Goal: Task Accomplishment & Management: Complete application form

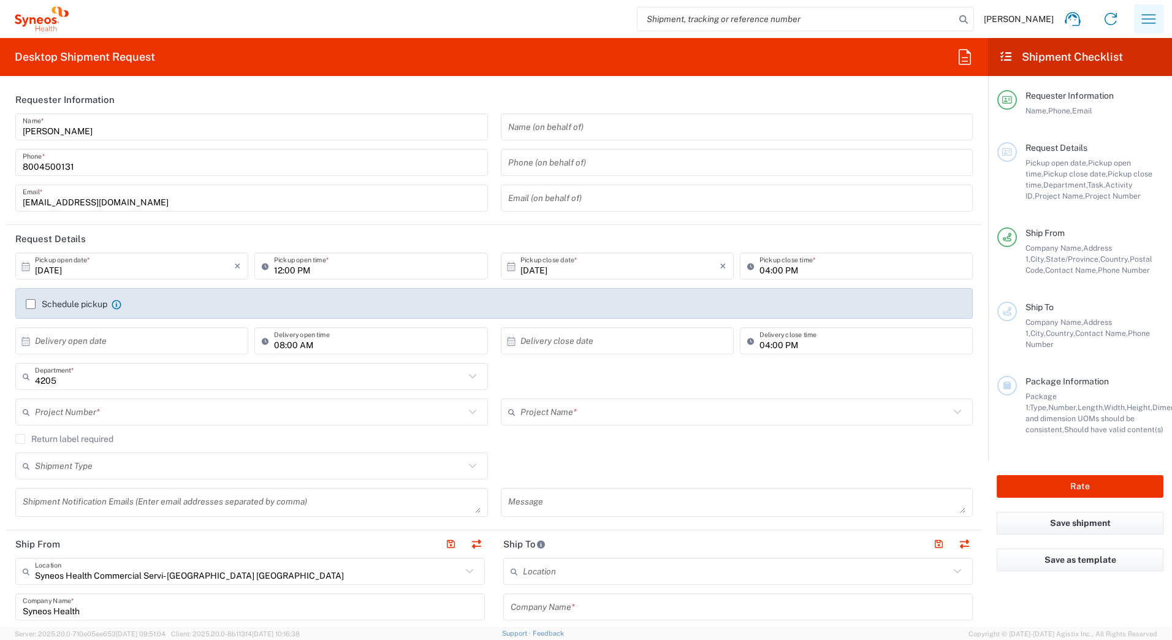
click at [1147, 23] on icon "button" at bounding box center [1149, 19] width 20 height 20
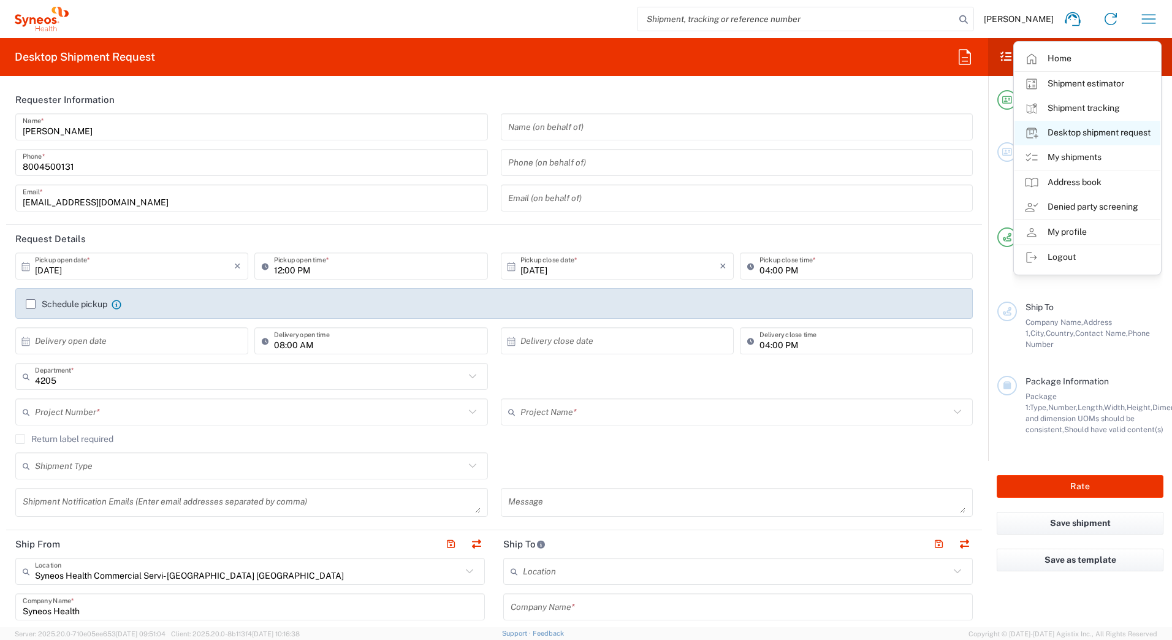
click at [1062, 133] on link "Desktop shipment request" at bounding box center [1088, 133] width 146 height 25
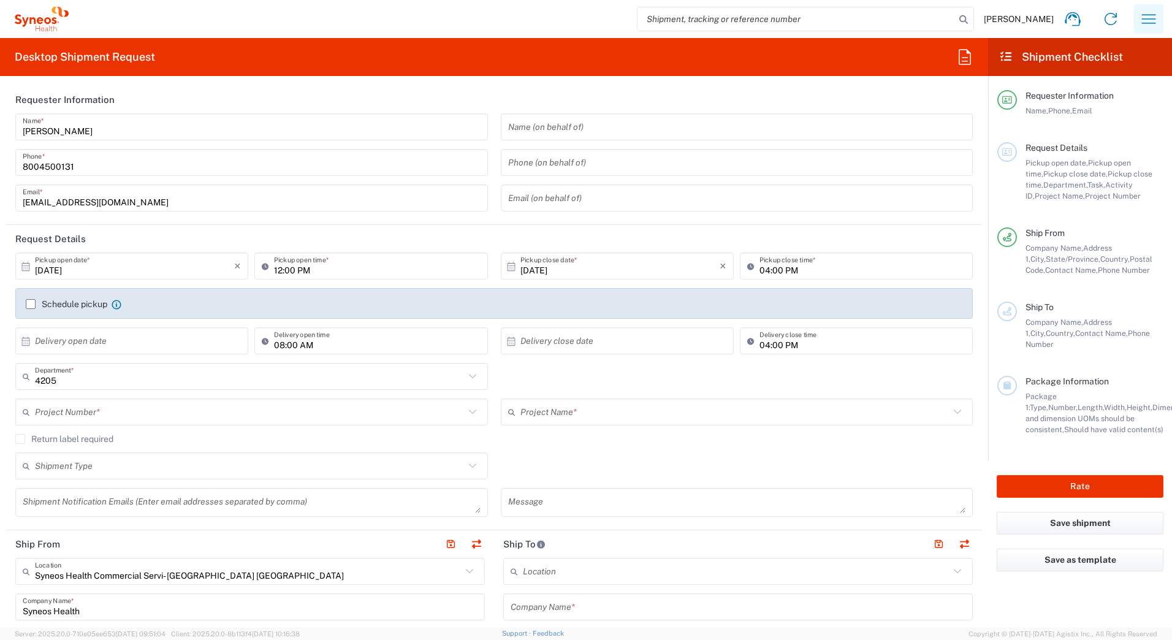
click at [1150, 20] on icon "button" at bounding box center [1149, 19] width 20 height 20
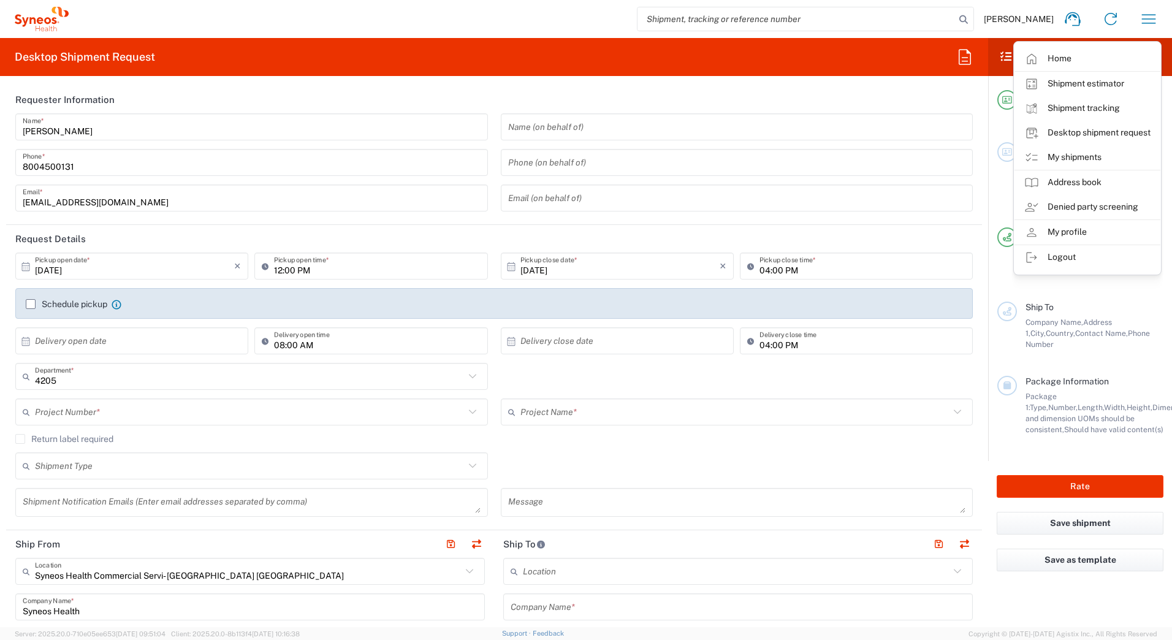
click at [285, 129] on input "[PERSON_NAME]" at bounding box center [252, 127] width 458 height 21
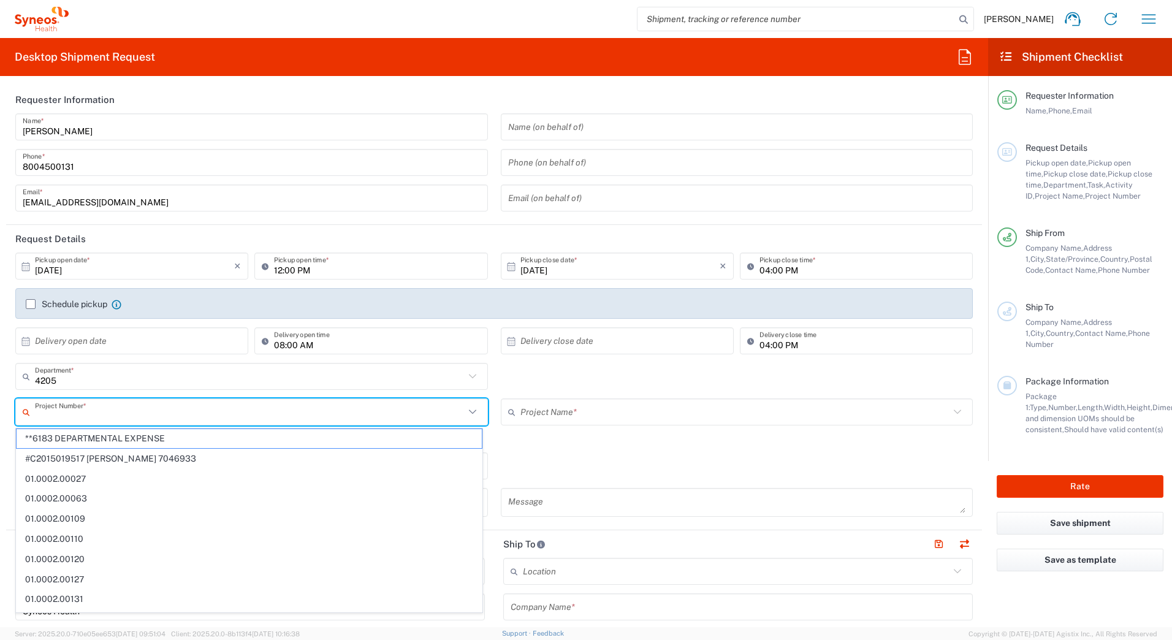
click at [46, 410] on input "text" at bounding box center [250, 412] width 430 height 21
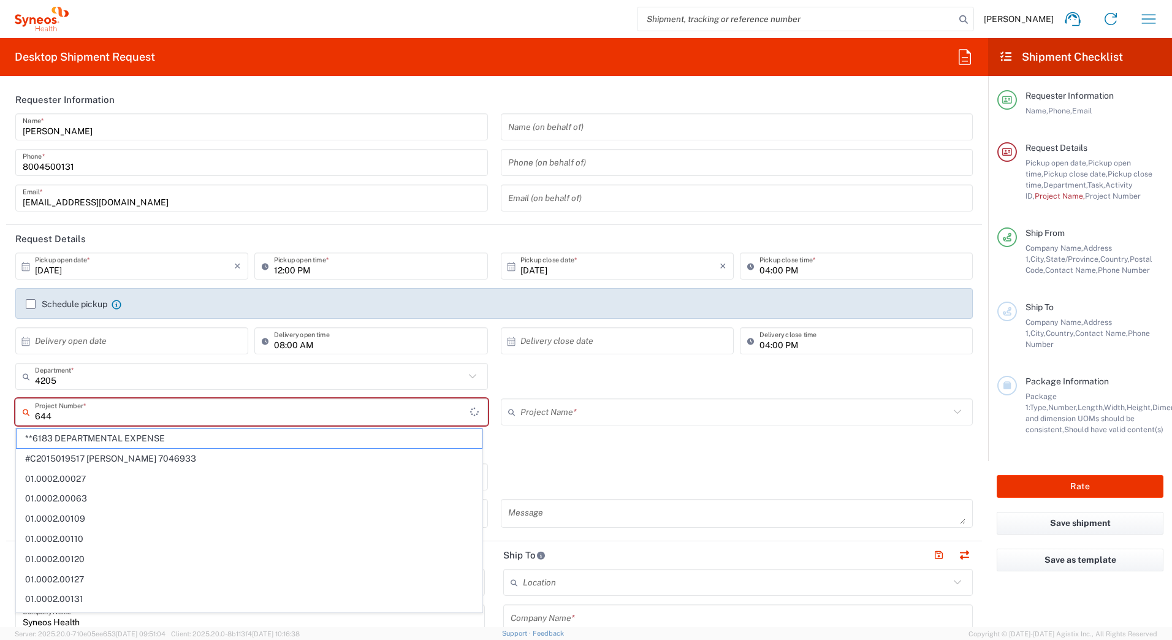
type input "644"
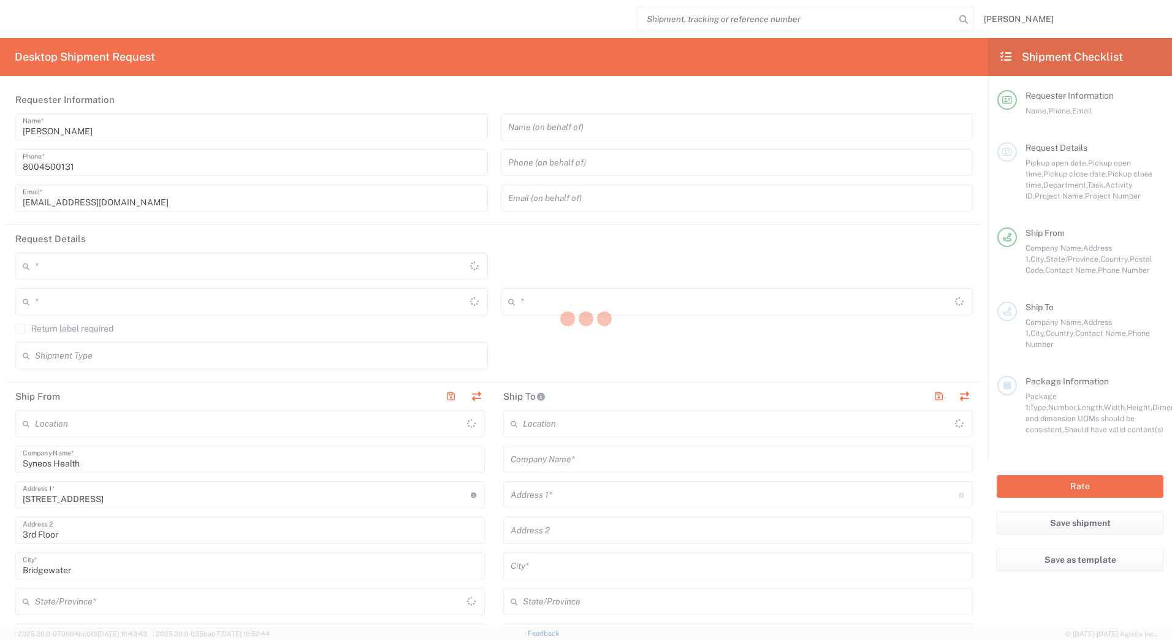
type input "[US_STATE]"
type input "[GEOGRAPHIC_DATA]"
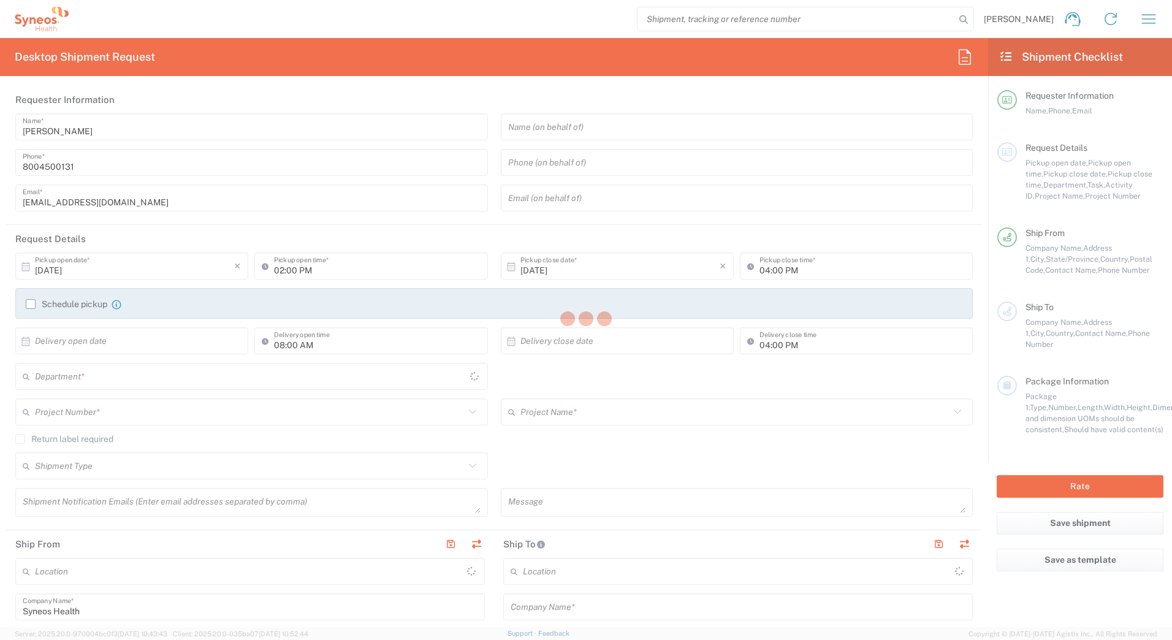
type input "4205"
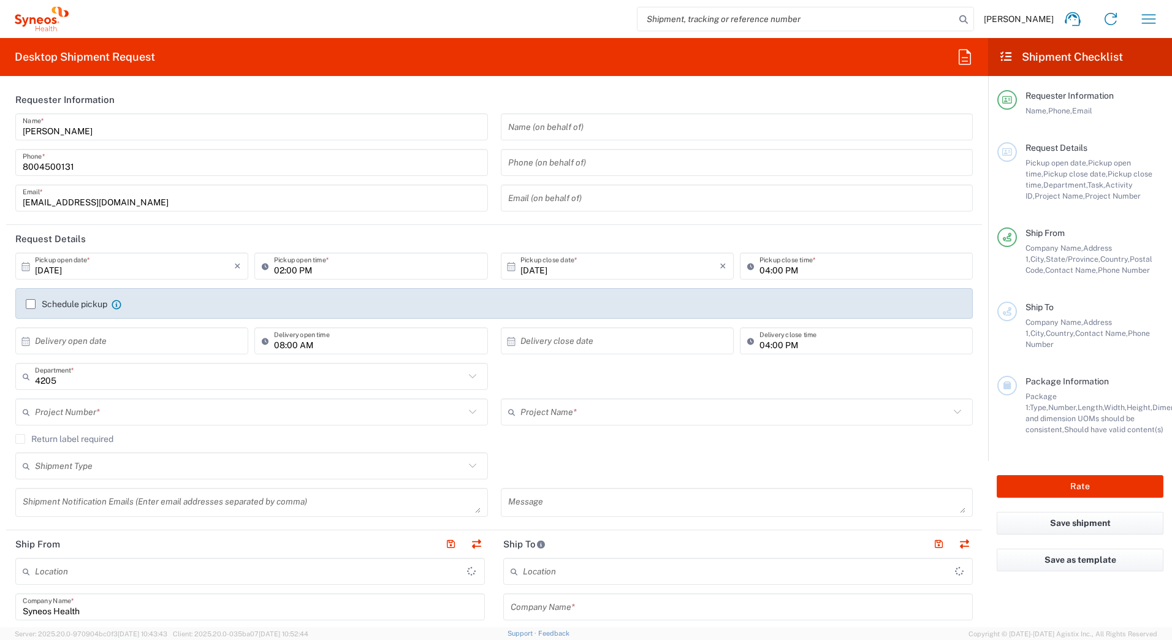
click at [74, 408] on input "text" at bounding box center [250, 412] width 430 height 21
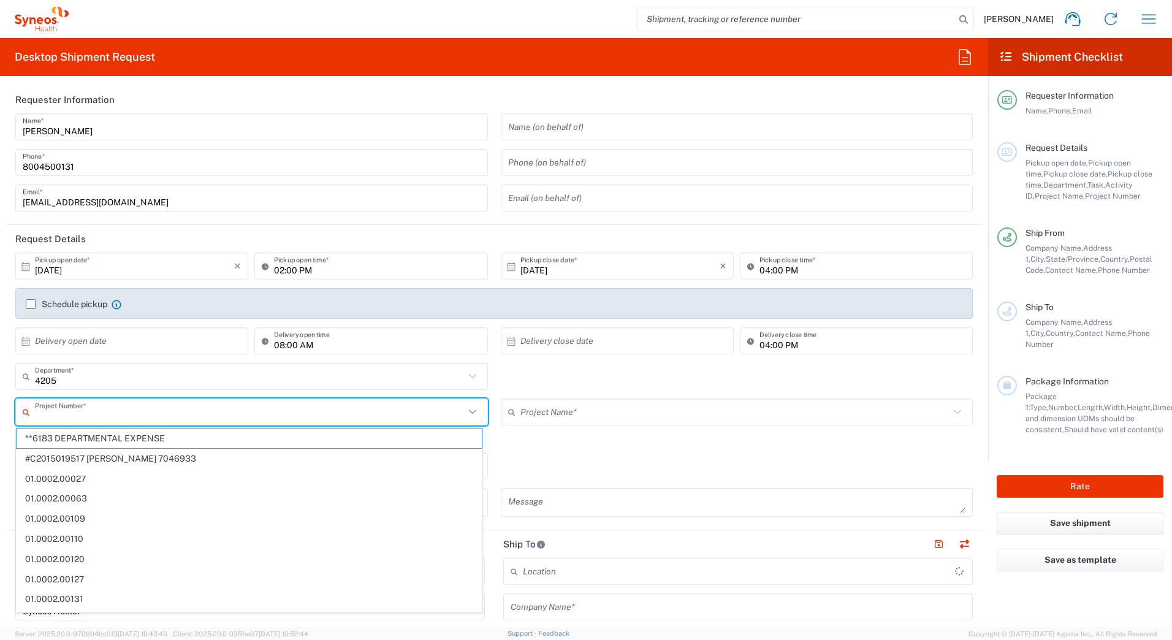
type input "Syneos Health Commercial Servi- [GEOGRAPHIC_DATA] [GEOGRAPHIC_DATA]"
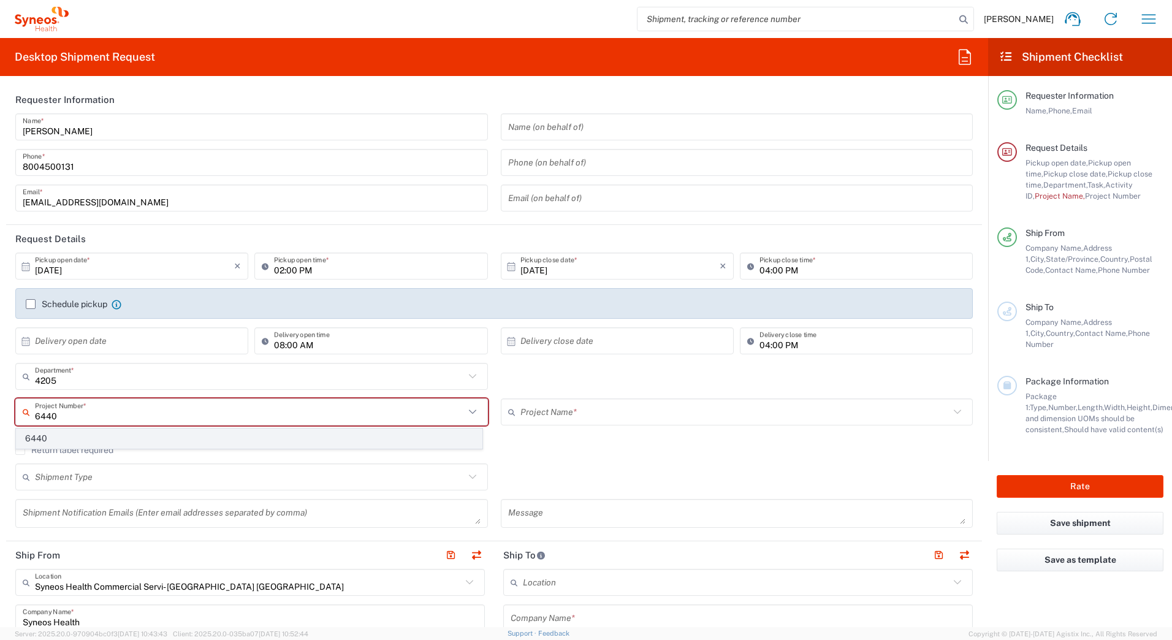
type input "6440"
click at [56, 437] on span "6440" at bounding box center [249, 438] width 465 height 19
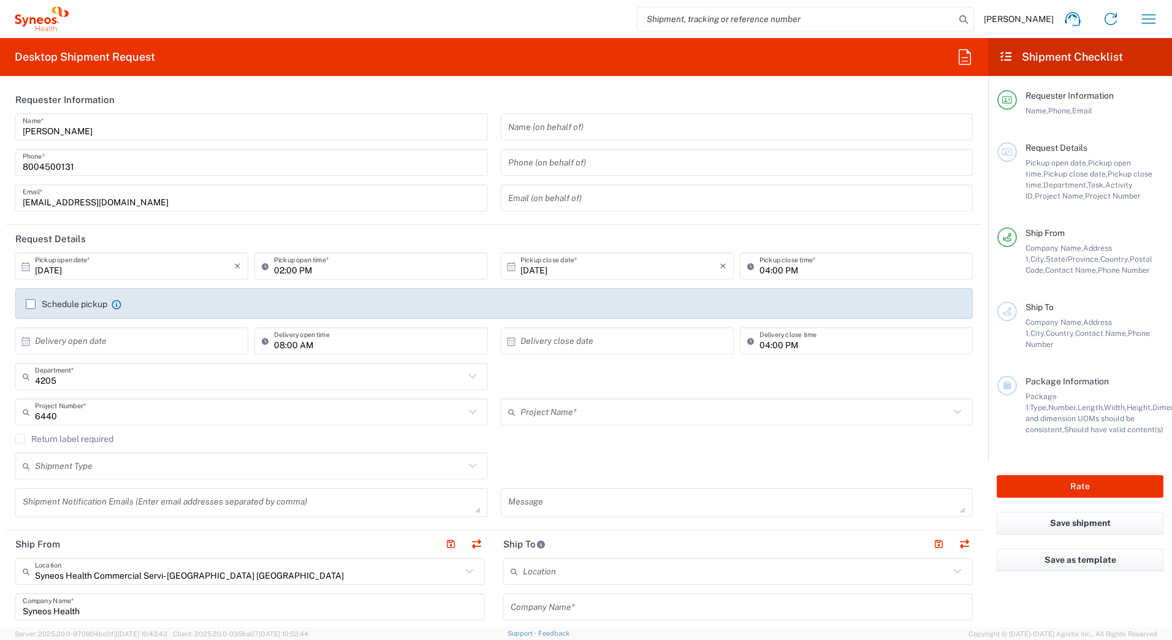
type input "MMS - US_Amgen, Inc_MMS"
click at [20, 438] on label "Return label required" at bounding box center [64, 439] width 98 height 10
click at [20, 439] on input "Return label required" at bounding box center [20, 439] width 0 height 0
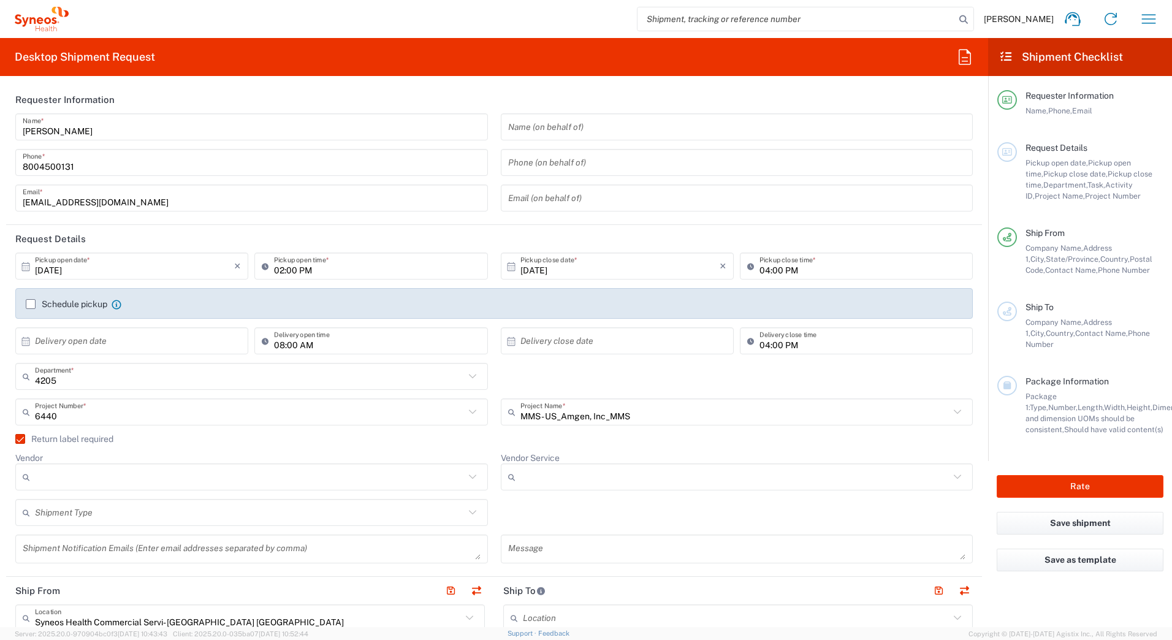
click at [244, 480] on input "Vendor" at bounding box center [250, 477] width 430 height 20
click at [75, 544] on span "UPS" at bounding box center [249, 544] width 465 height 19
type input "UPS"
click at [568, 475] on input "Vendor Service" at bounding box center [736, 477] width 430 height 20
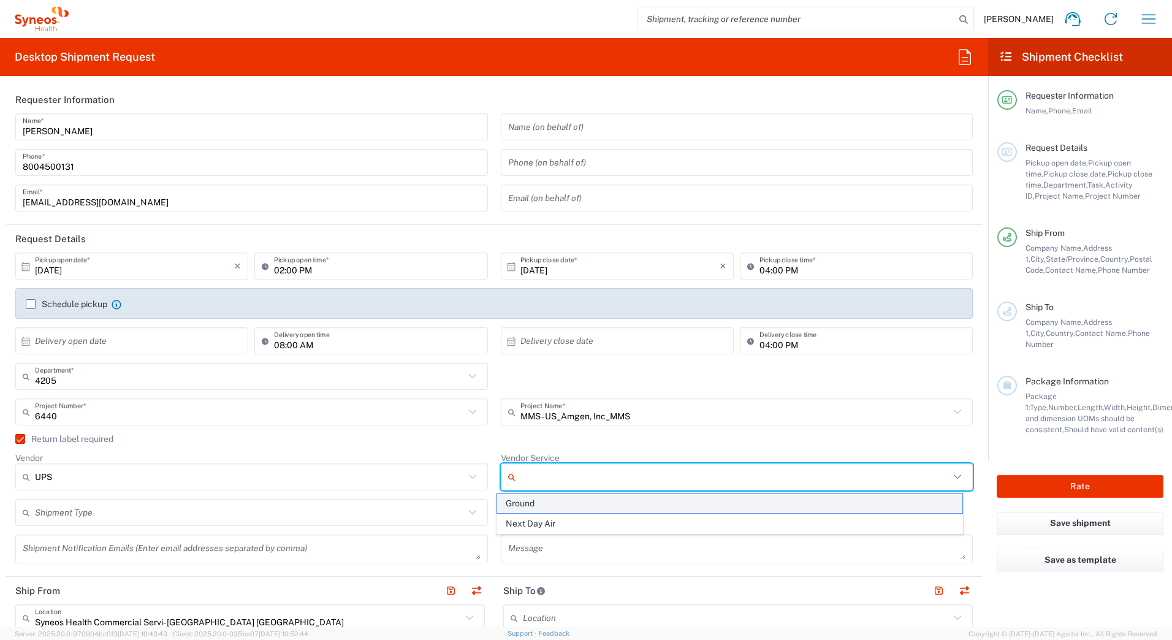
click at [544, 507] on span "Ground" at bounding box center [729, 503] width 465 height 19
type input "Ground"
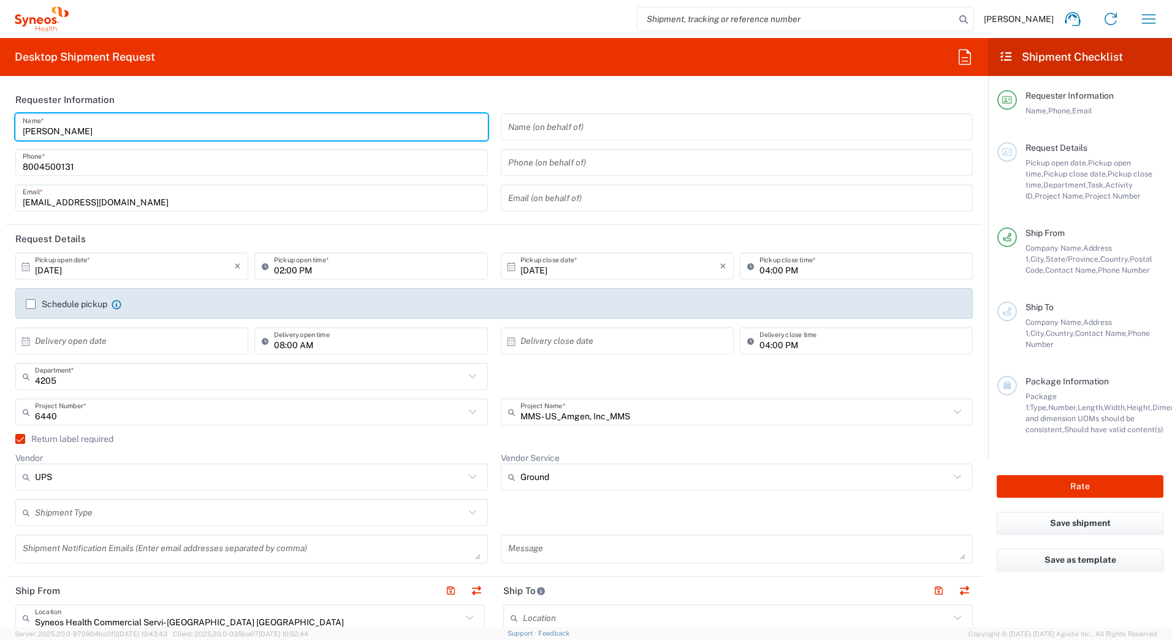
drag, startPoint x: 85, startPoint y: 128, endPoint x: 29, endPoint y: 109, distance: 59.2
click at [0, 129] on html "David Horvath Home Shipment estimator Shipment tracking Desktop shipment reques…" at bounding box center [586, 320] width 1172 height 640
paste input "Syneos Deployments"
type input "Syneos Deployments"
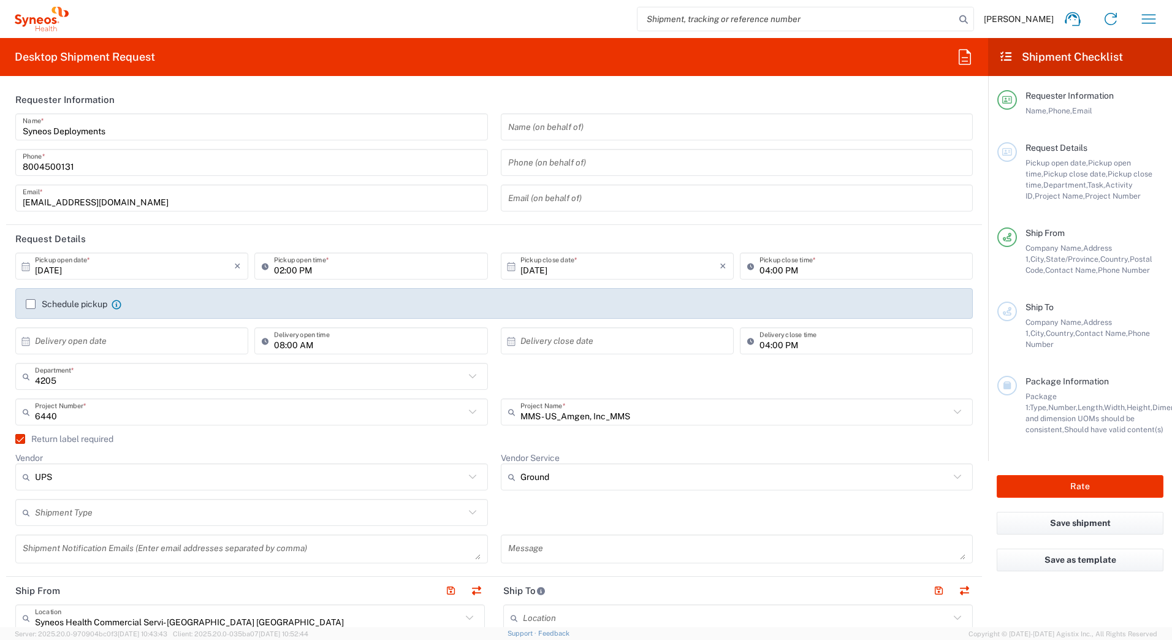
click at [239, 104] on header "Requester Information" at bounding box center [494, 100] width 976 height 28
click at [53, 271] on input "10/02/2025" at bounding box center [134, 266] width 199 height 21
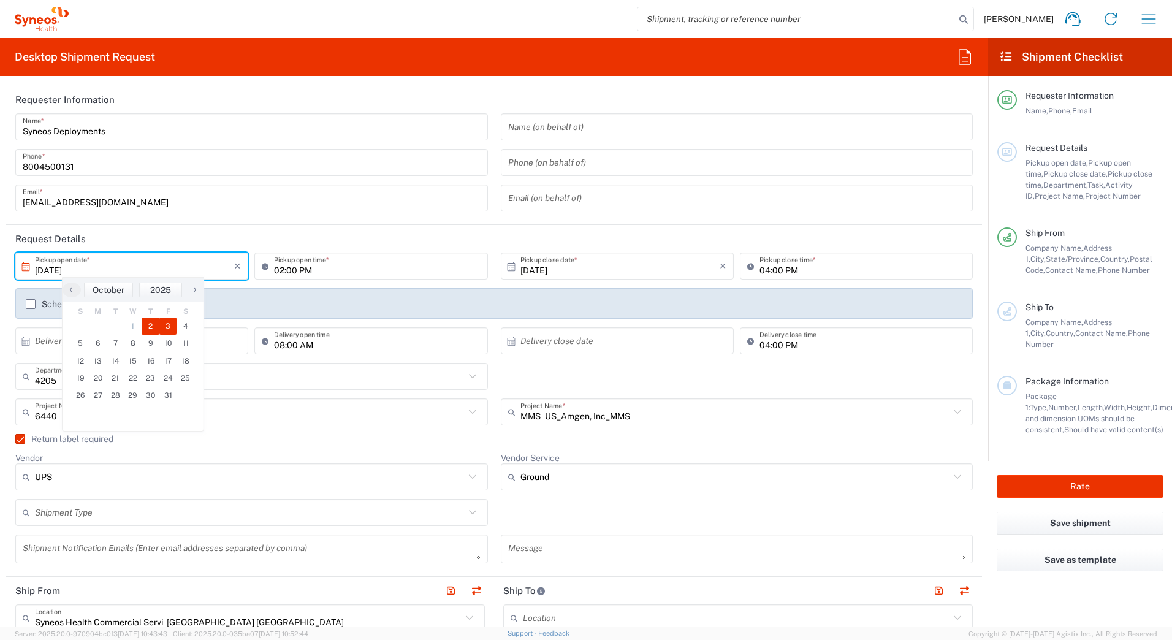
click at [166, 326] on span "3" at bounding box center [168, 326] width 18 height 17
type input "10/03/2025"
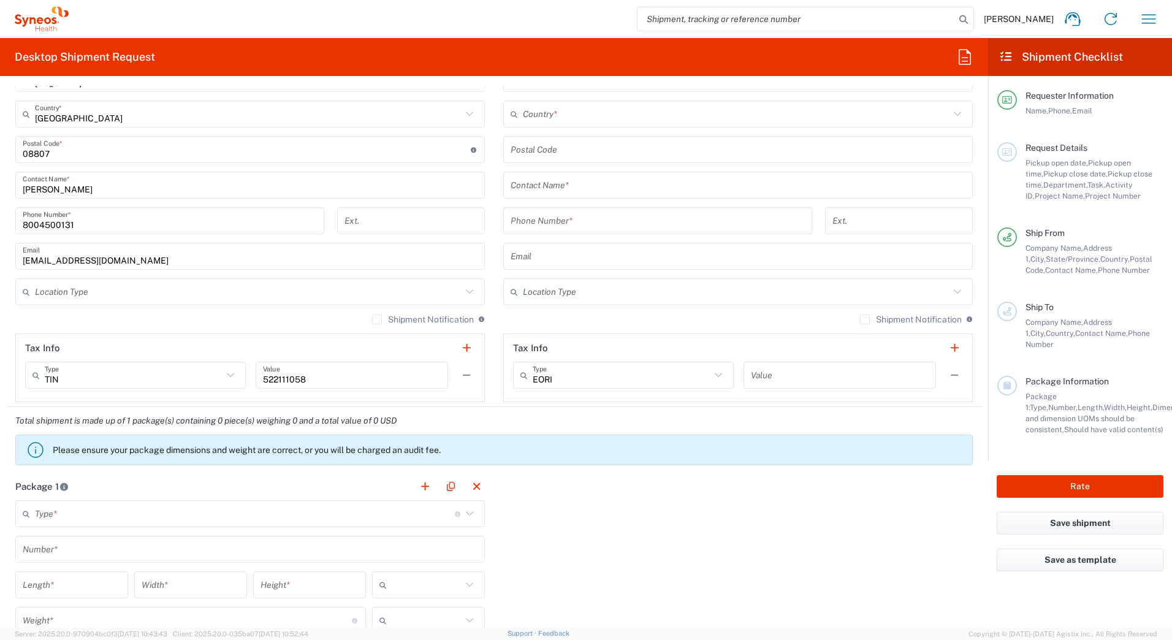
scroll to position [613, 0]
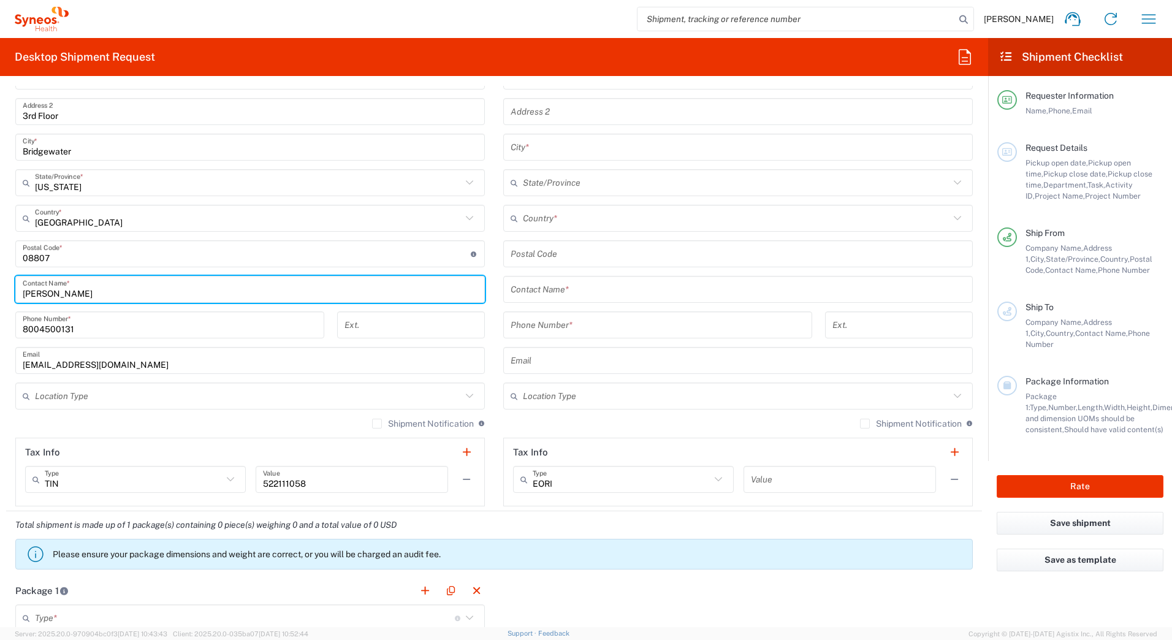
drag, startPoint x: 82, startPoint y: 293, endPoint x: -2, endPoint y: 293, distance: 84.0
click at [0, 293] on html "David Horvath Home Shipment estimator Shipment tracking Desktop shipment reques…" at bounding box center [586, 320] width 1172 height 640
paste input "Syneos Deployments"
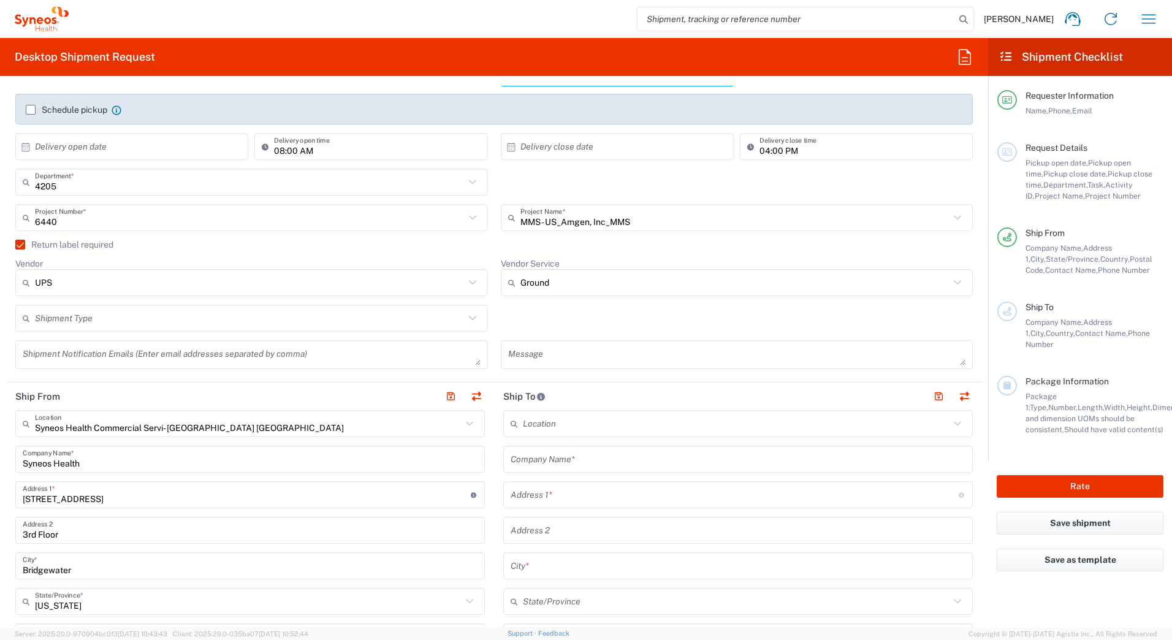
scroll to position [0, 0]
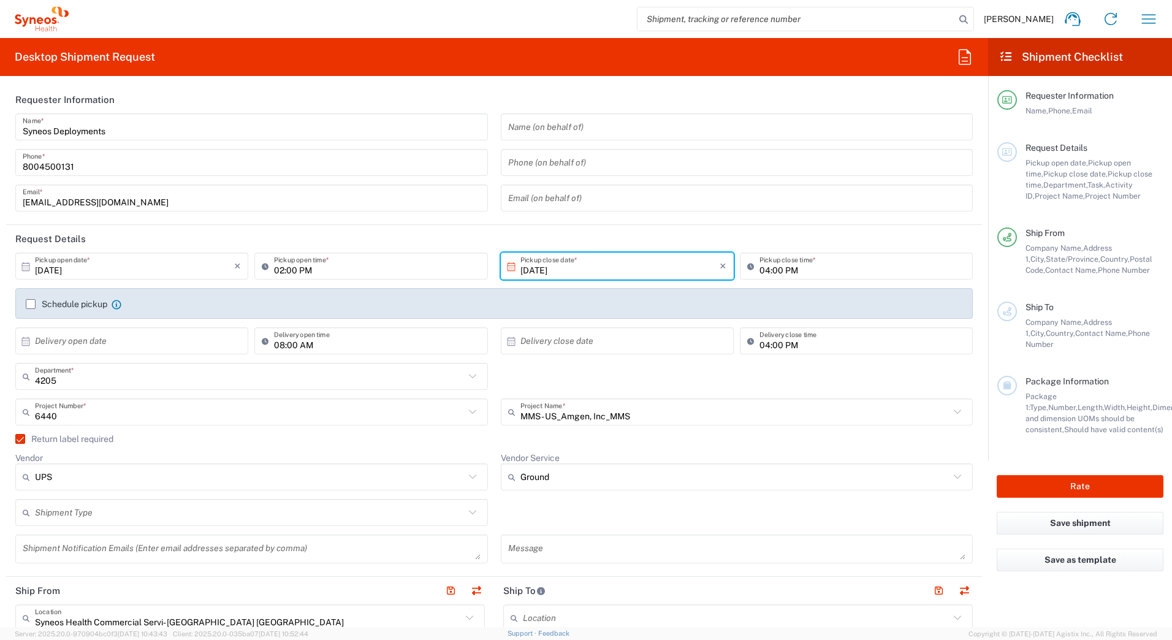
type input "Syneos Deployments"
click at [278, 272] on input "02:00 PM" at bounding box center [377, 266] width 206 height 21
click at [295, 267] on input "11:00 PM" at bounding box center [377, 266] width 206 height 21
type input "11:00 AM"
click at [302, 231] on header "Request Details" at bounding box center [494, 239] width 976 height 28
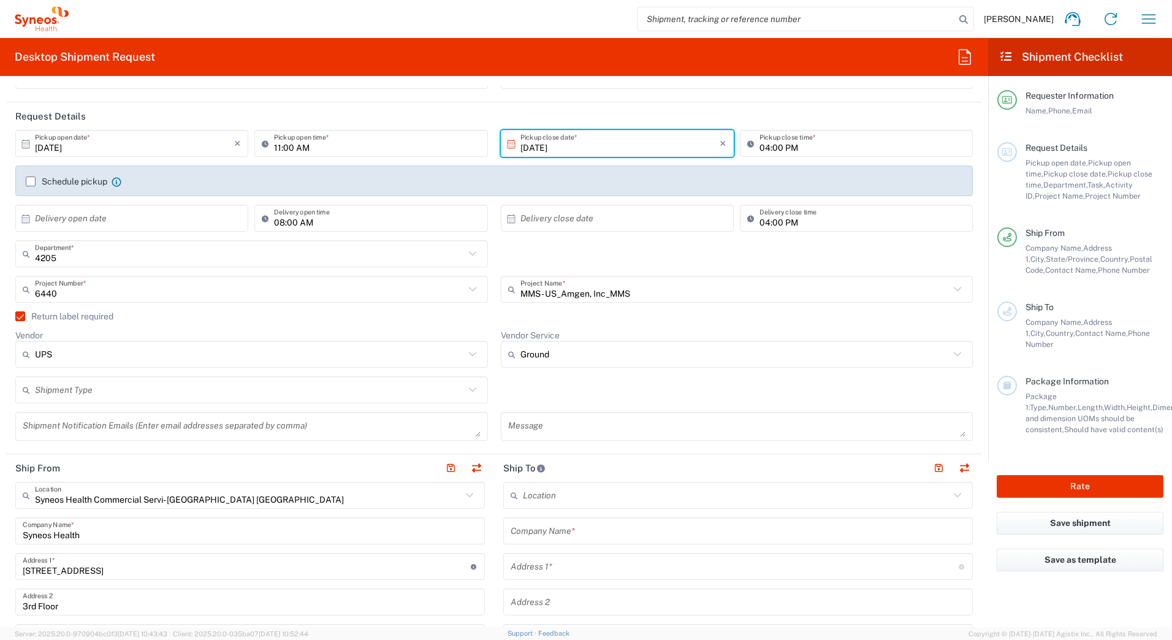
scroll to position [184, 0]
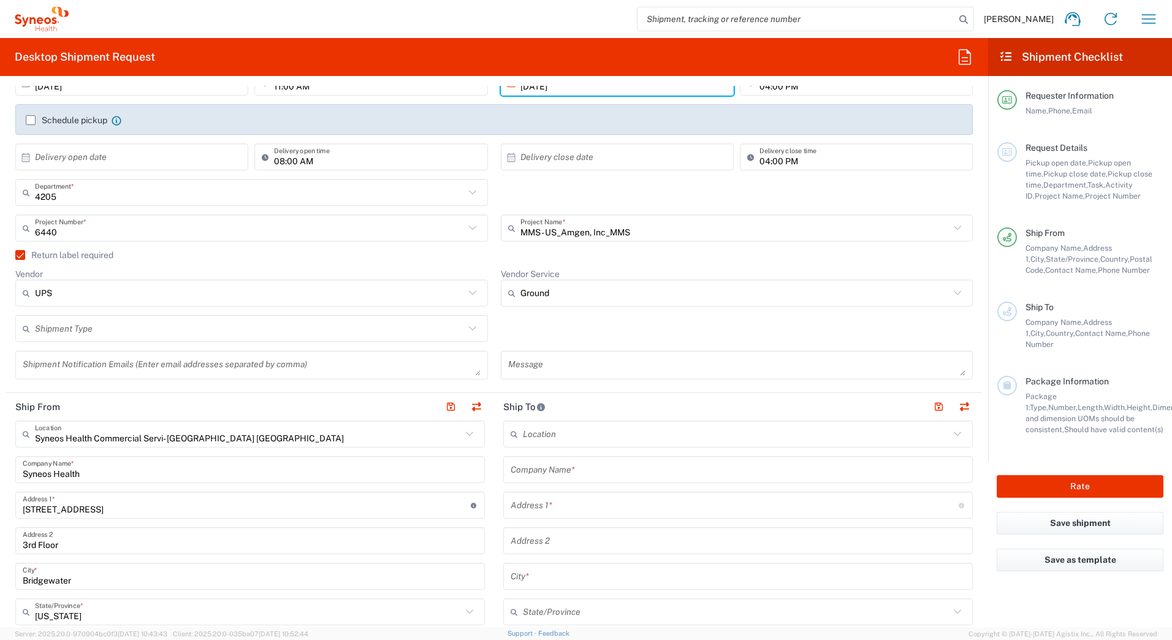
click at [747, 467] on input "text" at bounding box center [738, 469] width 455 height 21
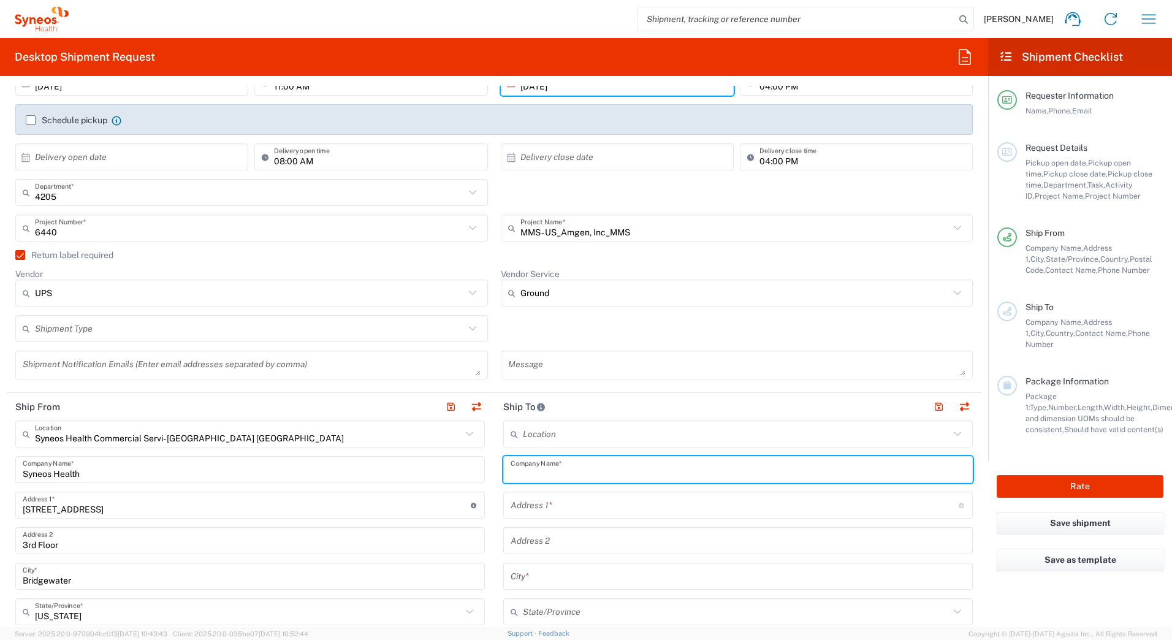
paste input "Erica Toatley"
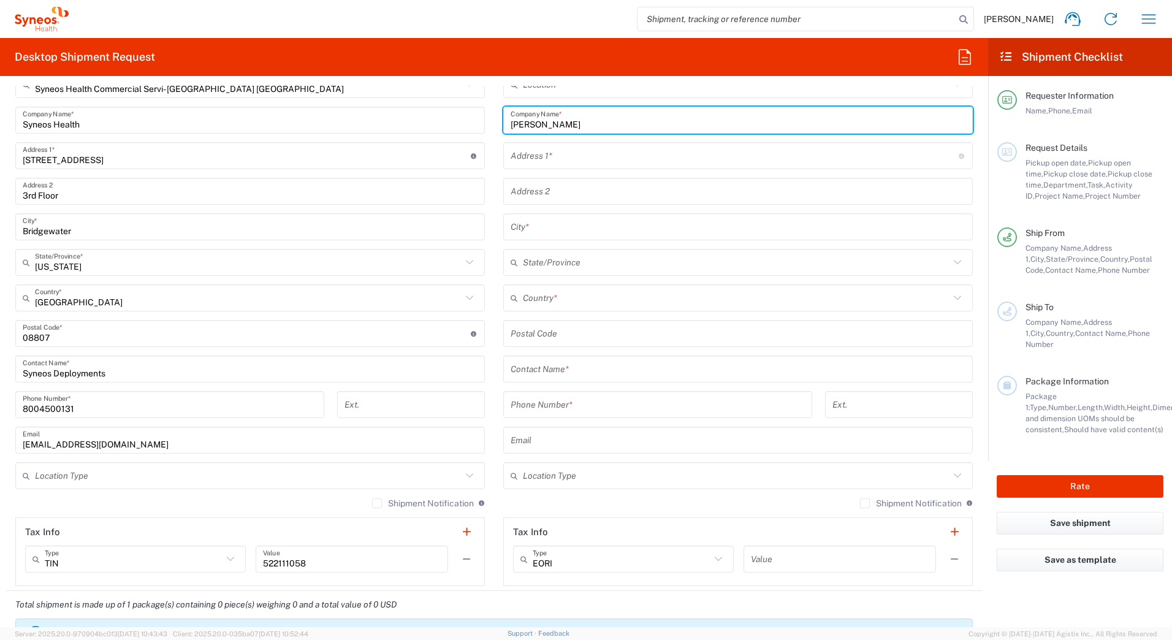
scroll to position [552, 0]
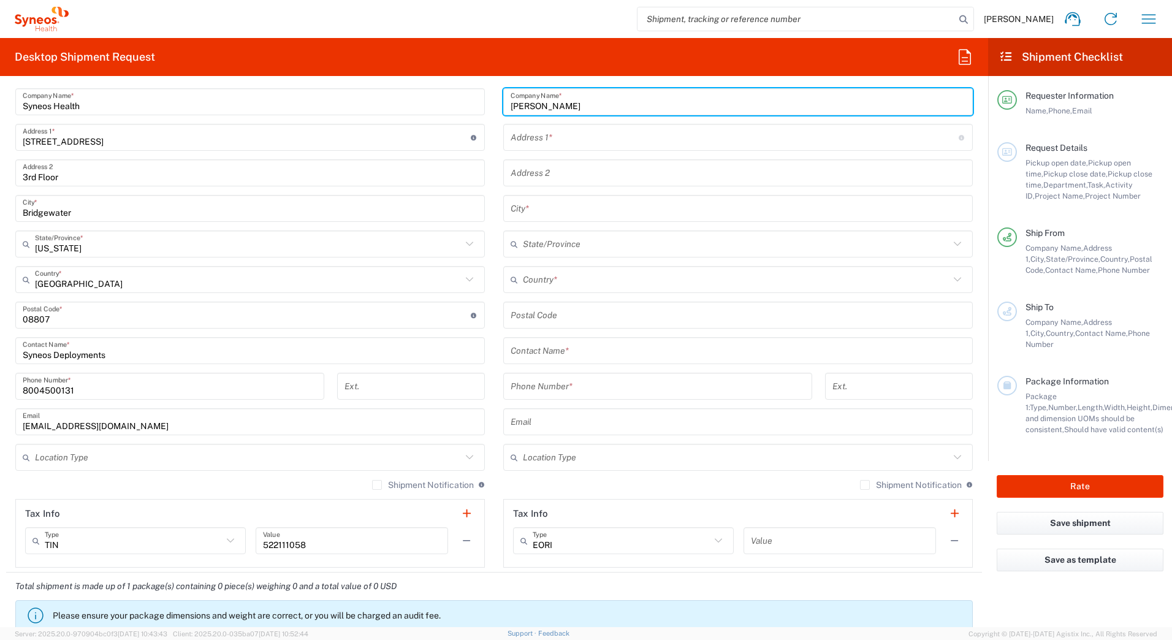
type input "Erica Toatley"
click at [583, 353] on input "text" at bounding box center [738, 350] width 455 height 21
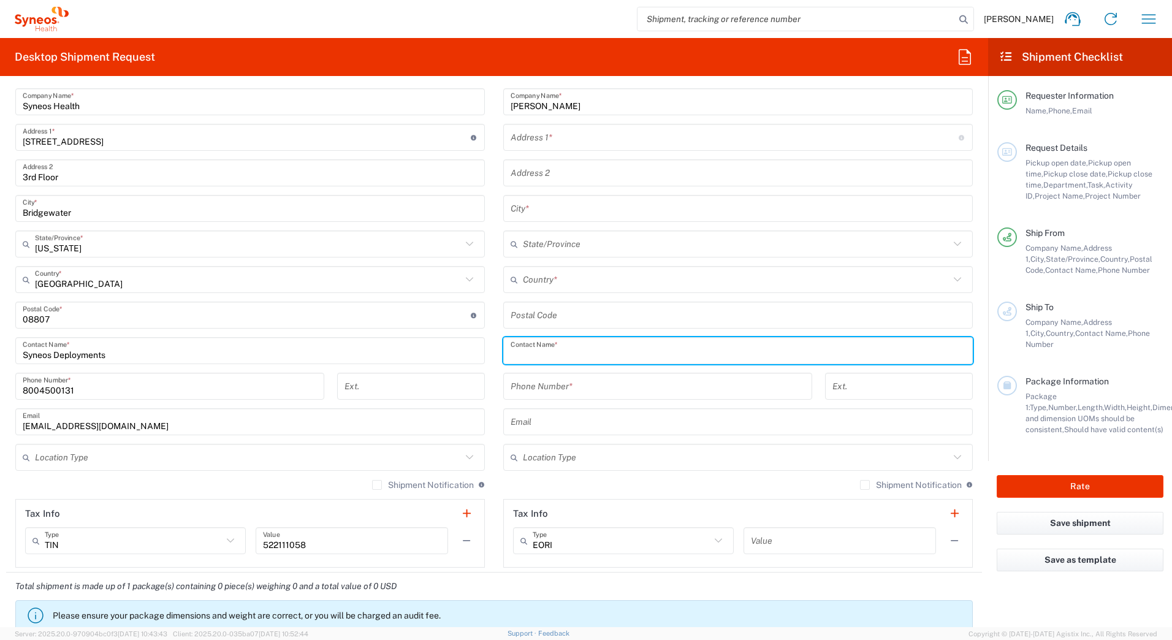
paste input "Erica Toatley"
type input "Erica Toatley"
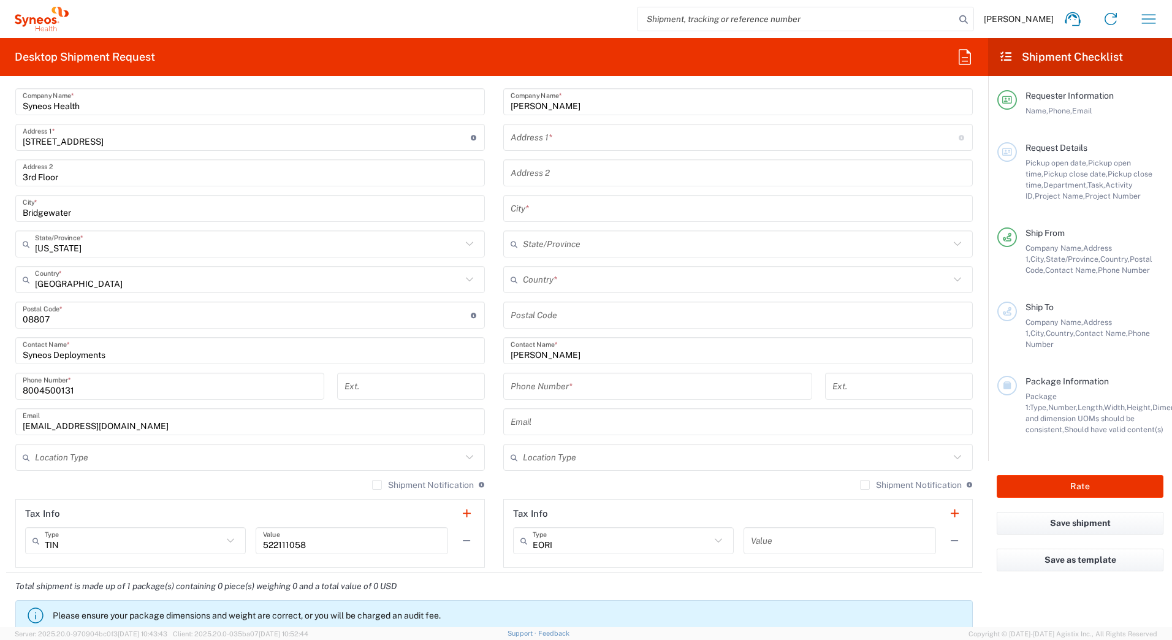
click at [554, 135] on input "text" at bounding box center [735, 137] width 448 height 21
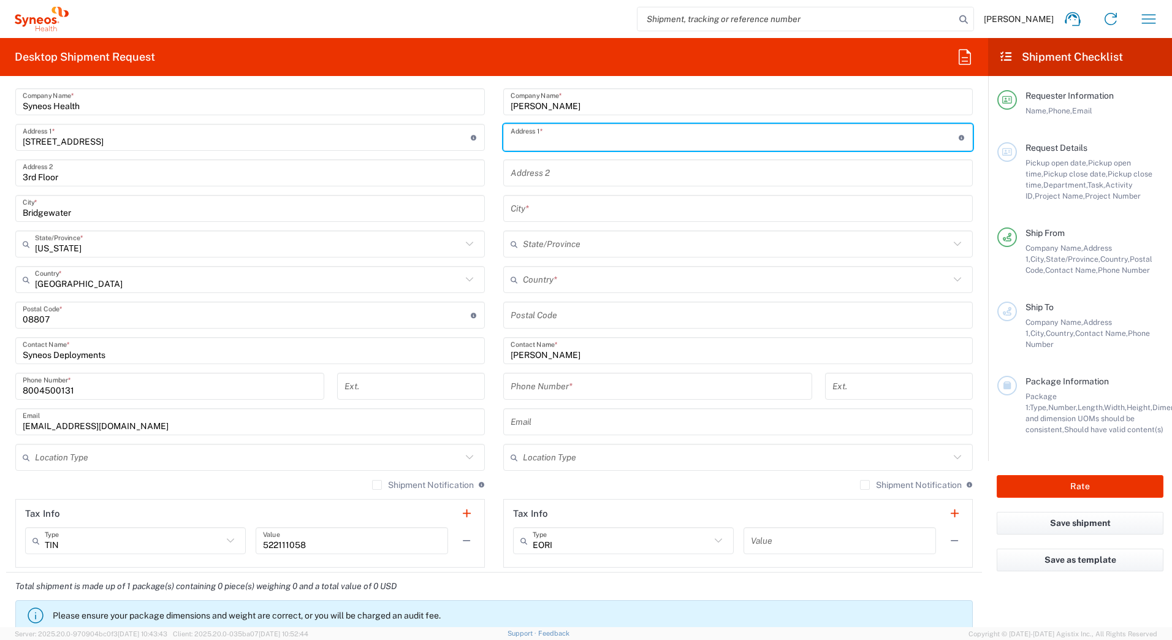
paste input "11242 N Blakely Street"
type input "11242 N Blakely Street"
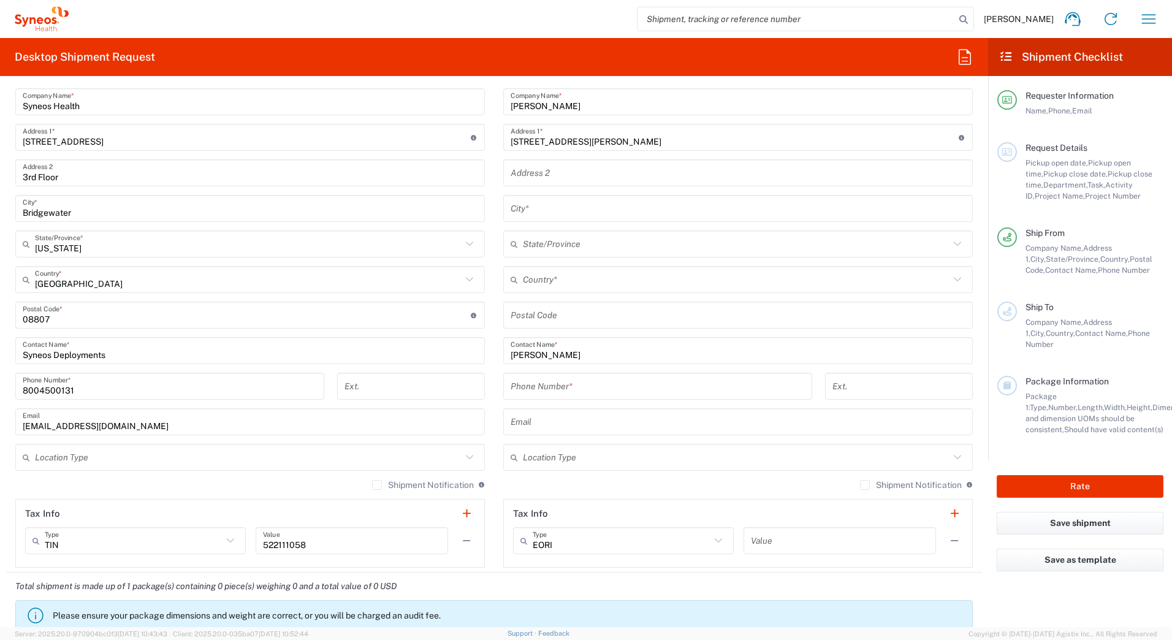
click at [542, 212] on input "text" at bounding box center [738, 208] width 455 height 21
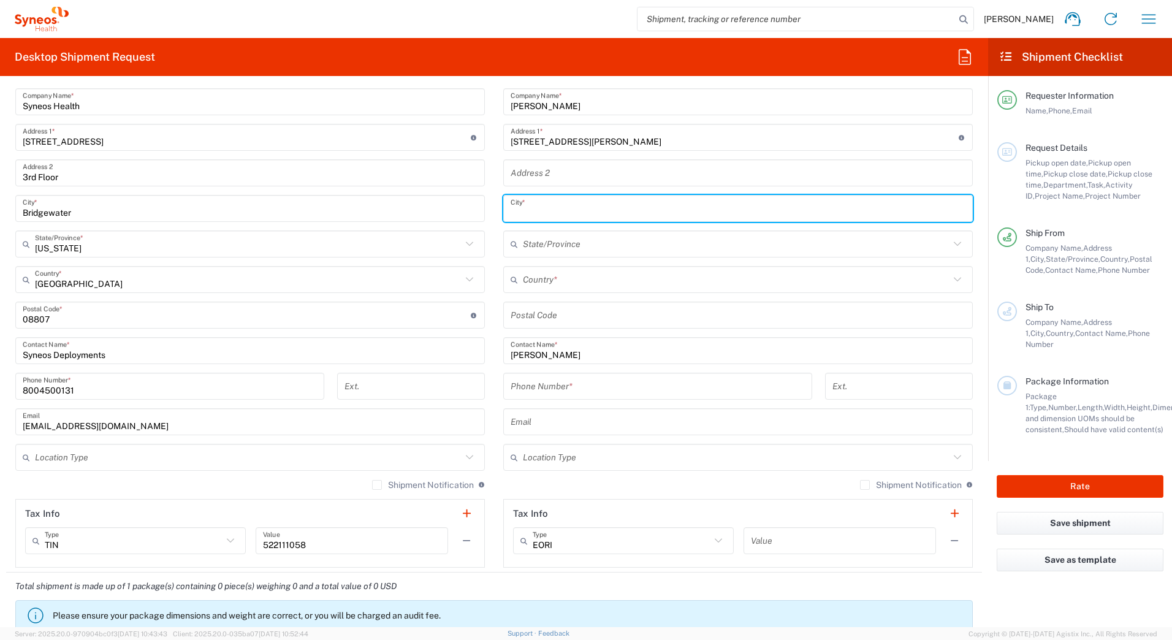
paste input "Surprise"
type input "Surprise"
click at [565, 274] on input "text" at bounding box center [736, 279] width 427 height 21
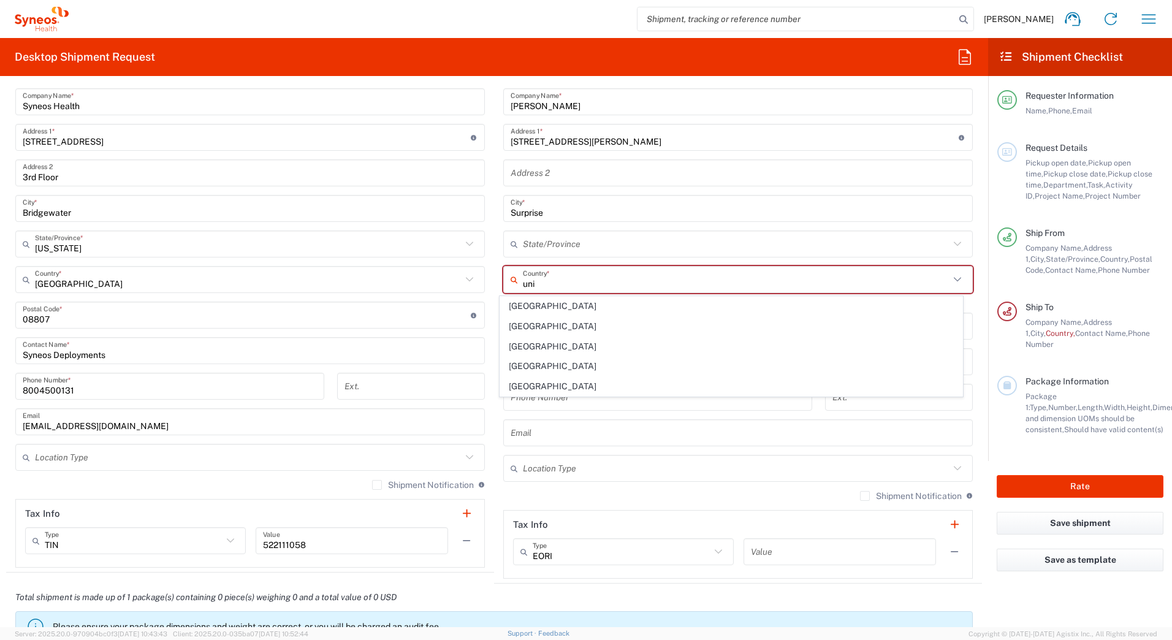
click at [524, 381] on span "[GEOGRAPHIC_DATA]" at bounding box center [731, 386] width 463 height 19
type input "[GEOGRAPHIC_DATA]"
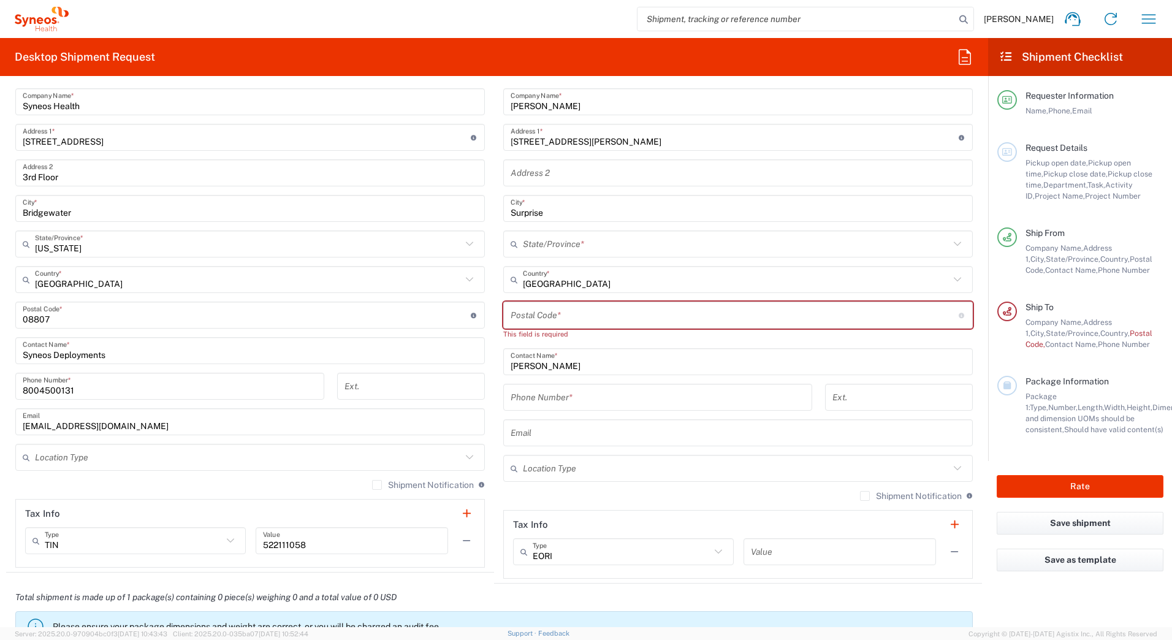
click at [524, 250] on input "text" at bounding box center [736, 244] width 427 height 21
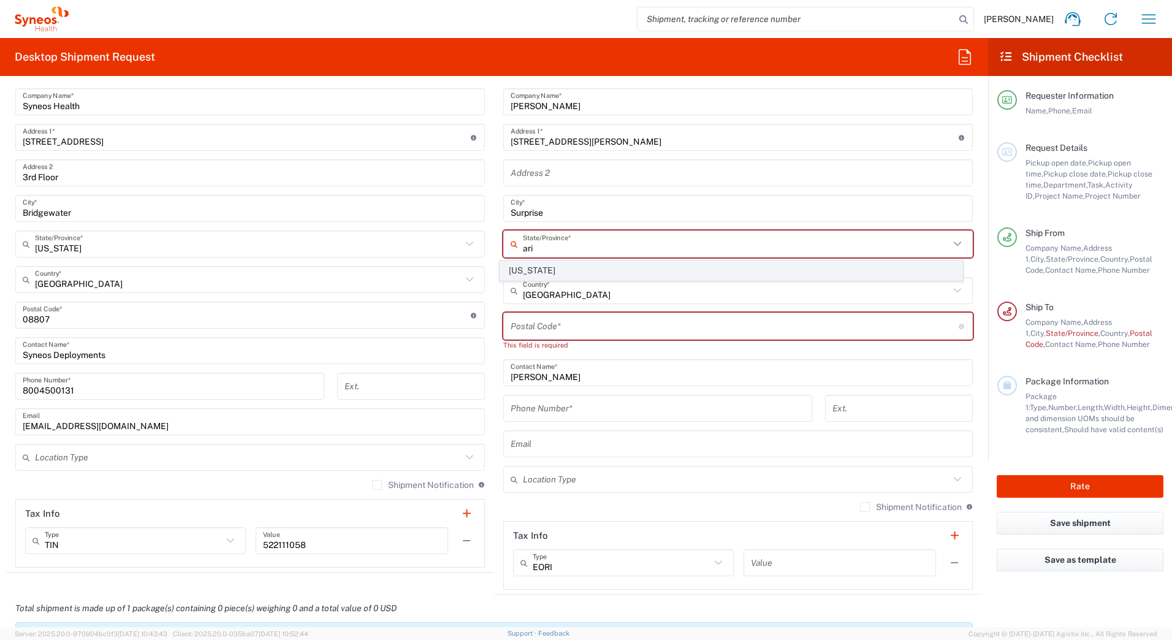
click at [511, 273] on span "[US_STATE]" at bounding box center [731, 270] width 463 height 19
type input "[US_STATE]"
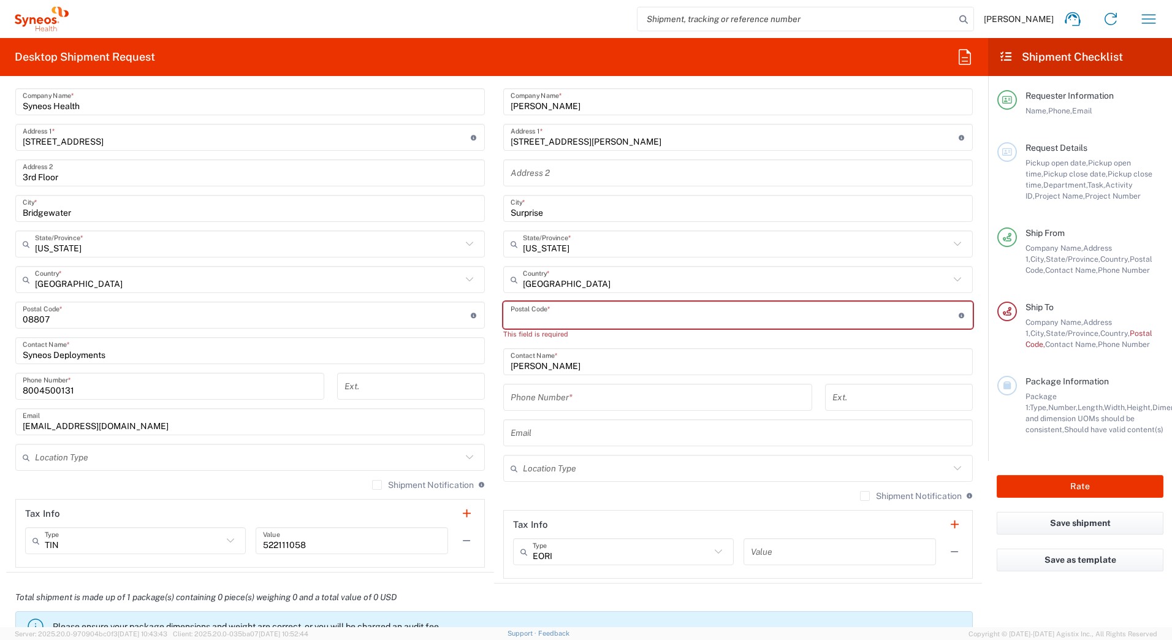
click at [533, 317] on input "undefined" at bounding box center [735, 315] width 448 height 21
paste input "85388"
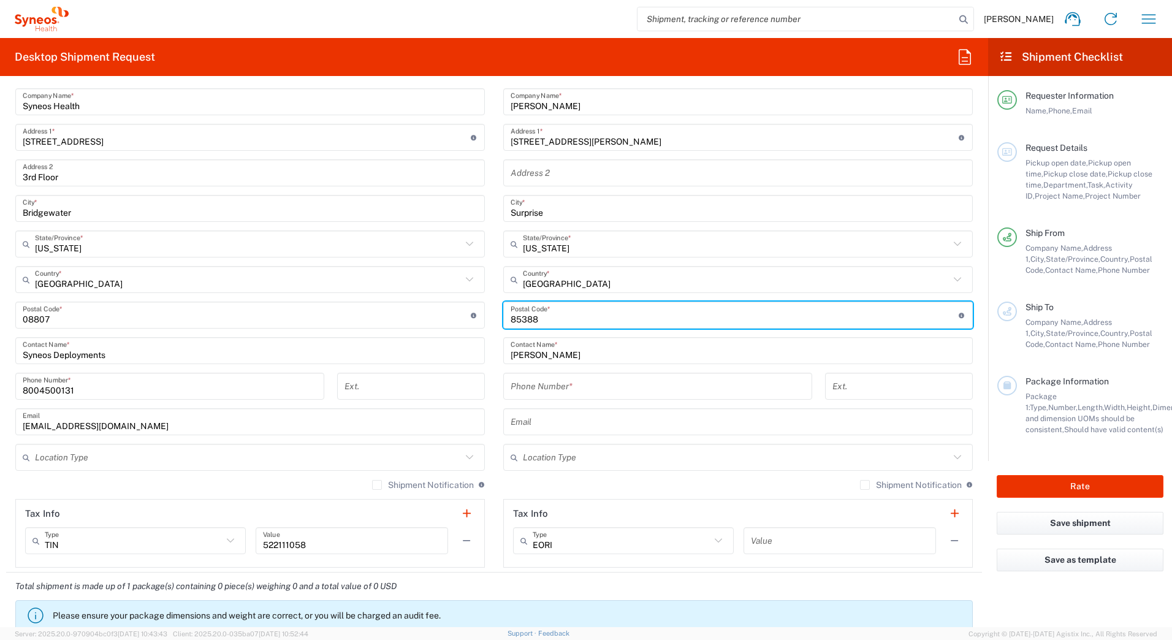
type input "85388"
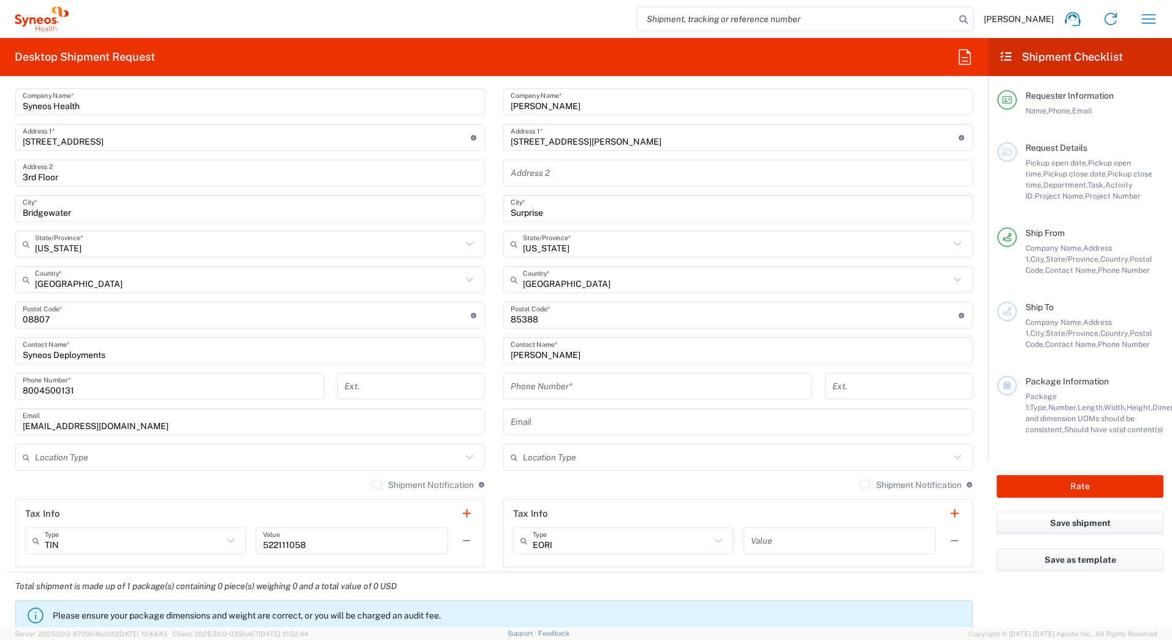
click at [548, 391] on input "tel" at bounding box center [658, 386] width 294 height 21
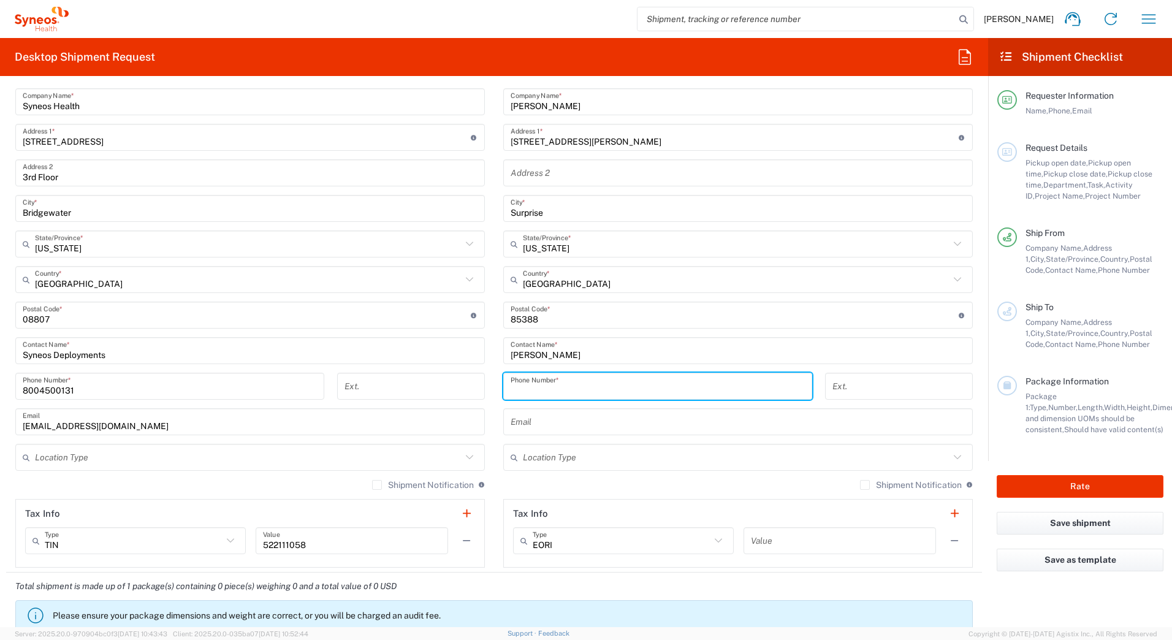
paste input "6023011563"
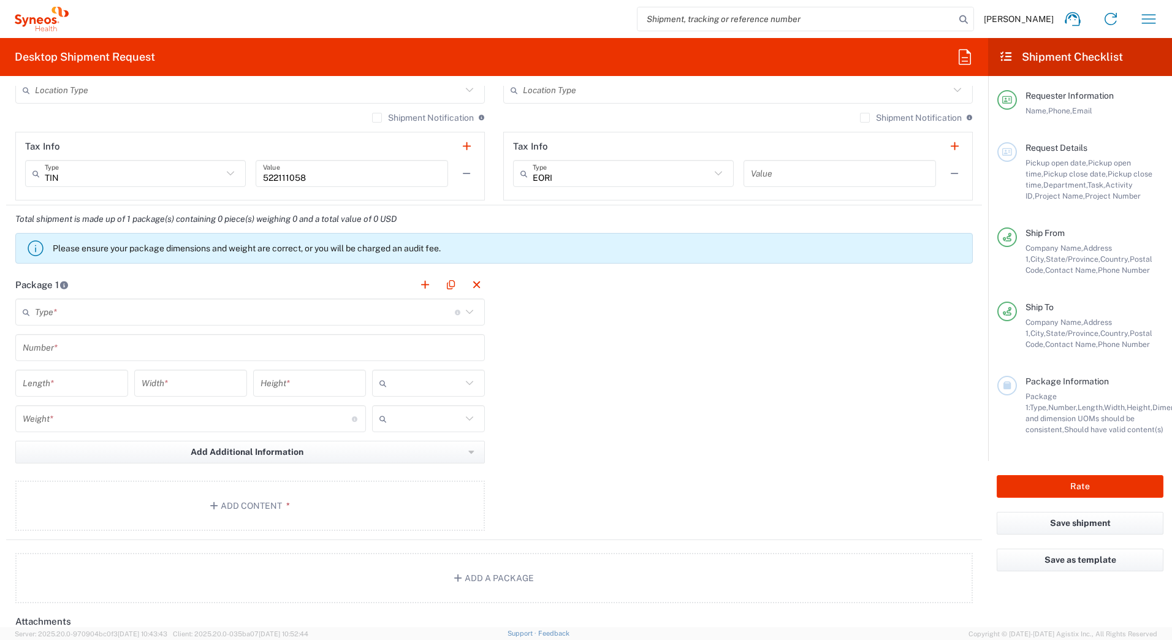
scroll to position [920, 0]
type input "6023011563"
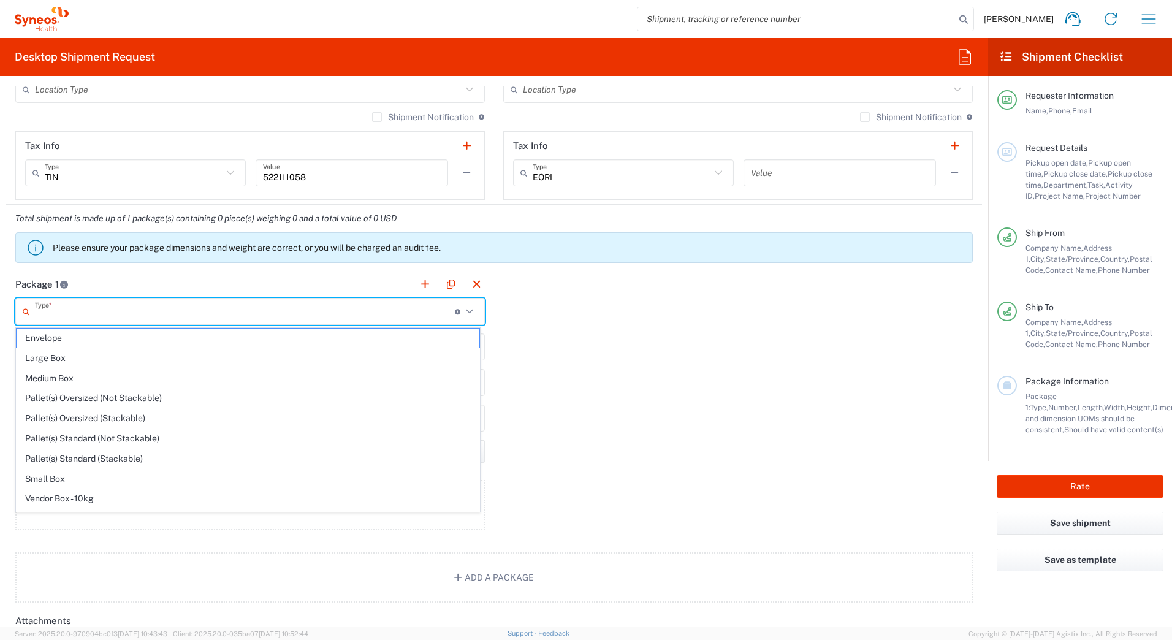
click at [78, 308] on input "text" at bounding box center [245, 311] width 420 height 21
click at [79, 480] on span "Small Box" at bounding box center [248, 479] width 463 height 19
type input "Small Box"
type input "12.25"
type input "11"
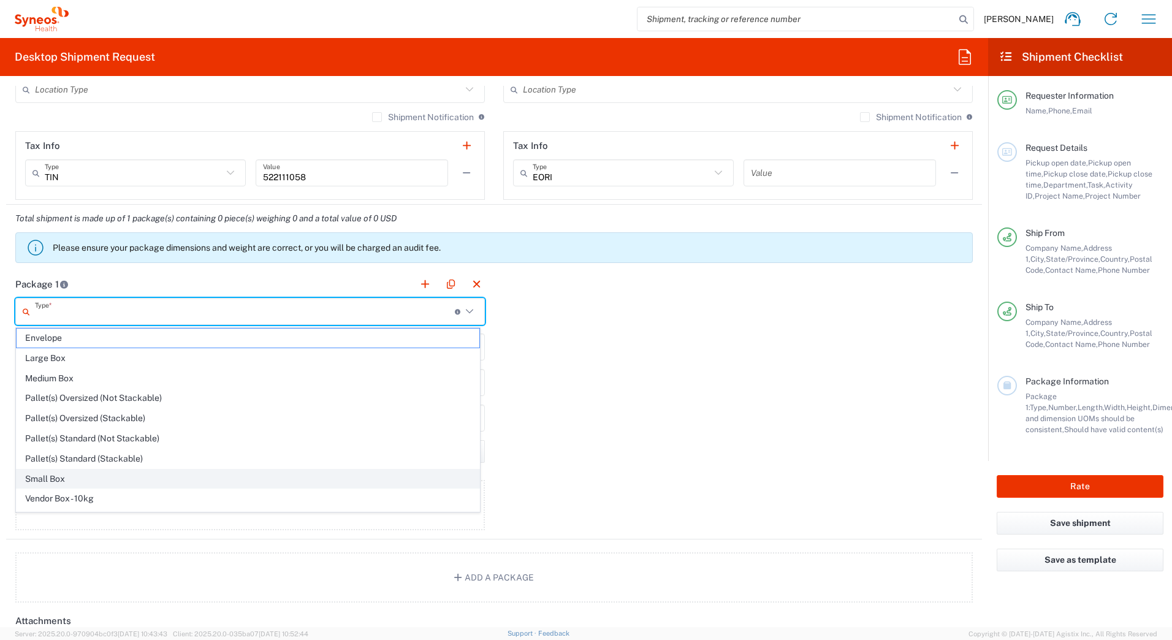
type input "1.5"
type input "in"
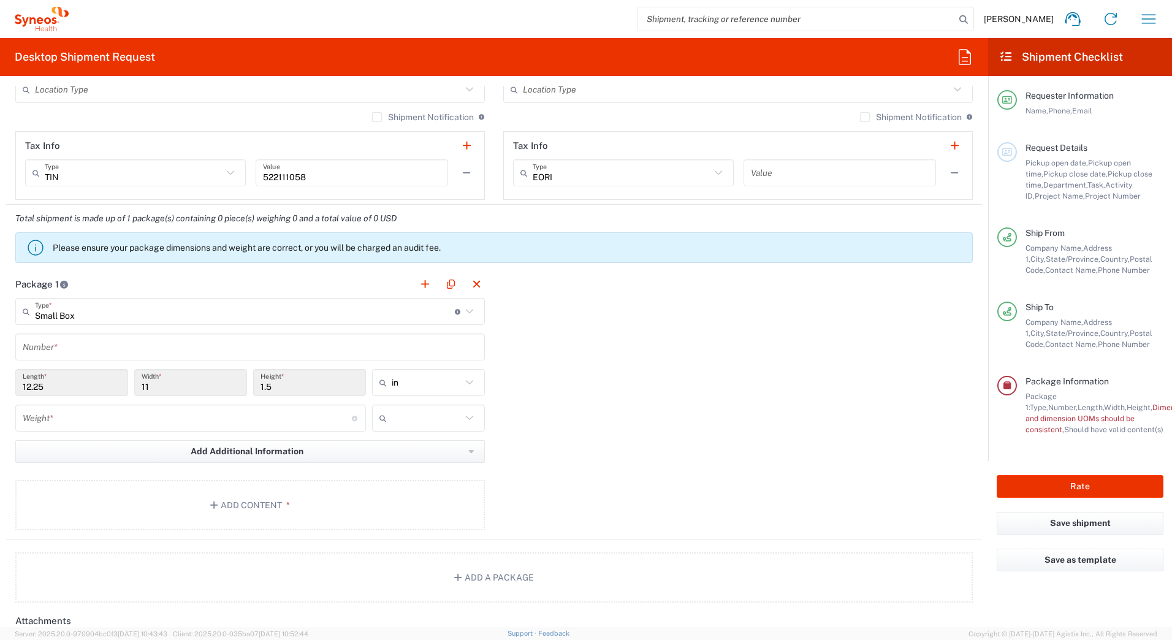
click at [50, 321] on input "Small Box" at bounding box center [245, 311] width 420 height 21
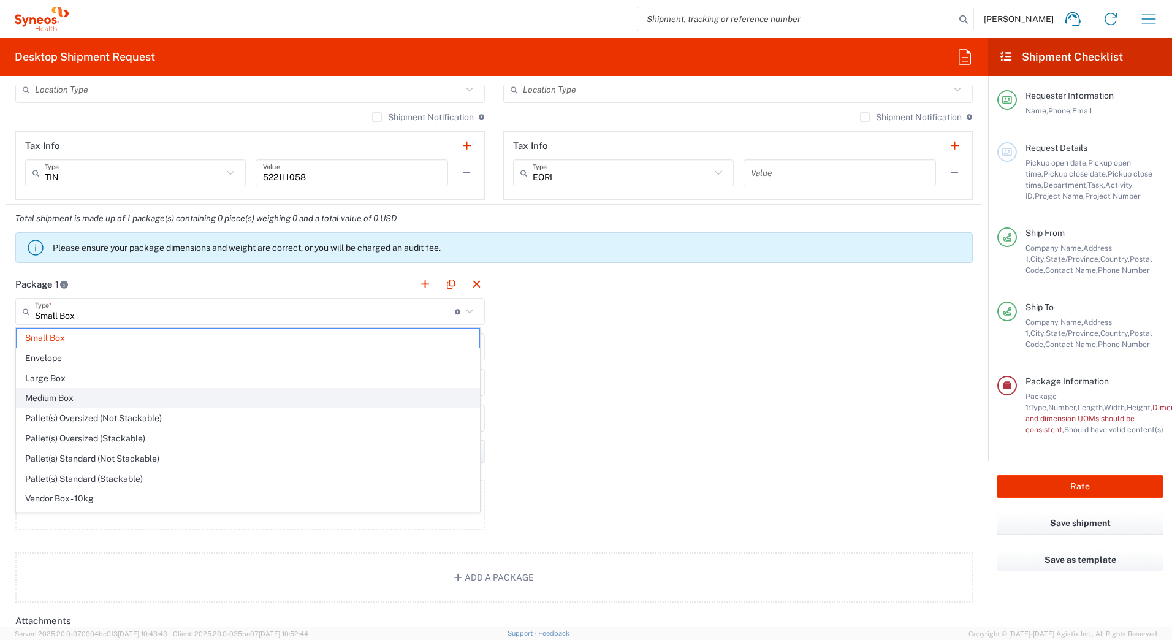
click at [78, 394] on span "Medium Box" at bounding box center [248, 398] width 463 height 19
type input "Medium Box"
type input "13"
type input "11.5"
type input "2.5"
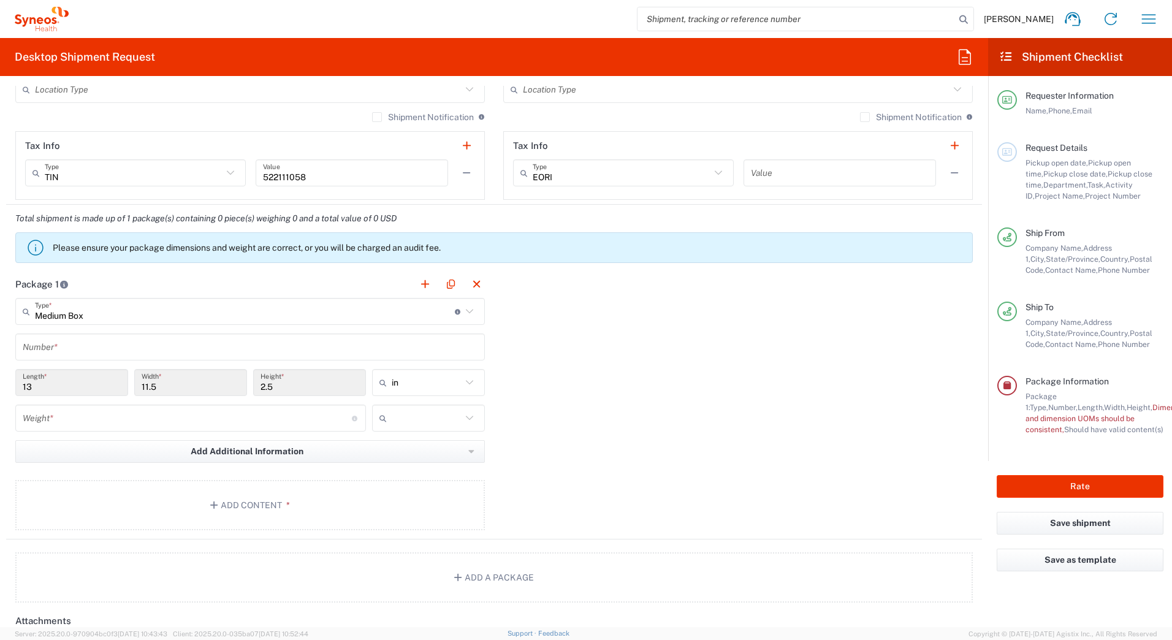
click at [83, 318] on input "Medium Box" at bounding box center [245, 311] width 420 height 21
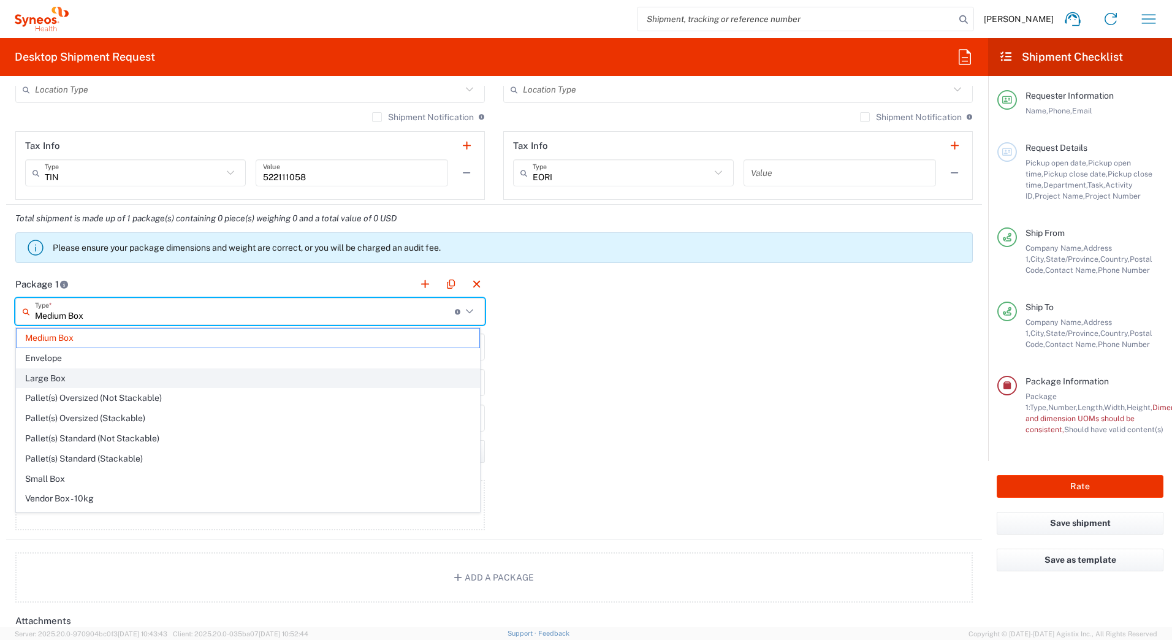
click at [68, 378] on span "Large Box" at bounding box center [248, 378] width 463 height 19
type input "Large Box"
type input "17.5"
type input "12.5"
type input "3"
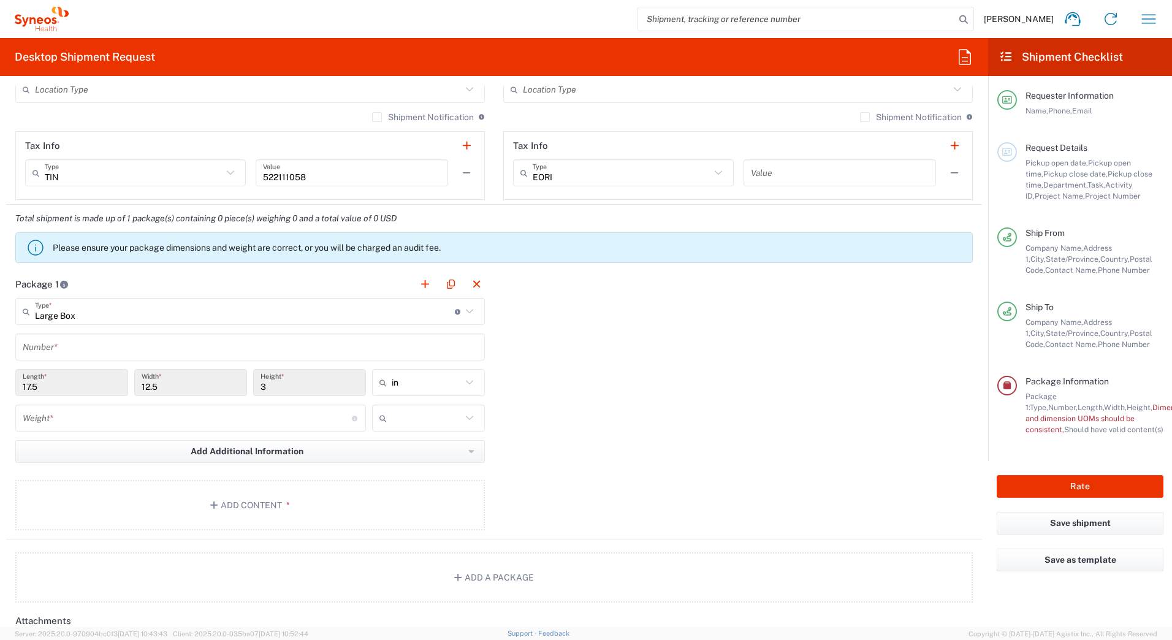
click at [300, 377] on input "3" at bounding box center [310, 382] width 98 height 21
click at [93, 310] on input "Large Box" at bounding box center [245, 311] width 420 height 21
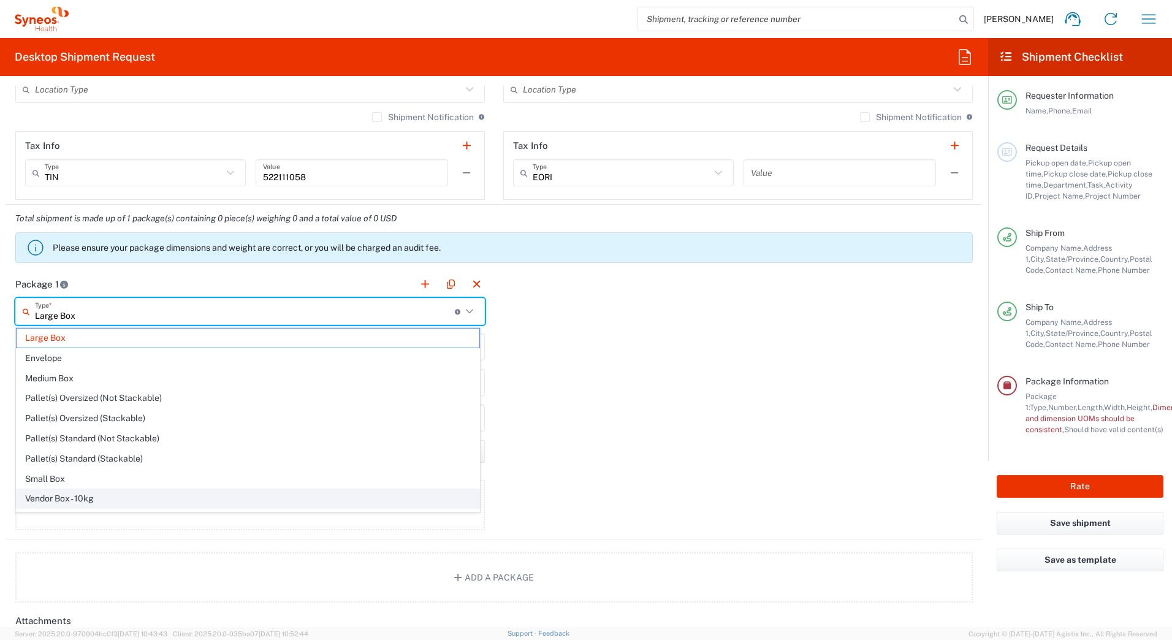
scroll to position [37, 0]
click at [100, 500] on span "Your Packaging" at bounding box center [248, 501] width 463 height 19
type input "Your Packaging"
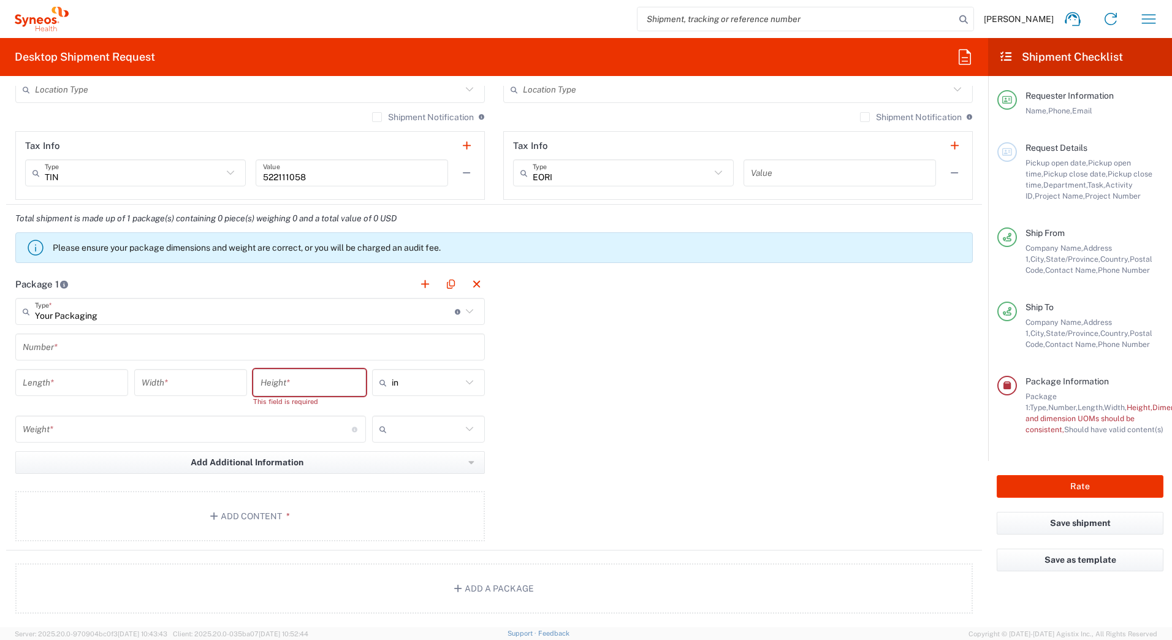
click at [39, 381] on input "number" at bounding box center [72, 382] width 98 height 21
type input "17"
type input "13"
type input "7"
click at [48, 424] on input "number" at bounding box center [187, 418] width 329 height 21
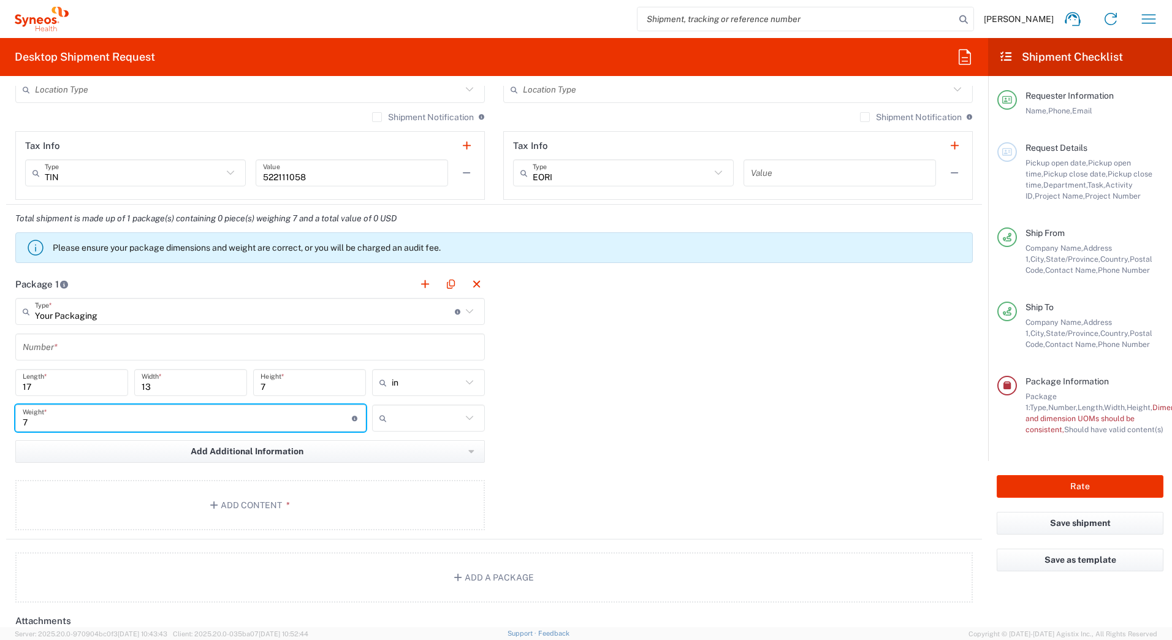
type input "7"
click at [422, 413] on input "text" at bounding box center [427, 418] width 70 height 20
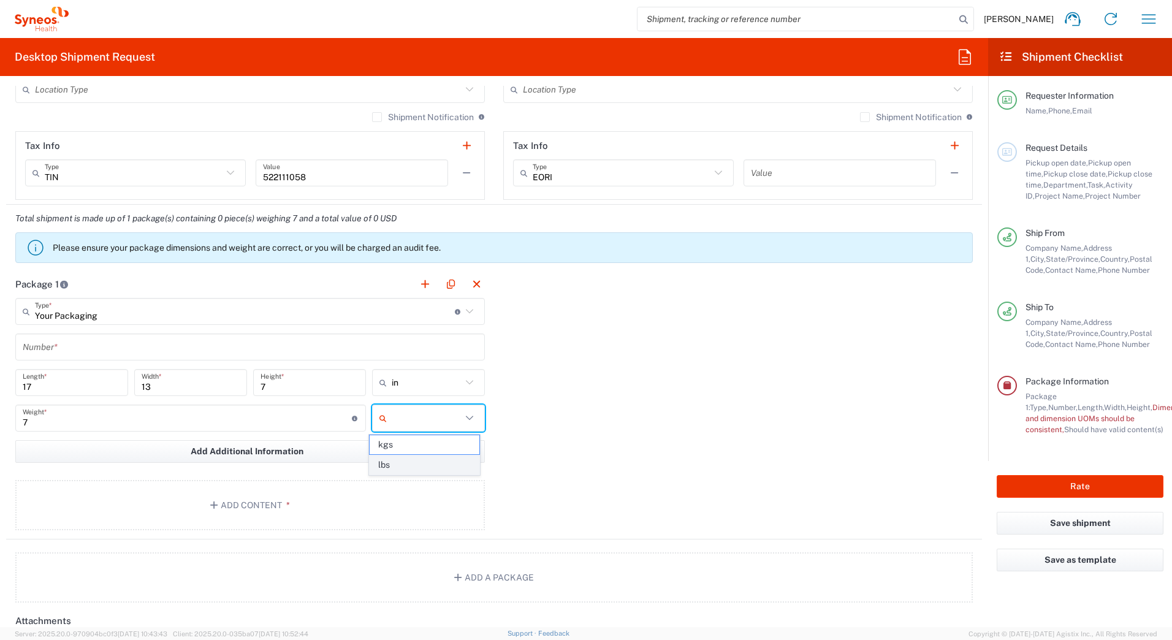
click at [396, 465] on span "lbs" at bounding box center [424, 465] width 109 height 19
type input "lbs"
click at [327, 505] on button "Add Content *" at bounding box center [250, 505] width 470 height 50
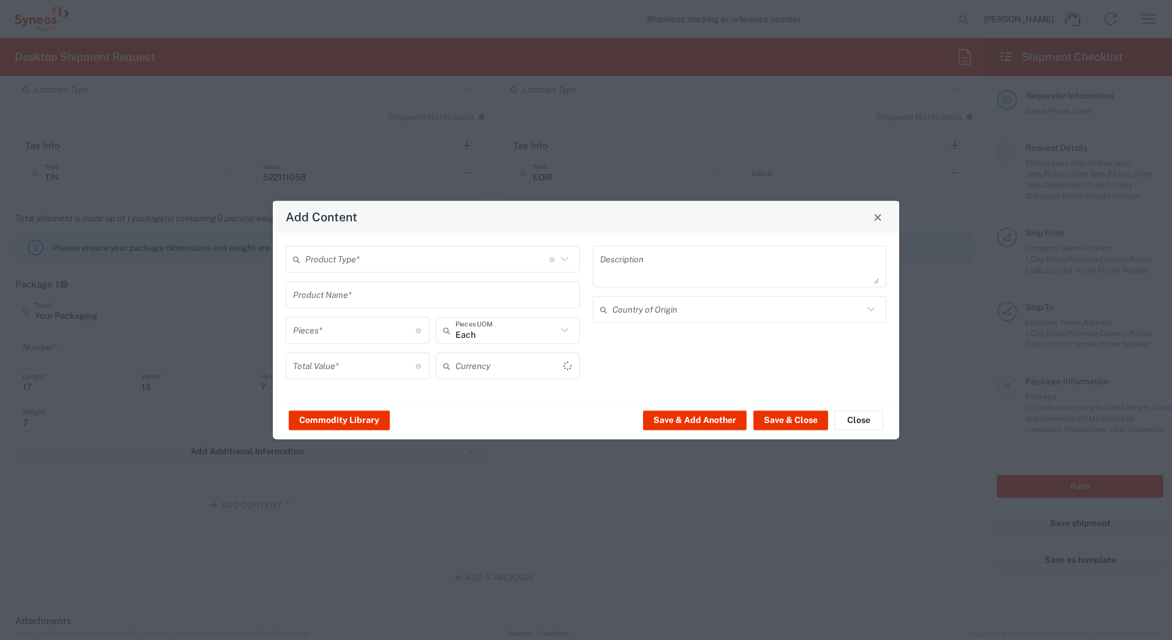
type input "US Dollar"
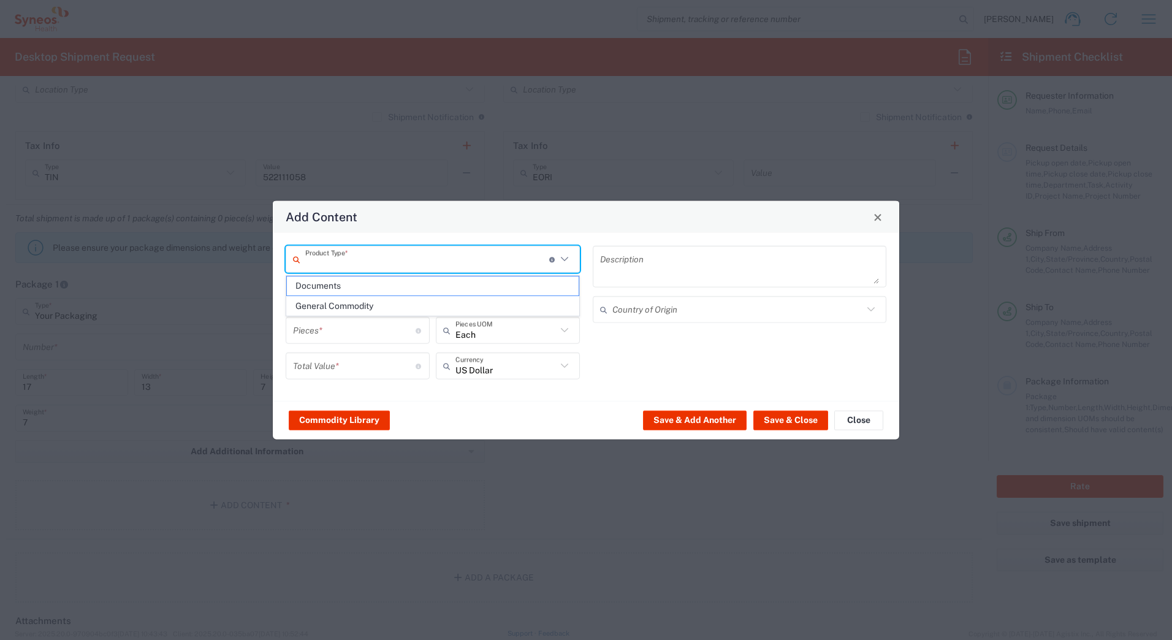
click at [390, 264] on input "text" at bounding box center [427, 258] width 244 height 21
click at [304, 314] on span "General Commodity" at bounding box center [433, 306] width 292 height 19
type input "General Commodity"
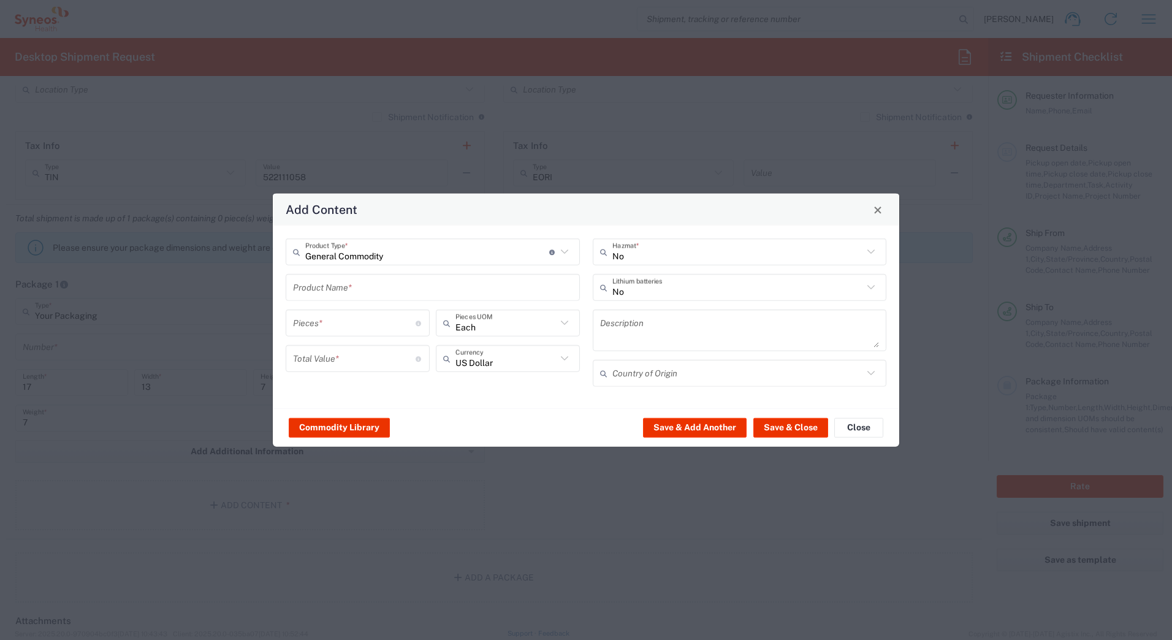
click at [319, 291] on input "text" at bounding box center [433, 287] width 280 height 21
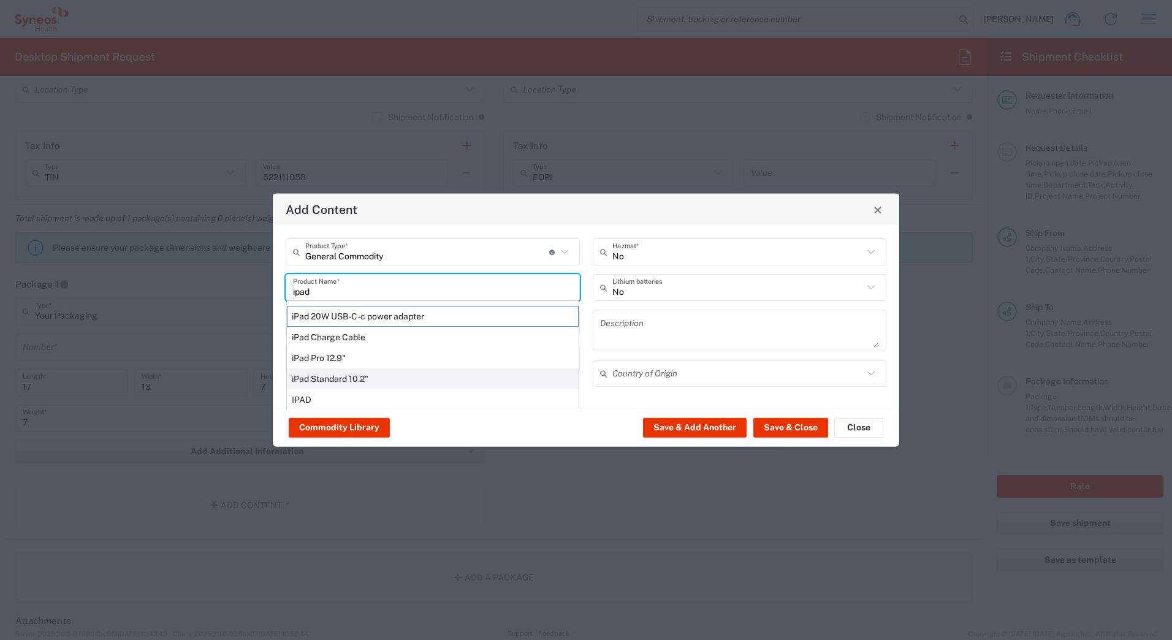
click at [326, 375] on div "iPad Standard 10.2"" at bounding box center [433, 379] width 292 height 21
type input "iPad Standard 10.2""
type input "1"
type textarea "iPad Standard 10.2""
type input "[GEOGRAPHIC_DATA]"
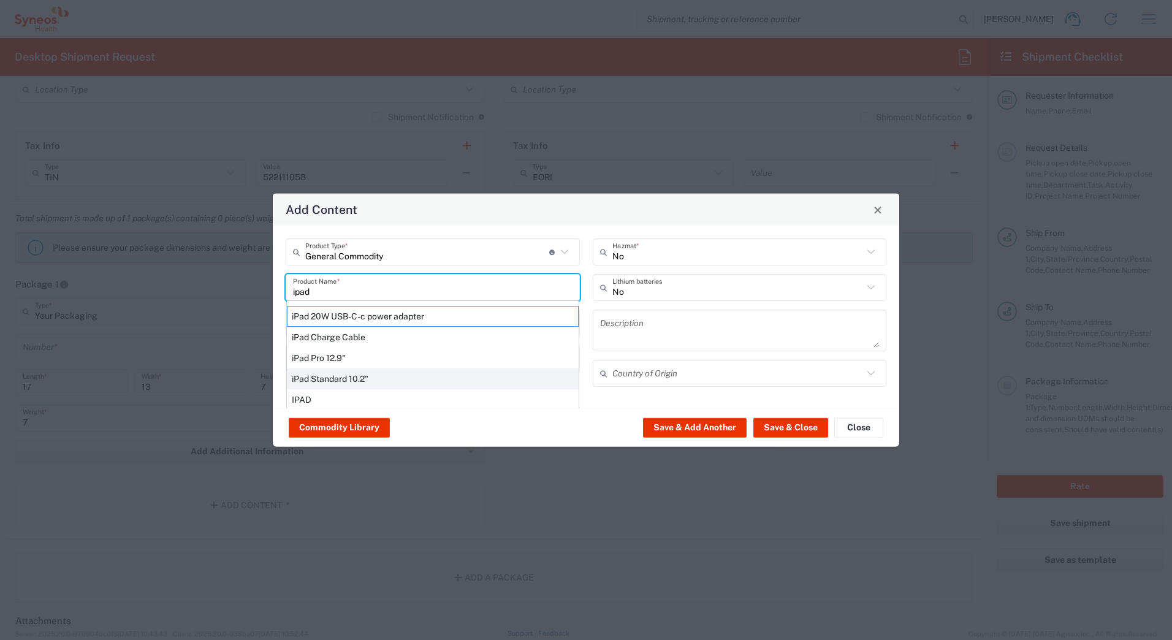
type input "Yes"
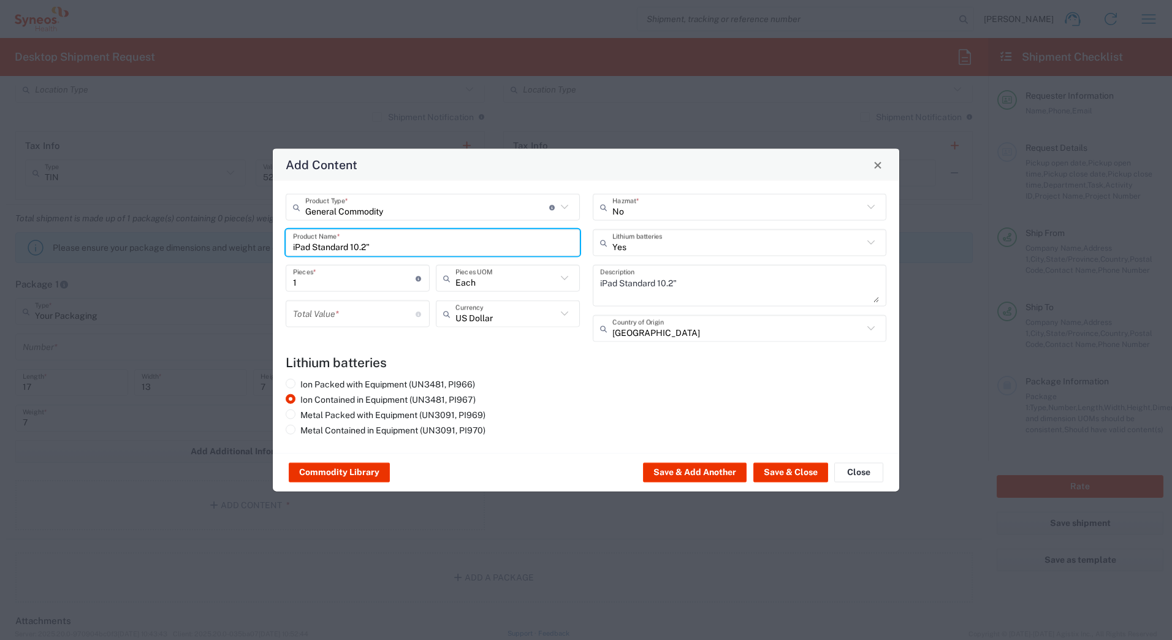
click at [318, 312] on input "number" at bounding box center [354, 313] width 123 height 21
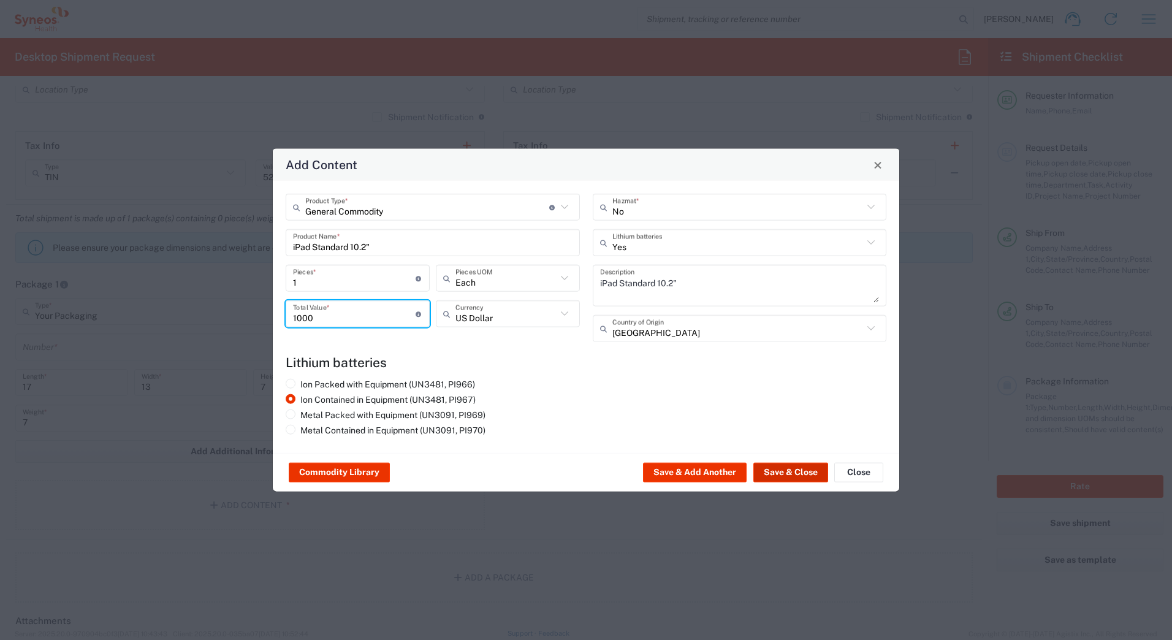
type input "1000"
click at [770, 471] on button "Save & Close" at bounding box center [791, 473] width 75 height 20
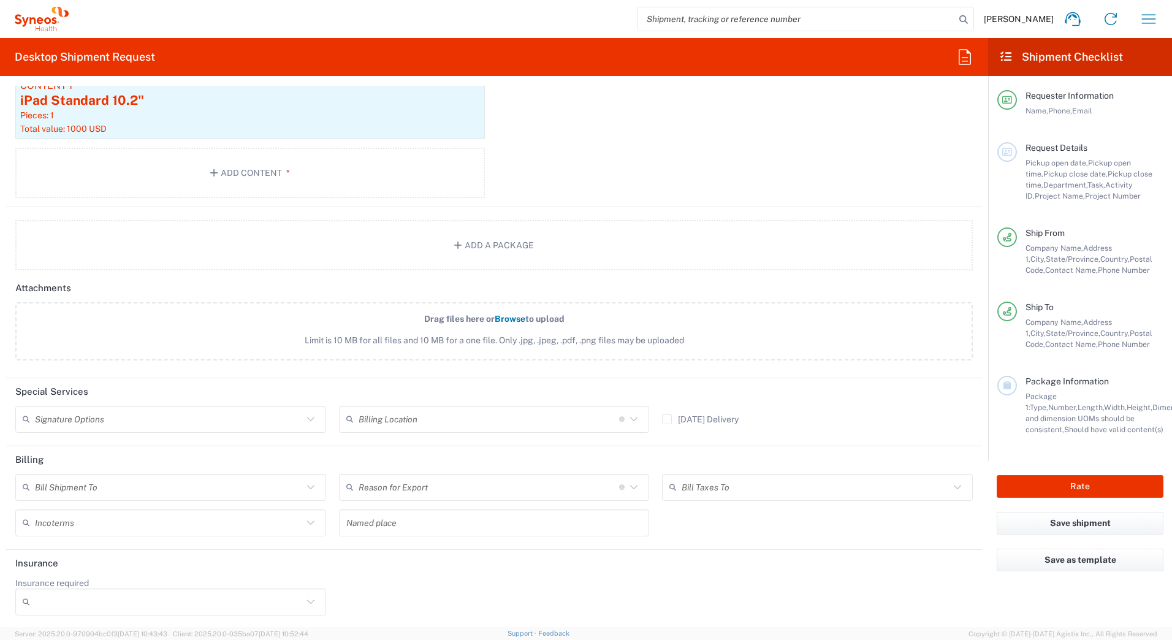
scroll to position [1326, 0]
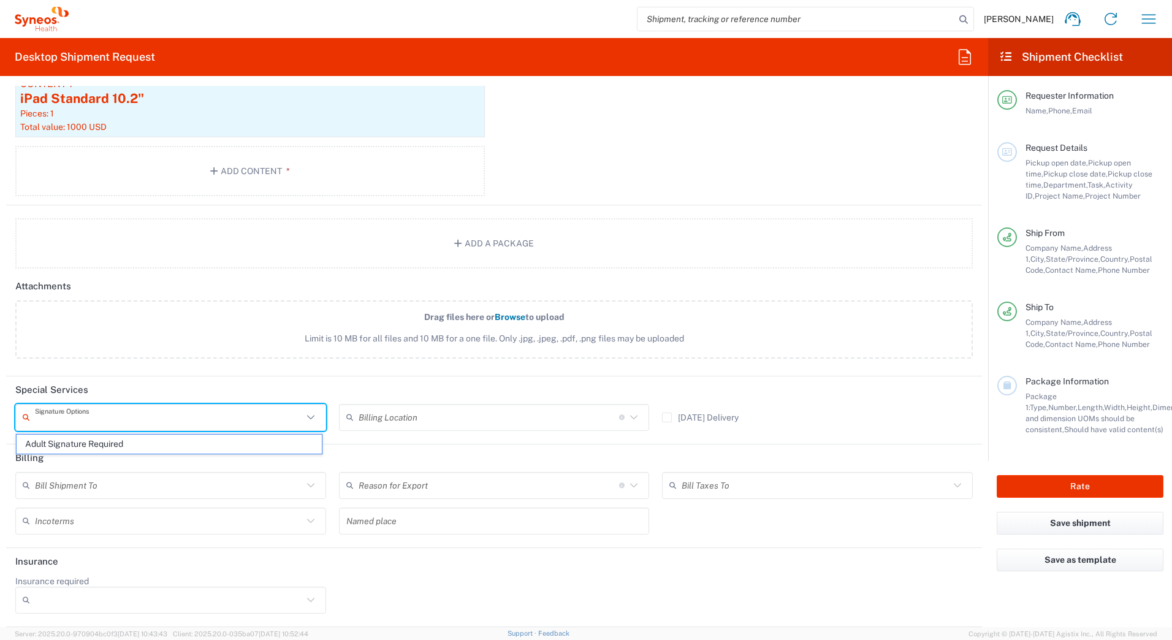
click at [103, 424] on input "text" at bounding box center [169, 417] width 268 height 21
click at [90, 444] on span "Adult Signature Required" at bounding box center [169, 444] width 305 height 19
type input "Adult Signature Required"
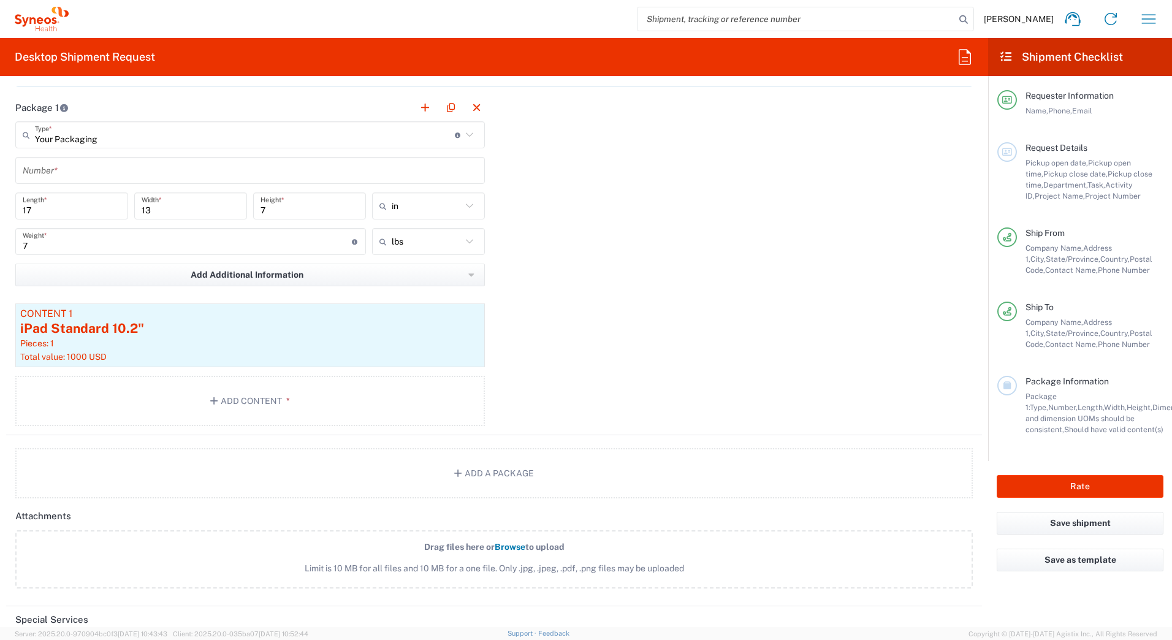
scroll to position [1081, 0]
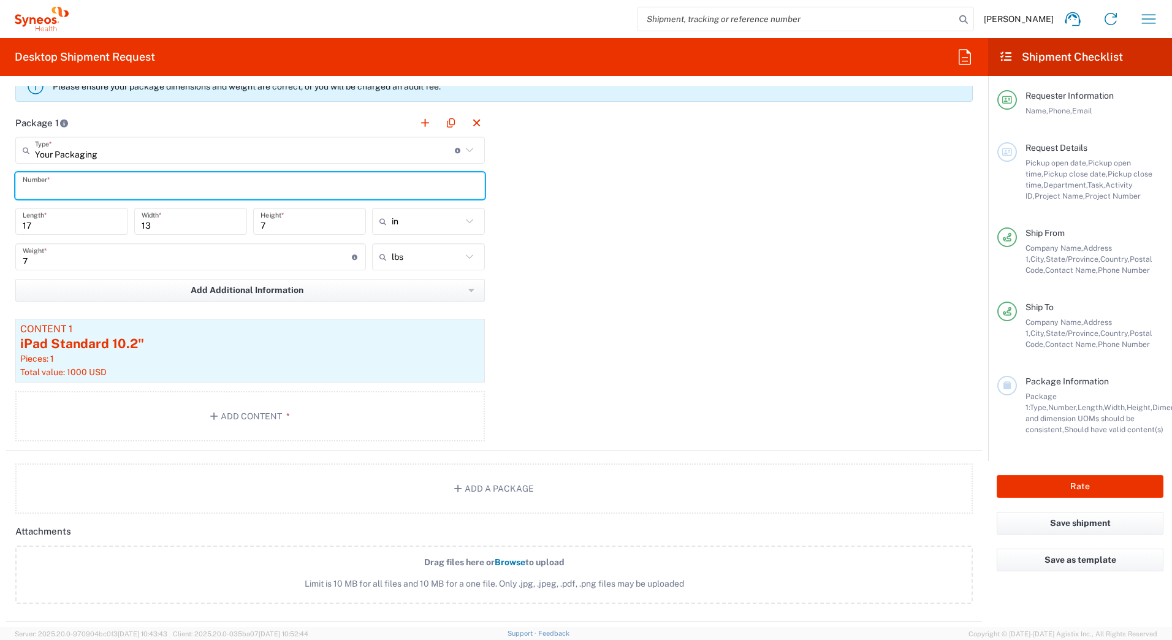
click at [91, 185] on input "text" at bounding box center [250, 185] width 455 height 21
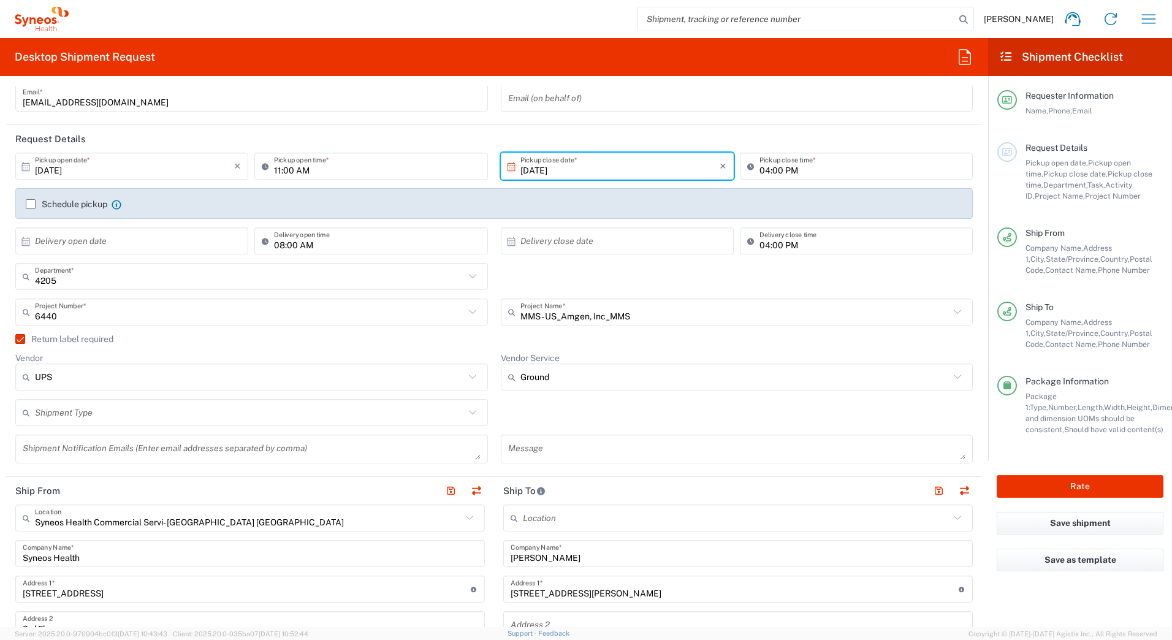
scroll to position [0, 0]
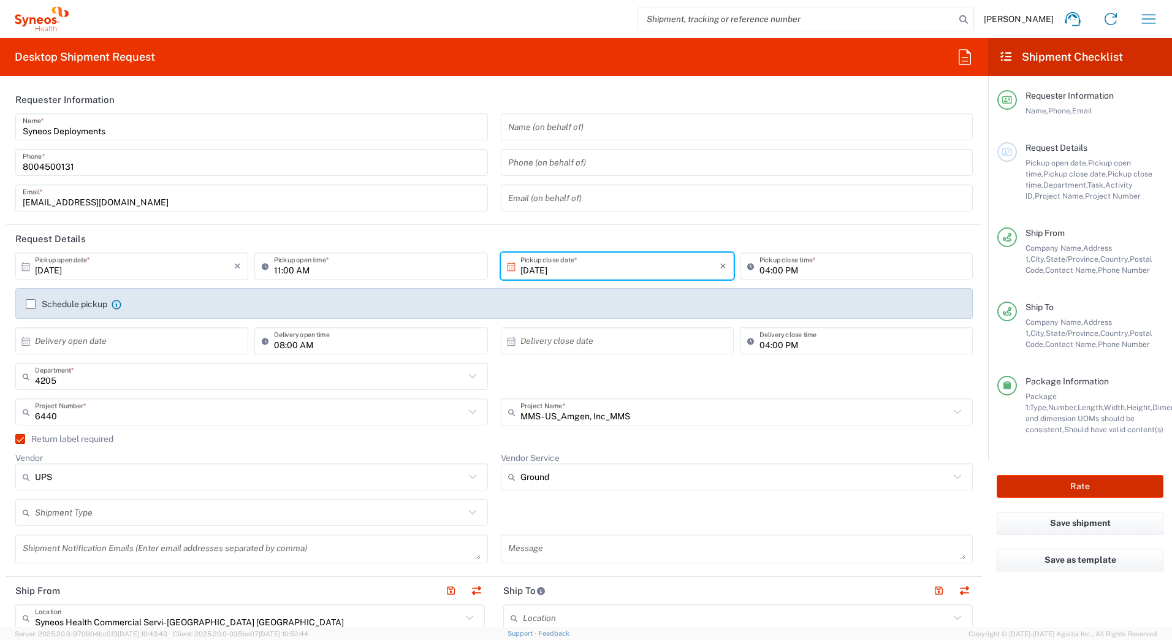
type input "1"
click at [1074, 485] on button "Rate" at bounding box center [1080, 486] width 167 height 23
type input "6440"
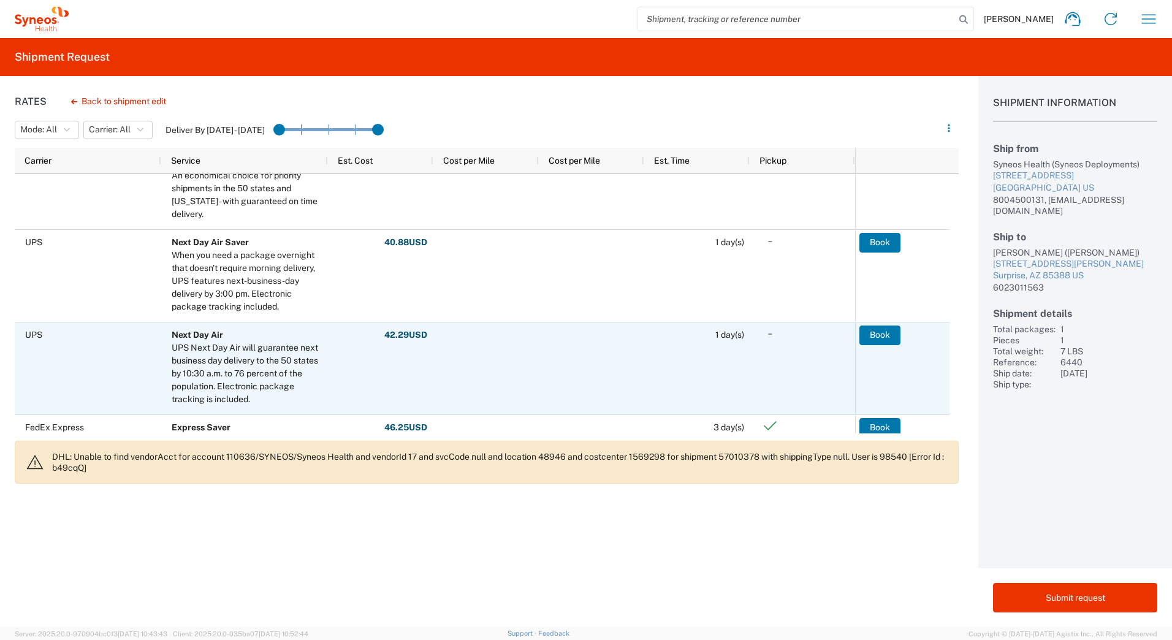
scroll to position [184, 0]
click at [883, 331] on button "Book" at bounding box center [880, 335] width 41 height 20
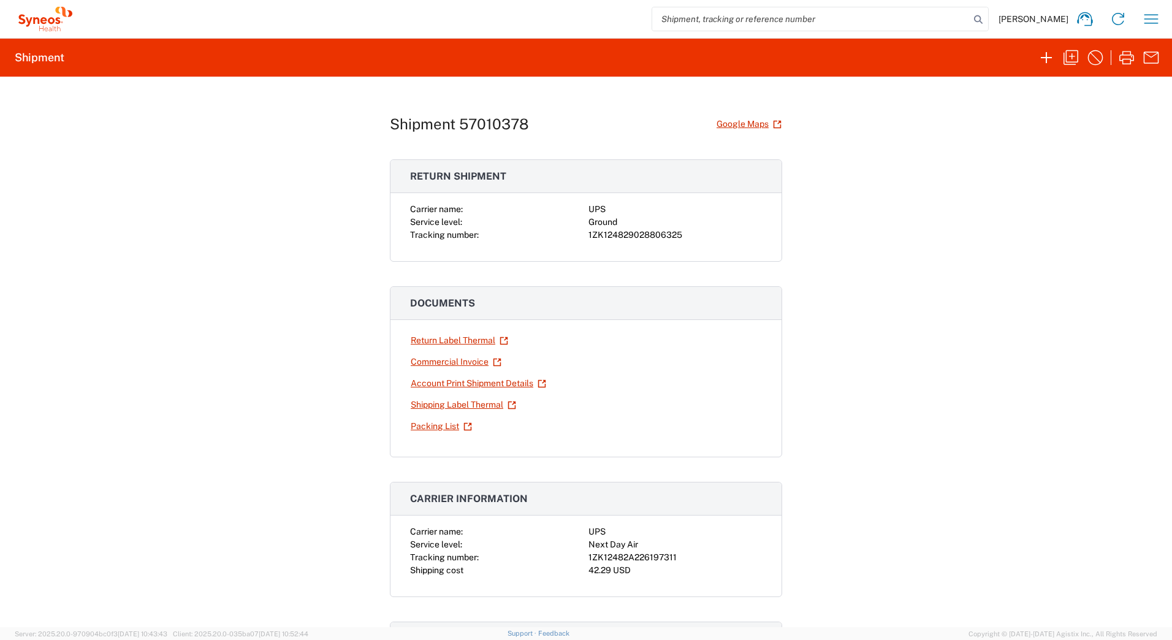
click at [633, 237] on div "1ZK124829028806325" at bounding box center [676, 235] width 174 height 13
copy div "1ZK124829028806325"
click at [656, 229] on div "1ZK124829028806325" at bounding box center [676, 235] width 174 height 13
click at [656, 230] on div "1ZK124829028806325" at bounding box center [676, 235] width 174 height 13
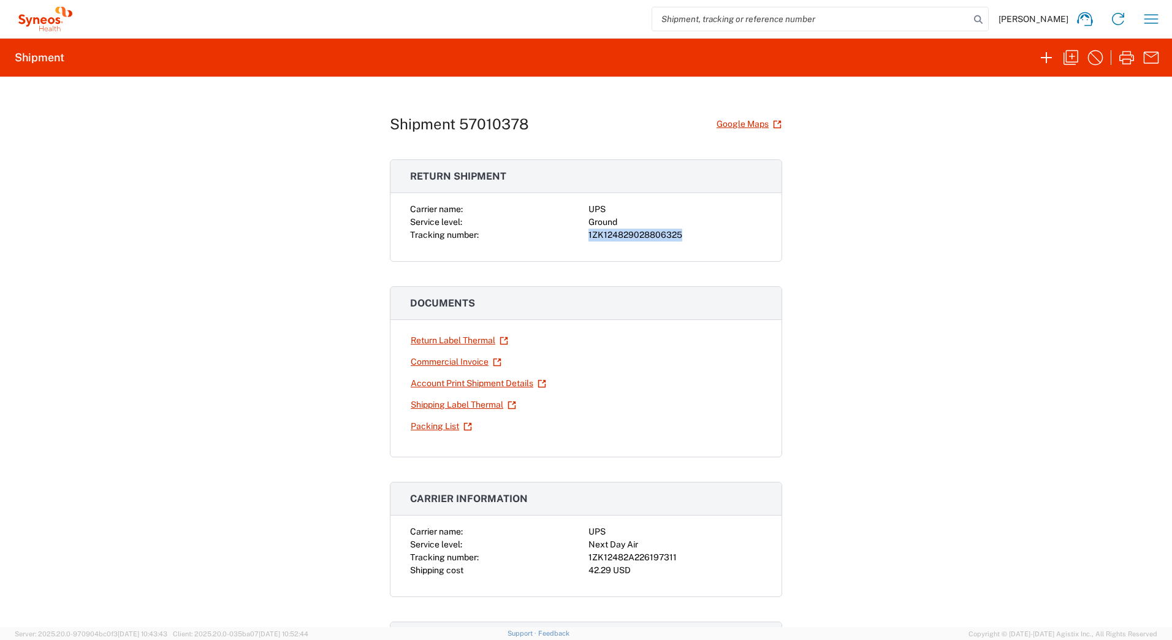
copy div "1ZK124829028806325"
click at [643, 556] on div "1ZK12482A226197311" at bounding box center [676, 557] width 174 height 13
copy div "1ZK12482A226197311"
click at [419, 341] on link "Return Label Thermal" at bounding box center [459, 340] width 99 height 21
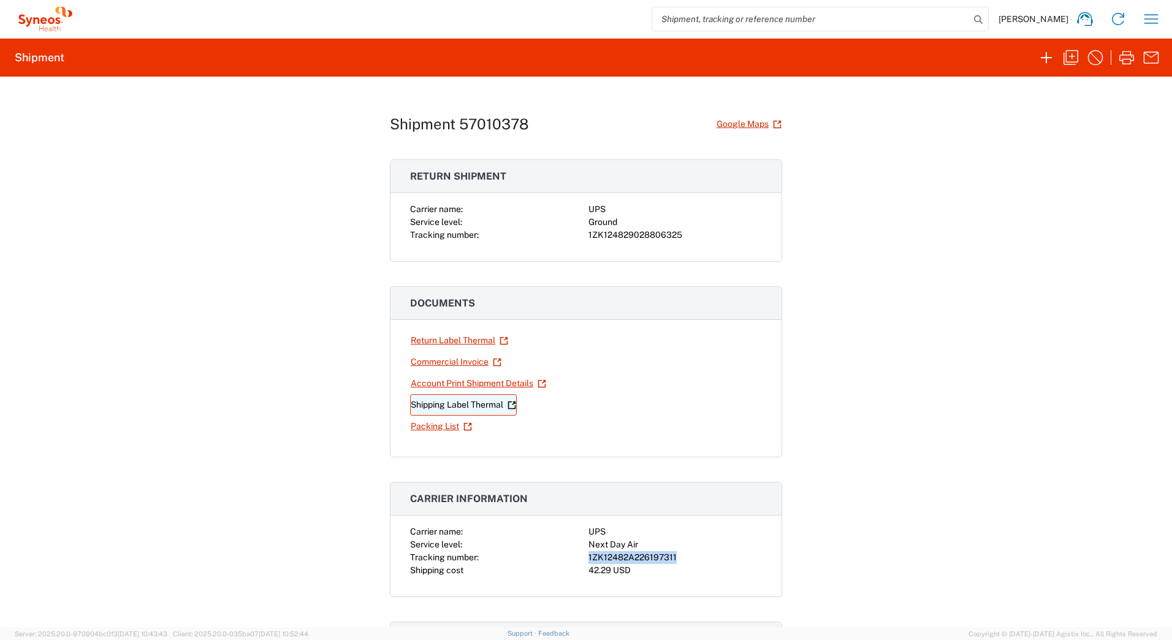
click at [434, 406] on link "Shipping Label Thermal" at bounding box center [463, 404] width 107 height 21
click at [1070, 56] on icon "button" at bounding box center [1071, 58] width 20 height 20
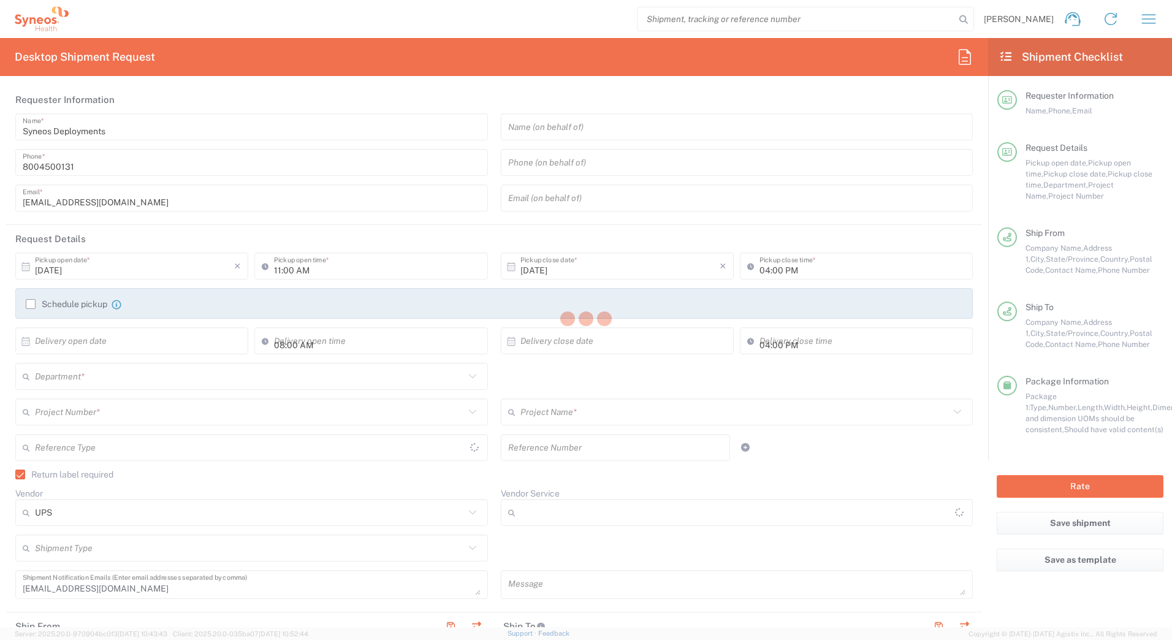
type input "[US_STATE]"
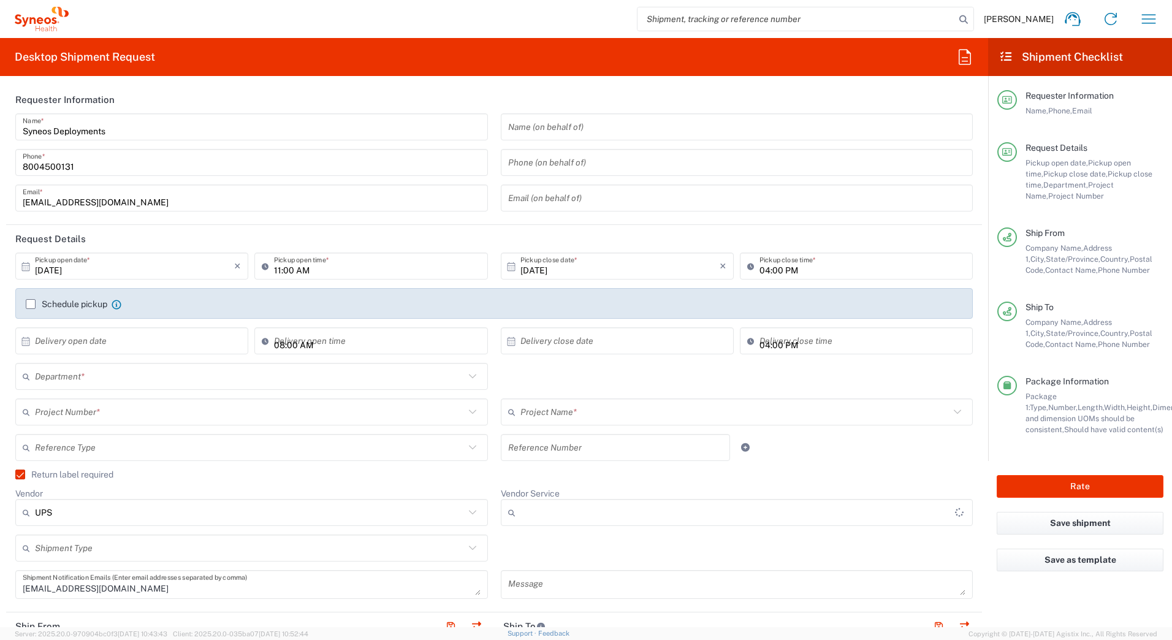
type input "6440"
type input "Your Packaging"
type input "Ground"
type input "MMS - US_Amgen, Inc_MMS"
type input "4205"
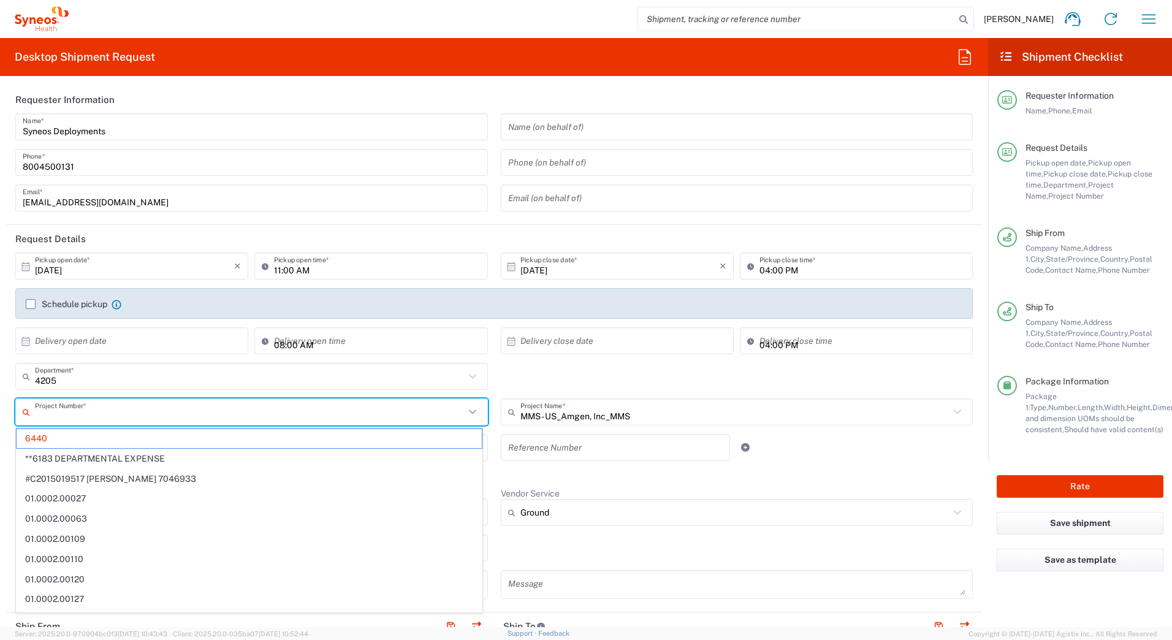
drag, startPoint x: 59, startPoint y: 412, endPoint x: 44, endPoint y: 415, distance: 14.9
click at [43, 415] on input "text" at bounding box center [250, 412] width 430 height 21
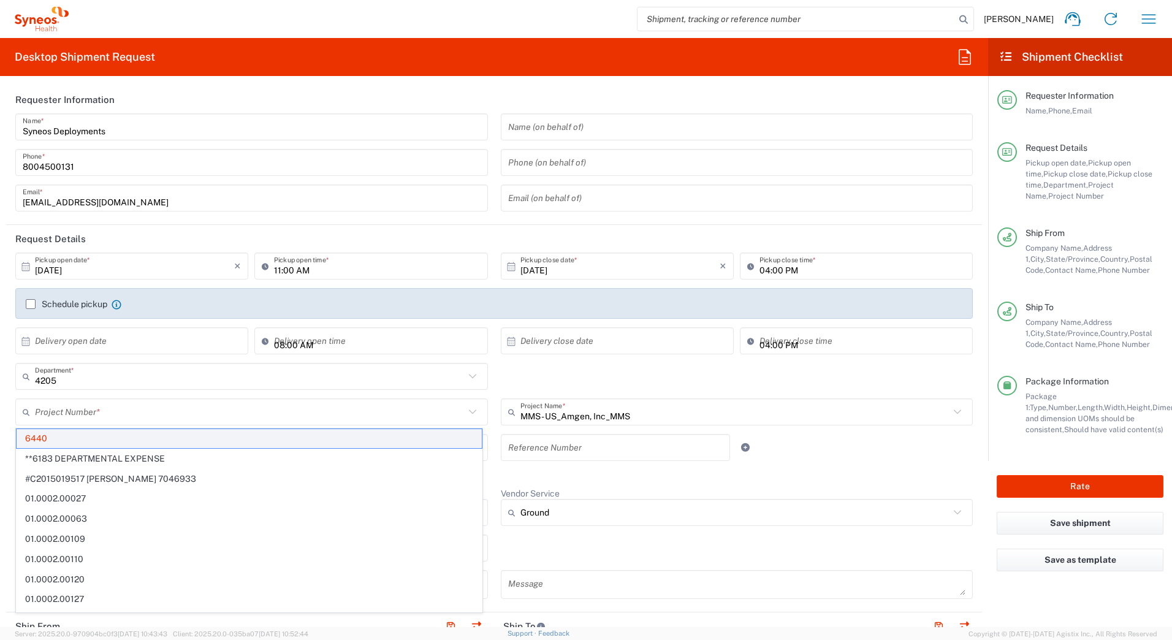
click at [42, 435] on span "6440" at bounding box center [249, 438] width 465 height 19
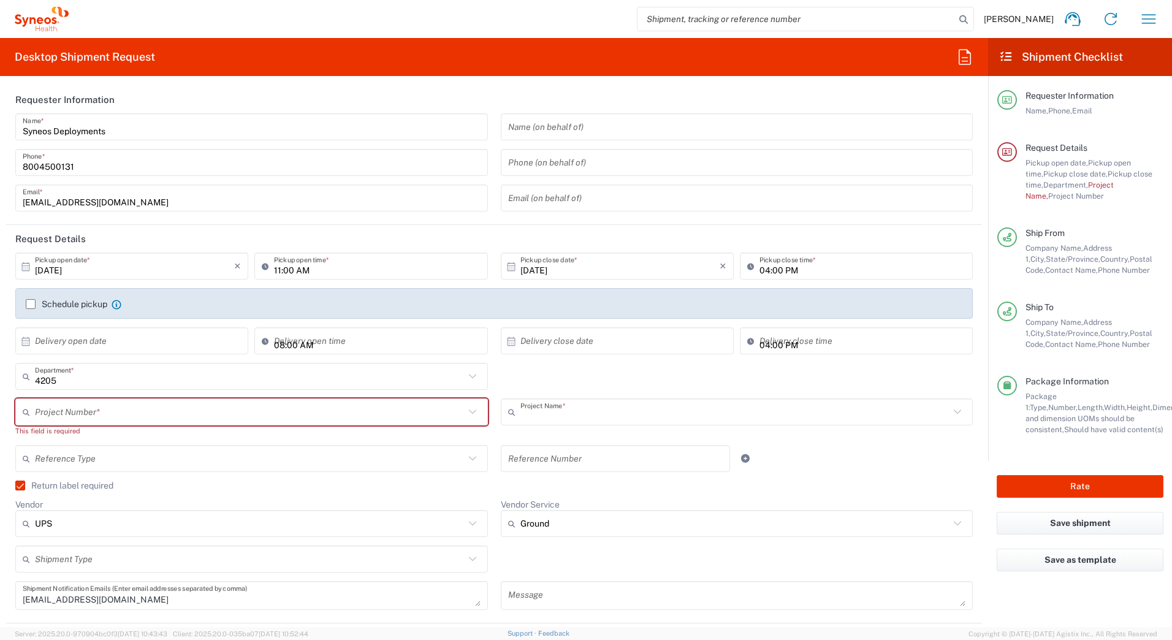
click at [545, 417] on input "text" at bounding box center [736, 412] width 430 height 21
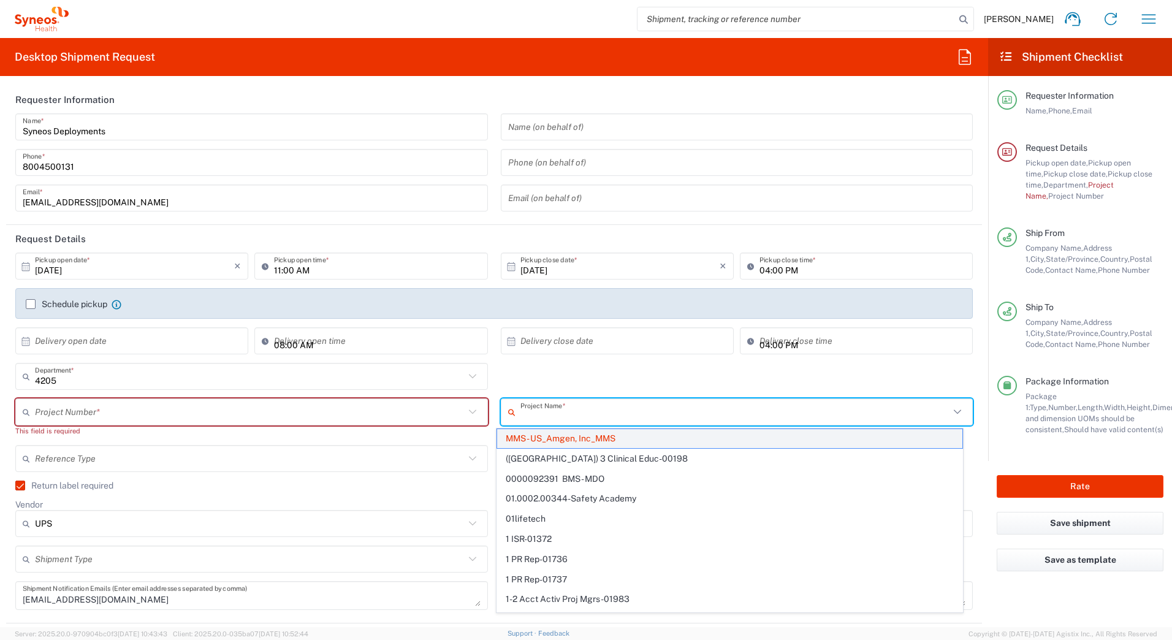
click at [538, 438] on span "MMS - US_Amgen, Inc_MMS" at bounding box center [729, 438] width 465 height 19
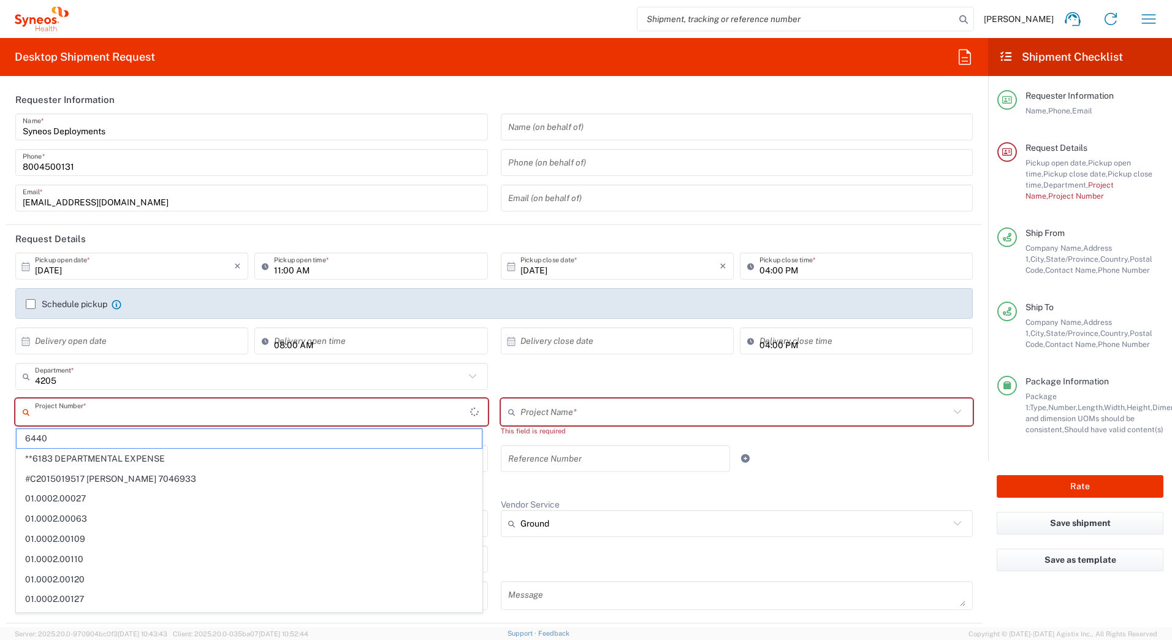
click at [83, 408] on input "text" at bounding box center [252, 412] width 435 height 21
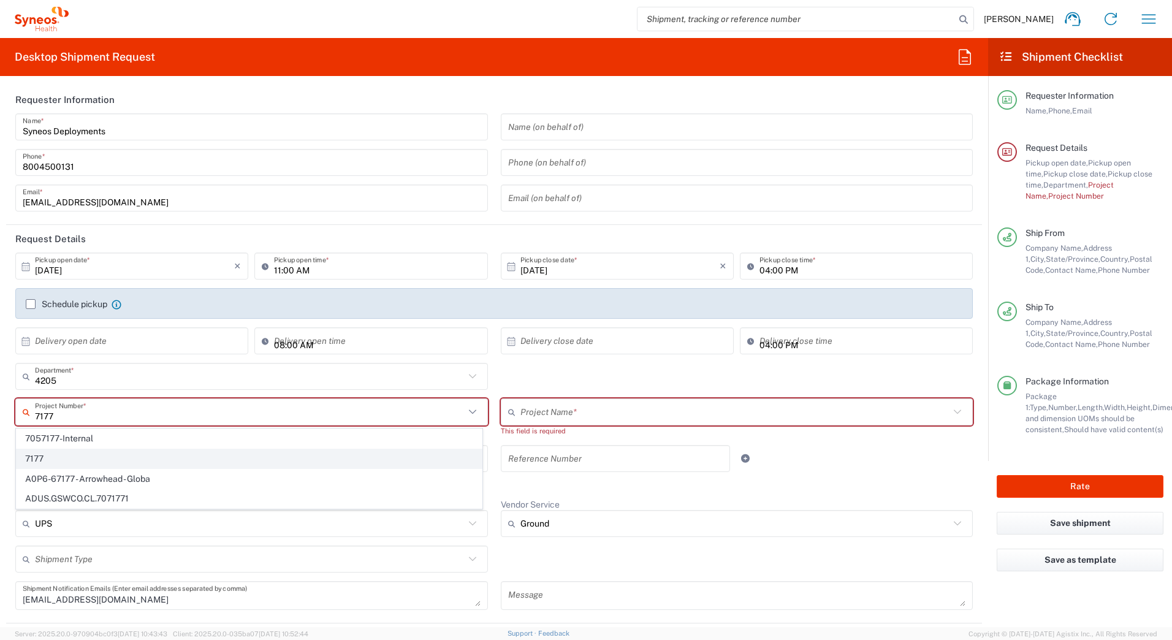
type input "7177"
click at [64, 458] on span "7177" at bounding box center [249, 458] width 465 height 19
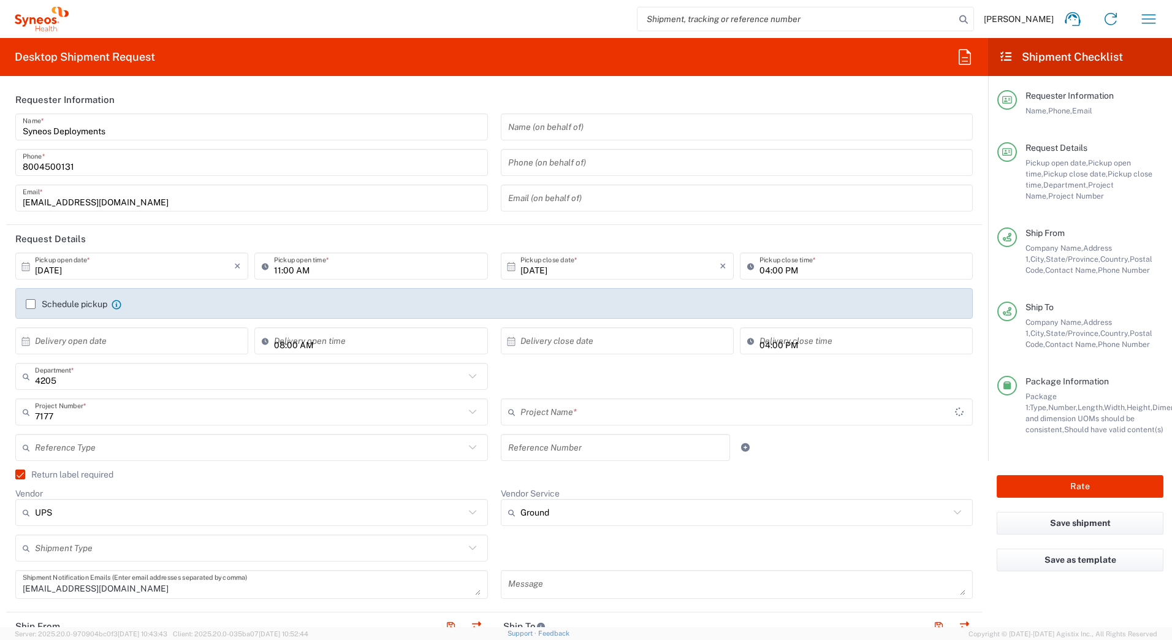
type input "ST-US-ViiVDovato-Sales"
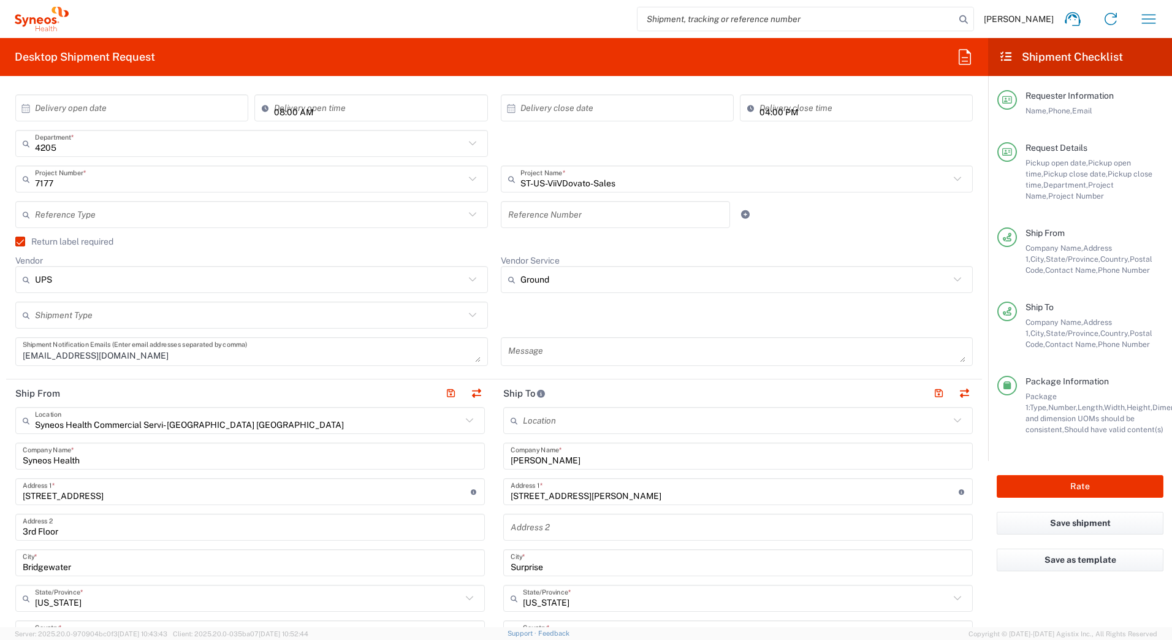
scroll to position [307, 0]
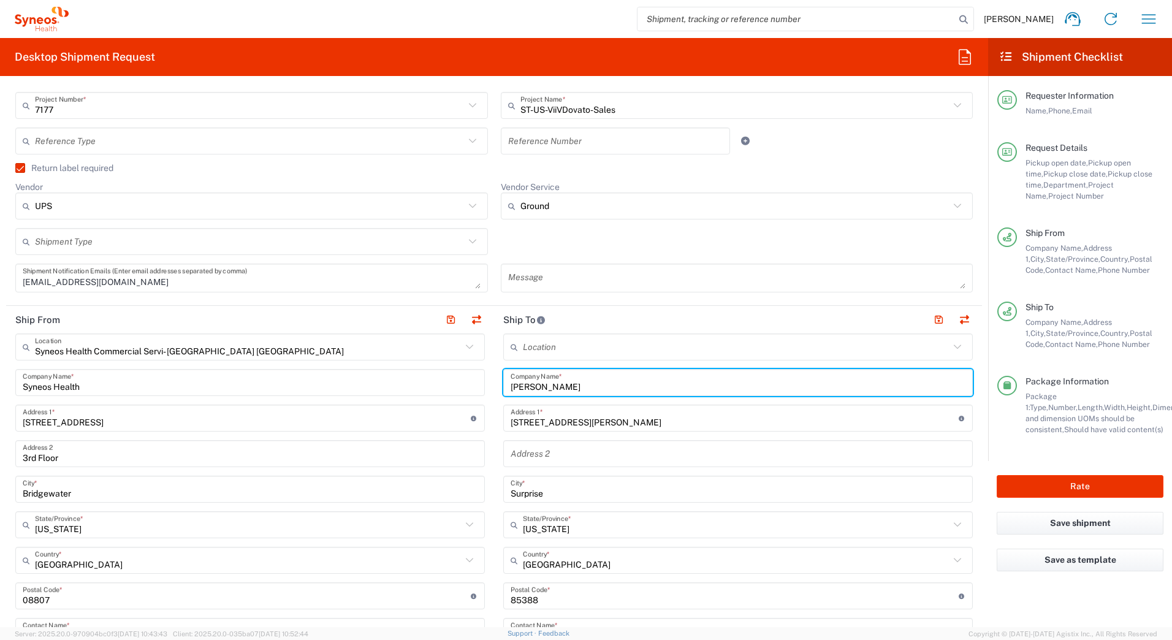
drag, startPoint x: 561, startPoint y: 388, endPoint x: 467, endPoint y: 390, distance: 94.5
click at [467, 390] on div "Ship From Syneos Health Commercial Servi- NJ US Location Syneos Health Commerci…" at bounding box center [494, 580] width 976 height 548
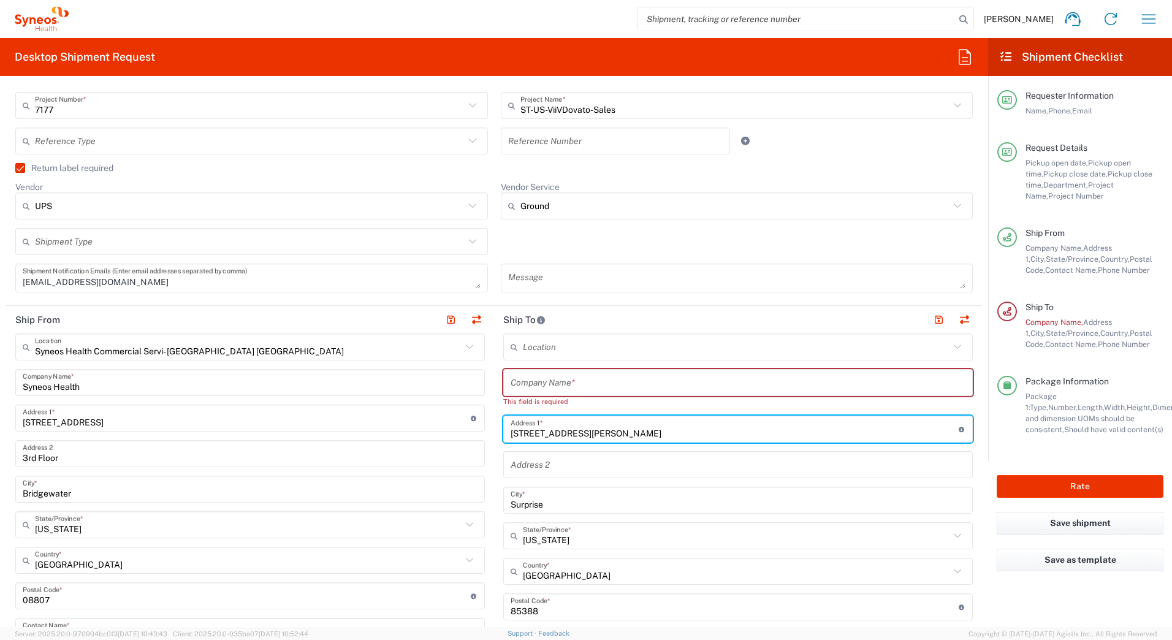
drag, startPoint x: 602, startPoint y: 419, endPoint x: 460, endPoint y: 430, distance: 142.1
click at [462, 430] on div "Ship From Syneos Health Commercial Servi- NJ US Location Syneos Health Commerci…" at bounding box center [494, 585] width 976 height 559
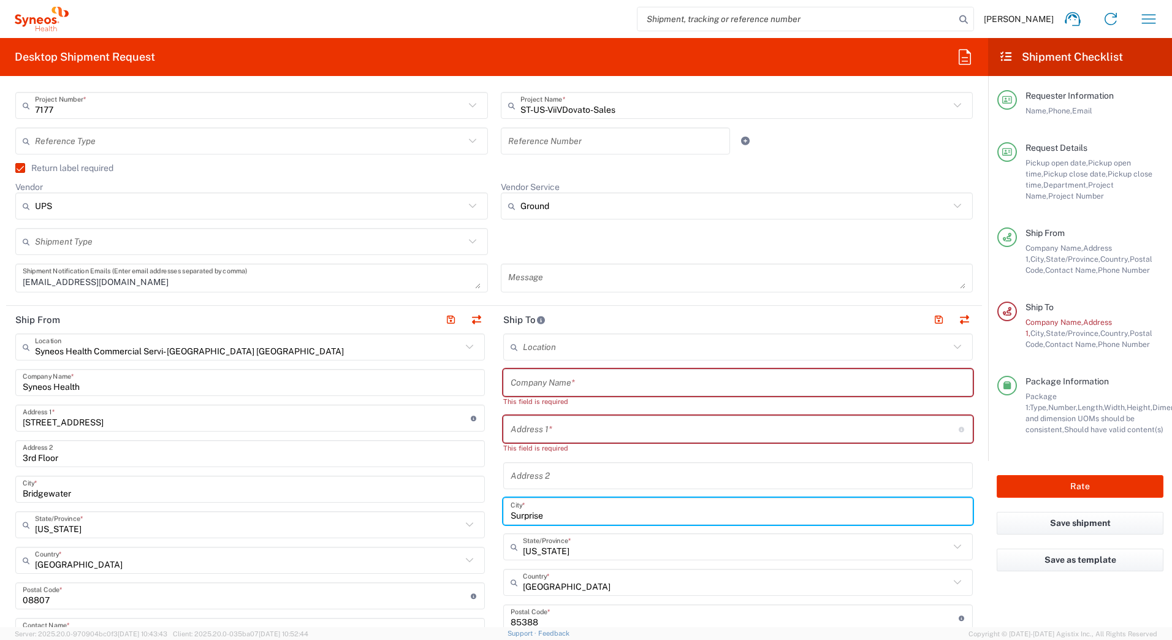
drag, startPoint x: 547, startPoint y: 510, endPoint x: 430, endPoint y: 513, distance: 116.5
click at [450, 510] on div "Ship From Syneos Health Commercial Servi- NJ US Location Syneos Health Commerci…" at bounding box center [494, 591] width 976 height 570
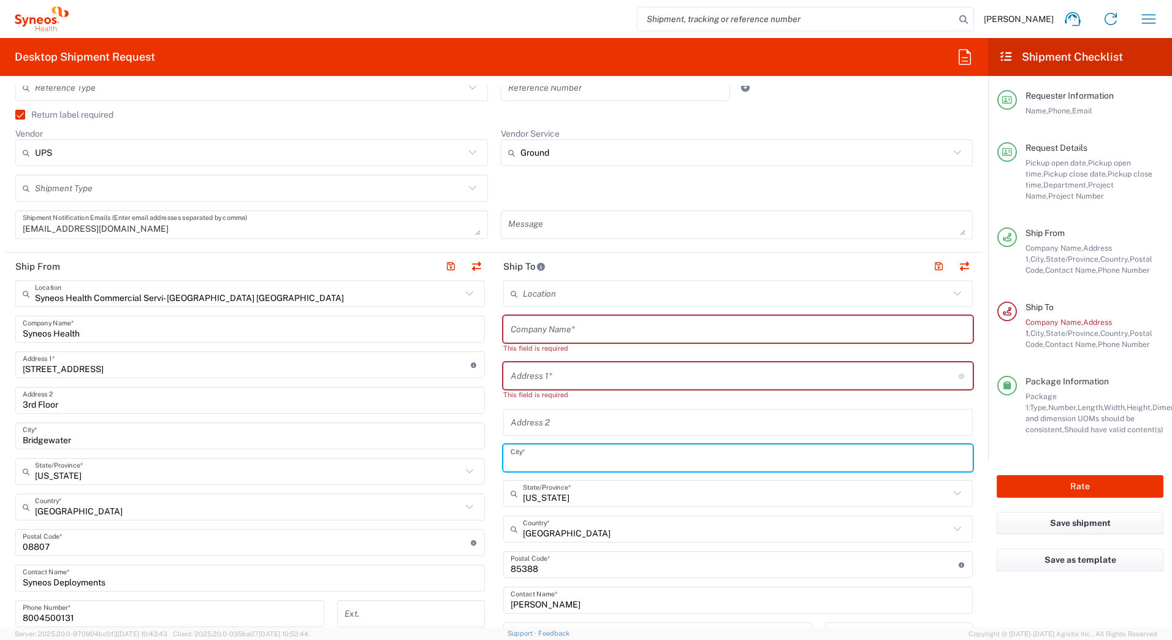
scroll to position [429, 0]
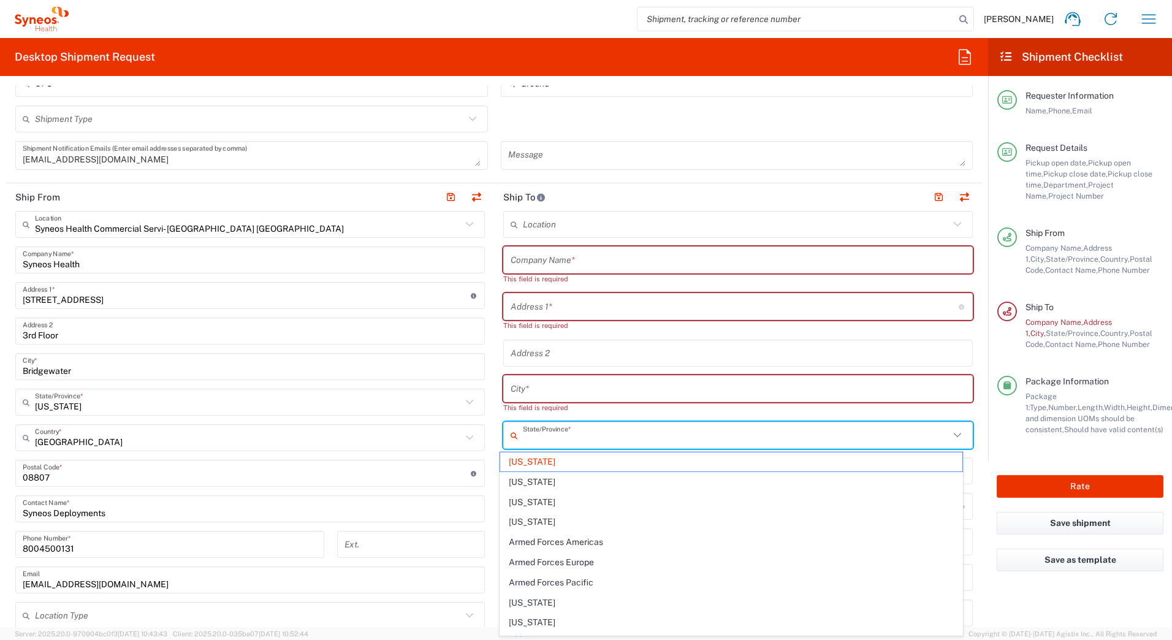
drag, startPoint x: 549, startPoint y: 428, endPoint x: 458, endPoint y: 435, distance: 91.0
click at [460, 435] on div "Ship From Syneos Health Commercial Servi- NJ US Location Syneos Health Commerci…" at bounding box center [494, 473] width 976 height 581
type input "[US_STATE]"
click at [440, 424] on div "United States Country *" at bounding box center [250, 437] width 470 height 27
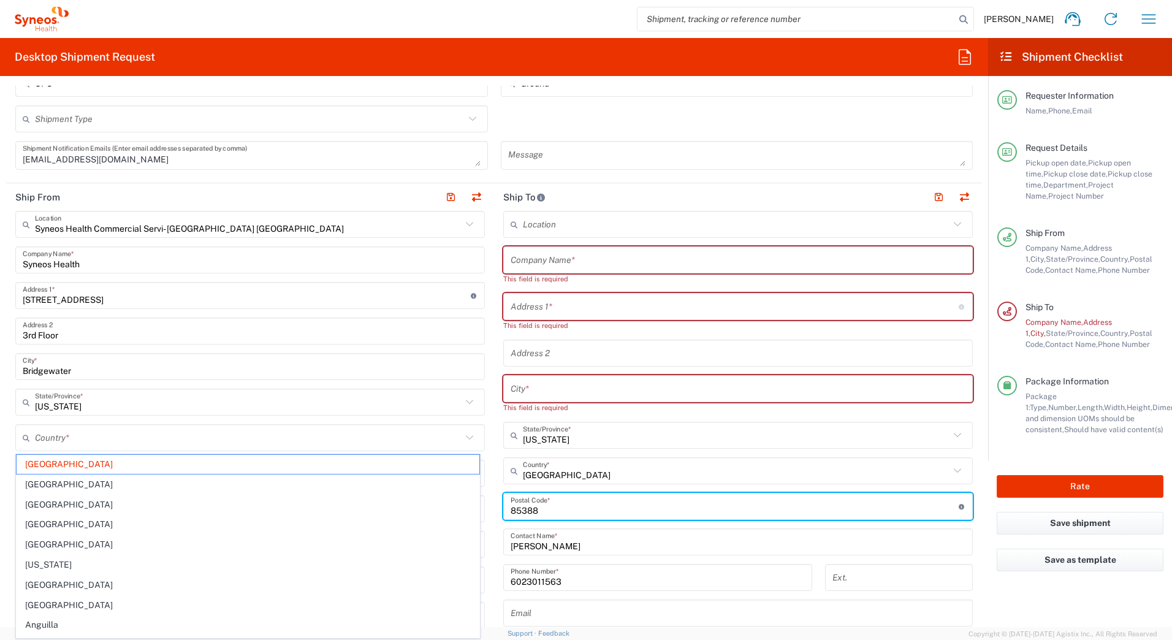
drag, startPoint x: 540, startPoint y: 515, endPoint x: 480, endPoint y: 530, distance: 61.4
click at [476, 515] on div "Ship From Syneos Health Commercial Servi- NJ US Location Syneos Health Commerci…" at bounding box center [494, 473] width 976 height 581
type input "[GEOGRAPHIC_DATA]"
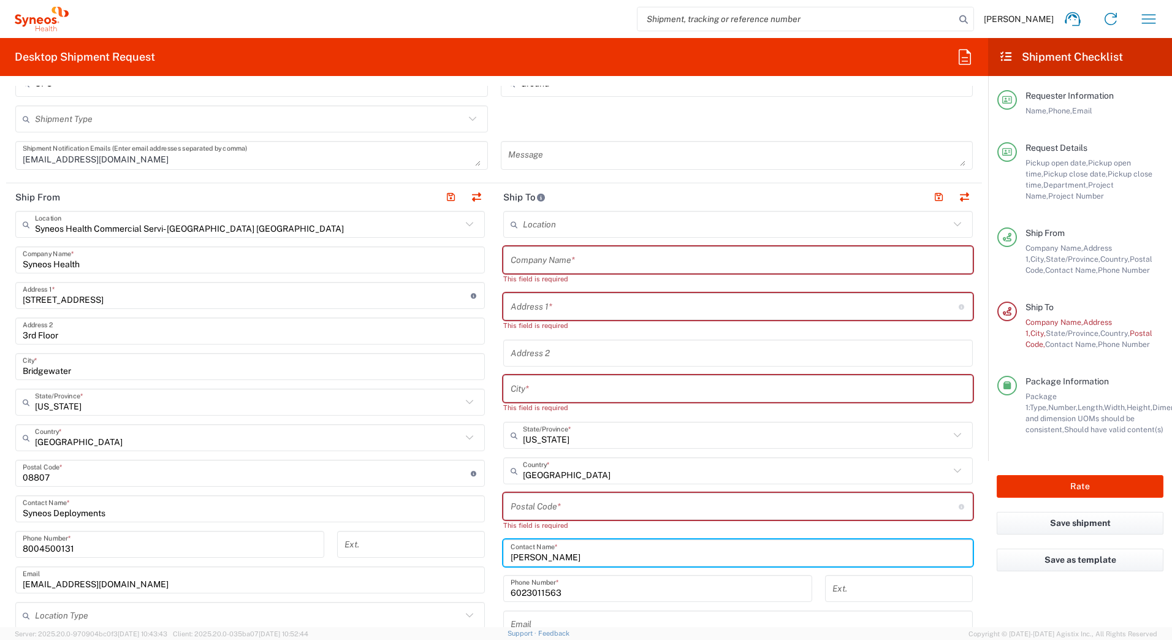
drag, startPoint x: 568, startPoint y: 557, endPoint x: 470, endPoint y: 563, distance: 98.3
click at [472, 565] on div "Ship From Syneos Health Commercial Servi- NJ US Location Syneos Health Commerci…" at bounding box center [494, 479] width 976 height 592
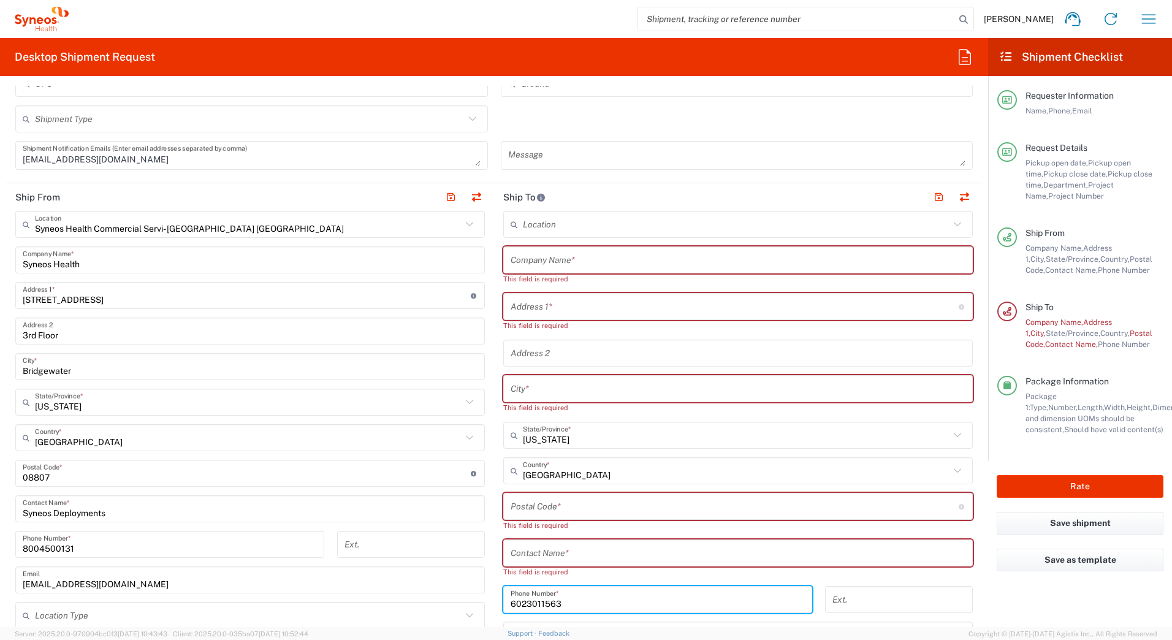
drag, startPoint x: 552, startPoint y: 593, endPoint x: 492, endPoint y: 595, distance: 60.1
click at [497, 595] on div "6023011563 Phone Number *" at bounding box center [658, 604] width 322 height 36
type input "3"
click at [524, 606] on input "3" at bounding box center [658, 599] width 294 height 21
click at [531, 253] on input "text" at bounding box center [738, 260] width 455 height 21
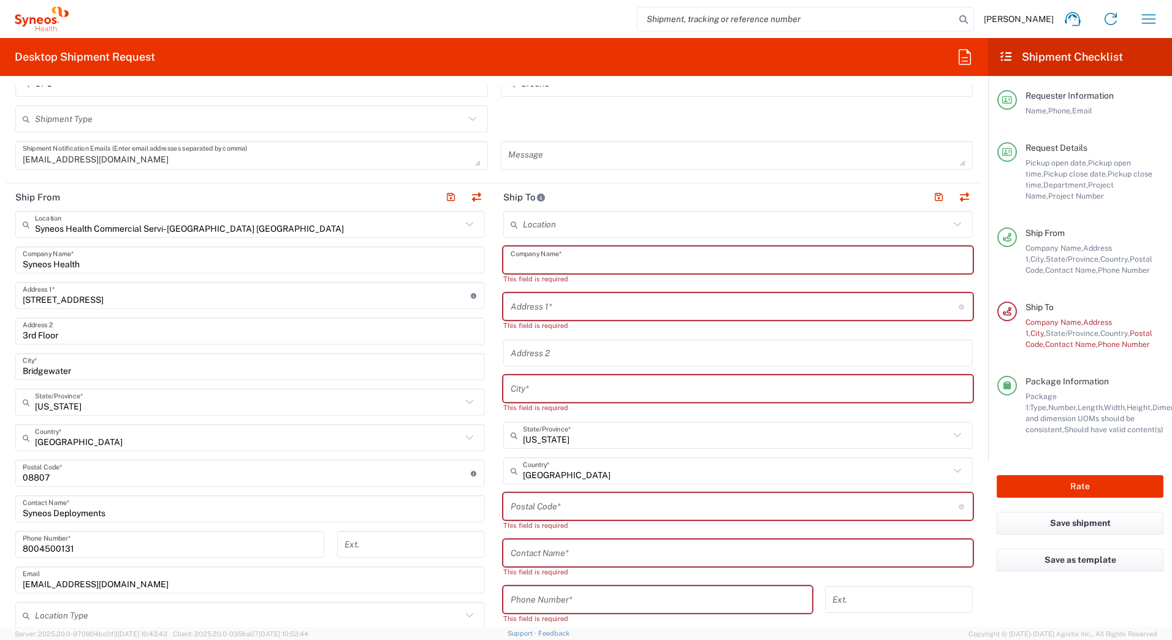
paste input "Tionna Brailsford"
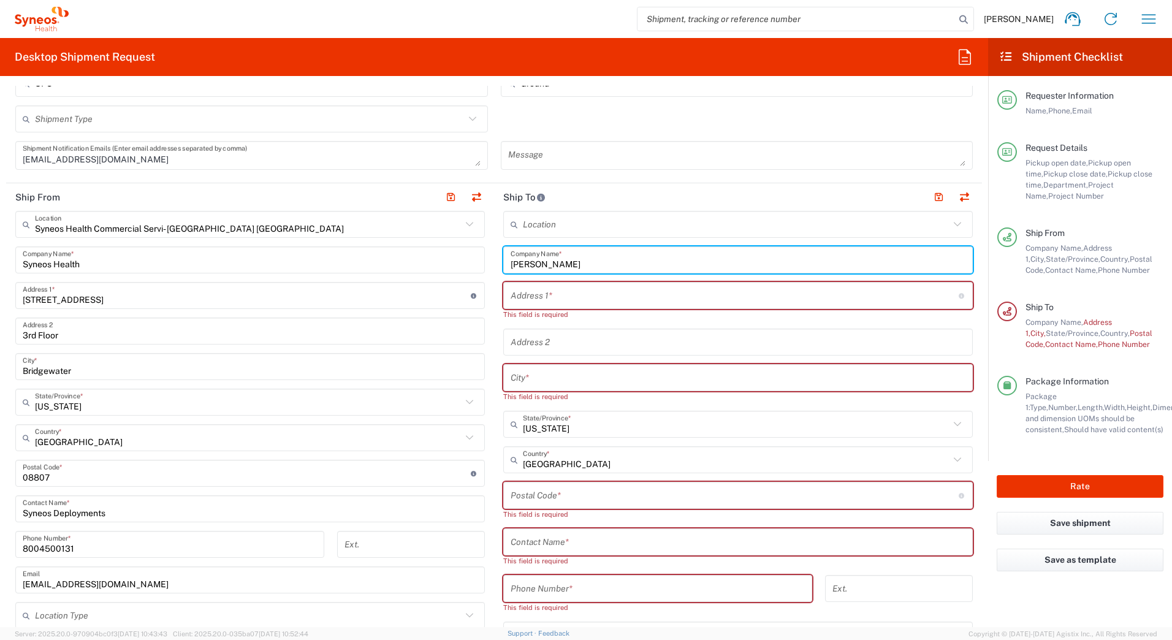
type input "Tionna Brailsford"
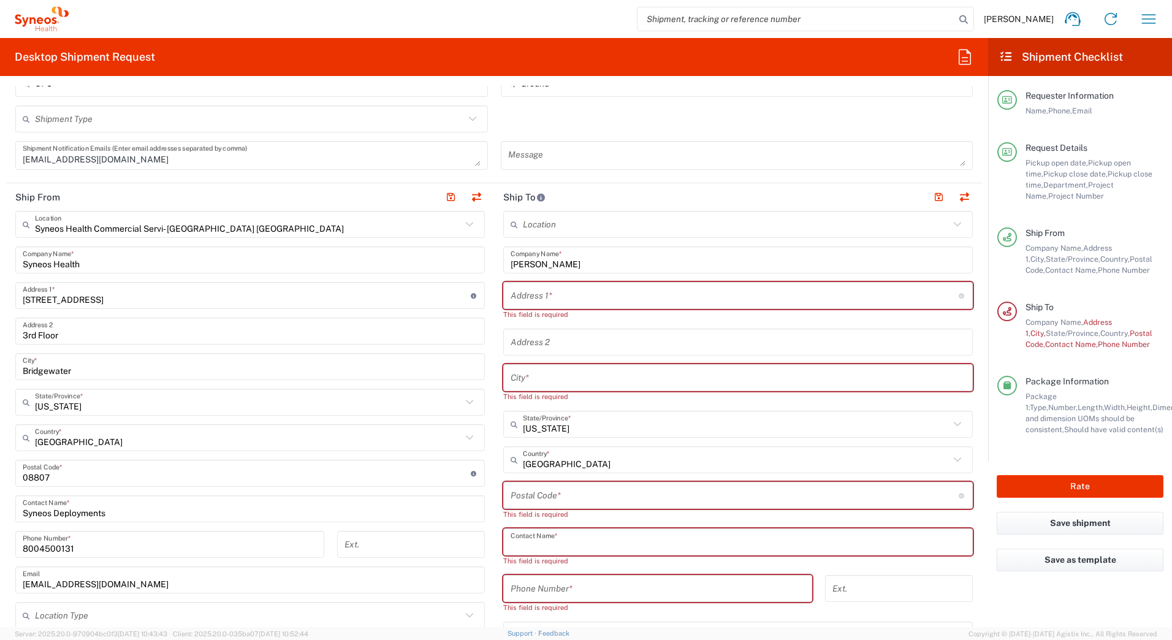
click at [529, 544] on input "text" at bounding box center [738, 542] width 455 height 21
paste input "Tionna Brailsford"
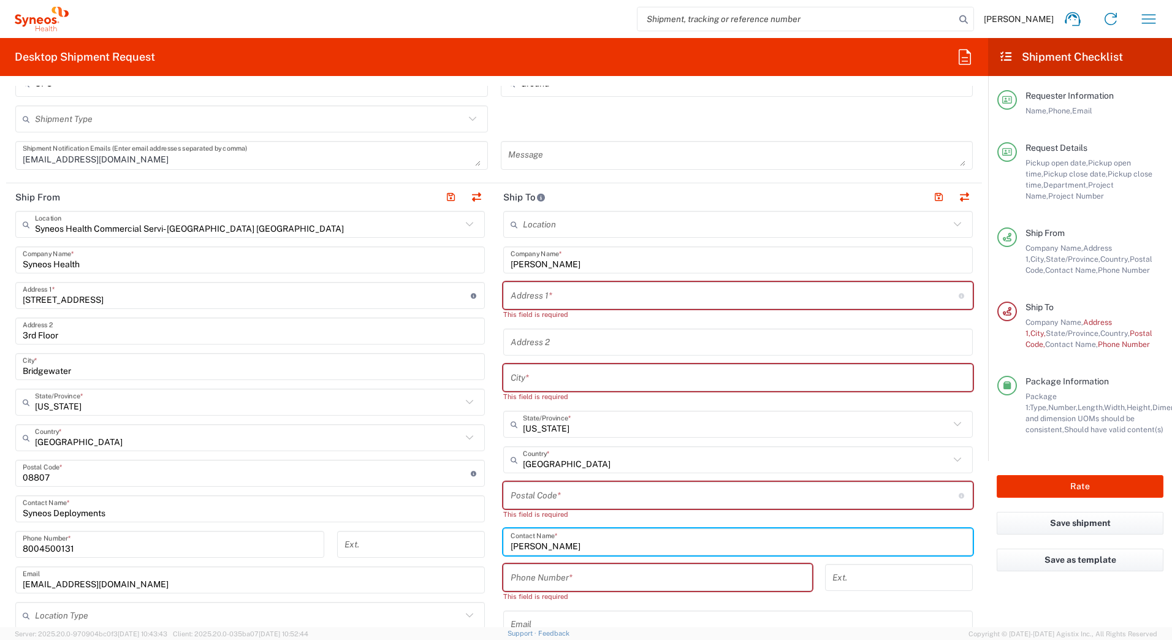
type input "Tionna Brailsford"
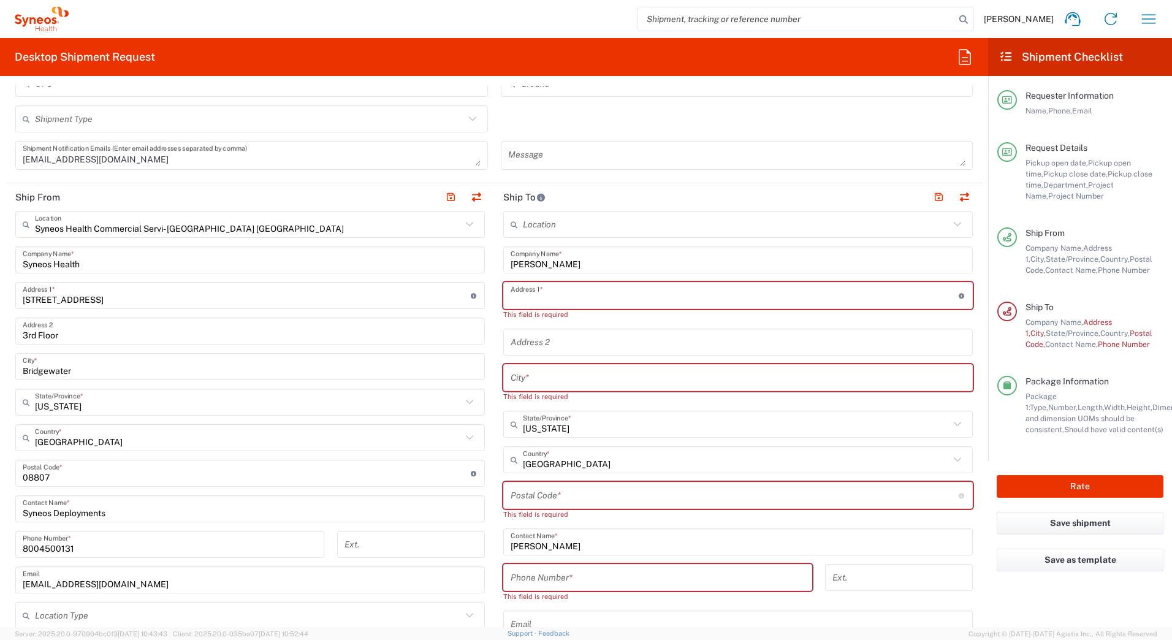
click at [546, 294] on input "text" at bounding box center [735, 295] width 448 height 21
paste input "867 Perkiomen St"
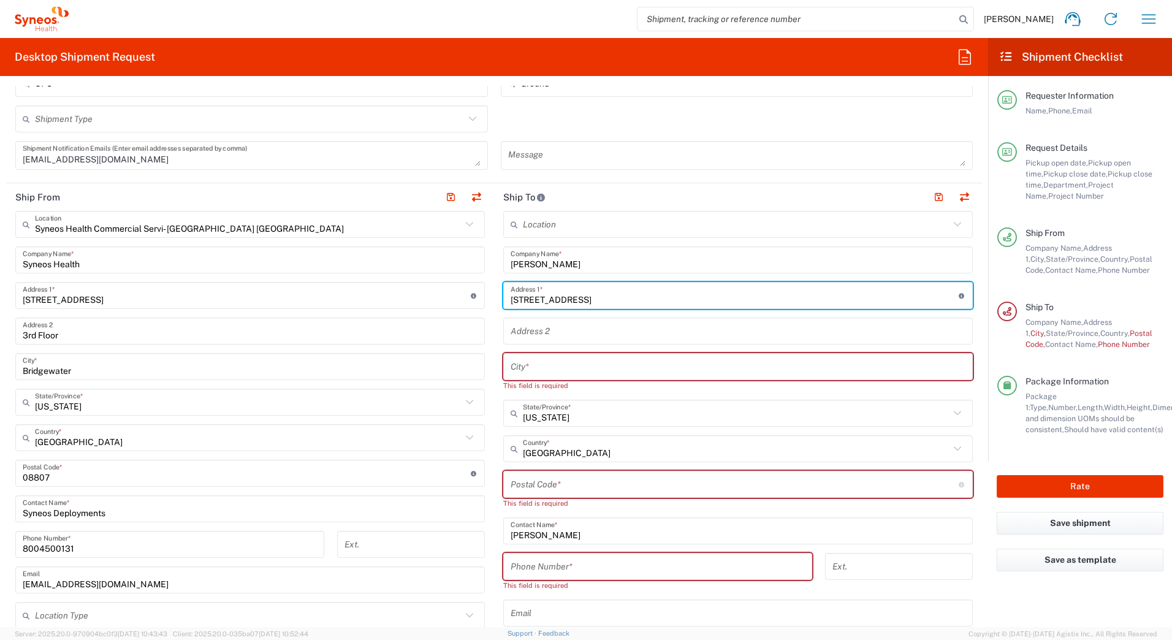
type input "867 Perkiomen St"
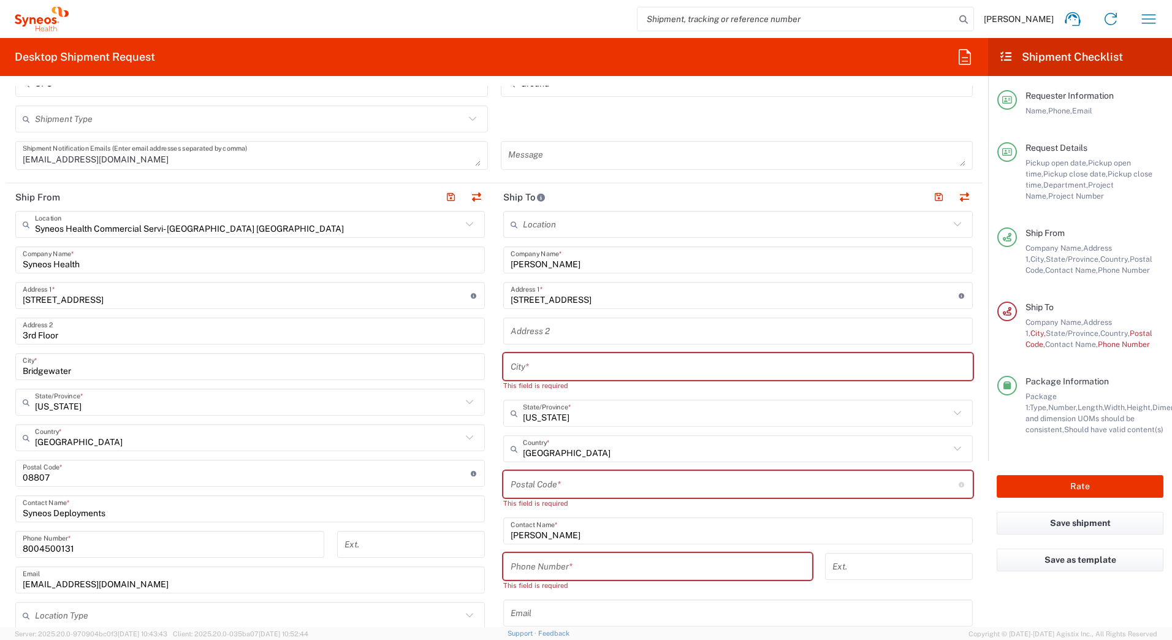
click at [589, 362] on input "text" at bounding box center [738, 366] width 455 height 21
paste input "Philadelphia"
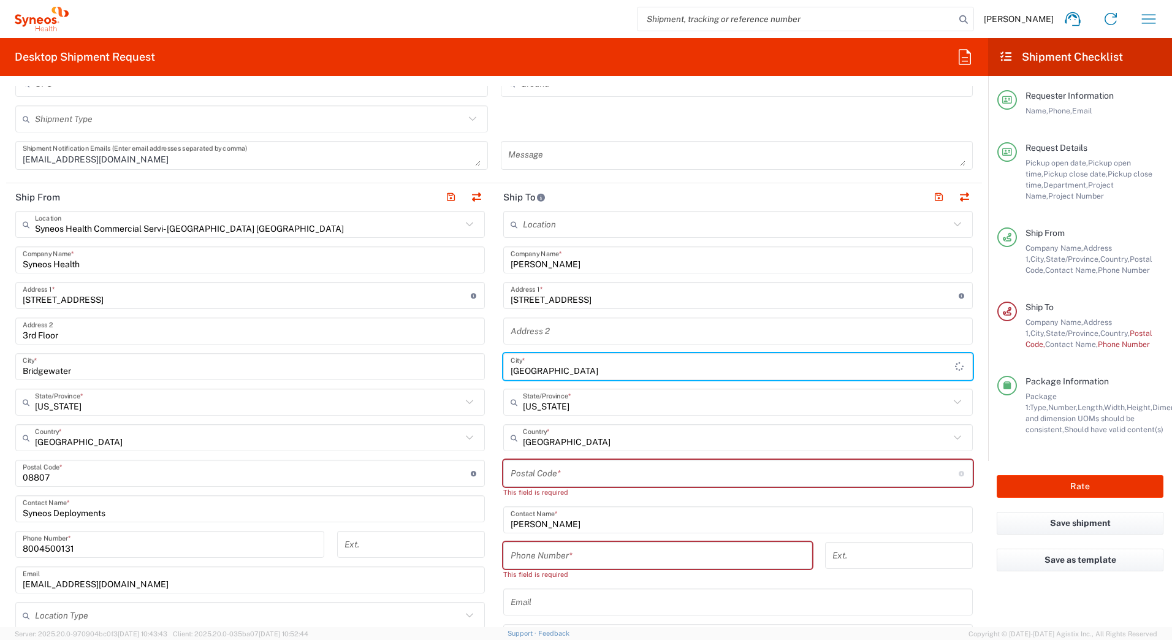
type input "Philadelphia"
click at [565, 402] on input "text" at bounding box center [736, 402] width 427 height 21
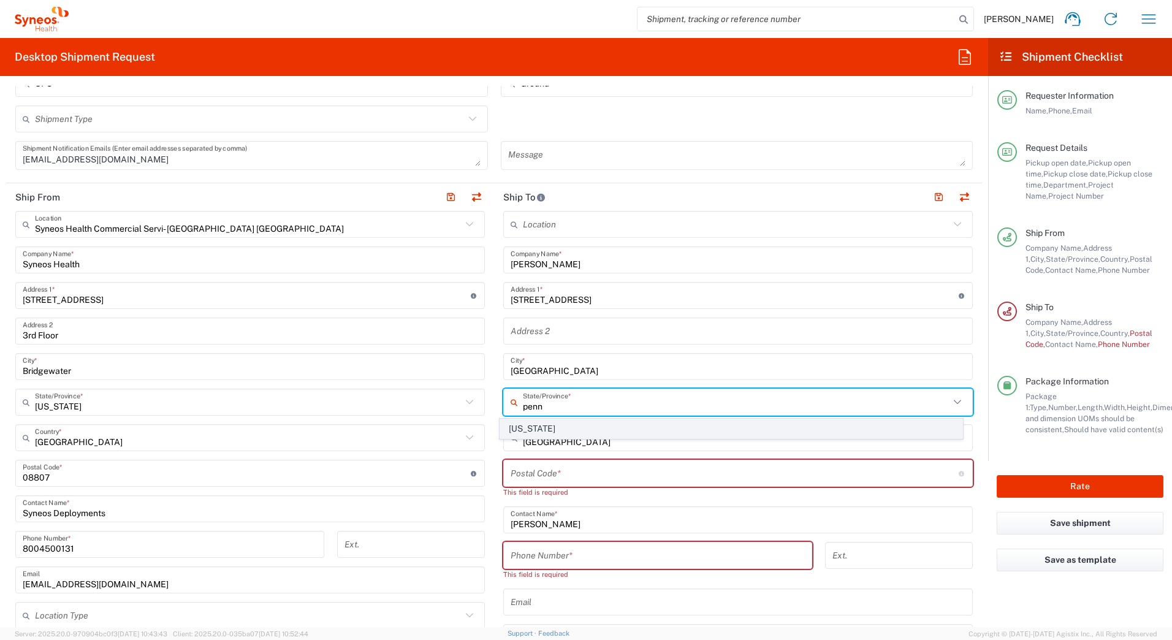
click at [522, 428] on span "[US_STATE]" at bounding box center [731, 428] width 463 height 19
type input "[US_STATE]"
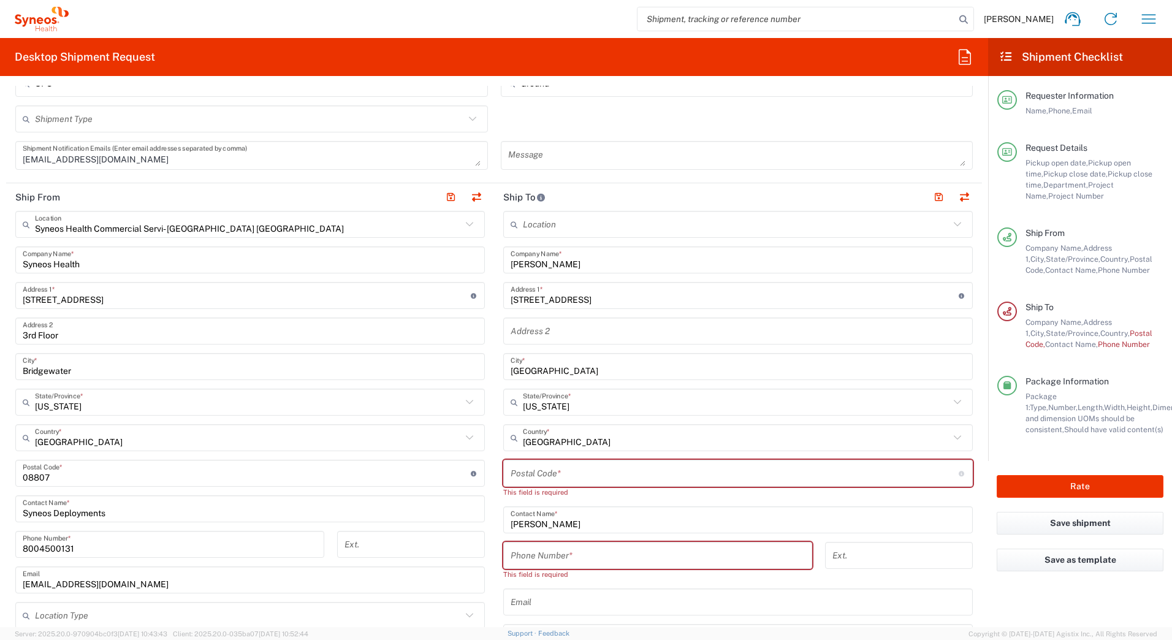
click at [540, 473] on input "undefined" at bounding box center [735, 473] width 448 height 21
paste input "19130"
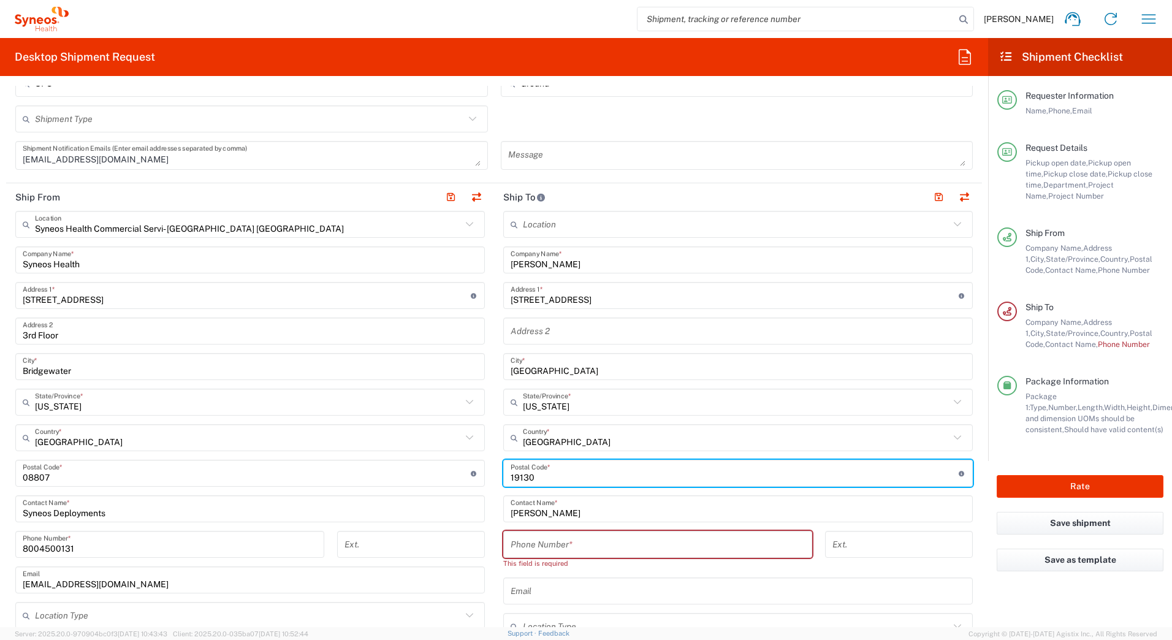
type input "19130"
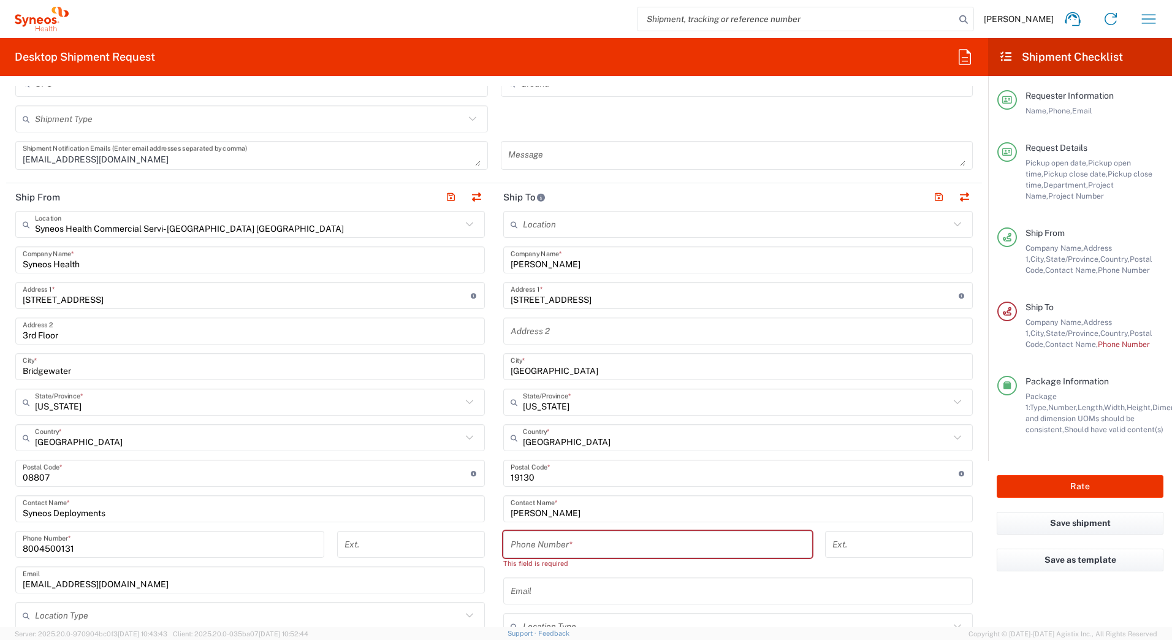
click at [556, 543] on input "tel" at bounding box center [658, 544] width 294 height 21
paste input "2679782955"
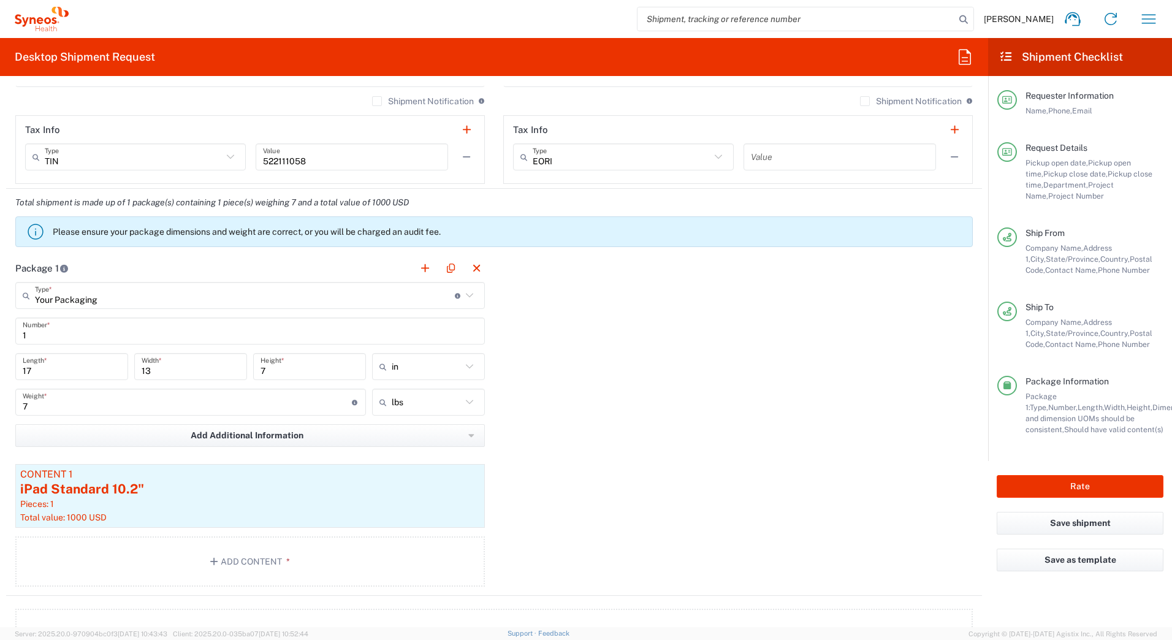
scroll to position [981, 0]
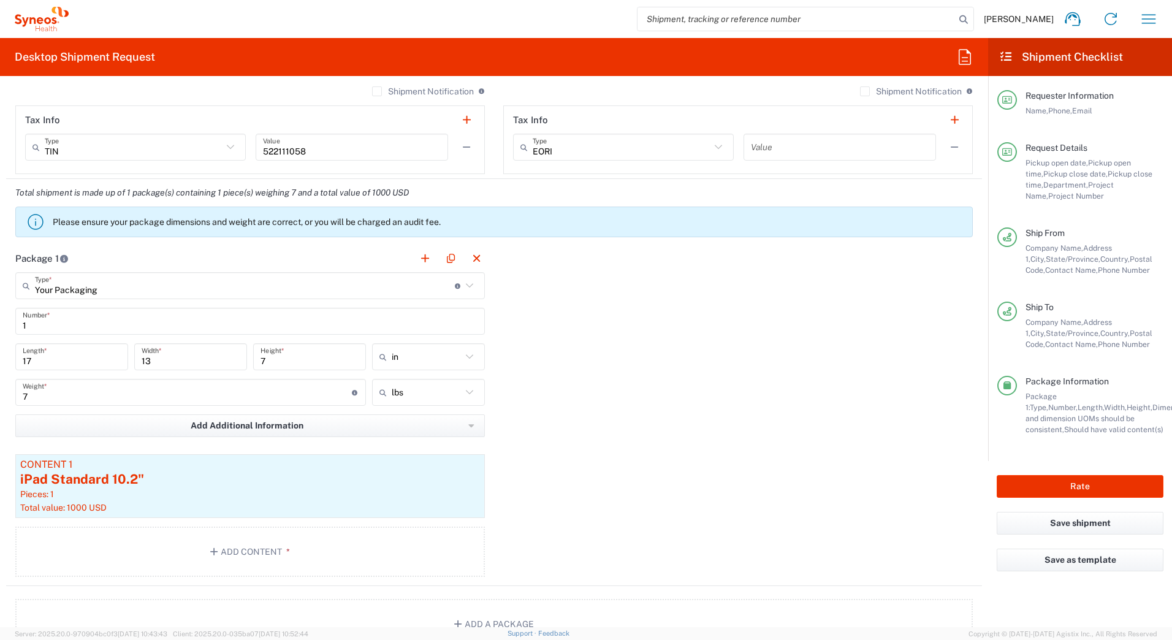
type input "2679782955"
click at [151, 359] on input "13" at bounding box center [191, 356] width 98 height 21
type input "17"
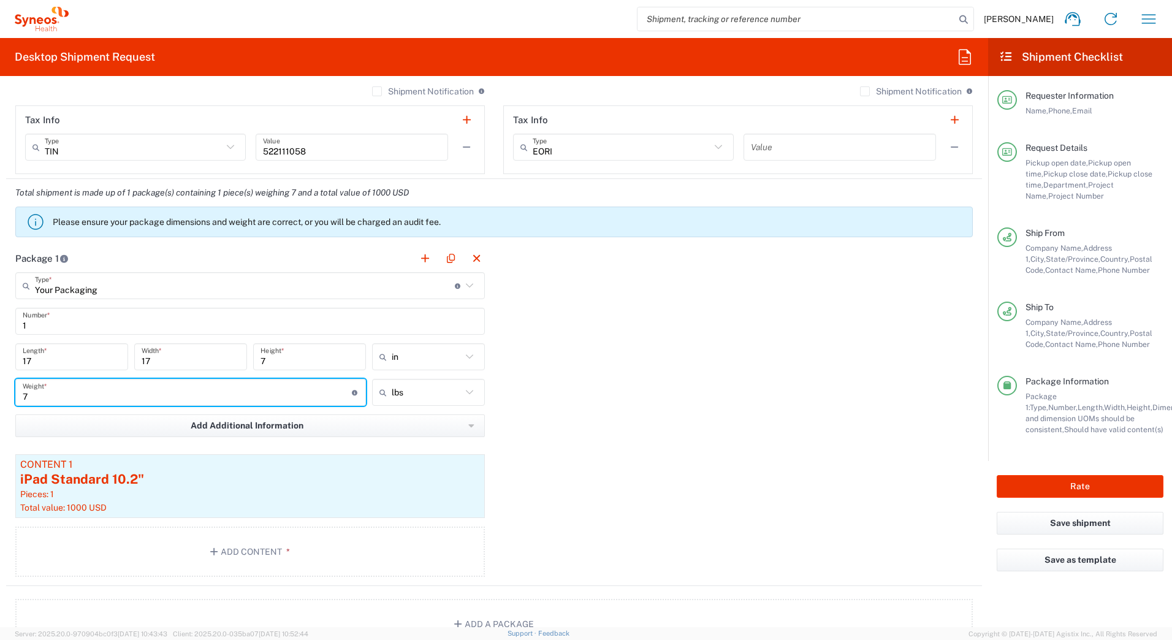
click at [42, 395] on input "7" at bounding box center [187, 392] width 329 height 21
type input "15"
click at [235, 552] on button "Add Content *" at bounding box center [250, 552] width 470 height 50
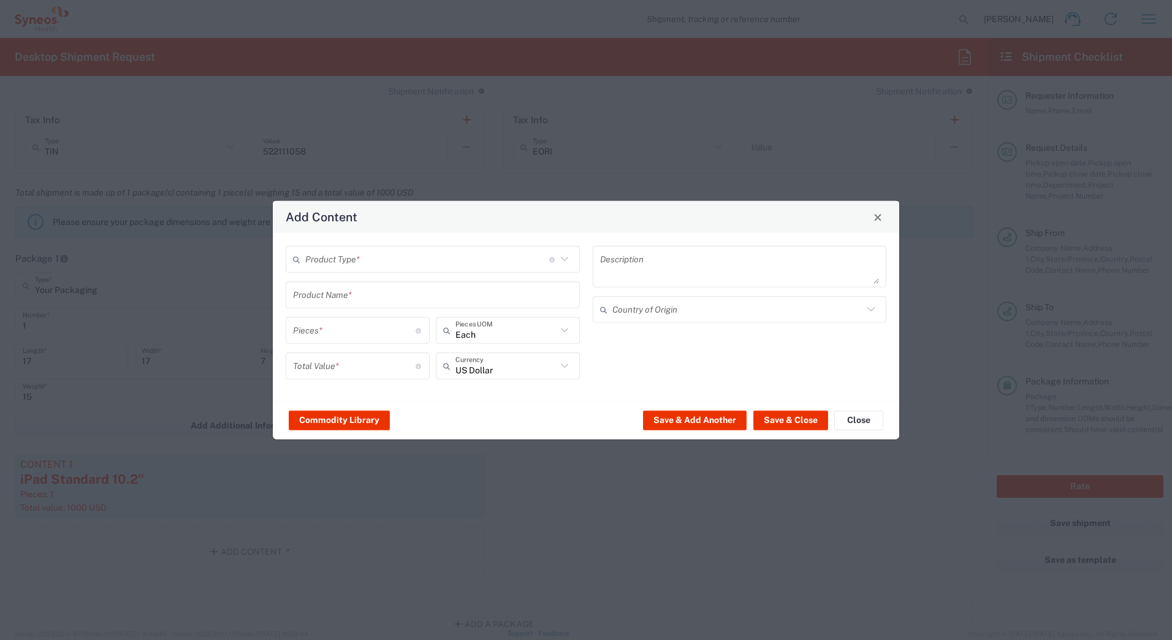
click at [329, 259] on input "text" at bounding box center [427, 258] width 244 height 21
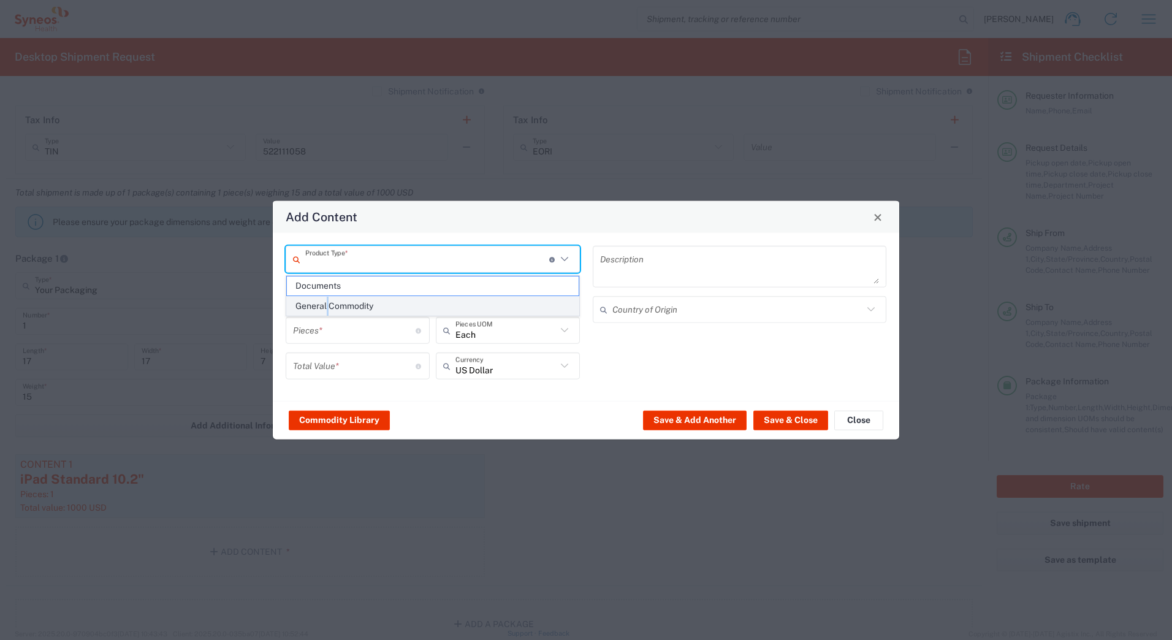
click at [329, 304] on span "General Commodity" at bounding box center [433, 306] width 292 height 19
type input "General Commodity"
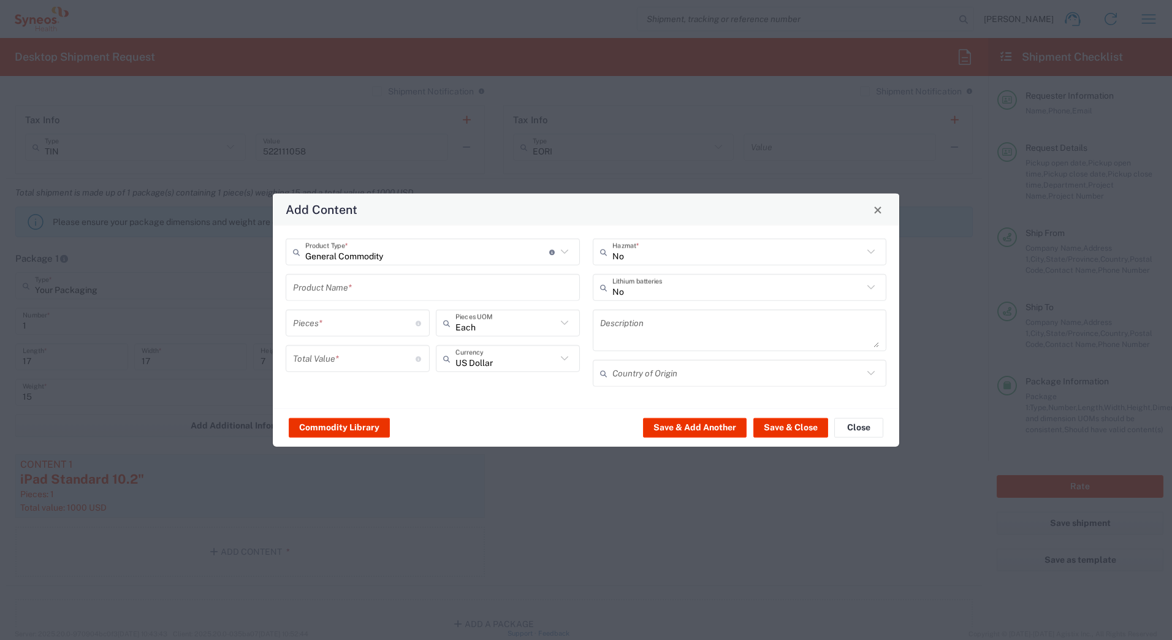
click at [321, 288] on input "text" at bounding box center [433, 287] width 280 height 21
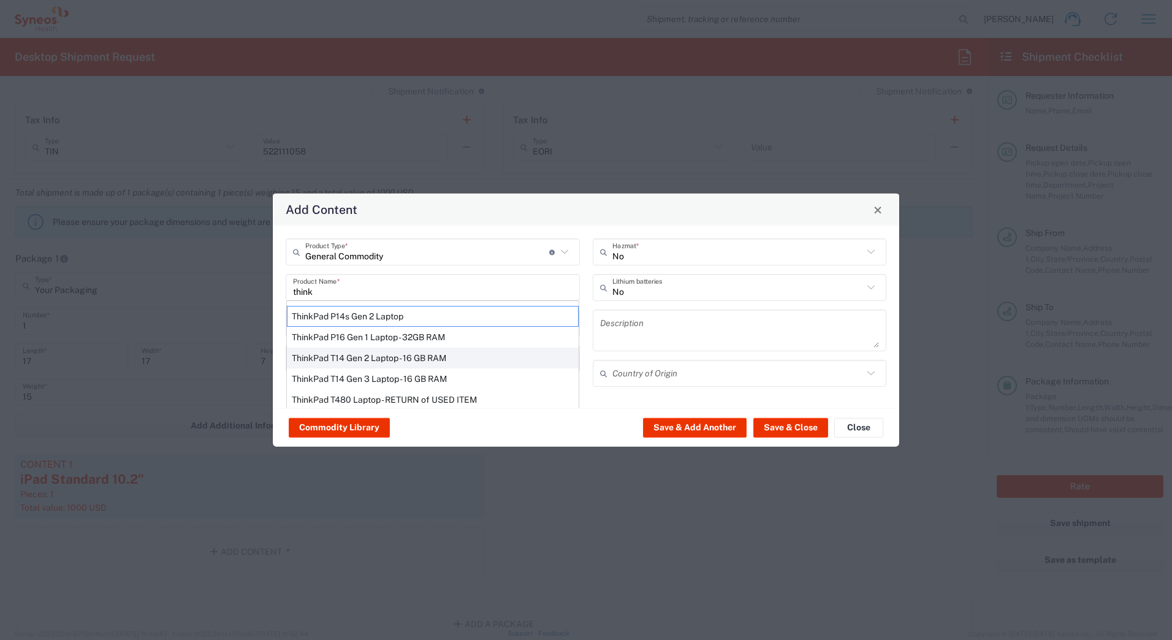
click at [333, 361] on div "ThinkPad T14 Gen 2 Laptop - 16 GB RAM" at bounding box center [433, 358] width 292 height 21
type input "ThinkPad T14 Gen 2 Laptop - 16 GB RAM"
type input "1"
type textarea "Intel Core i7-1156G7 vProÂ® Processor - 14"- 16 GB RAM - 512 GB SSD"
type input "[GEOGRAPHIC_DATA]"
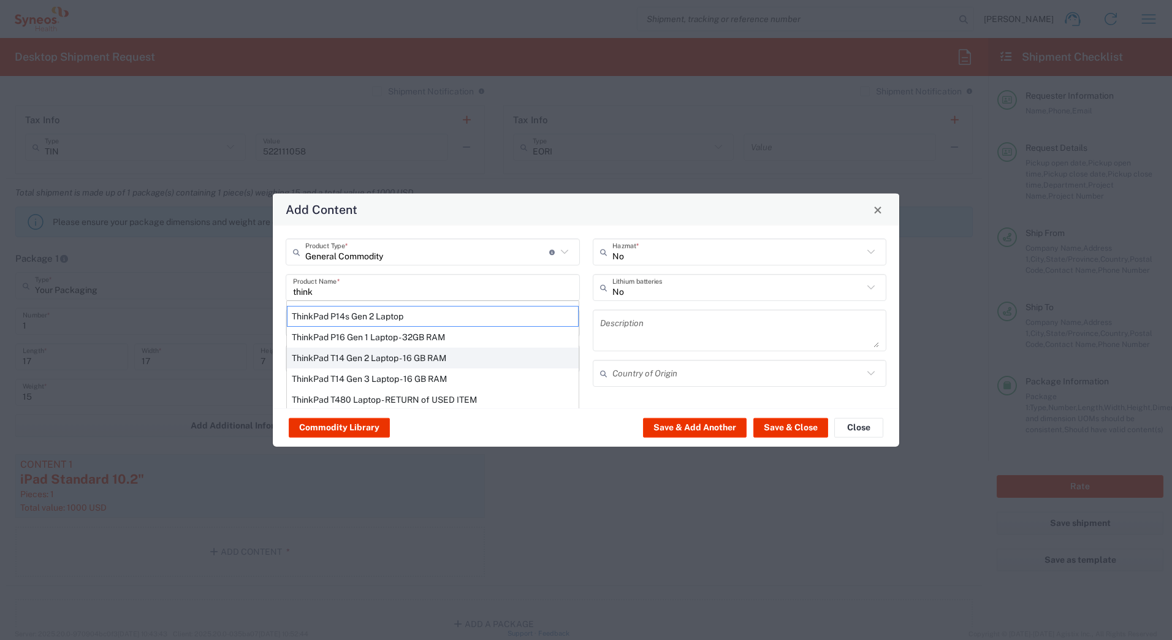
type input "Yes"
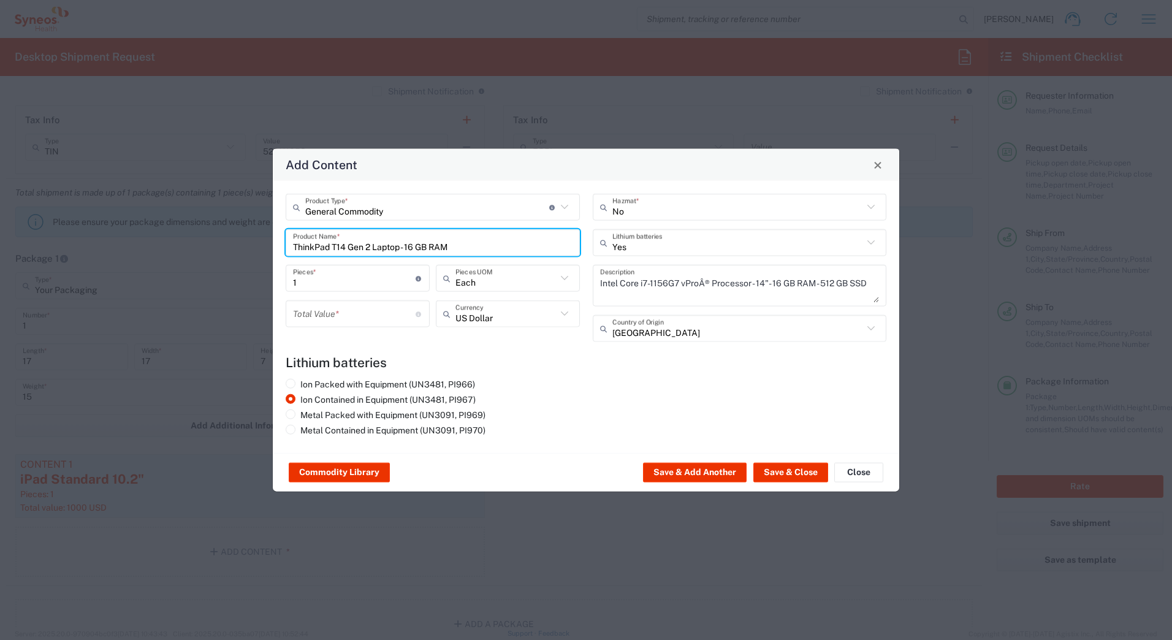
click at [306, 319] on input "number" at bounding box center [354, 313] width 123 height 21
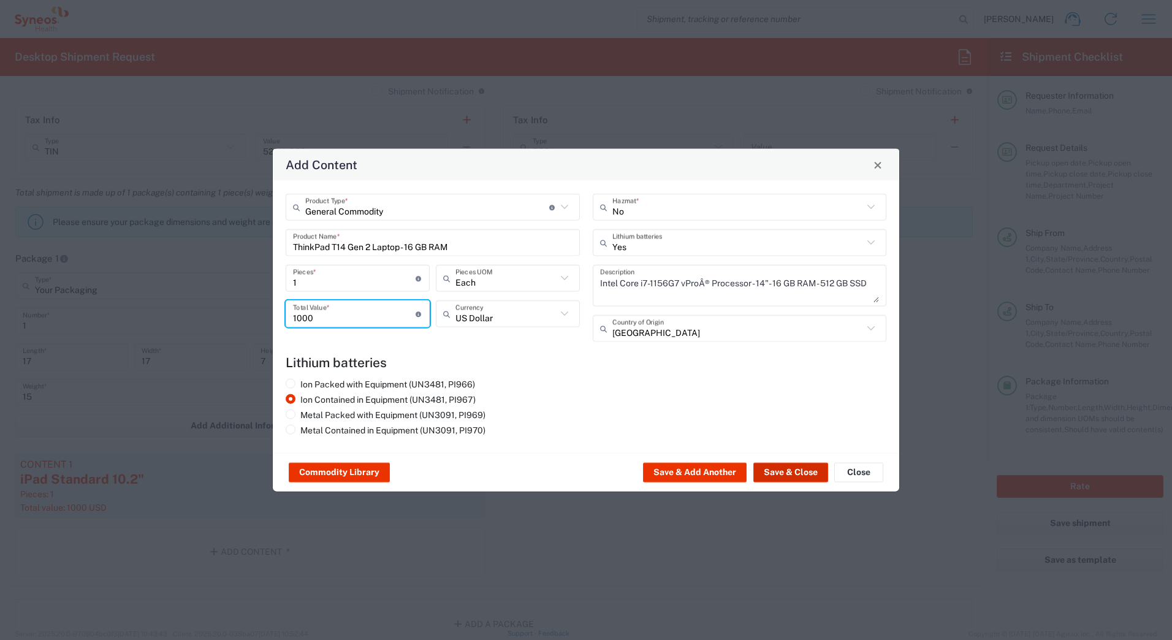
type input "1000"
click at [776, 476] on button "Save & Close" at bounding box center [791, 473] width 75 height 20
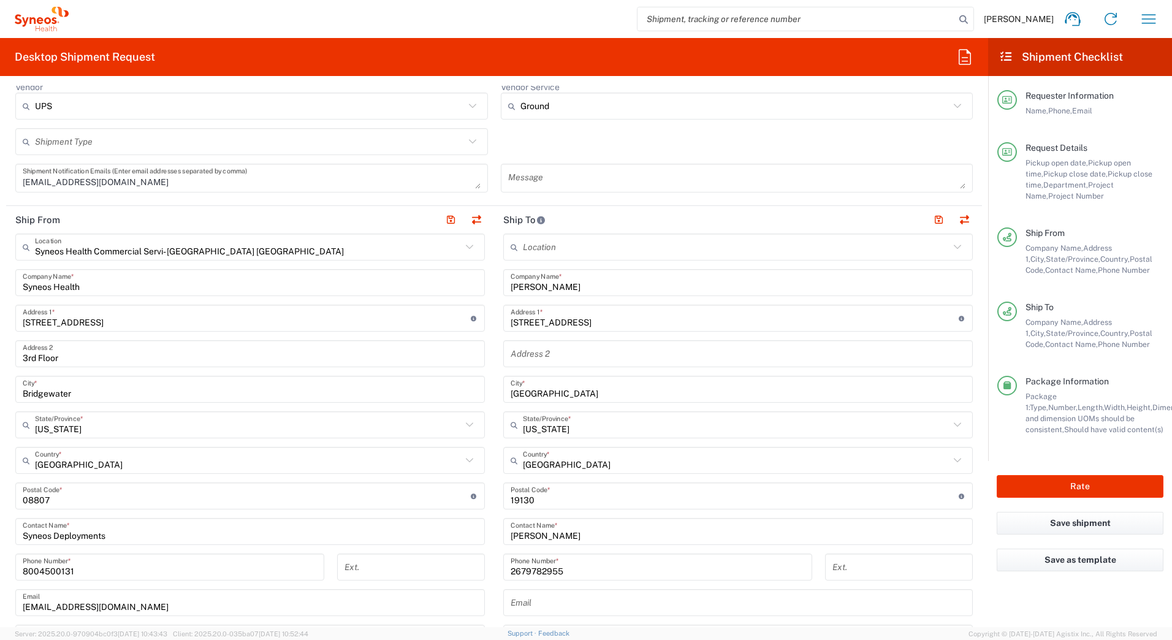
scroll to position [429, 0]
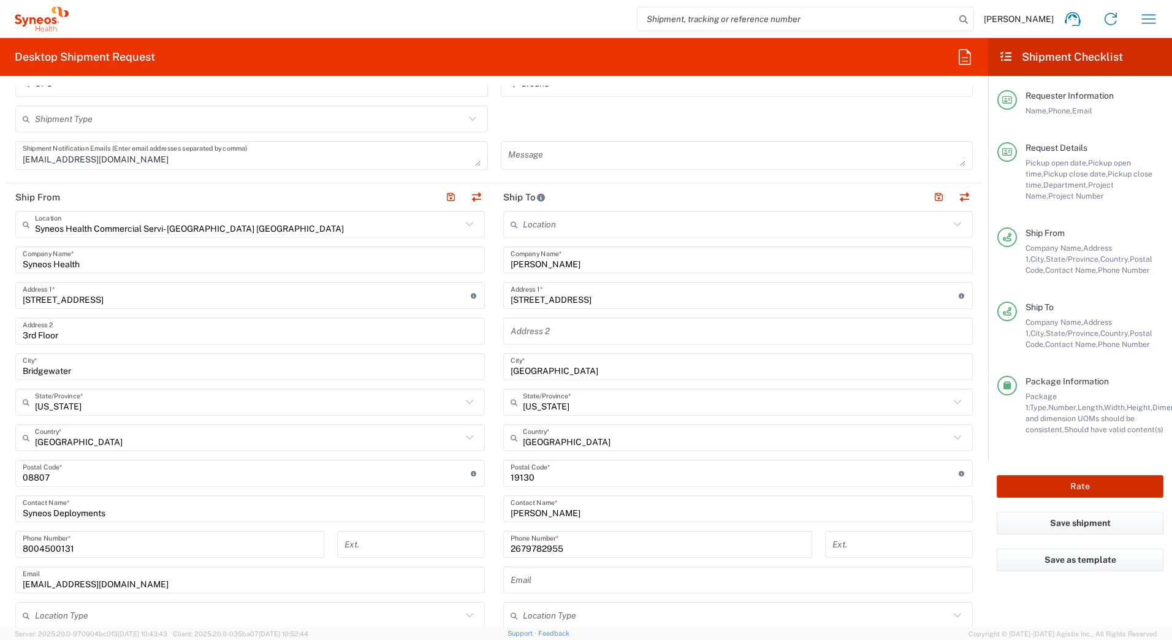
click at [1025, 485] on button "Rate" at bounding box center [1080, 486] width 167 height 23
type input "7177"
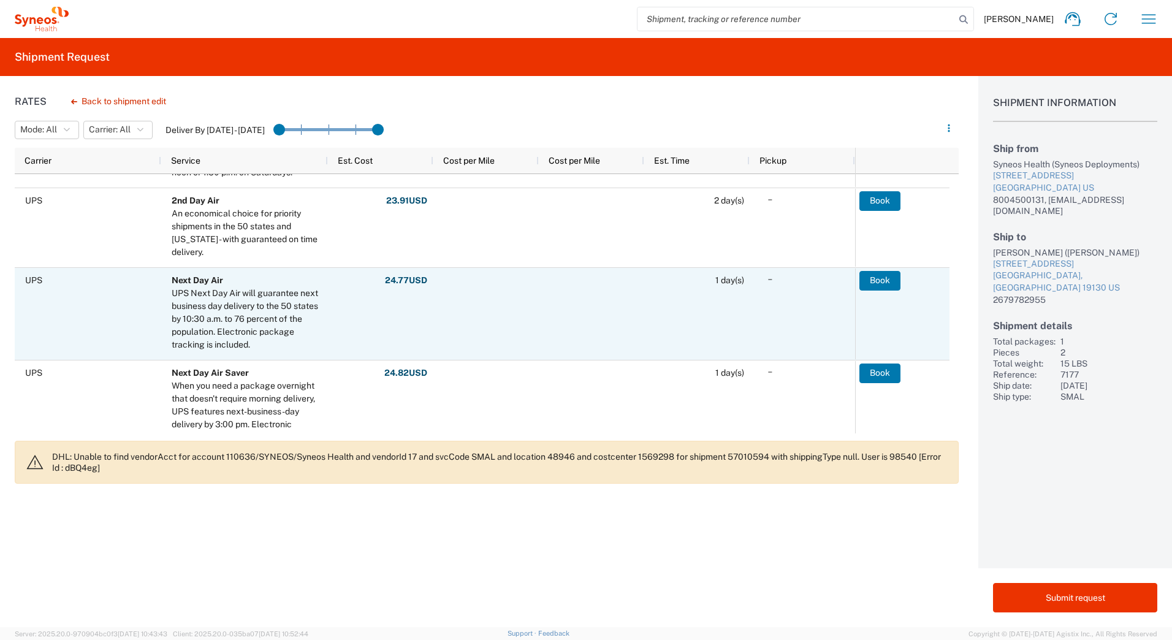
scroll to position [368, 0]
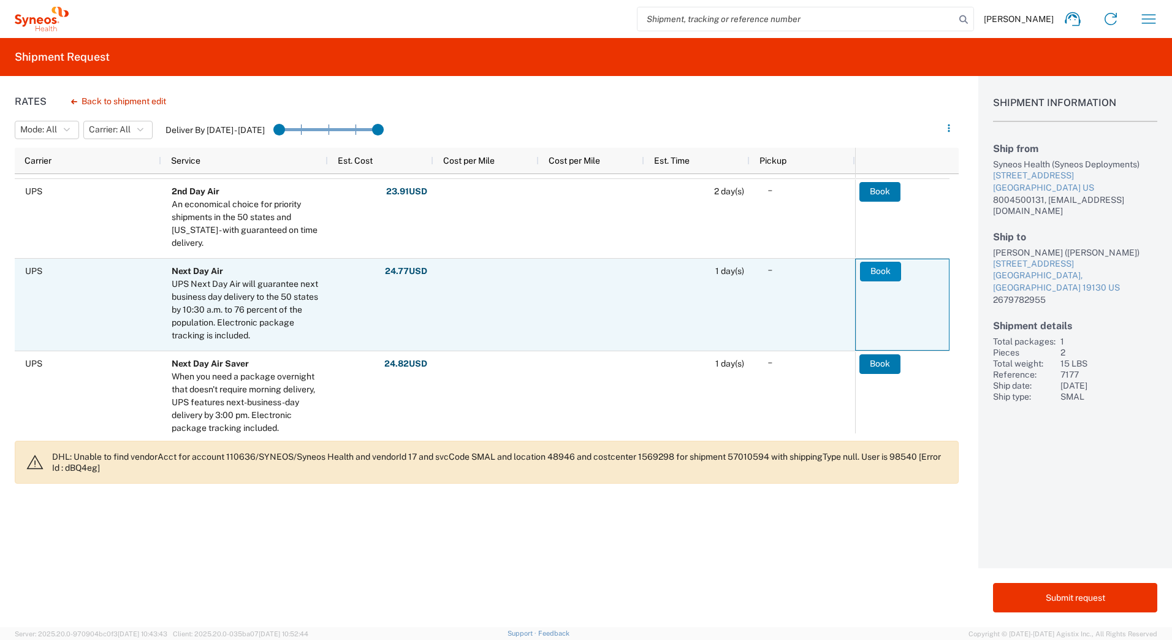
click at [879, 270] on button "Book" at bounding box center [880, 272] width 41 height 20
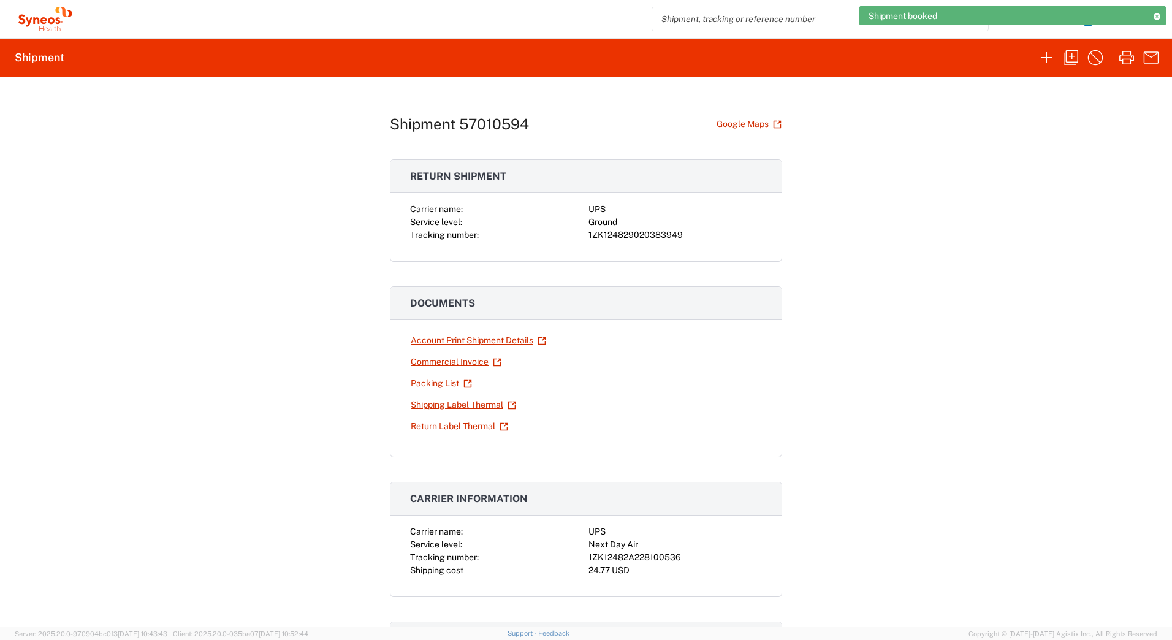
click at [632, 229] on div "1ZK124829020383949" at bounding box center [676, 235] width 174 height 13
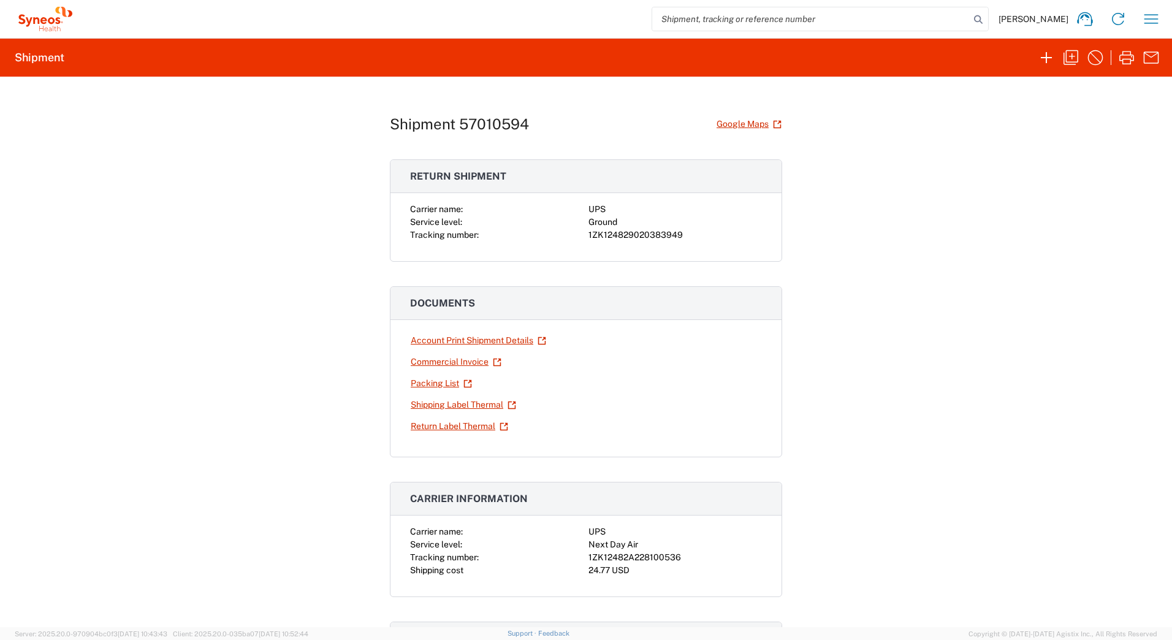
click at [632, 236] on div "1ZK124829020383949" at bounding box center [676, 235] width 174 height 13
copy div "1ZK124829020383949"
click at [445, 403] on link "Shipping Label Thermal" at bounding box center [463, 404] width 107 height 21
click at [1070, 57] on icon "button" at bounding box center [1071, 58] width 20 height 20
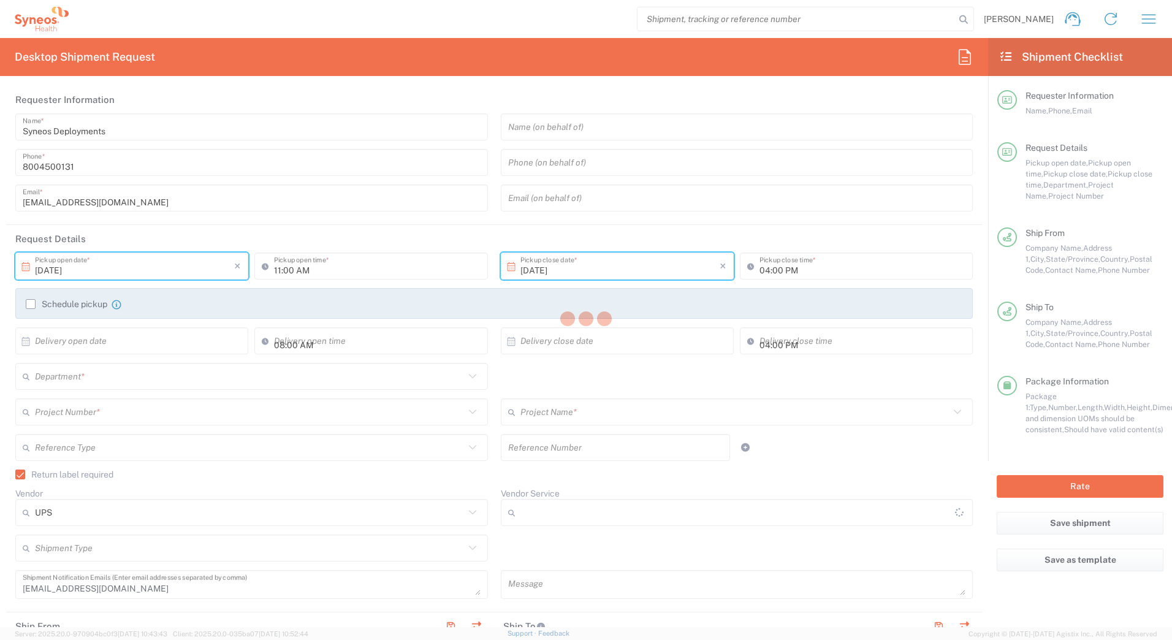
type input "[US_STATE]"
type input "Your Packaging"
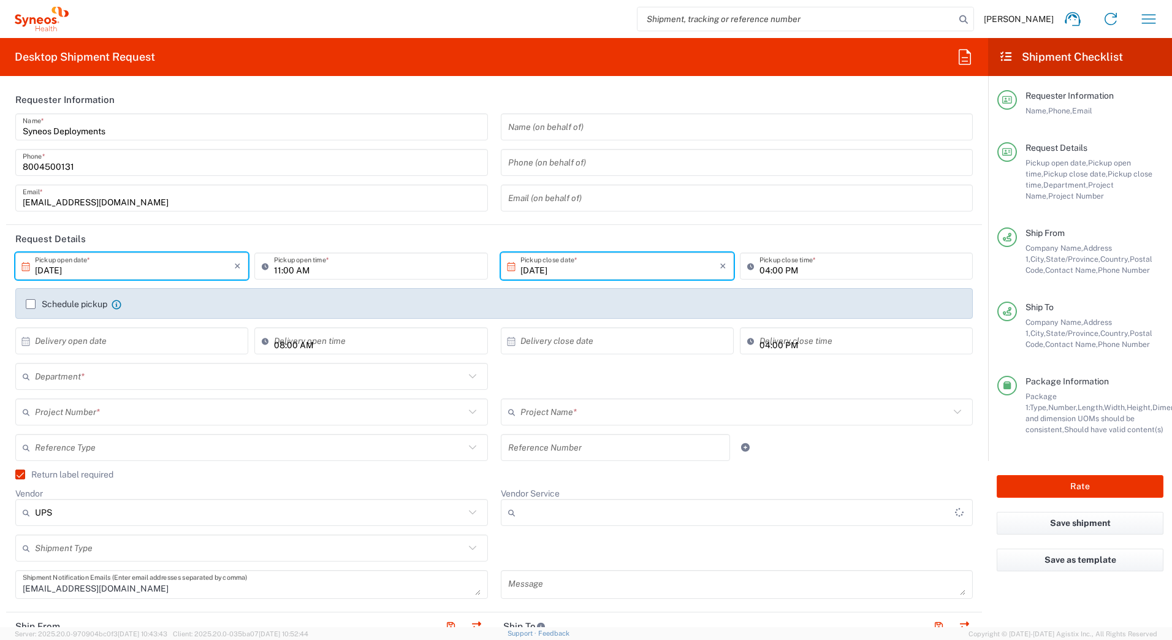
type input "Ground"
type input "7177"
type input "4205"
type input "ST-US-ViiVDovato-Sales"
click at [69, 419] on input "text" at bounding box center [250, 412] width 430 height 21
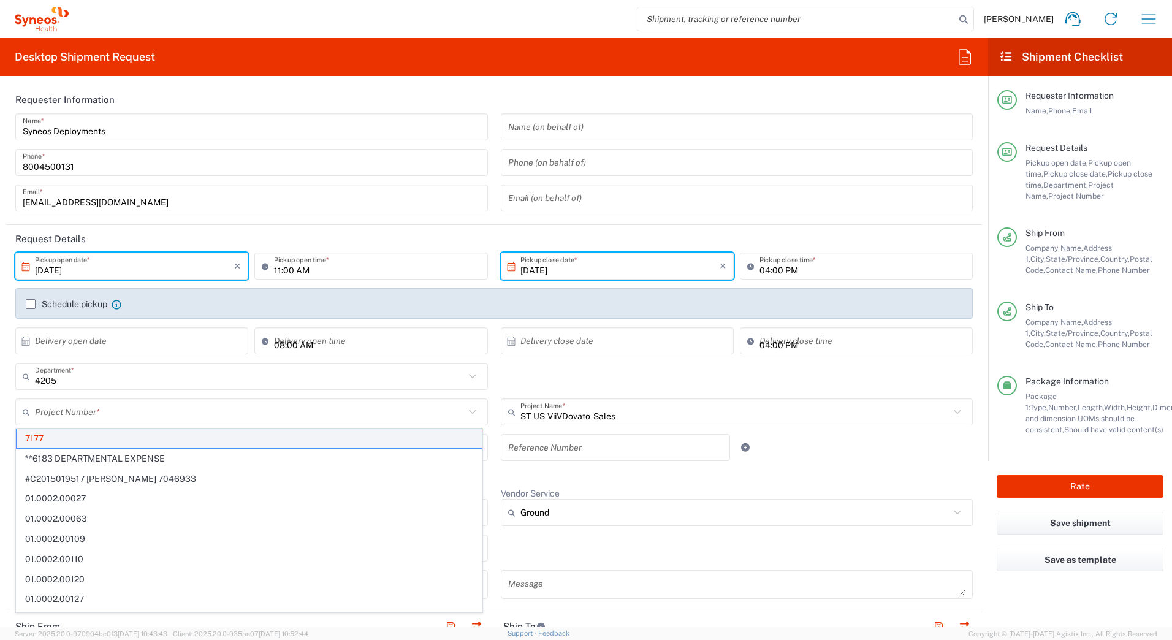
click at [67, 441] on span "7177" at bounding box center [249, 438] width 465 height 19
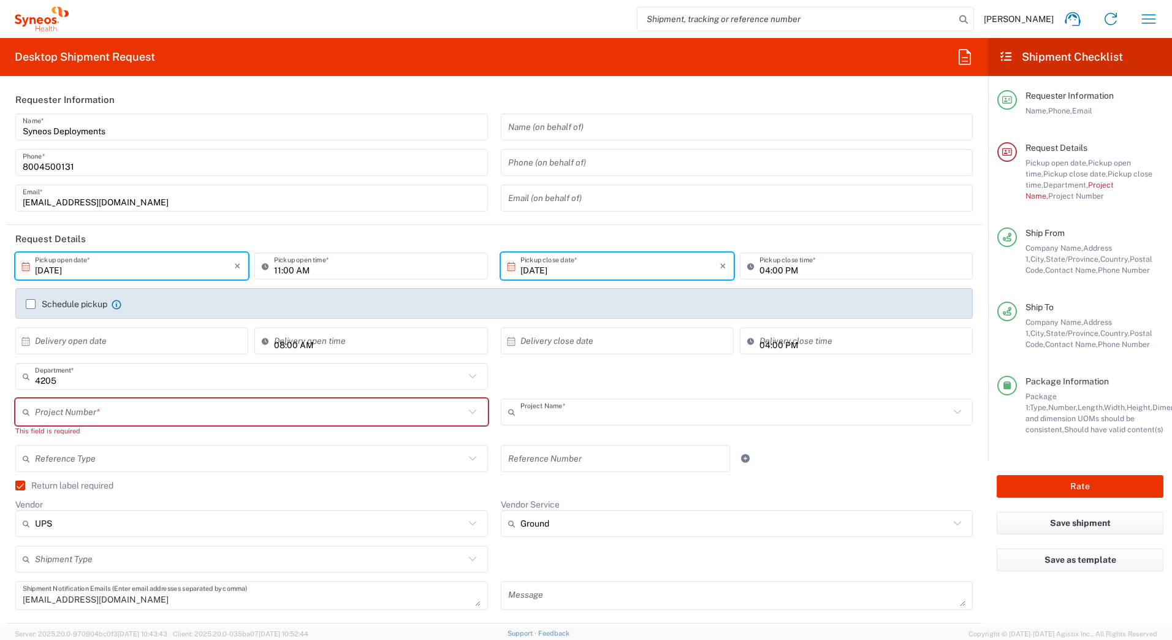
click at [560, 410] on input "text" at bounding box center [736, 412] width 430 height 21
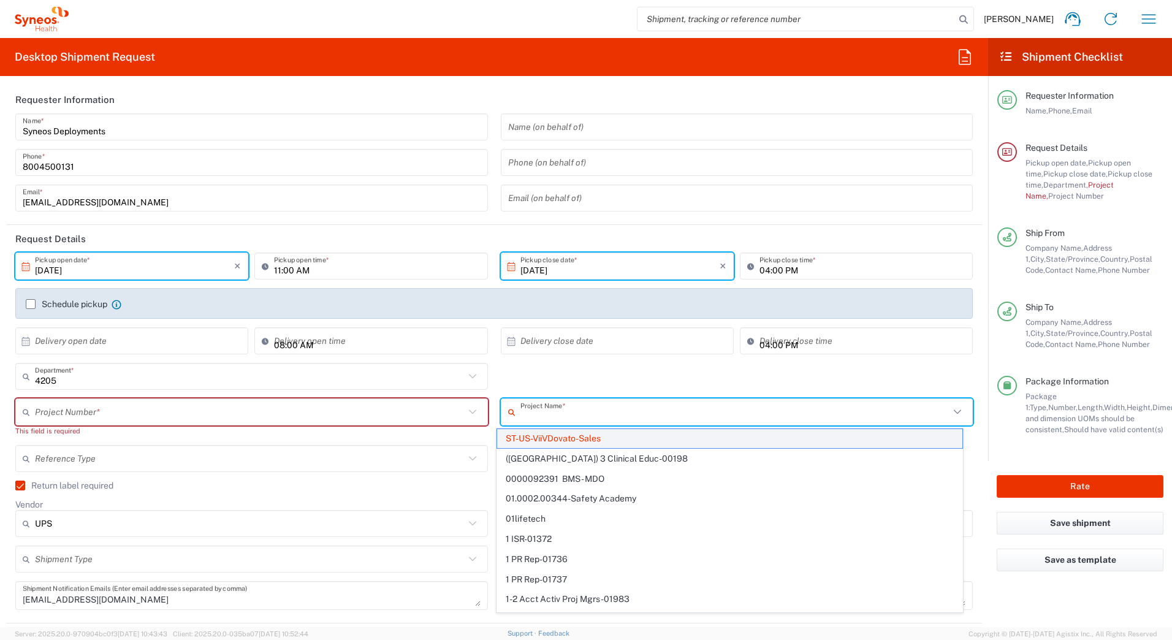
click at [527, 435] on span "ST-US-ViiVDovato-Sales" at bounding box center [729, 438] width 465 height 19
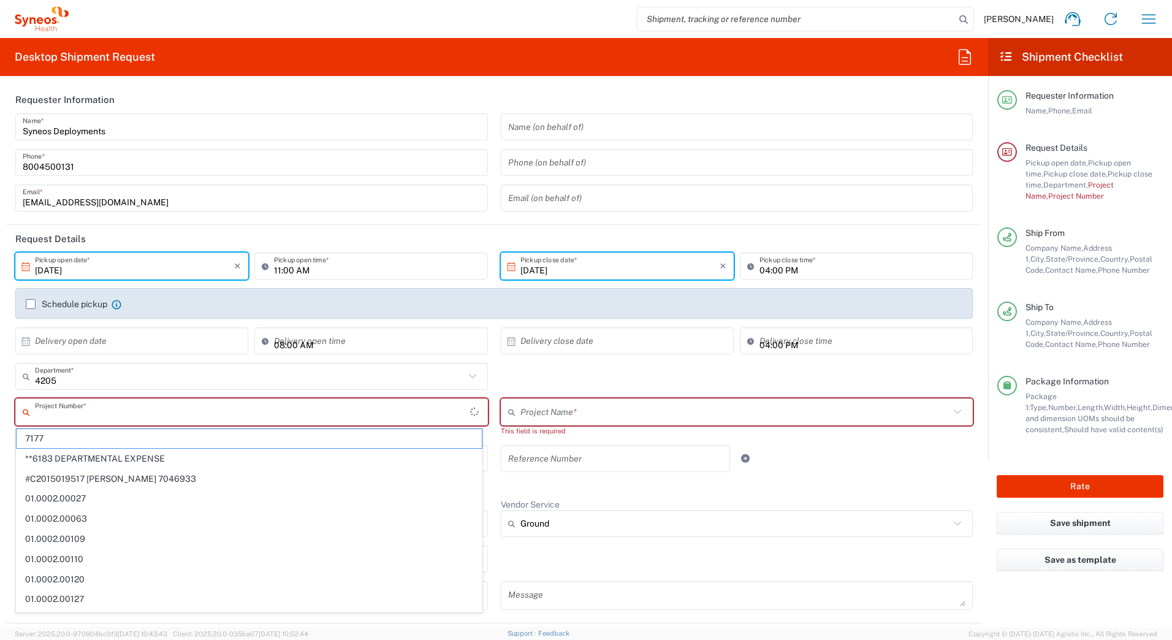
click at [53, 413] on input "text" at bounding box center [252, 412] width 435 height 21
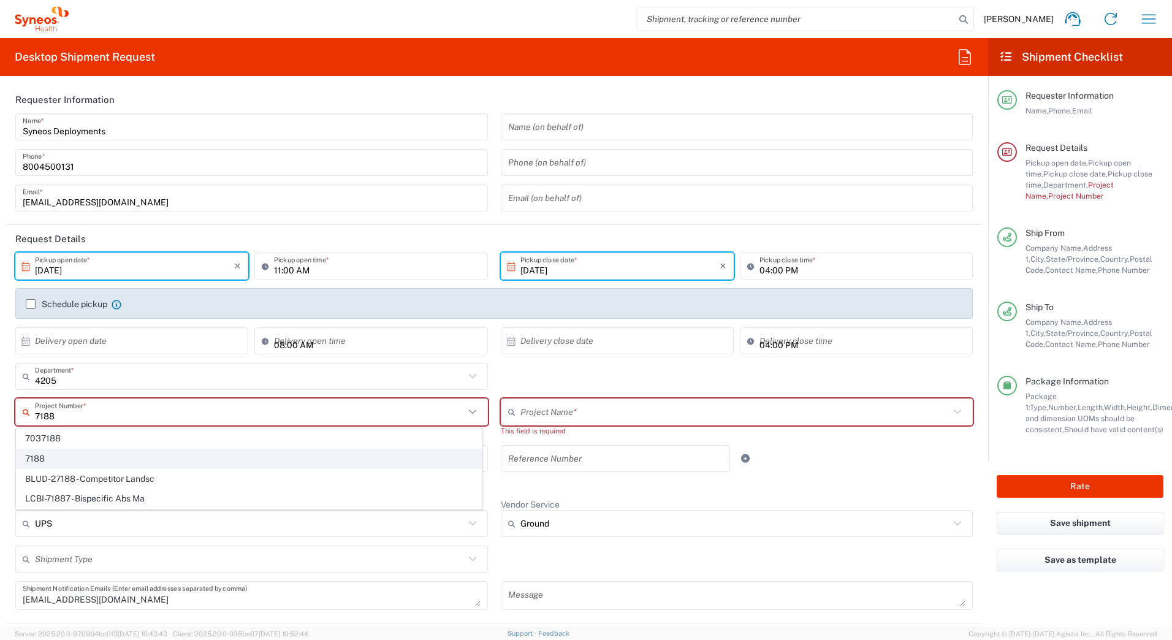
type input "7188"
click at [67, 456] on span "7188" at bounding box center [249, 458] width 465 height 19
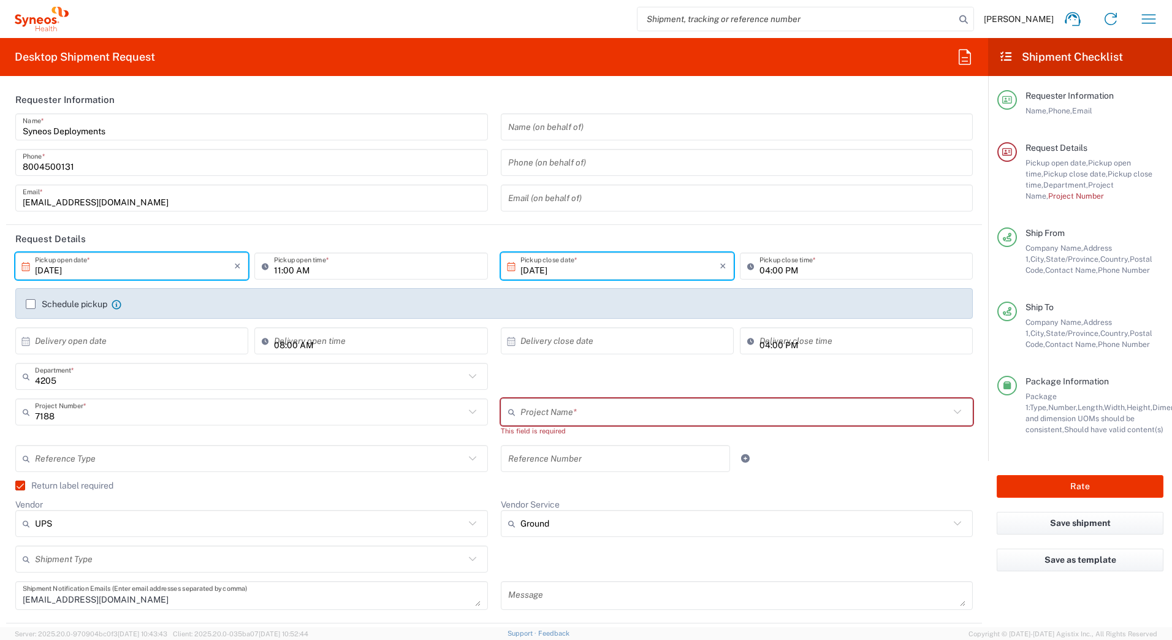
type input "ST-US-GSK-Viiv-Sales"
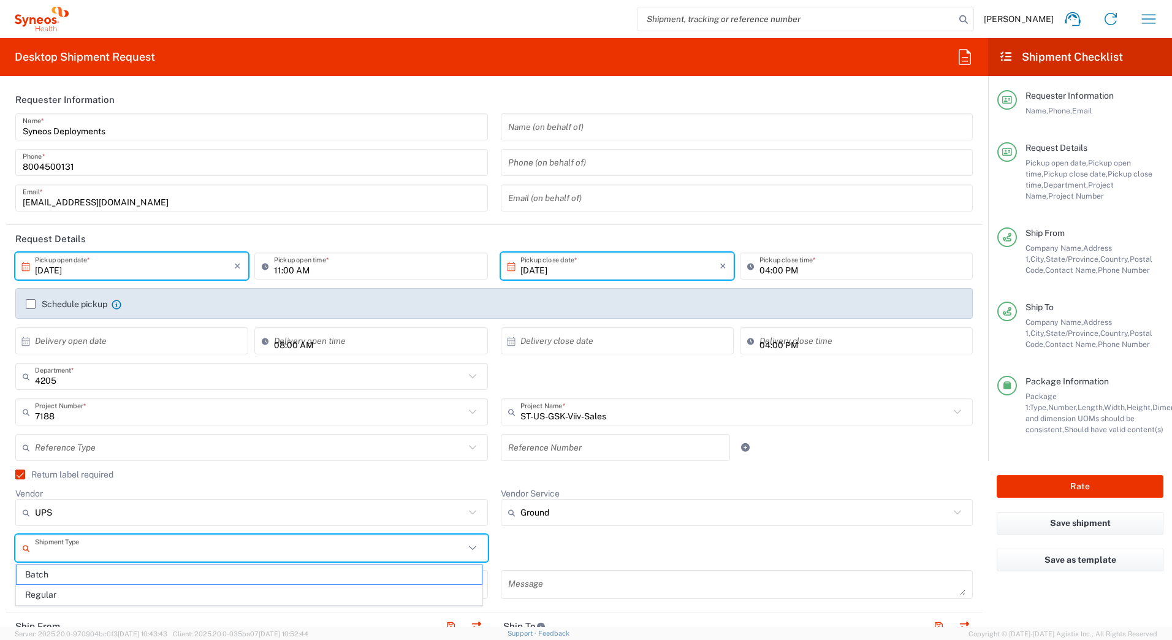
click at [102, 549] on input "text" at bounding box center [250, 548] width 430 height 21
click at [50, 571] on span "Batch" at bounding box center [249, 574] width 465 height 19
type input "Batch"
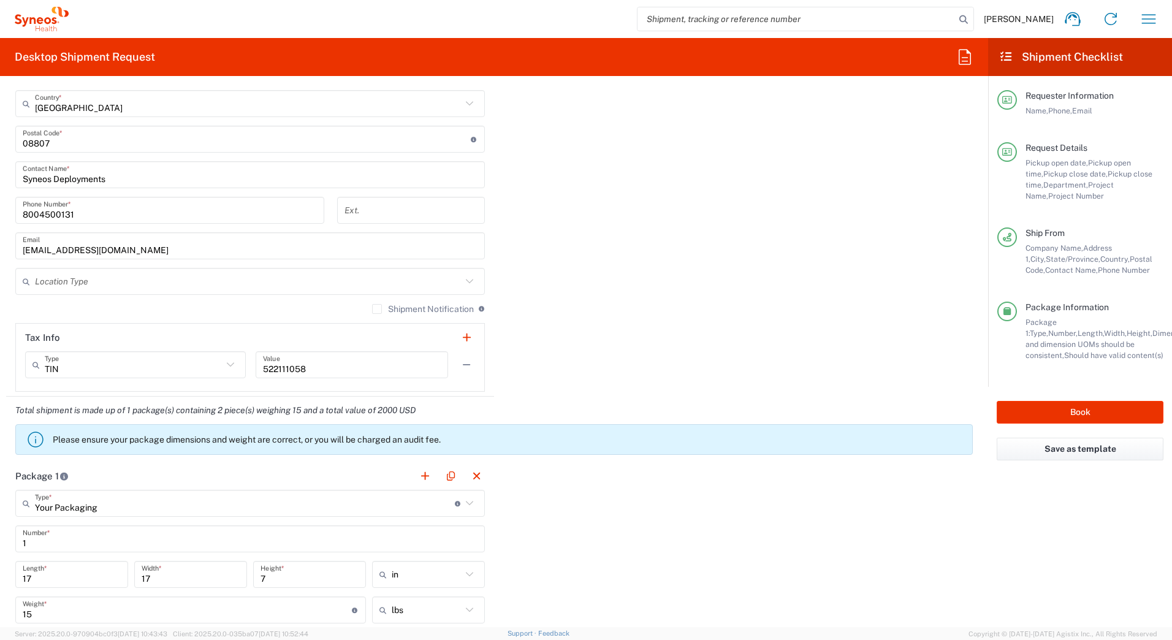
scroll to position [1104, 0]
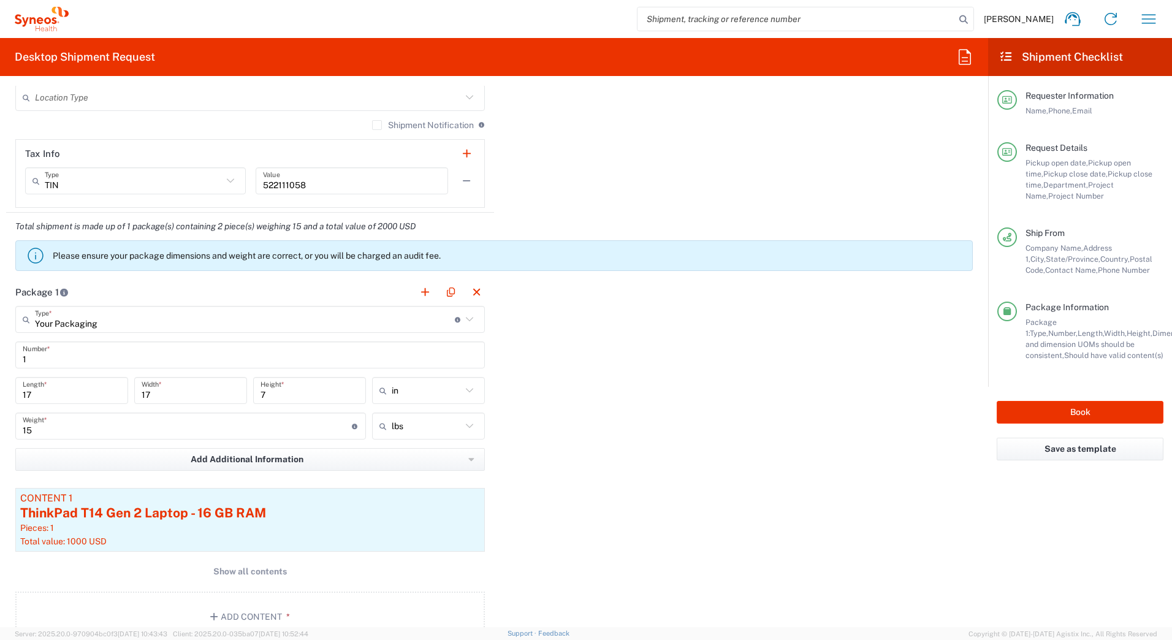
click at [37, 394] on input "17" at bounding box center [72, 390] width 98 height 21
type input "18"
type input "12"
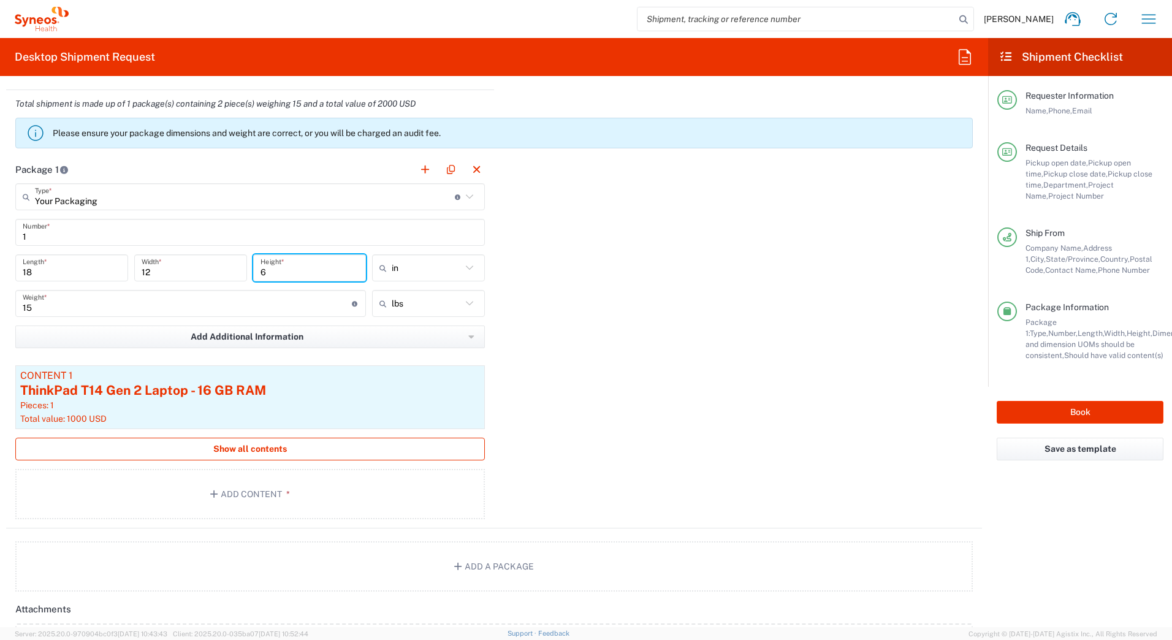
type input "6"
click at [267, 451] on span "Show all contents" at bounding box center [250, 449] width 74 height 12
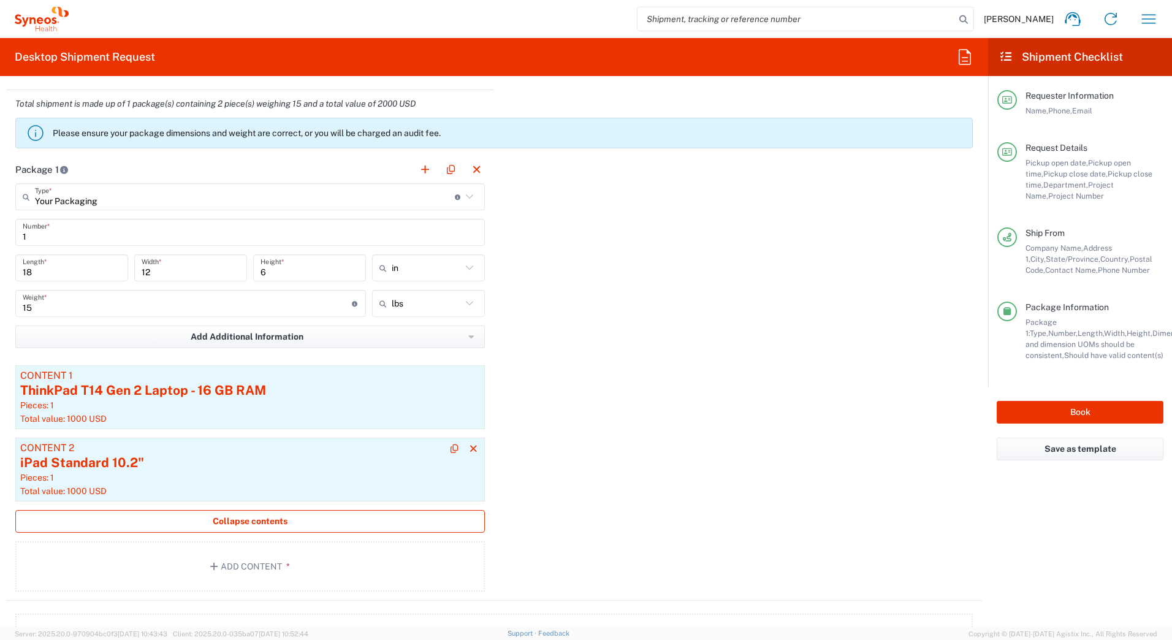
click at [104, 462] on div "iPad Standard 10.2"" at bounding box center [250, 463] width 460 height 18
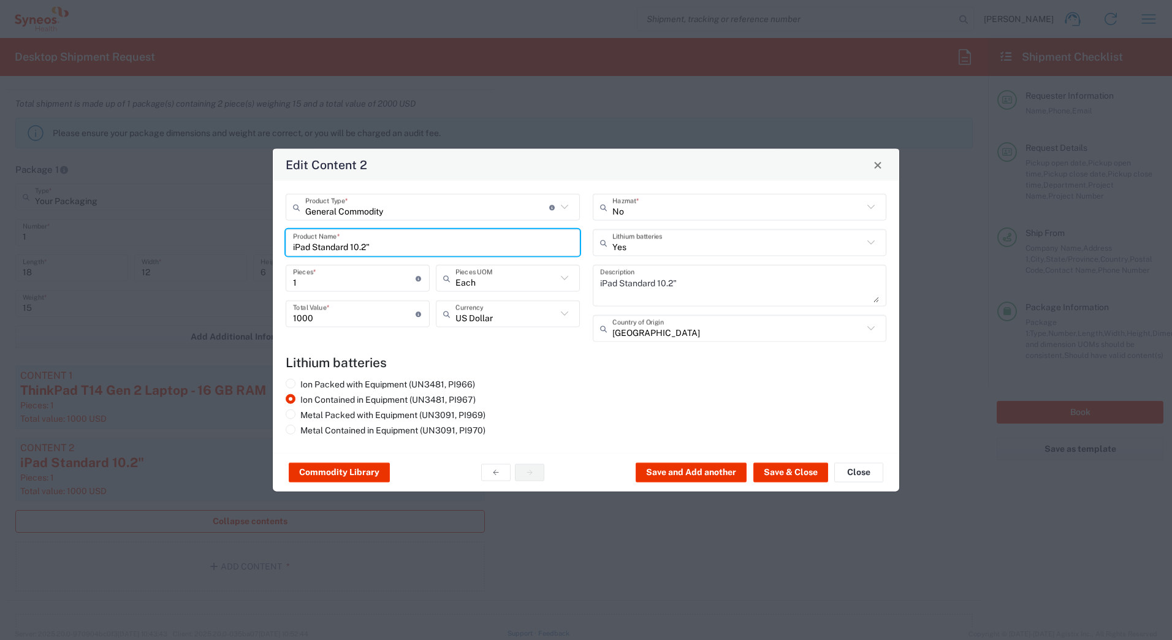
drag, startPoint x: 385, startPoint y: 247, endPoint x: 254, endPoint y: 247, distance: 131.2
click at [254, 247] on div "Edit Content 2 General Commodity Product Type * Document: Paper document genera…" at bounding box center [586, 320] width 1172 height 640
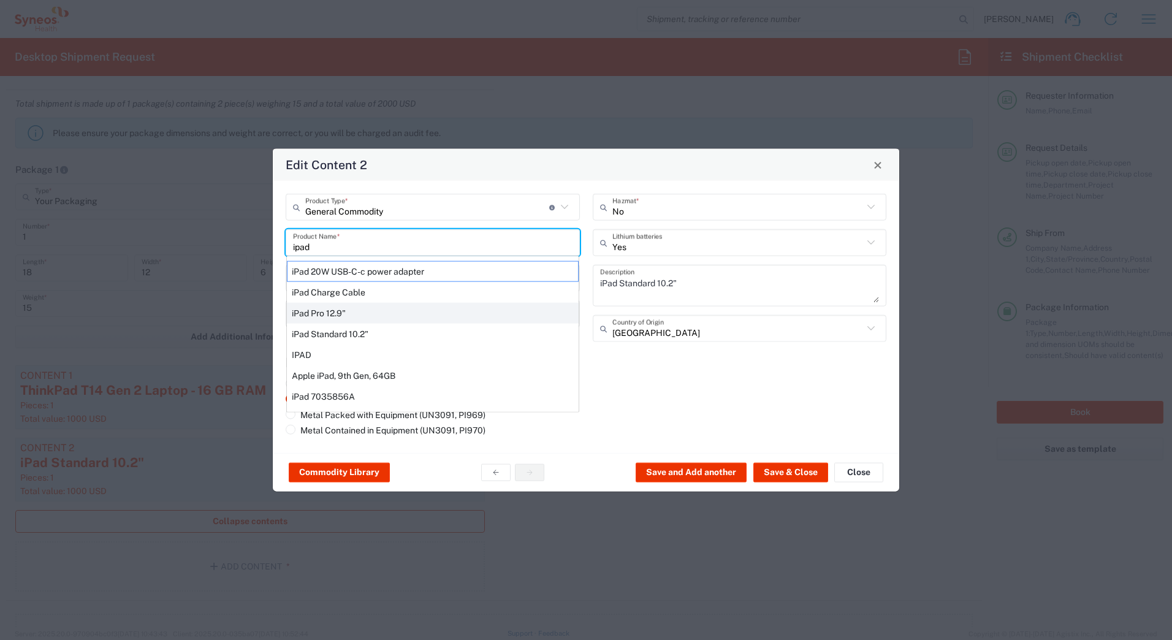
click at [305, 313] on div "iPad Pro 12.9"" at bounding box center [433, 313] width 292 height 21
type input "iPad Pro 12.9""
type textarea "iPad Pro 12.9""
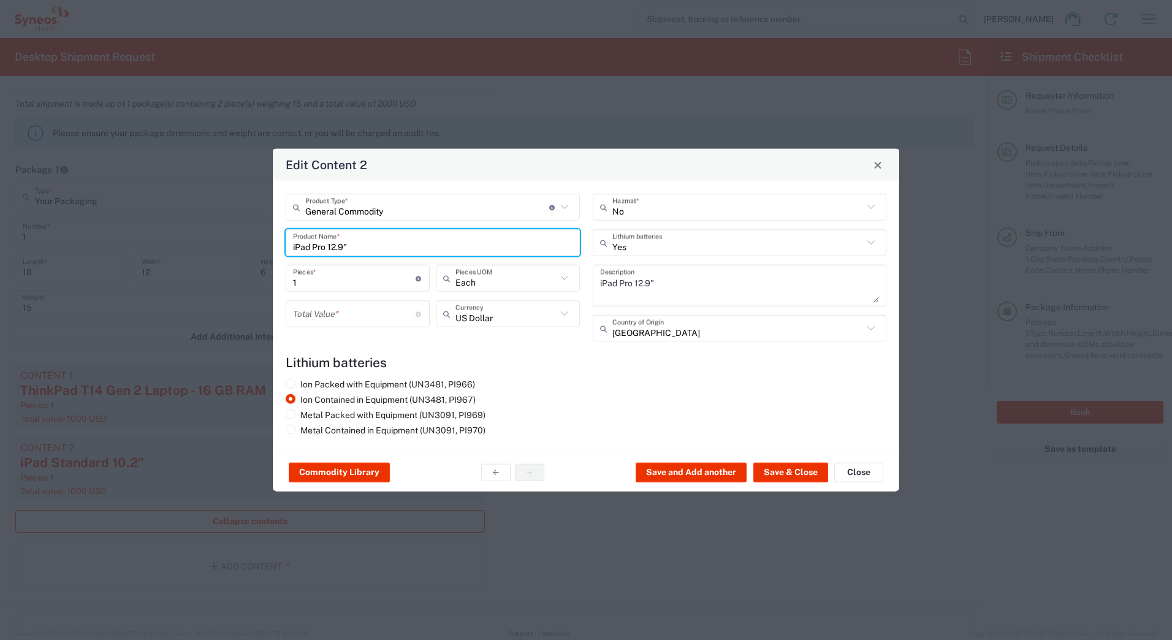
click at [305, 313] on input "number" at bounding box center [354, 313] width 123 height 21
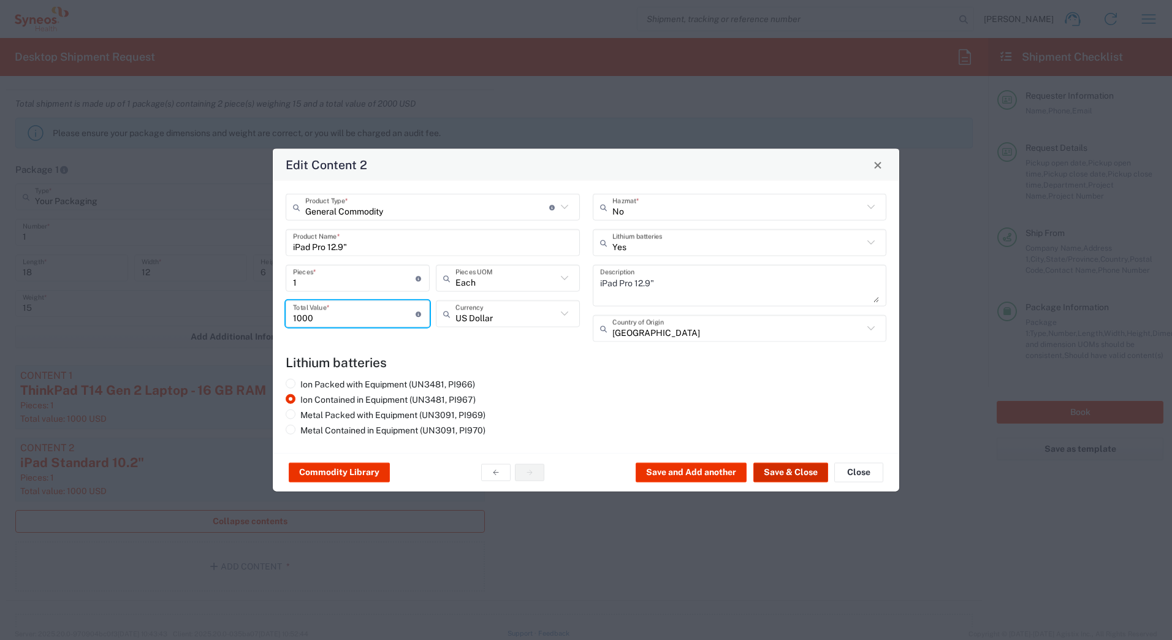
type input "1000"
click at [786, 469] on button "Save & Close" at bounding box center [791, 473] width 75 height 20
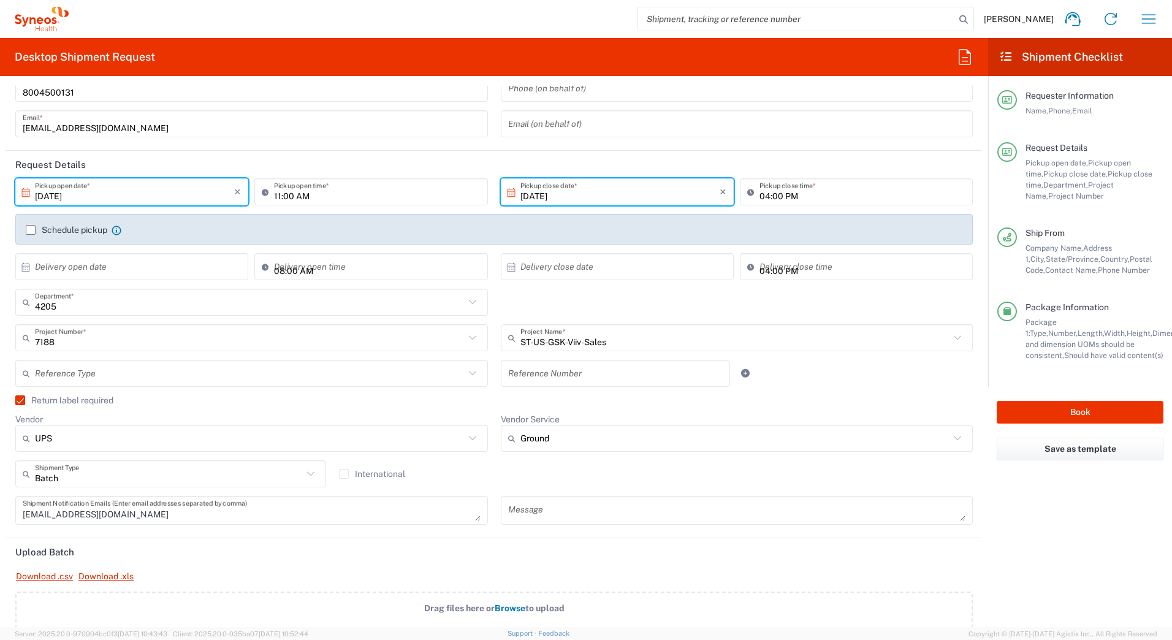
scroll to position [61, 0]
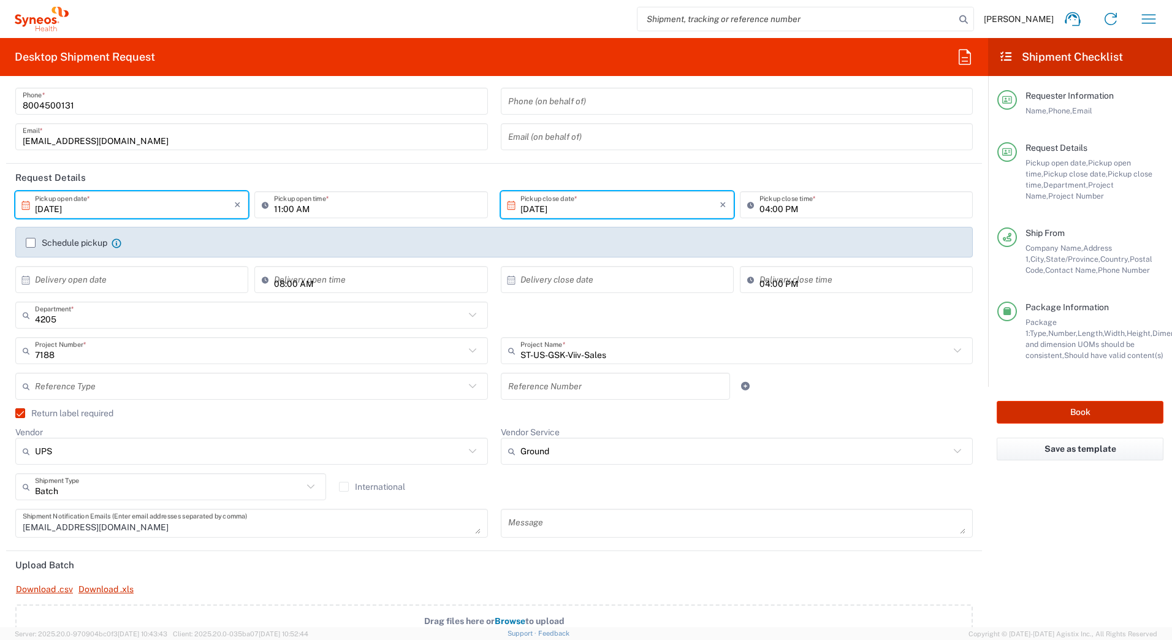
click at [1058, 411] on button "Book" at bounding box center [1080, 412] width 167 height 23
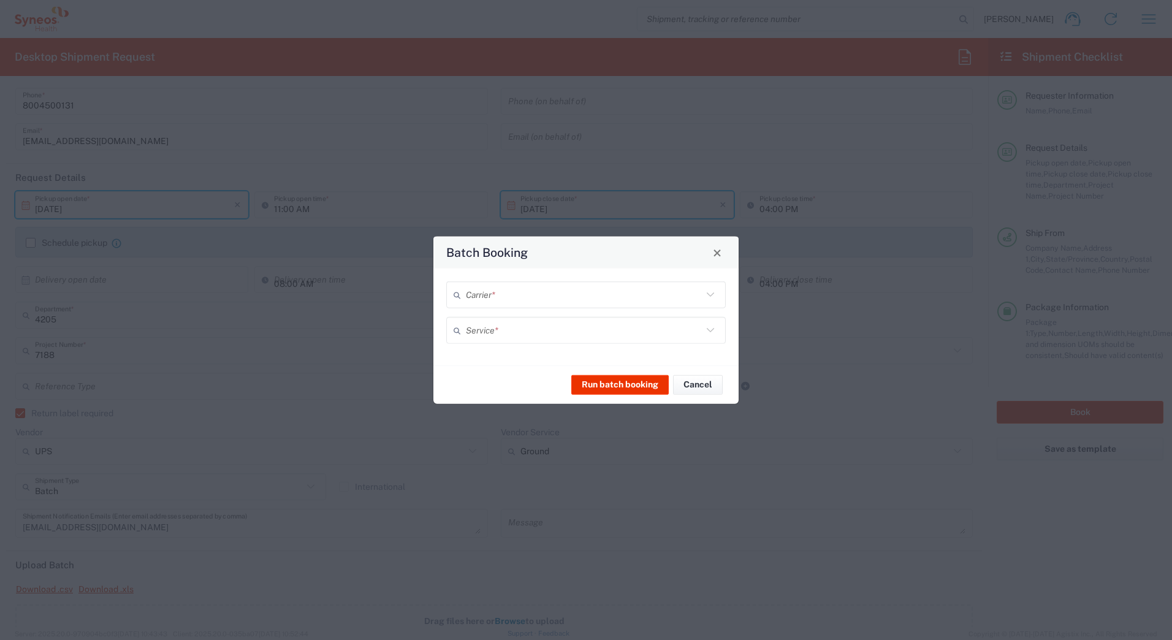
type input "7188"
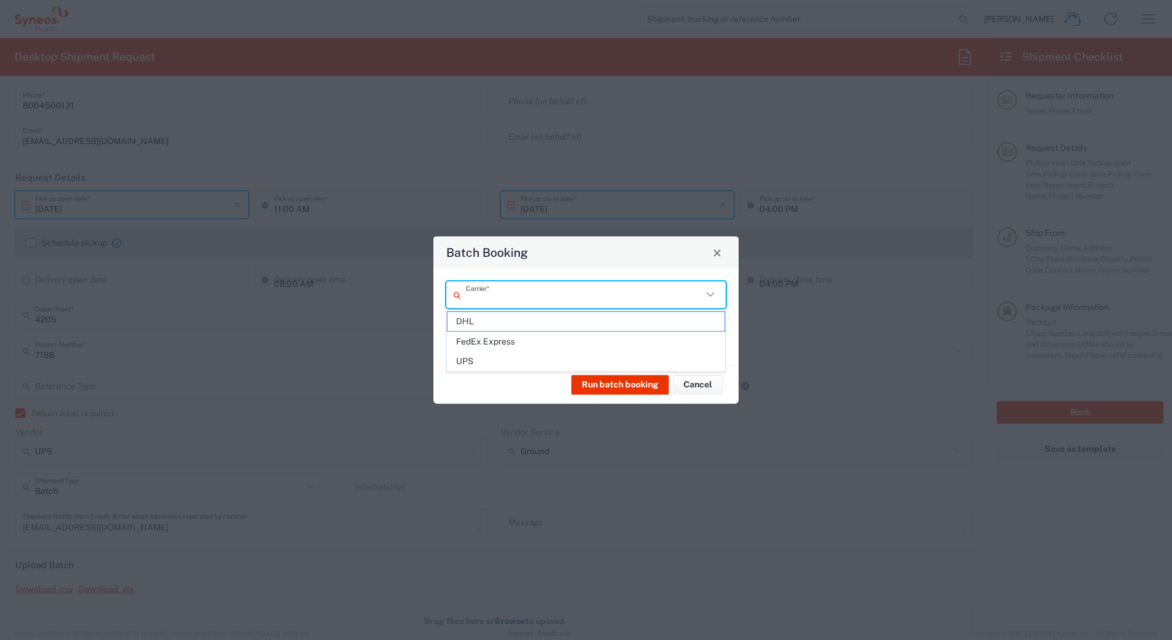
click at [522, 296] on input "text" at bounding box center [584, 294] width 237 height 21
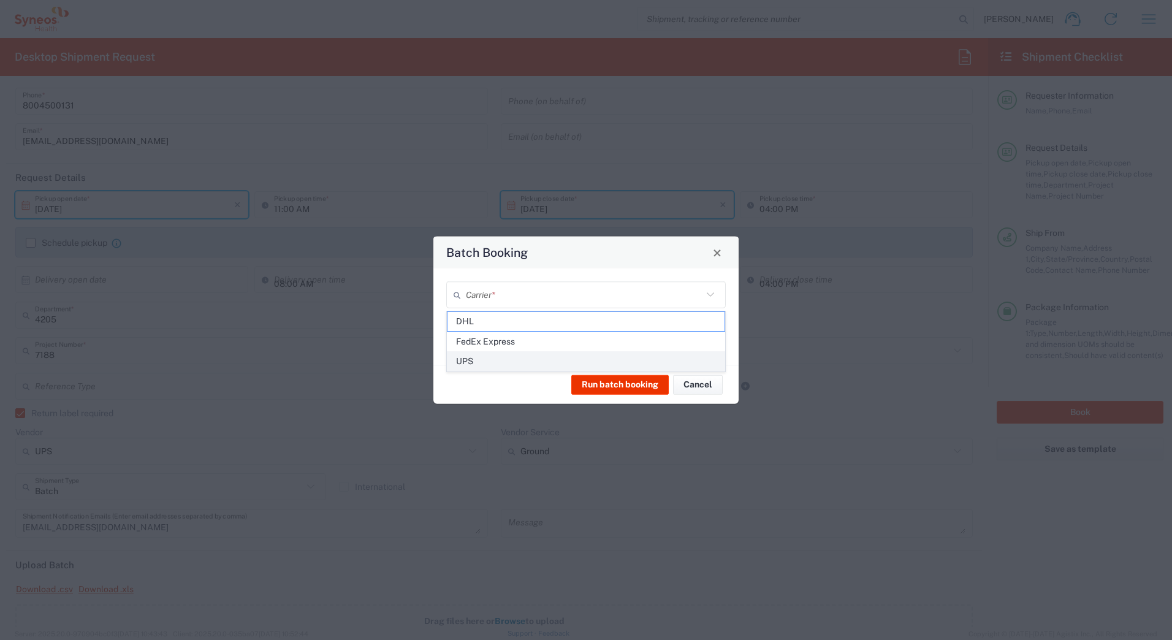
click at [476, 361] on span "UPS" at bounding box center [586, 361] width 277 height 19
type input "UPS"
click at [485, 340] on input "text" at bounding box center [584, 329] width 237 height 21
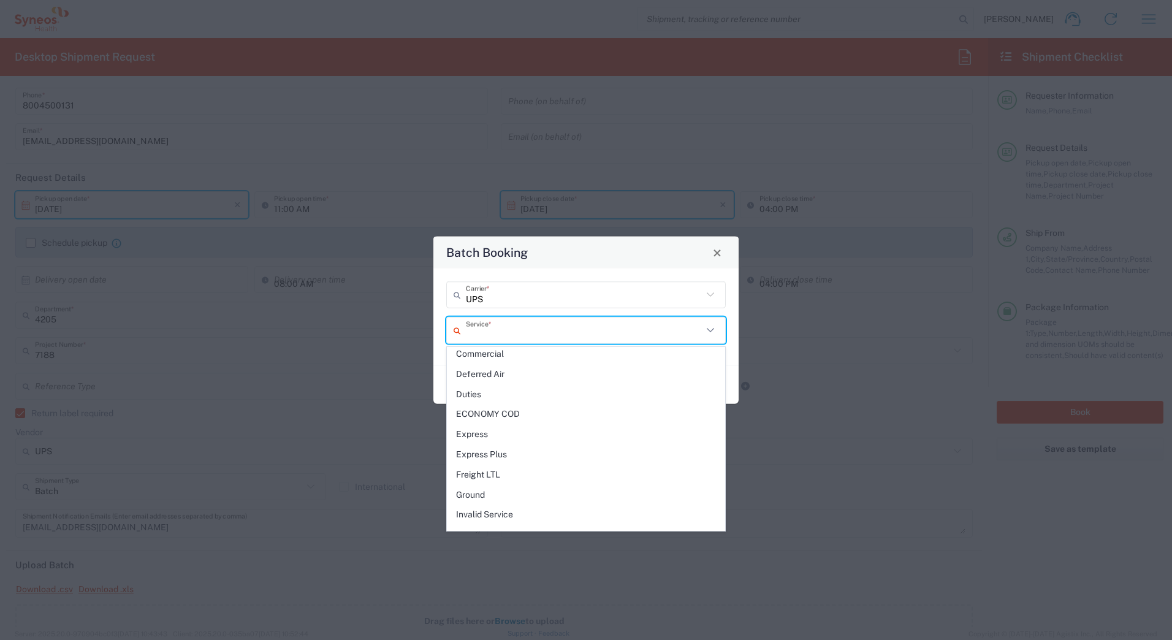
scroll to position [307, 0]
click at [497, 430] on span "Next Day Air" at bounding box center [586, 432] width 277 height 19
type input "Next Day Air"
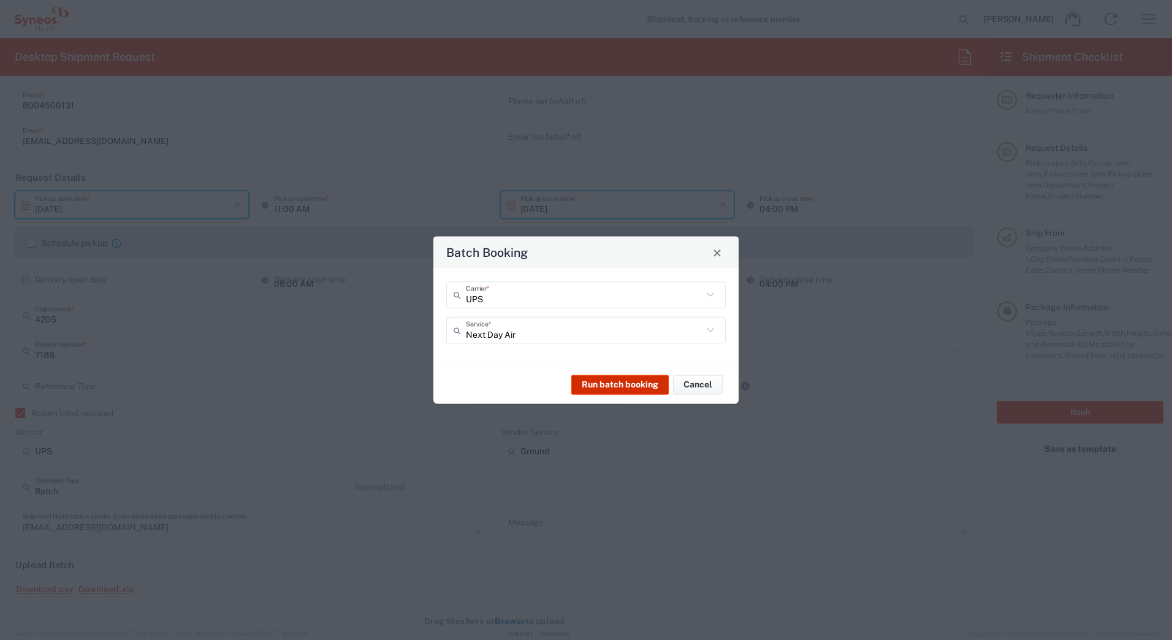
click at [600, 378] on button "Run batch booking" at bounding box center [620, 385] width 97 height 20
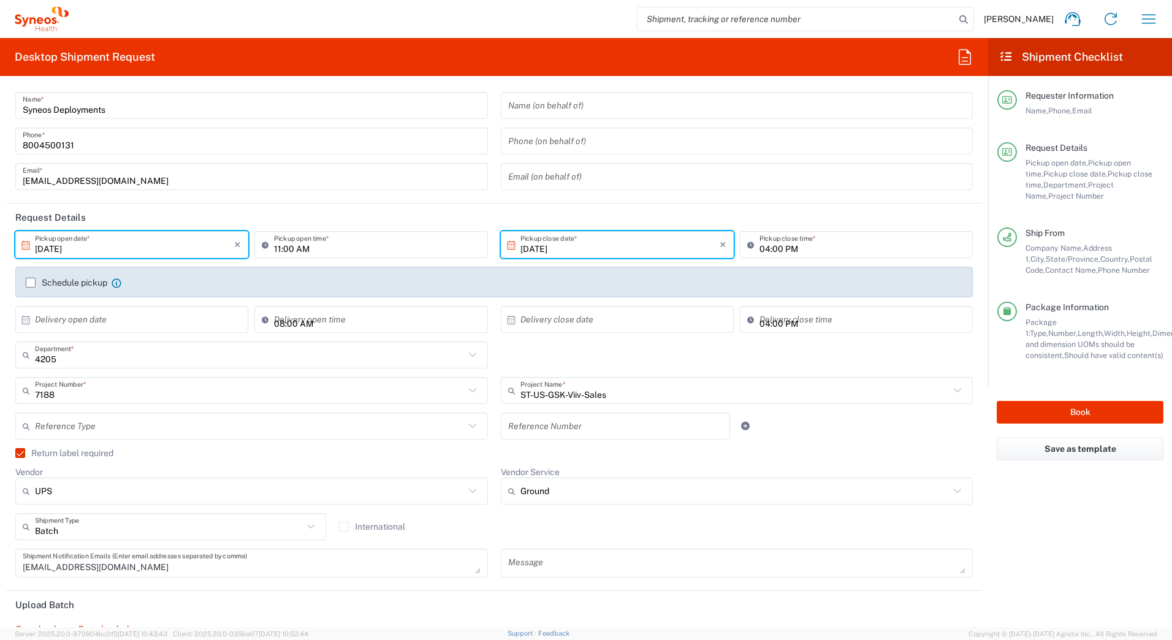
scroll to position [0, 0]
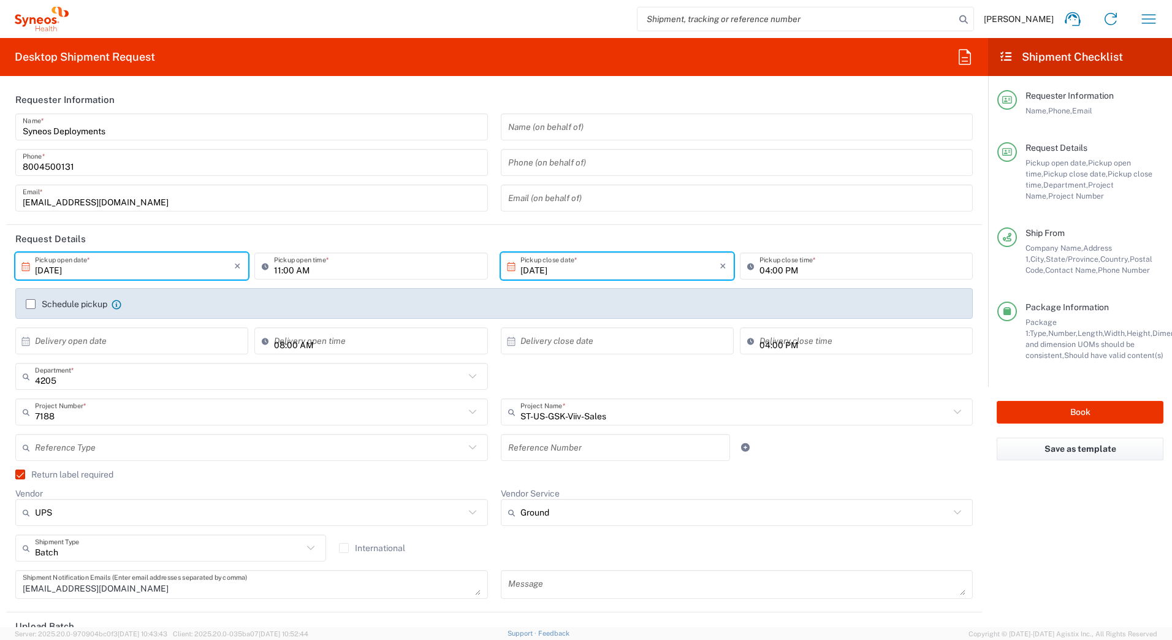
click at [20, 475] on label "Return label required" at bounding box center [64, 475] width 98 height 10
click at [15, 475] on input "Return label required" at bounding box center [15, 475] width 0 height 0
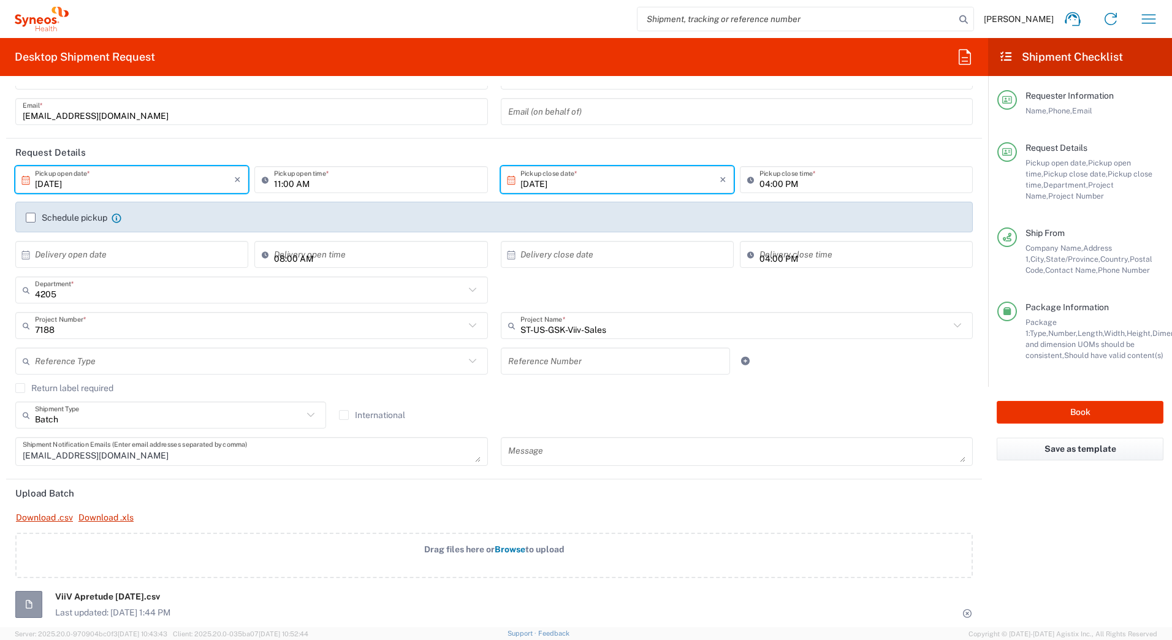
scroll to position [123, 0]
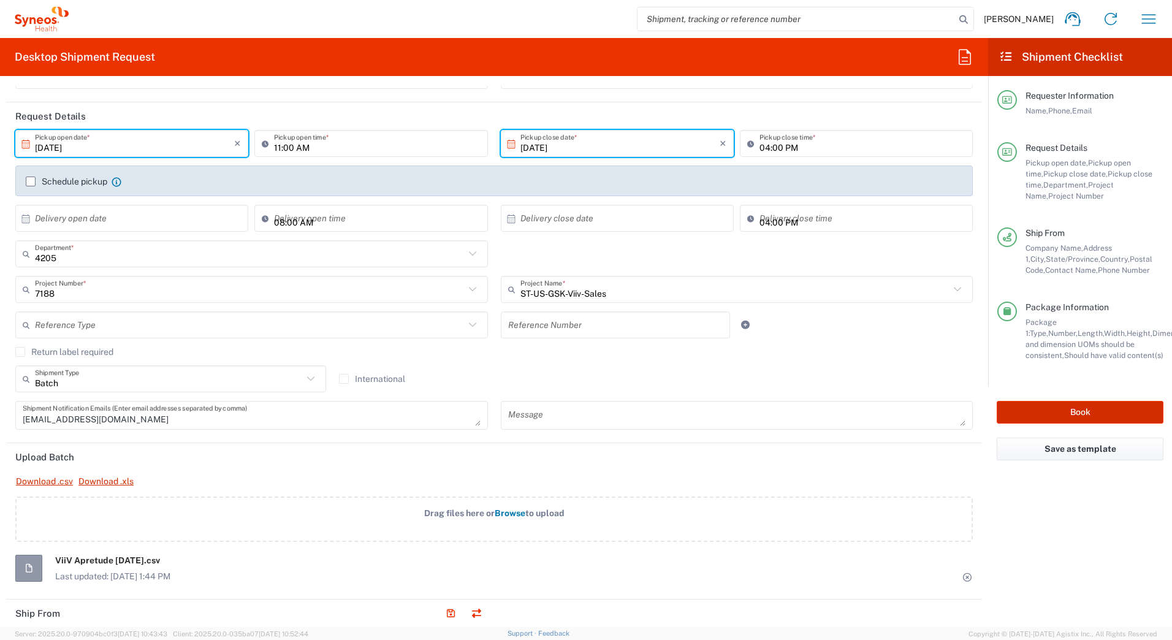
click at [1046, 410] on button "Book" at bounding box center [1080, 412] width 167 height 23
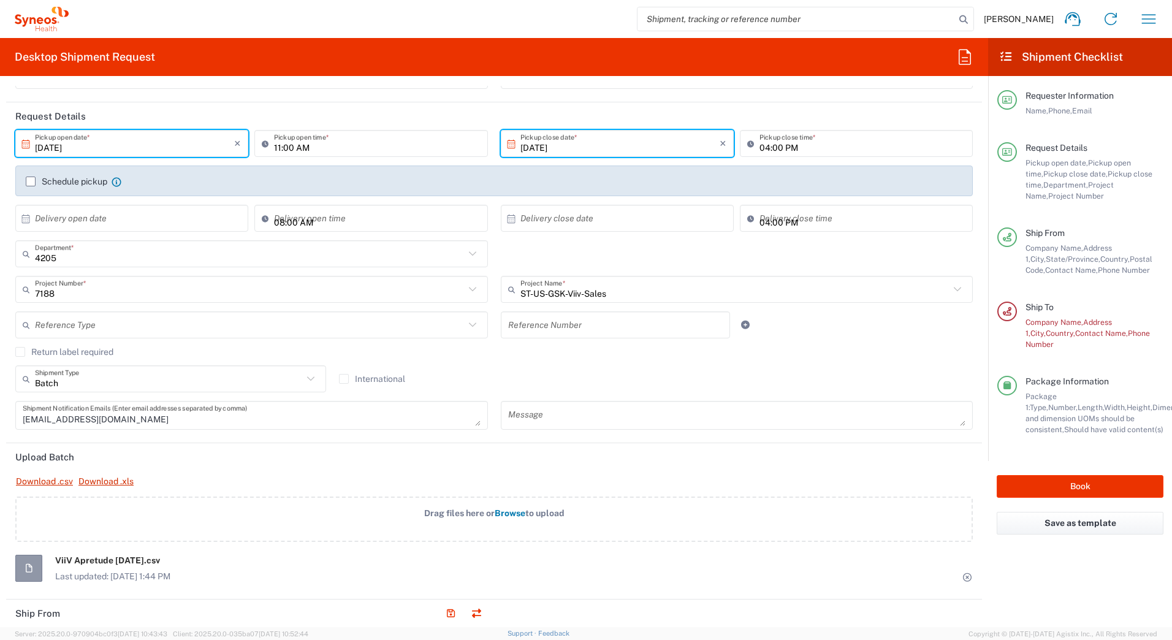
click at [96, 570] on div "ViiV Apretude 10.02.25.csv Last updated: 02/10/2025 1:44 PM" at bounding box center [112, 568] width 115 height 27
click at [141, 567] on div "ViiV Apretude 10.02.25.csv Last updated: 02/10/2025 1:44 PM" at bounding box center [112, 568] width 115 height 27
drag, startPoint x: 230, startPoint y: 573, endPoint x: 240, endPoint y: 627, distance: 54.8
click at [242, 626] on div "Drag files here or Browse to upload ViiV Apretude 10.02.25.csv Last updated: 02…" at bounding box center [494, 566] width 971 height 138
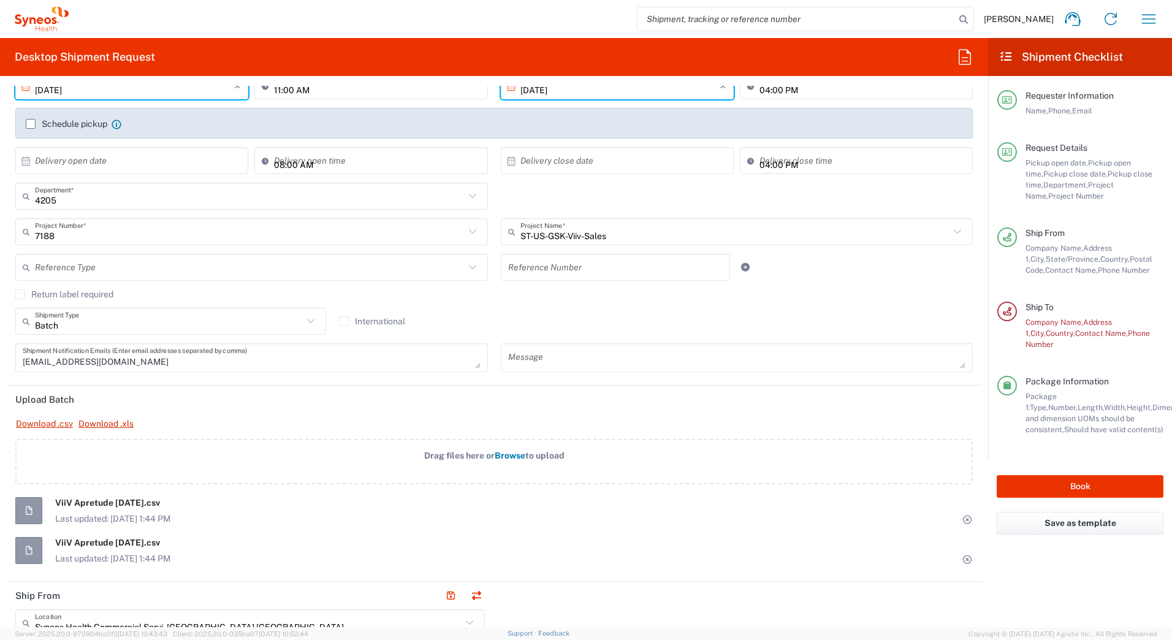
scroll to position [245, 0]
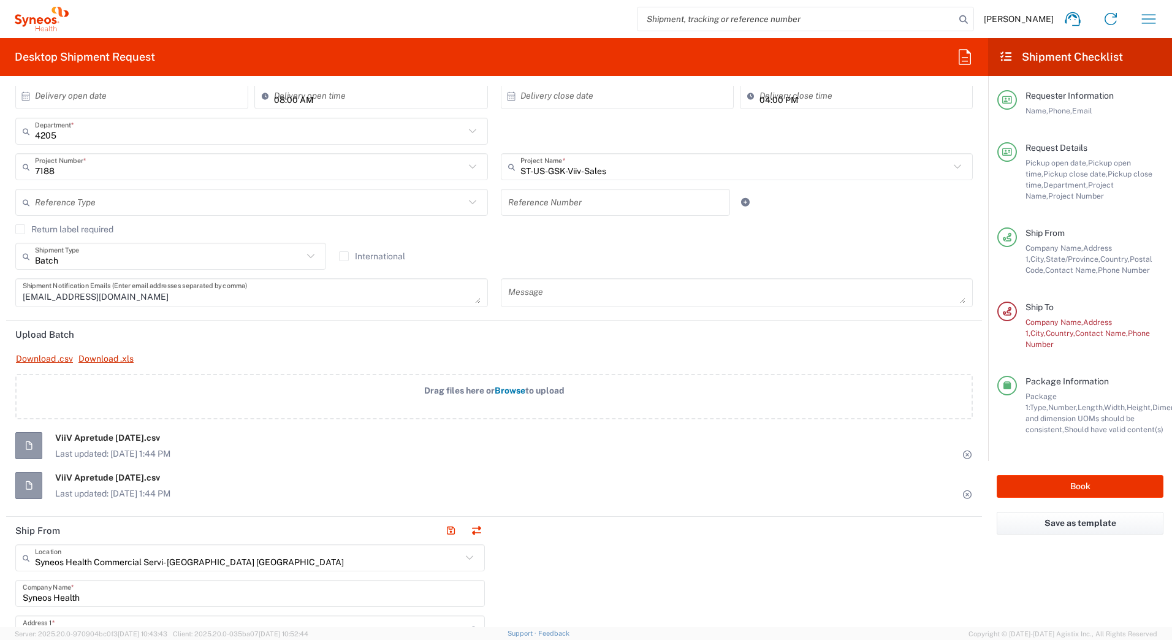
click at [104, 445] on div "ViiV Apretude 10.02.25.csv Last updated: 02/10/2025 1:44 PM" at bounding box center [112, 445] width 115 height 27
click at [30, 442] on icon at bounding box center [28, 446] width 11 height 9
click at [176, 431] on div "Drag files here or Browse to upload ViiV Apretude 10.02.25.csv Last updated: 02…" at bounding box center [494, 436] width 958 height 125
click at [148, 440] on span "ViiV Apretude 10.02.25.csv" at bounding box center [112, 437] width 115 height 11
click at [167, 459] on div "ViiV Apretude 10.02.25.csv Last updated: 02/10/2025 1:44 PM ViiV Apretude 10.02…" at bounding box center [494, 465] width 958 height 67
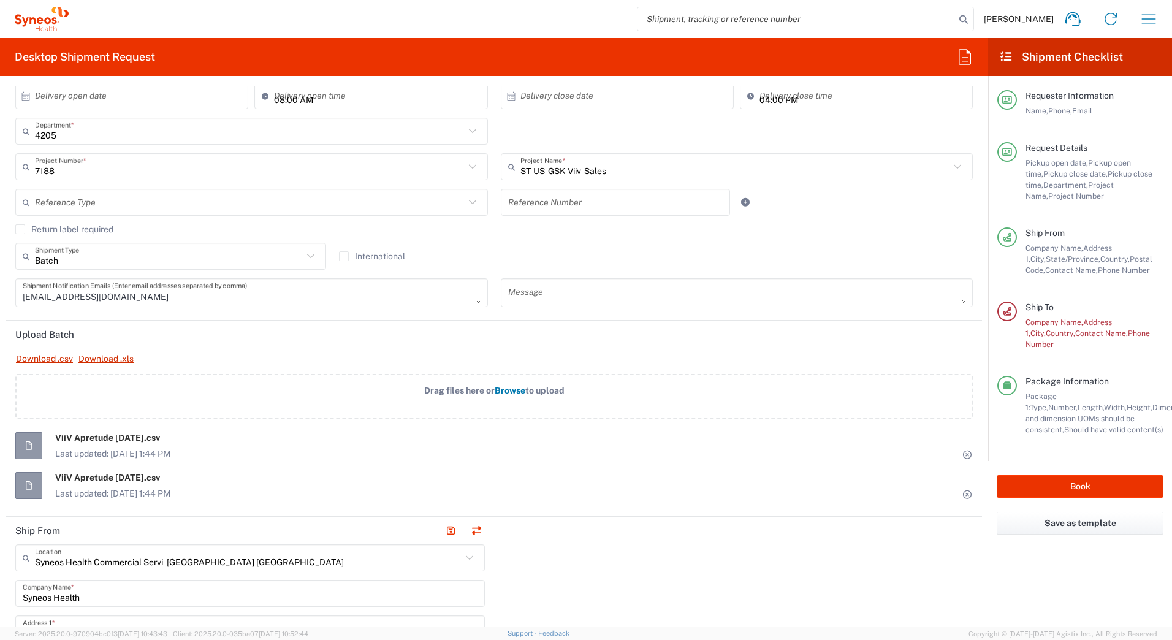
click at [963, 453] on icon at bounding box center [968, 455] width 11 height 9
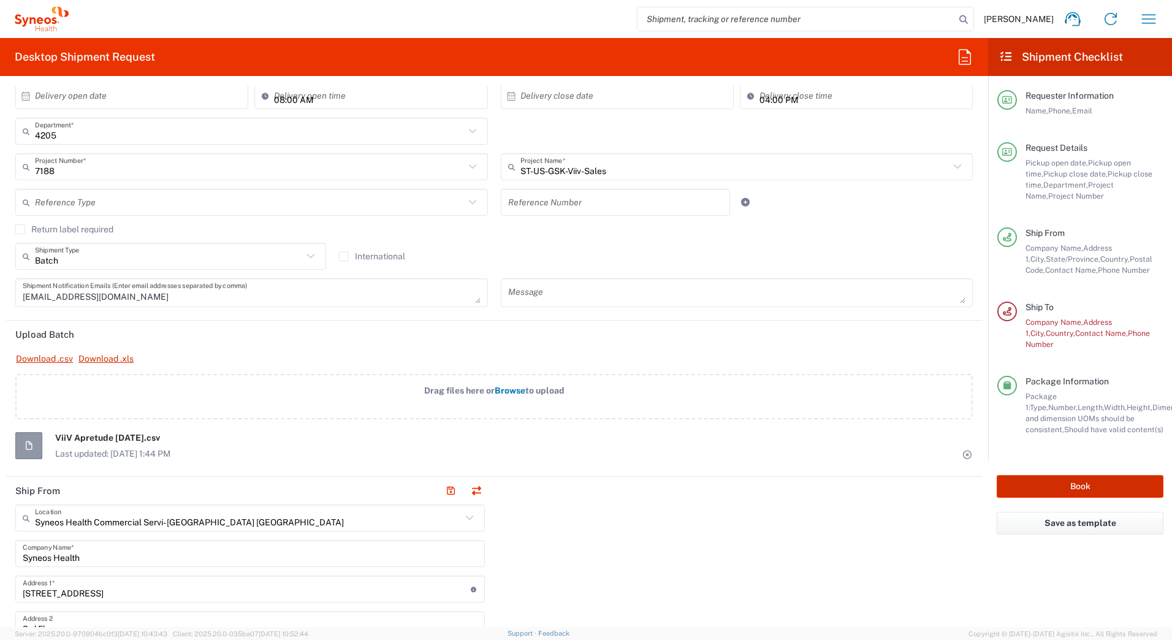
click at [1110, 475] on button "Book" at bounding box center [1080, 486] width 167 height 23
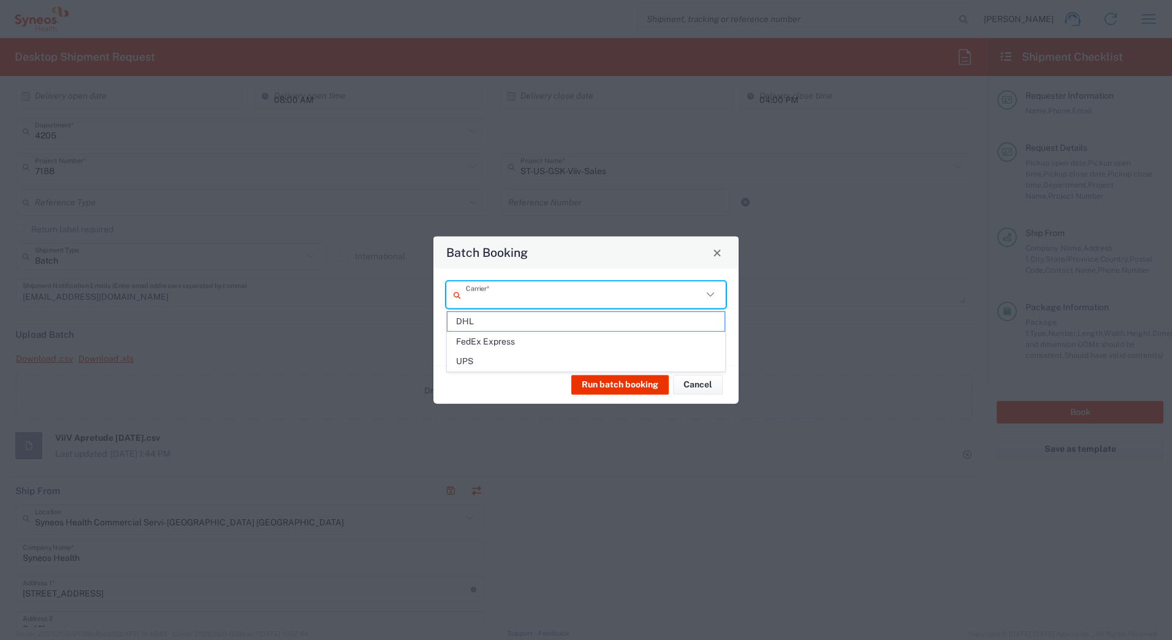
click at [507, 296] on input "text" at bounding box center [584, 294] width 237 height 21
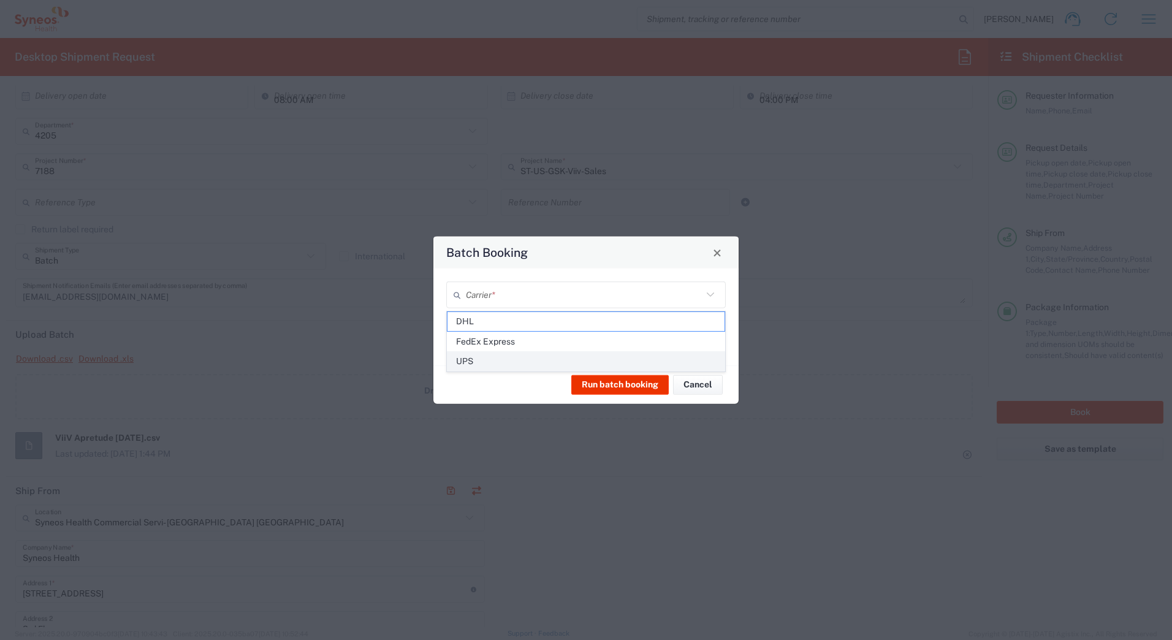
click at [495, 359] on span "UPS" at bounding box center [586, 361] width 277 height 19
type input "UPS"
click at [491, 325] on input "text" at bounding box center [584, 329] width 237 height 21
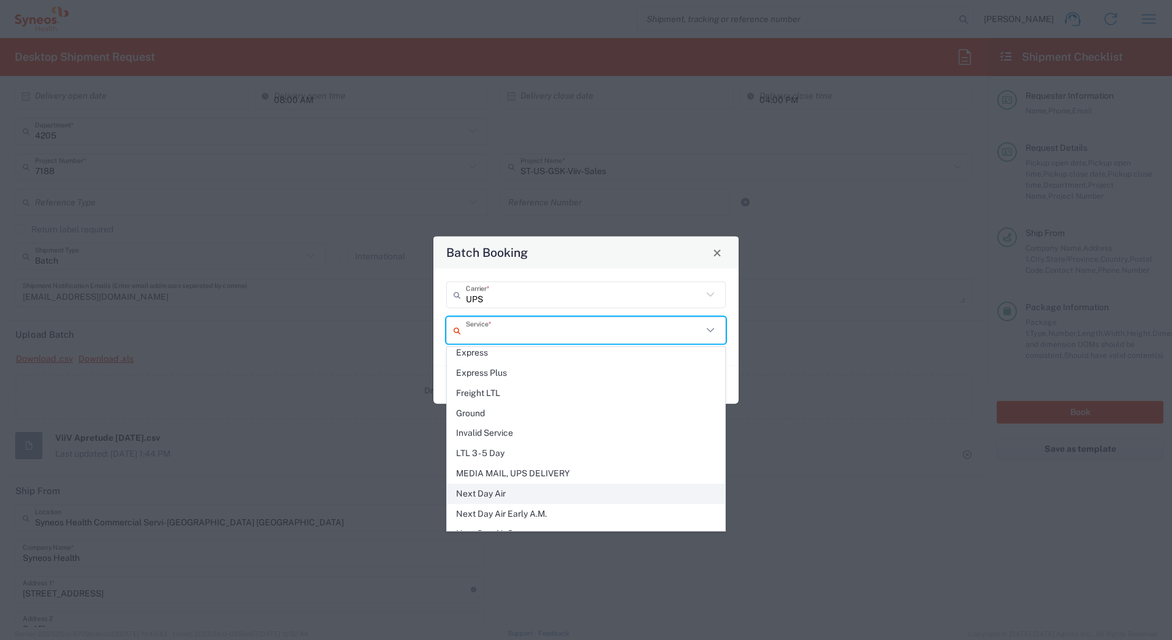
click at [523, 487] on span "Next Day Air" at bounding box center [586, 493] width 277 height 19
type input "Next Day Air"
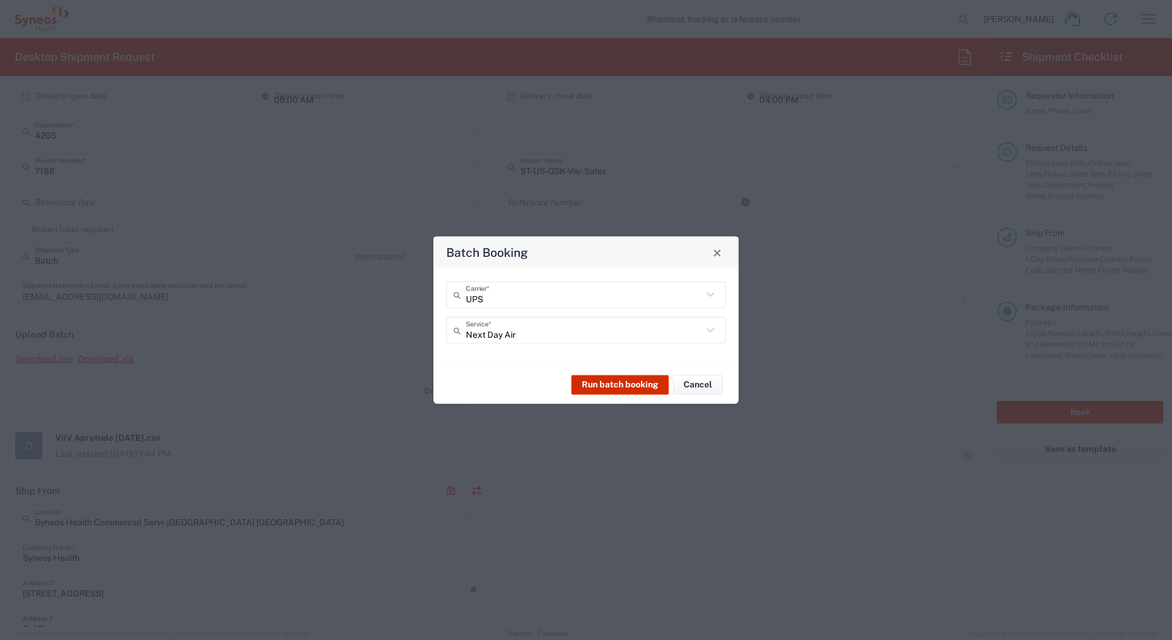
click at [614, 386] on button "Run batch booking" at bounding box center [620, 385] width 97 height 20
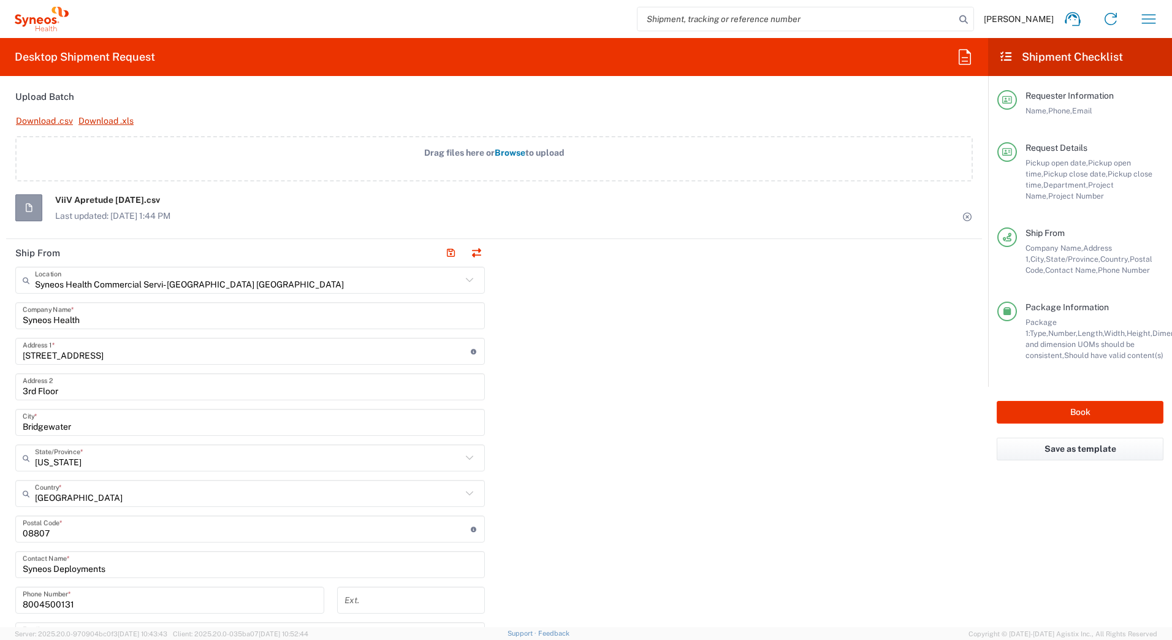
scroll to position [288, 0]
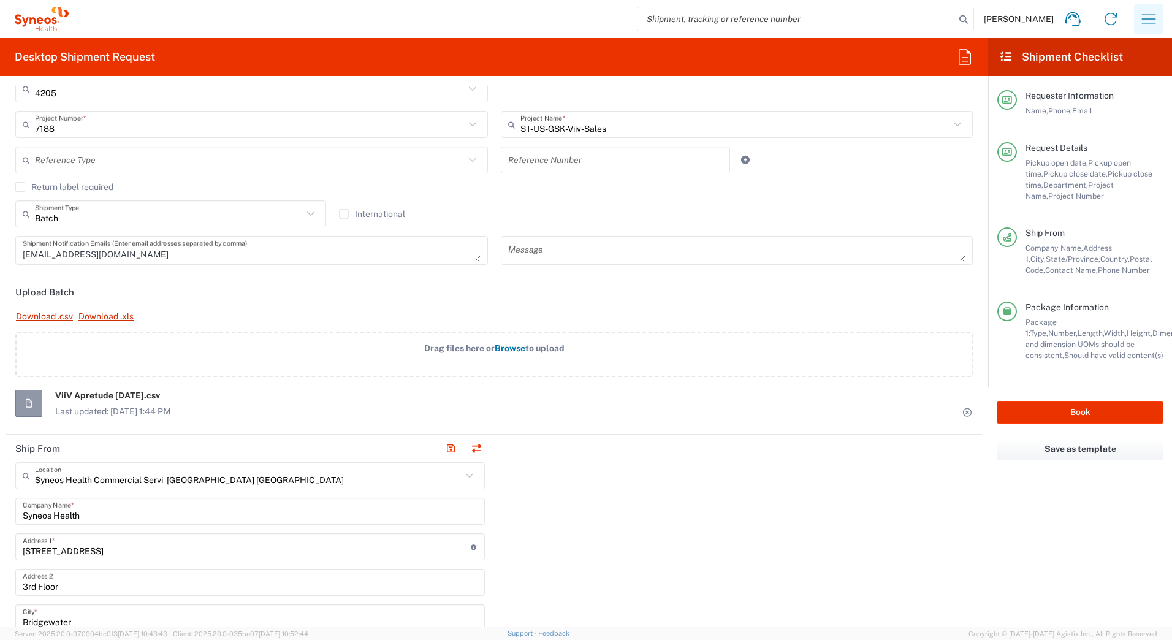
click at [1142, 18] on icon "button" at bounding box center [1149, 19] width 20 height 20
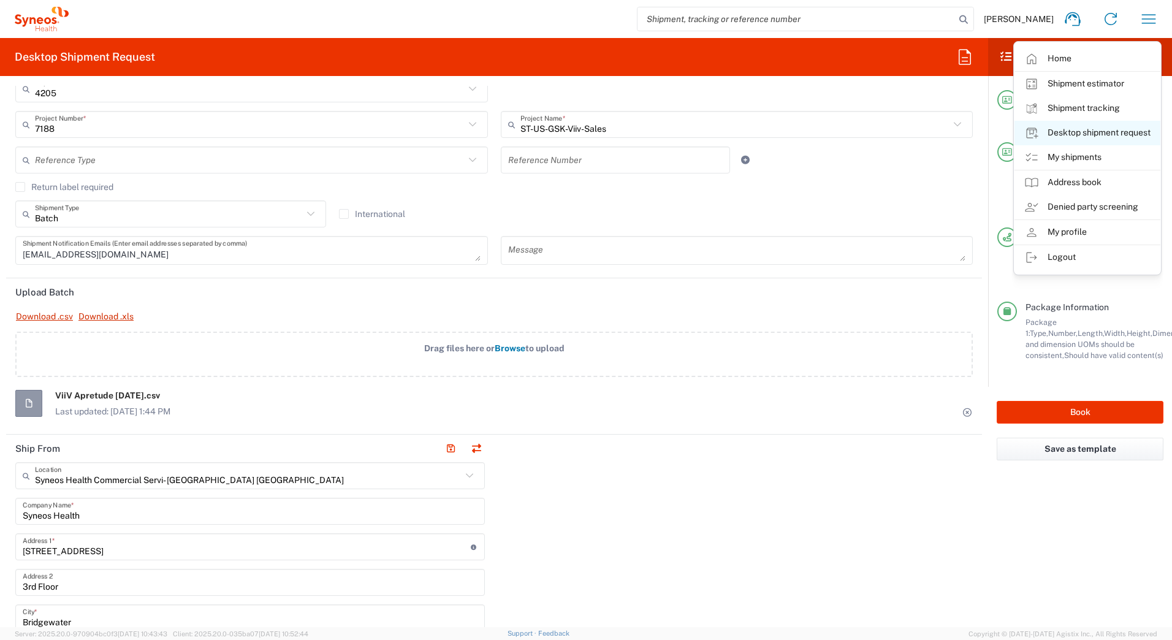
click at [1057, 131] on link "Desktop shipment request" at bounding box center [1088, 133] width 146 height 25
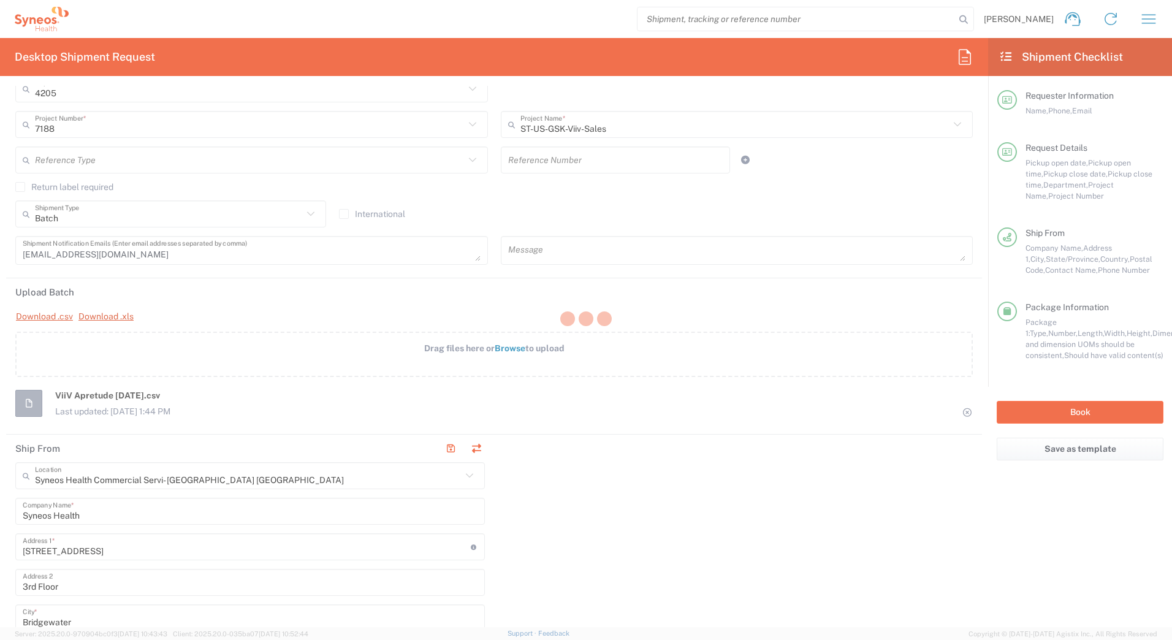
type input "Department"
type input "4205"
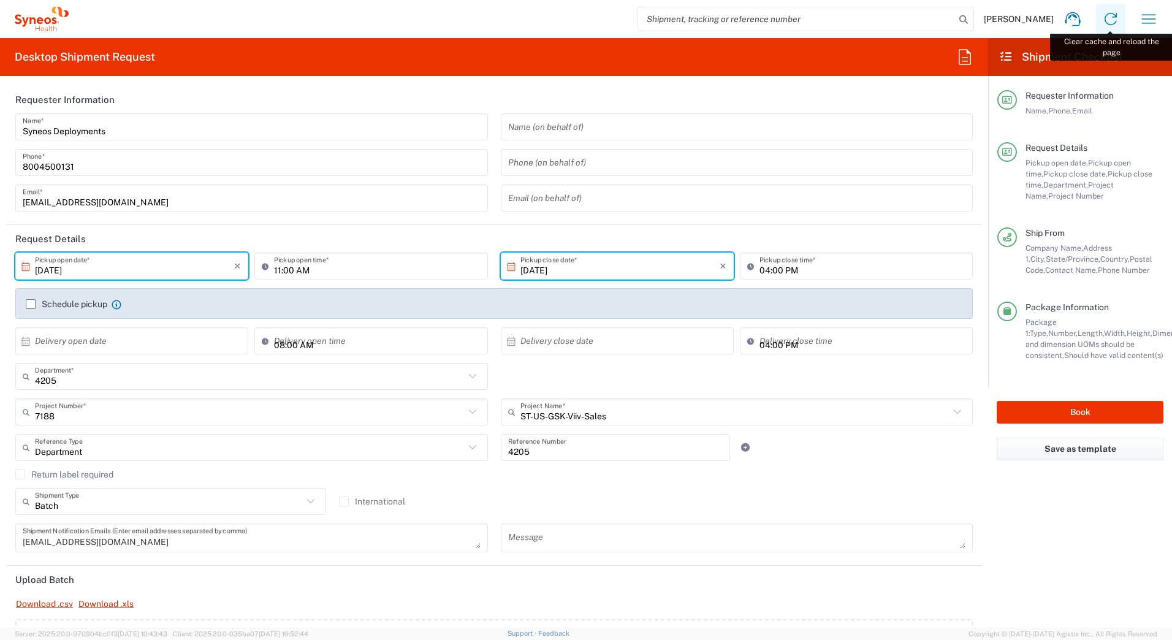
click at [1106, 18] on icon at bounding box center [1111, 19] width 12 height 12
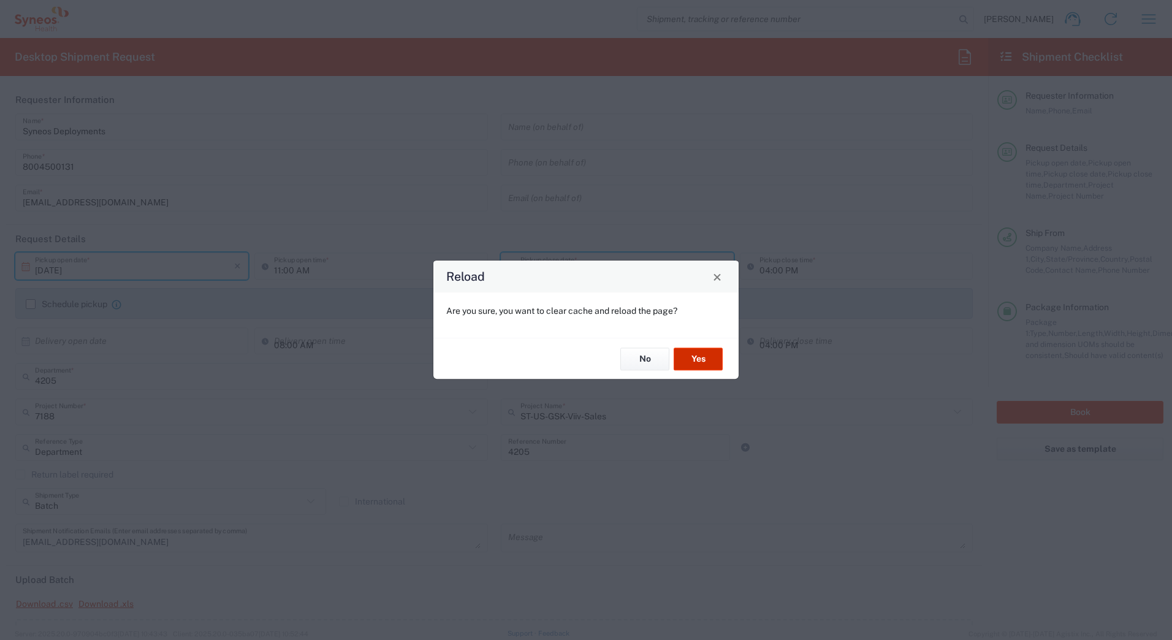
click at [691, 355] on button "Yes" at bounding box center [698, 359] width 49 height 23
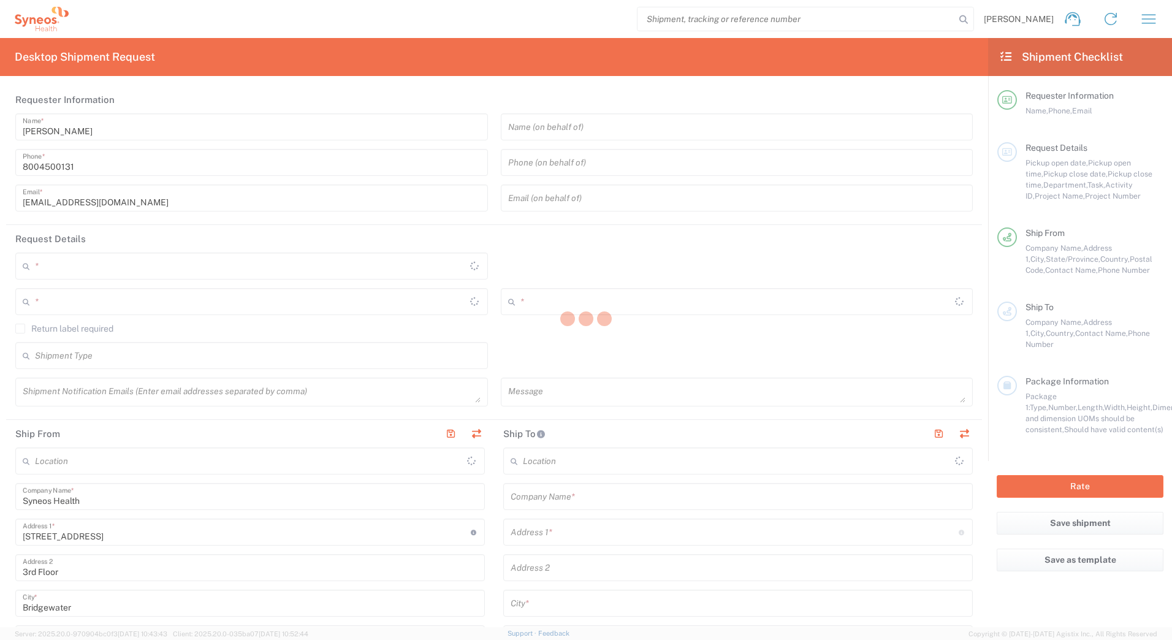
type input "[US_STATE]"
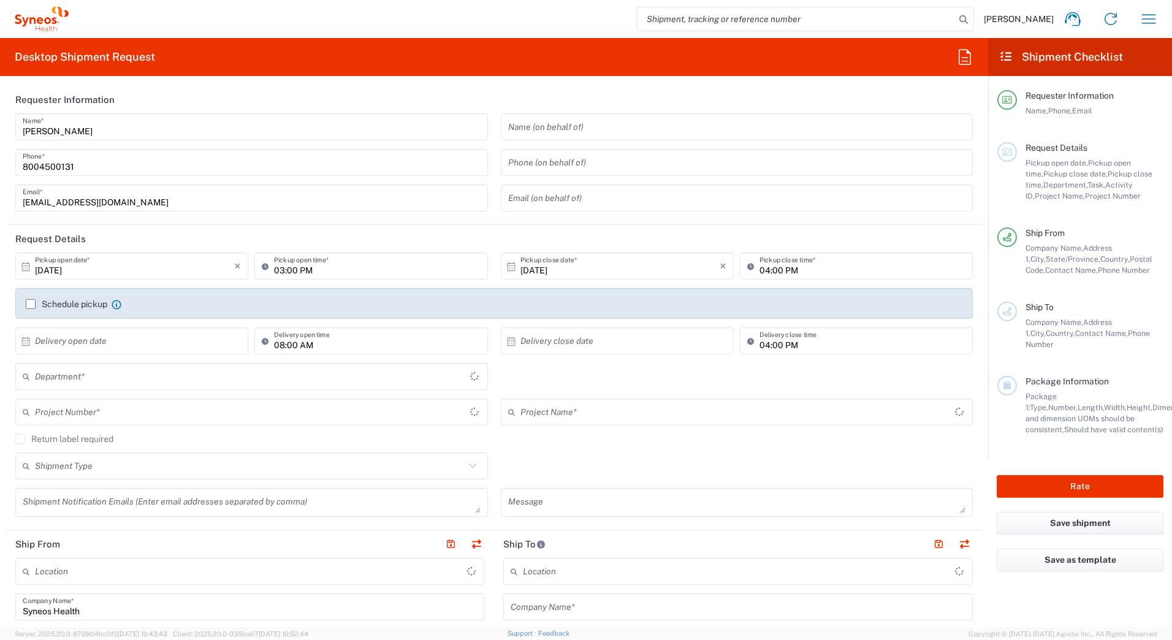
type input "4205"
type input "[GEOGRAPHIC_DATA]"
type input "Syneos Health Commercial Servi- [GEOGRAPHIC_DATA] [GEOGRAPHIC_DATA]"
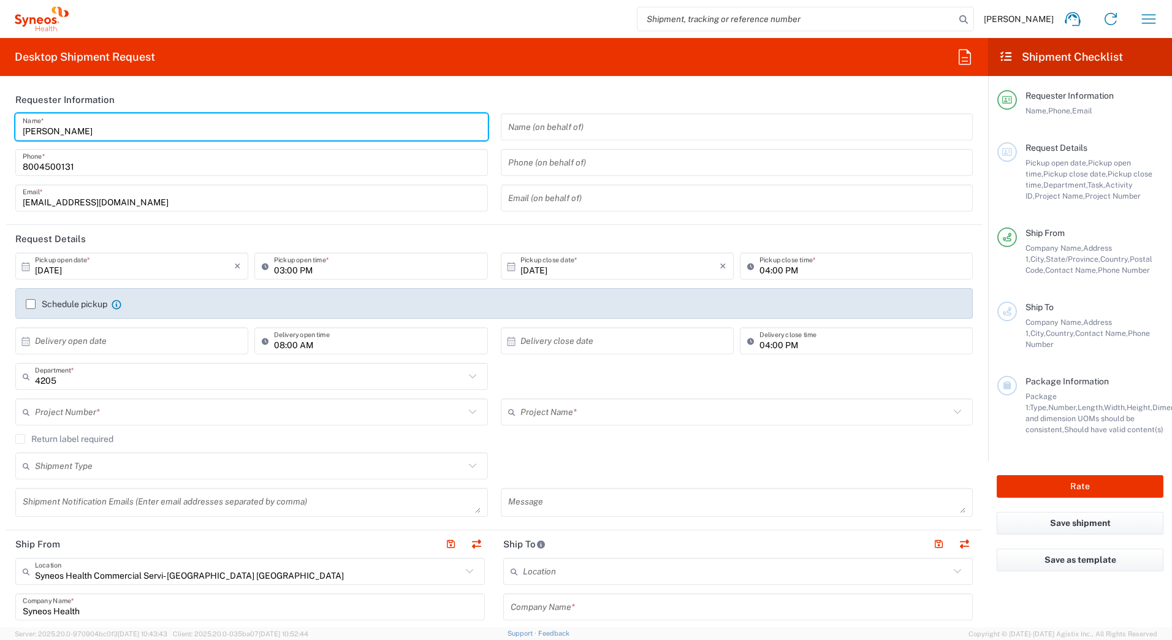
drag, startPoint x: 84, startPoint y: 127, endPoint x: -2, endPoint y: 128, distance: 86.5
click at [0, 128] on html "David Horvath Home Shipment estimator Shipment tracking Desktop shipment reques…" at bounding box center [586, 320] width 1172 height 640
paste input "Syneos Deployments"
type input "Syneos Deployments"
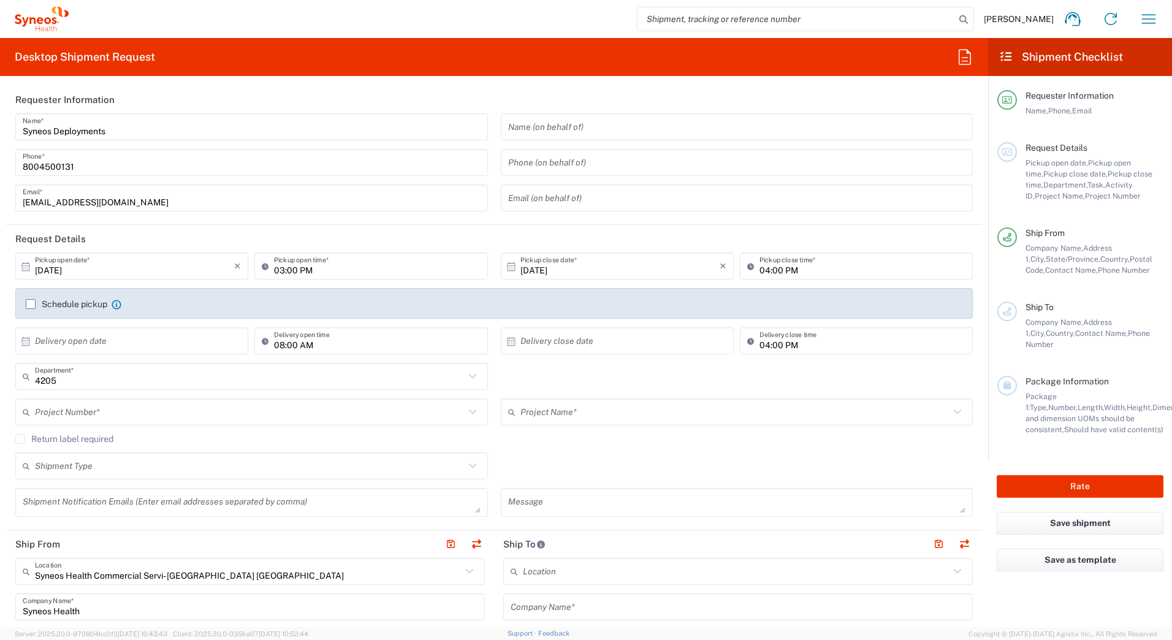
click at [194, 87] on header "Requester Information" at bounding box center [494, 100] width 976 height 28
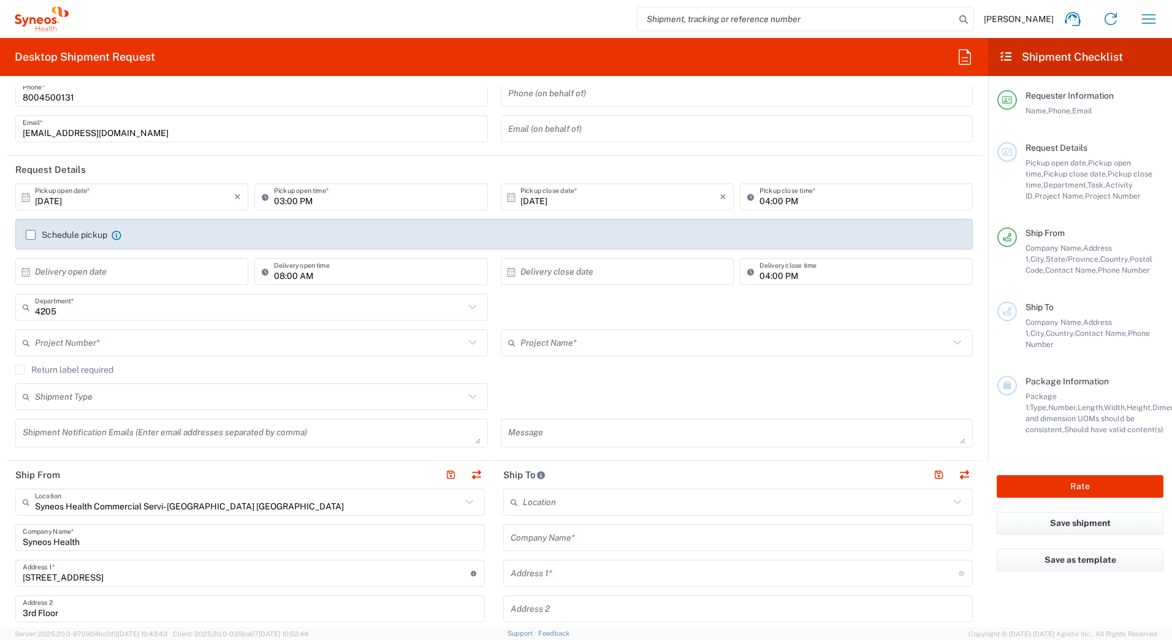
scroll to position [307, 0]
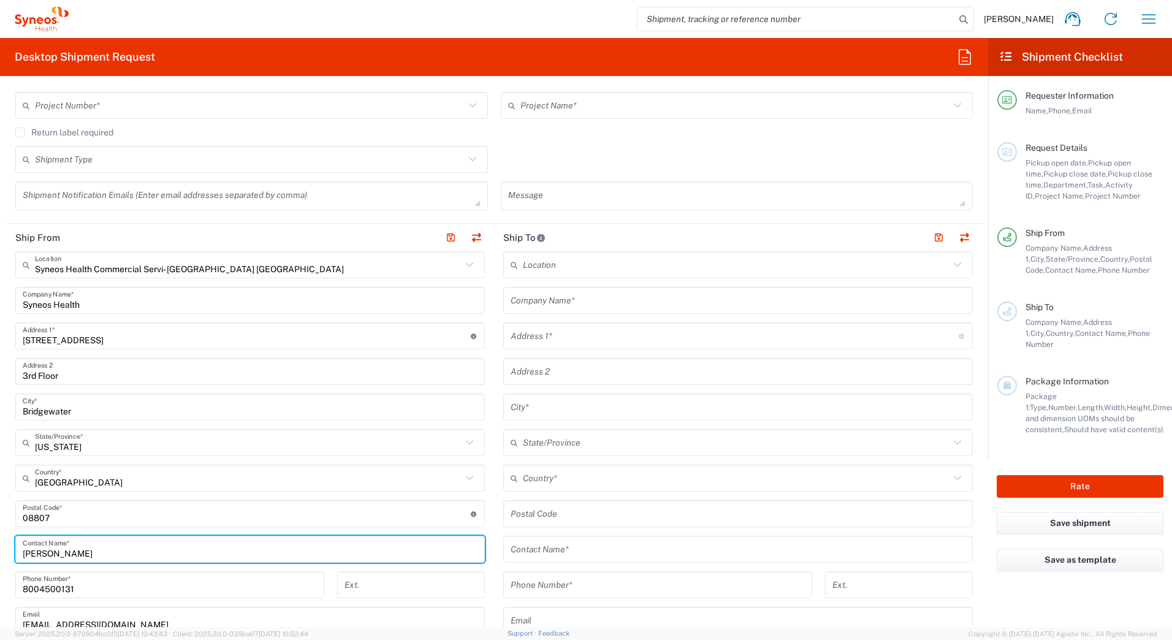
click at [84, 539] on input "[PERSON_NAME]" at bounding box center [250, 549] width 455 height 21
drag, startPoint x: 82, startPoint y: 552, endPoint x: -2, endPoint y: 552, distance: 84.6
click at [0, 552] on html "David Horvath Home Shipment estimator Shipment tracking Desktop shipment reques…" at bounding box center [586, 320] width 1172 height 640
paste input "Syneos Deployments"
type input "Syneos Deployments"
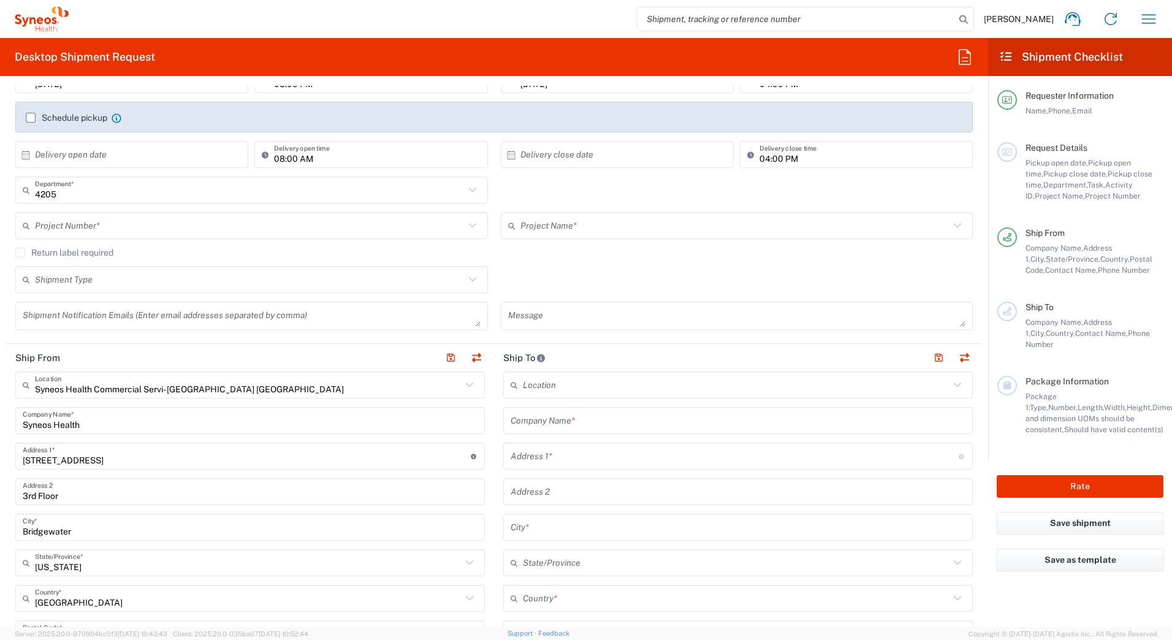
scroll to position [0, 0]
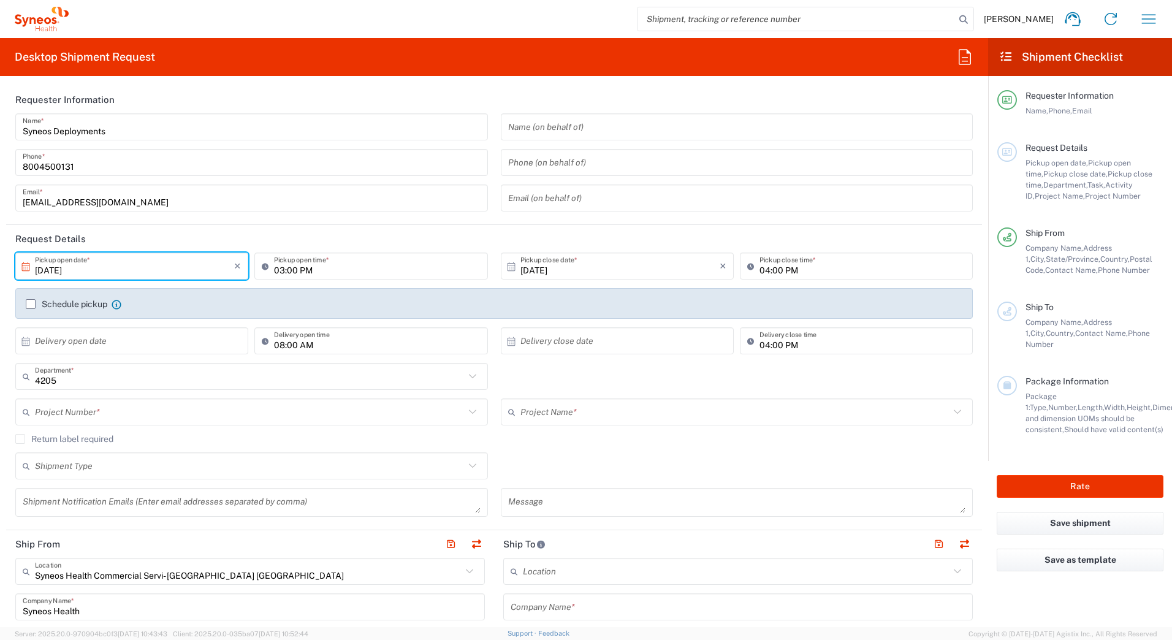
click at [66, 256] on input "10/02/2025" at bounding box center [134, 266] width 199 height 21
click at [170, 326] on span "3" at bounding box center [168, 326] width 18 height 17
type input "10/03/2025"
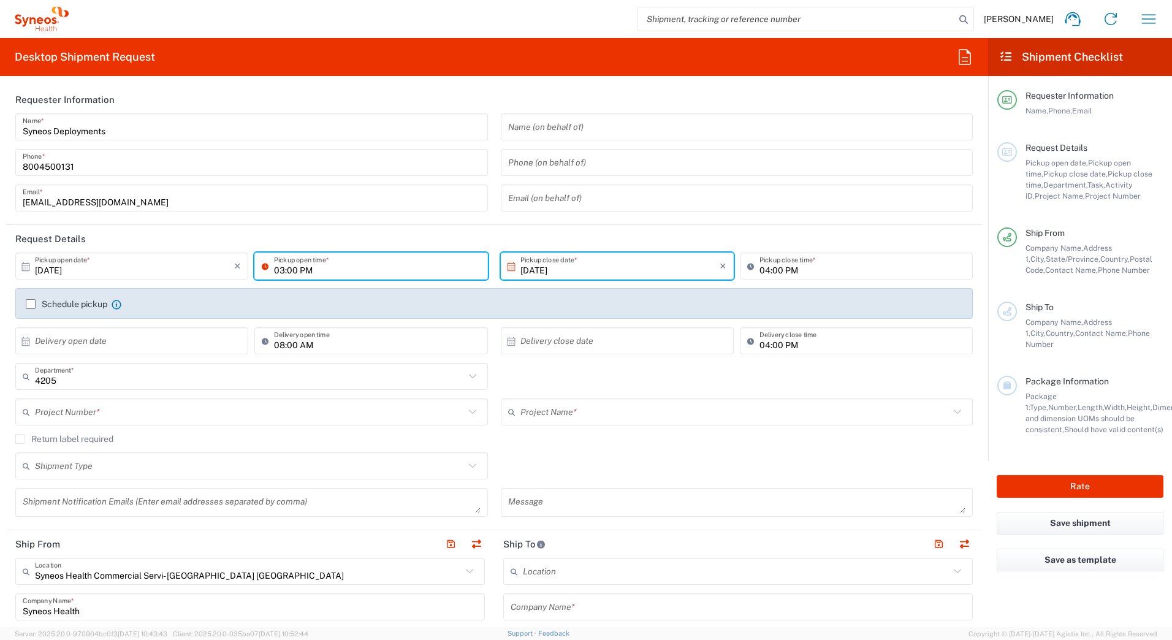
click at [312, 270] on input "03:00 PM" at bounding box center [377, 266] width 206 height 21
type input "11:00 AM"
click at [694, 391] on div "4205 Department * 4205 3000 3100 3109 3110 3111 3112 3125 3130 3135 3136 3150 3…" at bounding box center [494, 381] width 971 height 36
click at [51, 405] on input "text" at bounding box center [250, 412] width 430 height 21
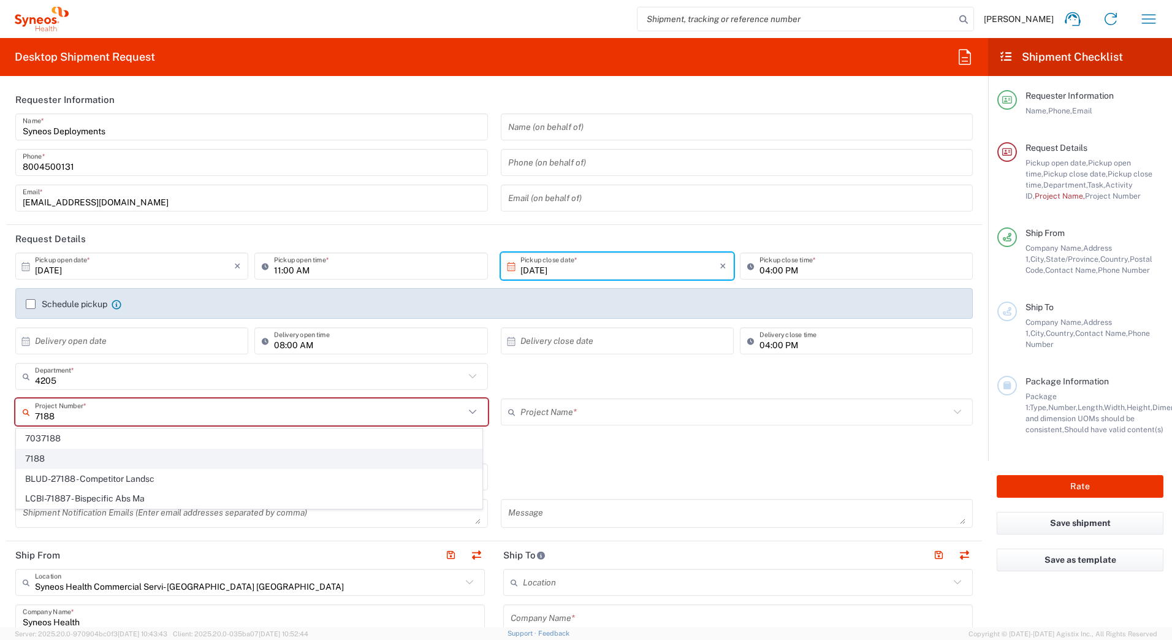
type input "7188"
click at [49, 454] on span "7188" at bounding box center [249, 458] width 465 height 19
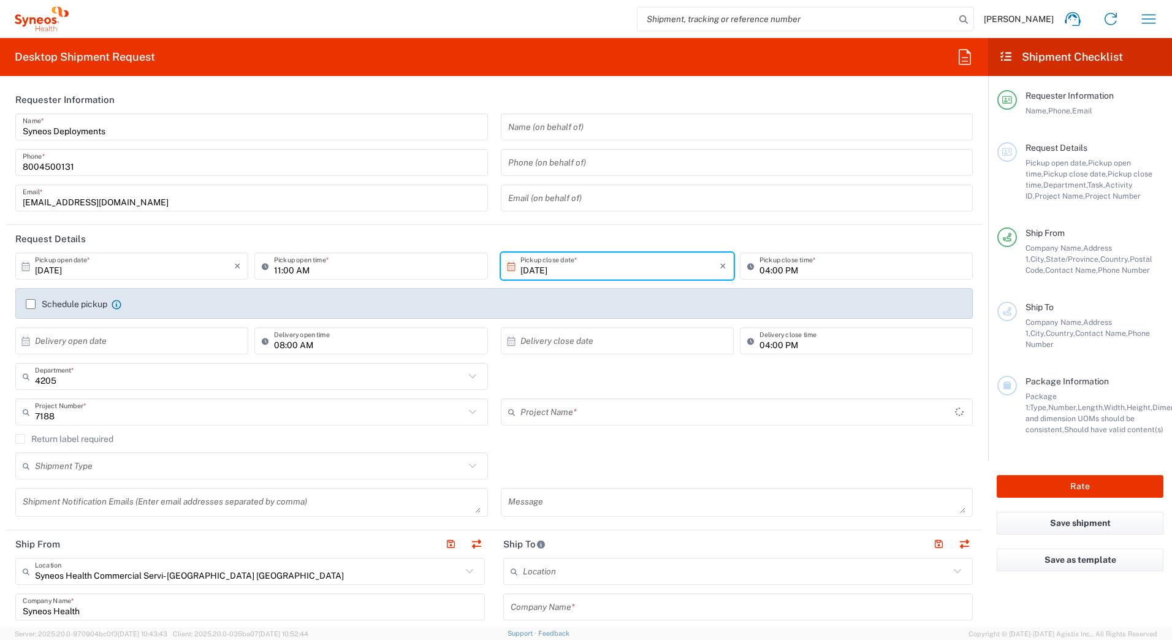
type input "ST-US-GSK-Viiv-Sales"
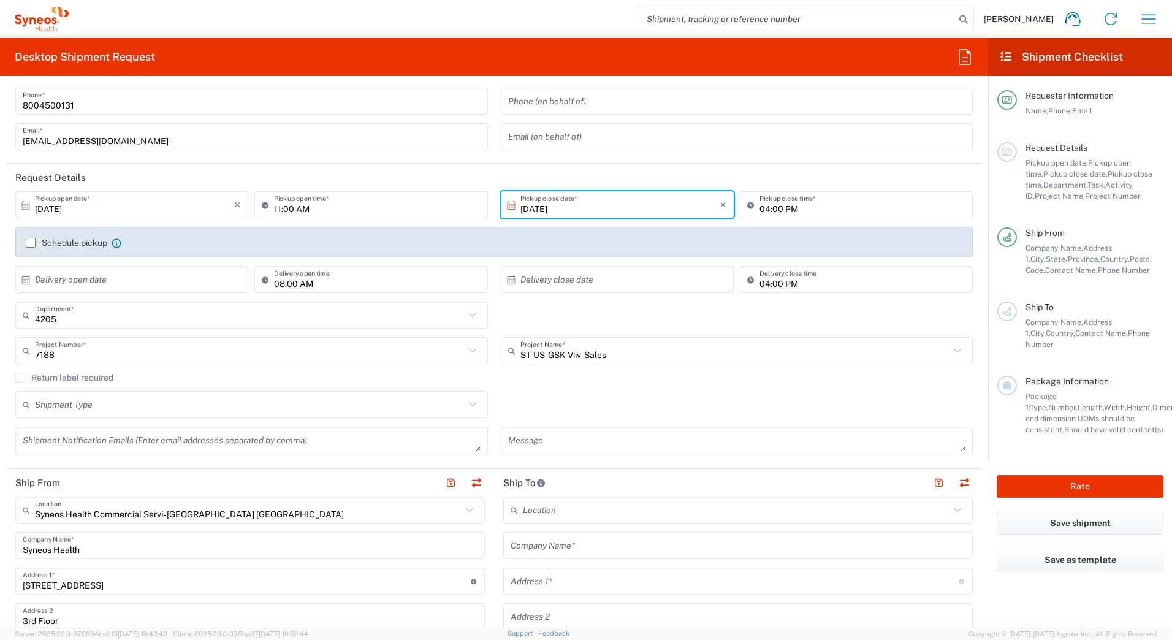
click at [86, 407] on input "text" at bounding box center [250, 404] width 430 height 21
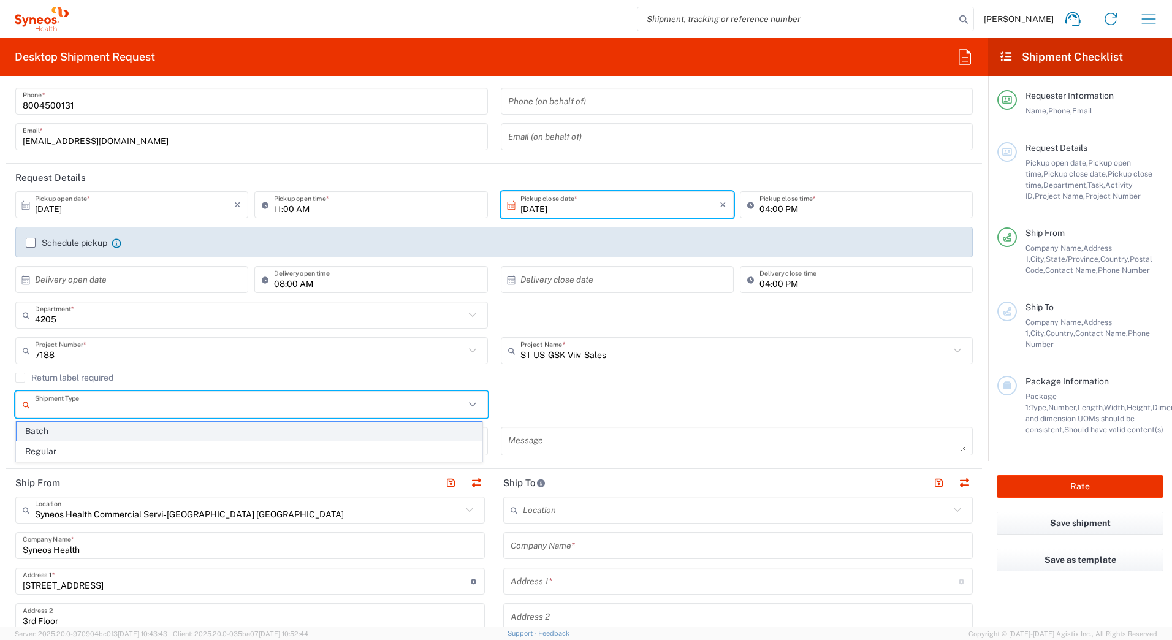
click at [73, 435] on span "Batch" at bounding box center [249, 431] width 465 height 19
type input "Batch"
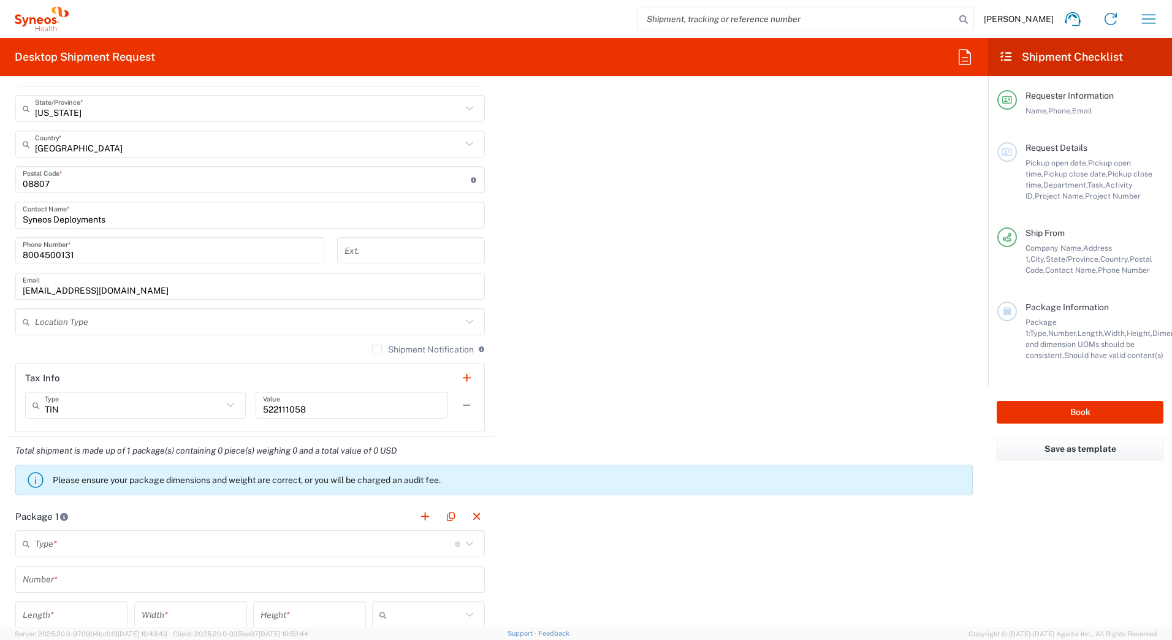
scroll to position [1042, 0]
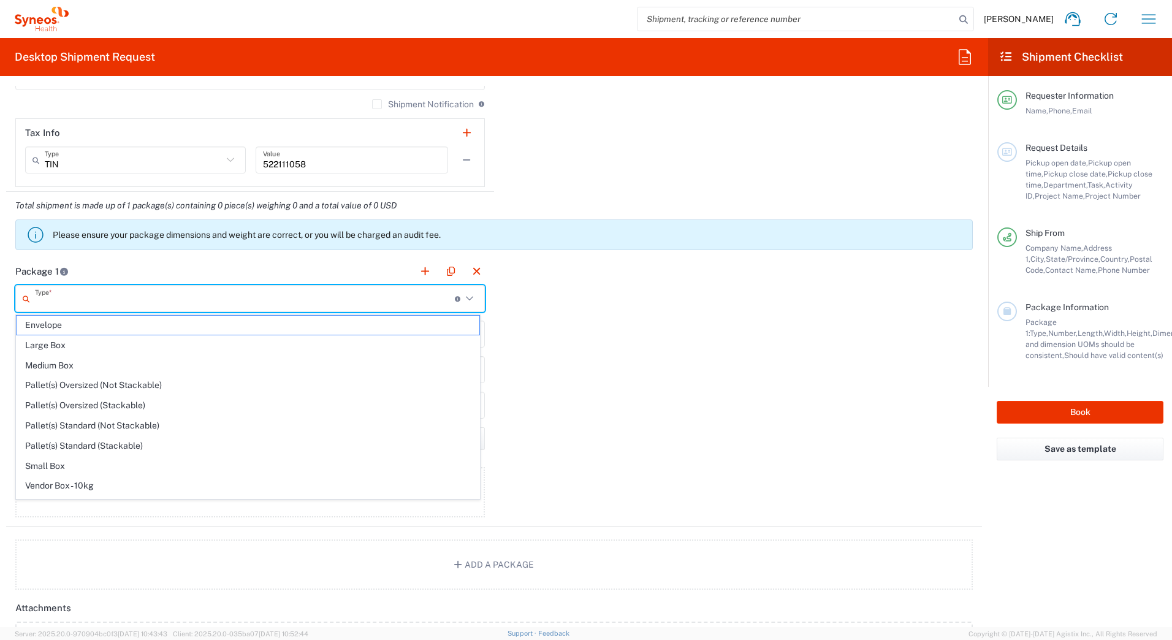
click at [159, 297] on input "text" at bounding box center [245, 298] width 420 height 21
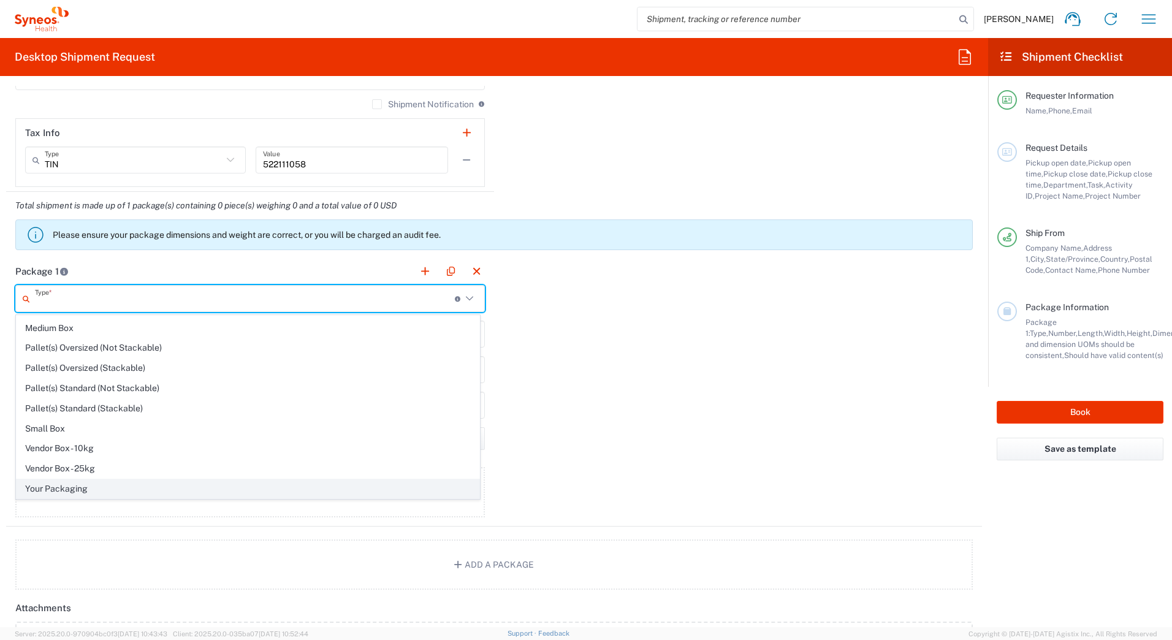
click at [107, 489] on span "Your Packaging" at bounding box center [248, 489] width 463 height 19
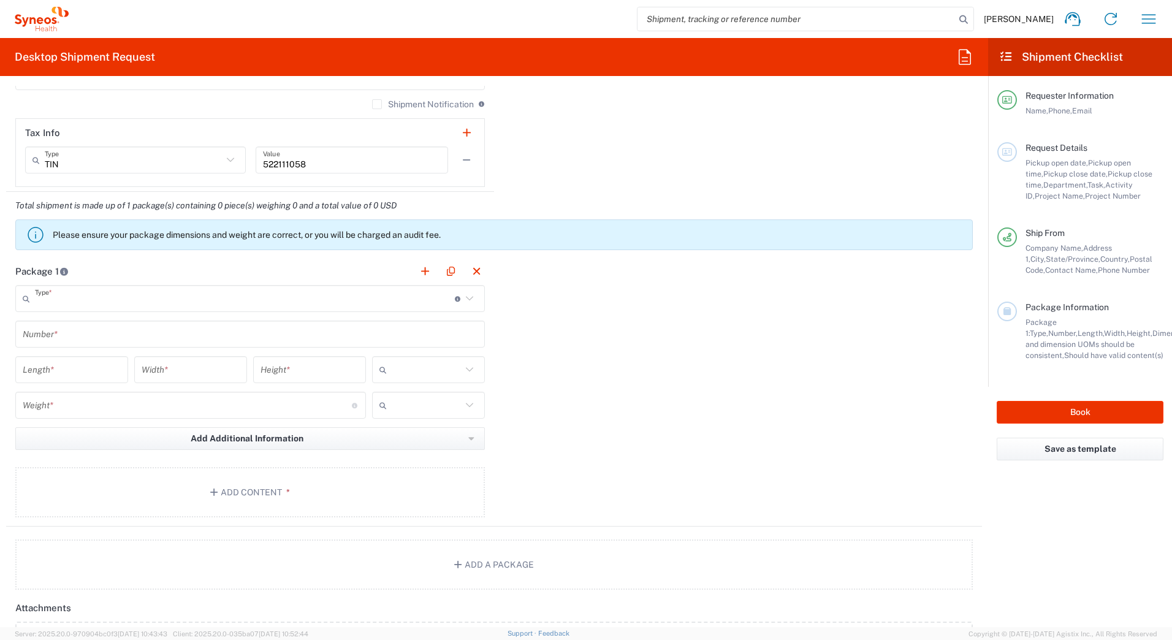
type input "Your Packaging"
click at [37, 401] on input "number" at bounding box center [187, 405] width 329 height 21
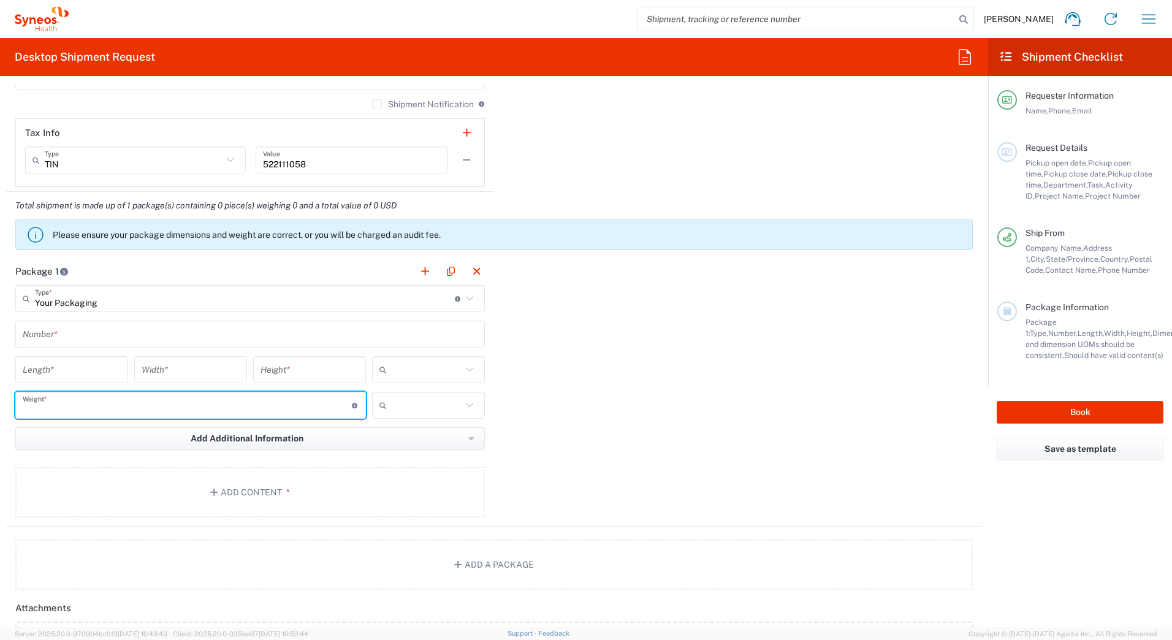
click at [28, 334] on input "text" at bounding box center [250, 334] width 455 height 21
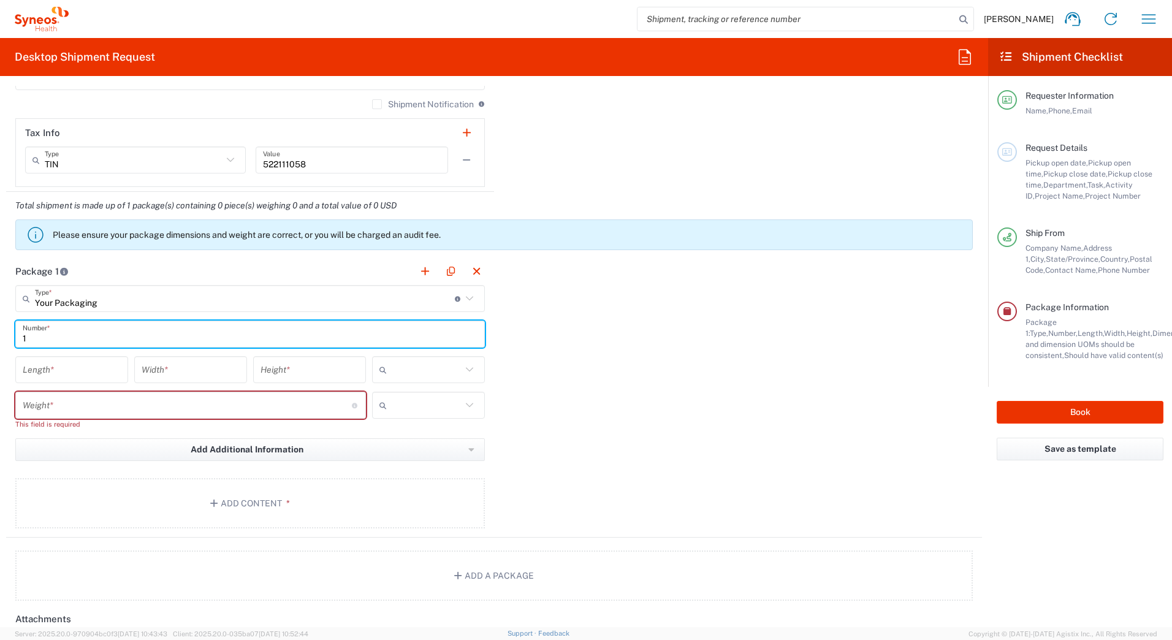
type input "1"
click at [23, 369] on input "number" at bounding box center [72, 369] width 98 height 21
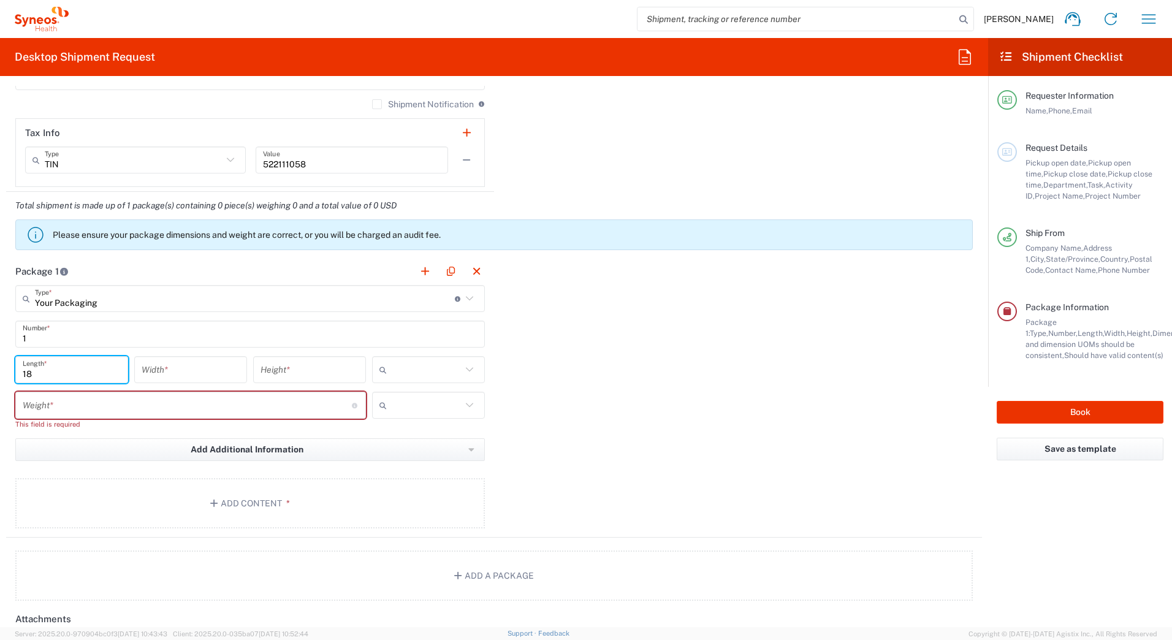
type input "18"
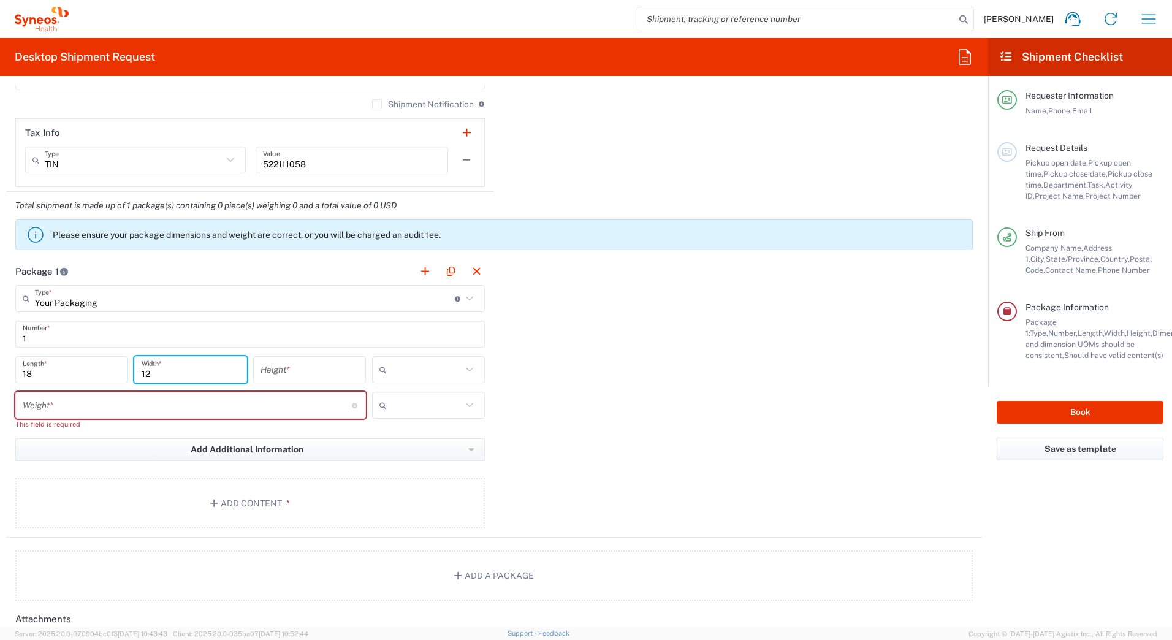
type input "12"
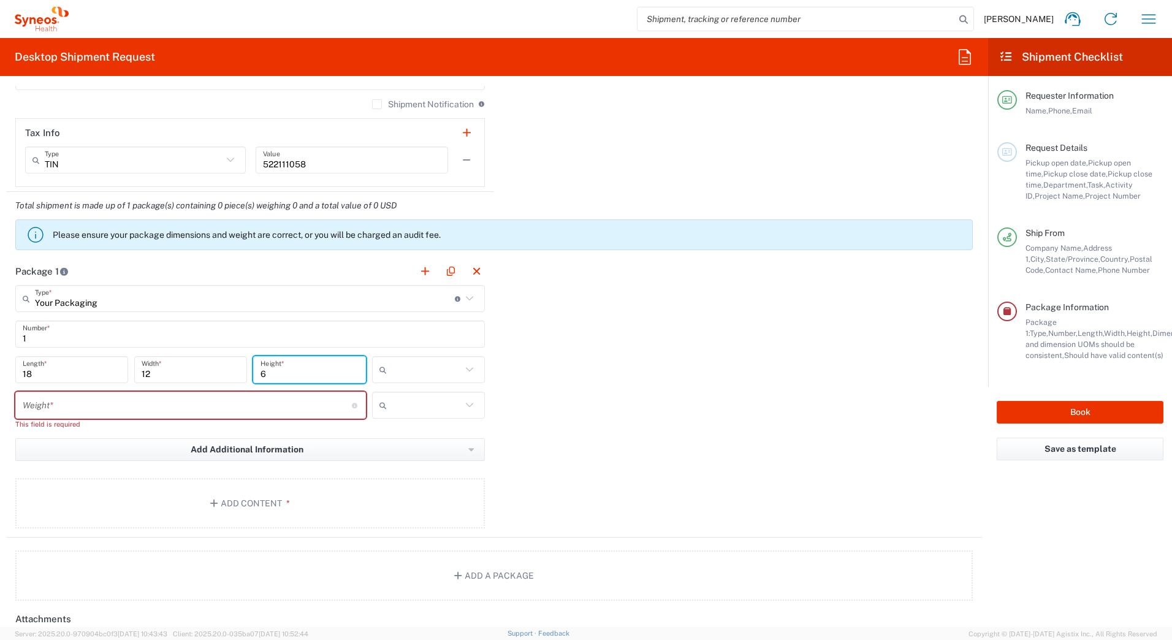
type input "6"
click at [392, 375] on input "text" at bounding box center [427, 370] width 70 height 20
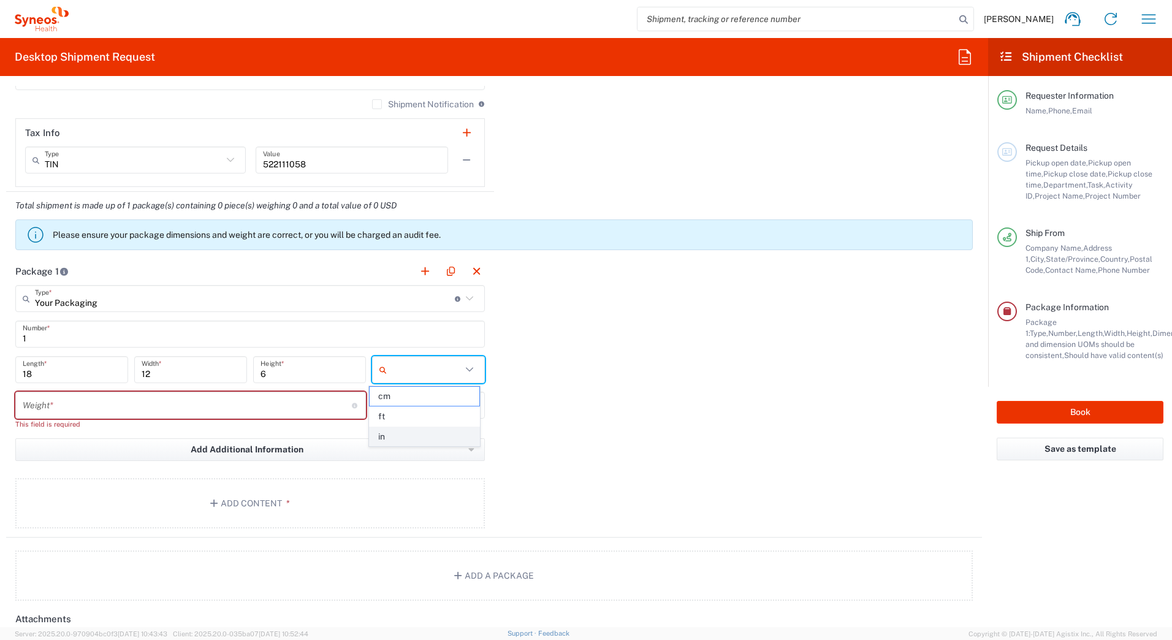
click at [397, 434] on span "in" at bounding box center [424, 436] width 109 height 19
type input "in"
click at [92, 399] on input "number" at bounding box center [187, 405] width 329 height 21
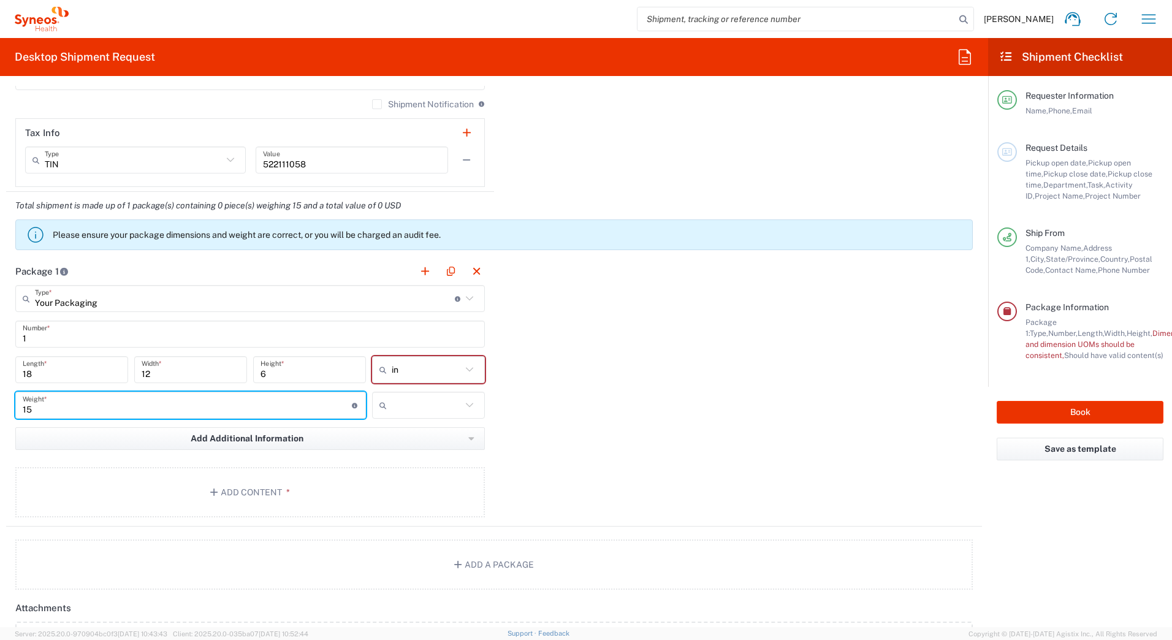
type input "15"
click at [399, 408] on input "text" at bounding box center [427, 406] width 70 height 20
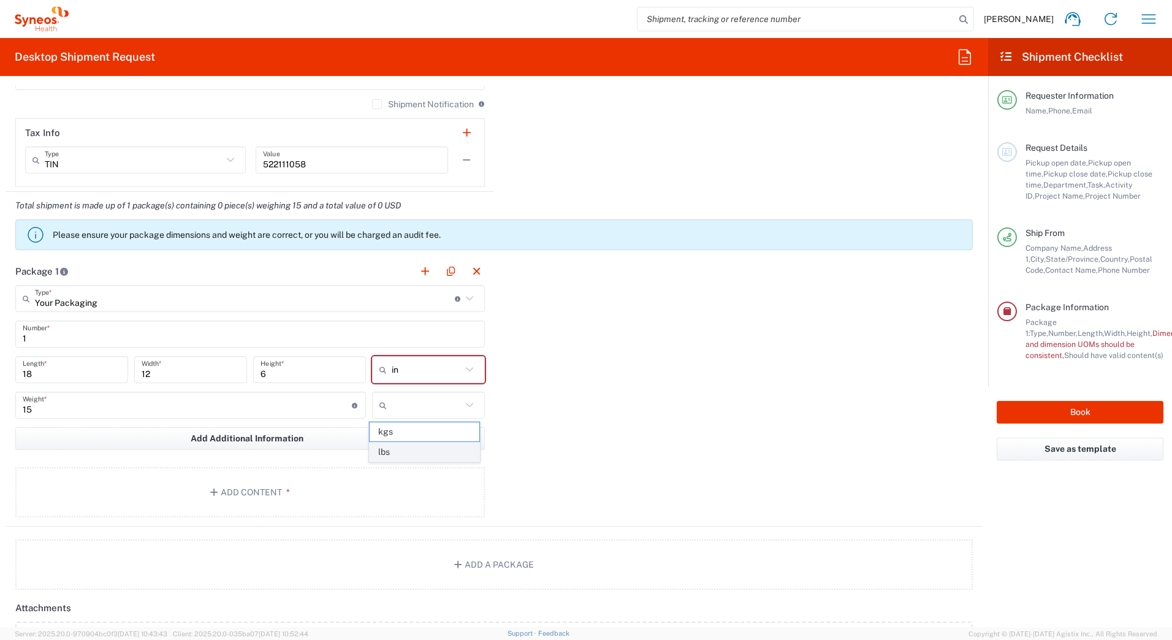
click at [396, 446] on span "lbs" at bounding box center [424, 452] width 109 height 19
type input "lbs"
click at [229, 494] on button "Add Content *" at bounding box center [250, 492] width 470 height 50
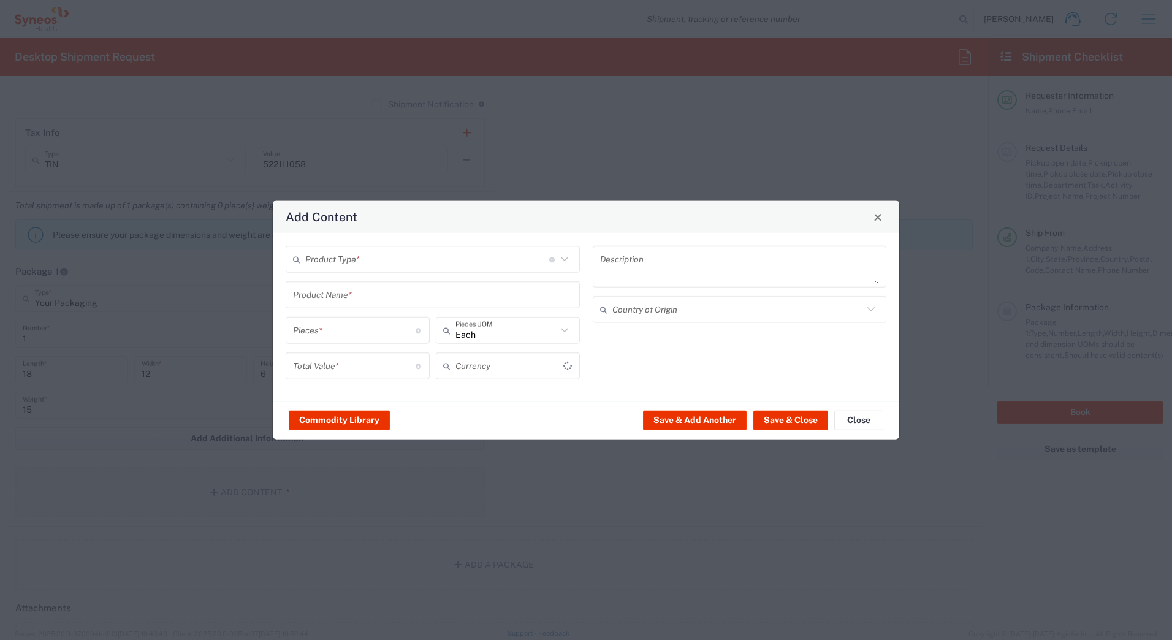
type input "US Dollar"
click at [348, 261] on input "text" at bounding box center [427, 258] width 244 height 21
click at [343, 305] on span "General Commodity" at bounding box center [433, 306] width 292 height 19
type input "General Commodity"
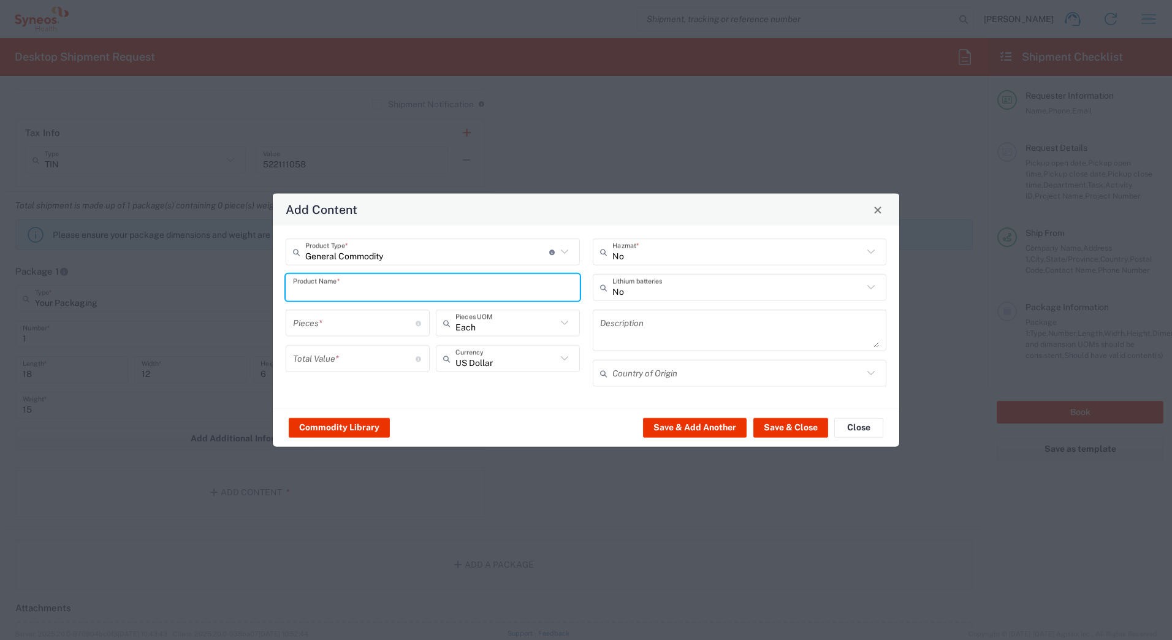
click at [338, 290] on input "text" at bounding box center [433, 287] width 280 height 21
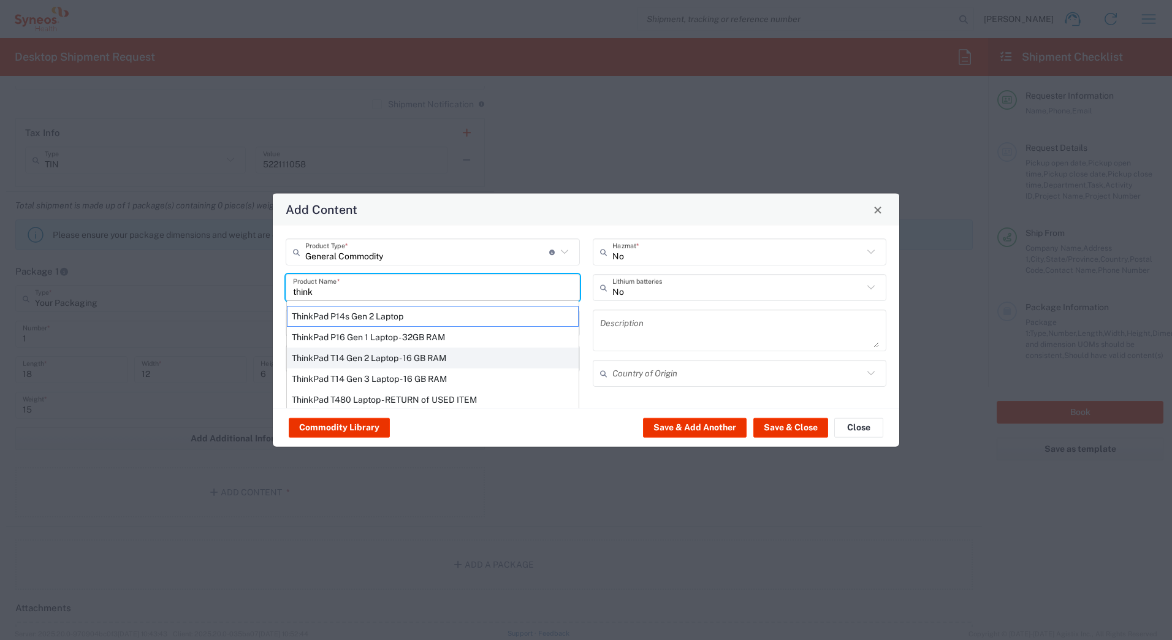
click at [338, 357] on div "ThinkPad T14 Gen 2 Laptop - 16 GB RAM" at bounding box center [433, 358] width 292 height 21
type input "ThinkPad T14 Gen 2 Laptop - 16 GB RAM"
type input "1"
type textarea "Intel Core i7-1156G7 vProÂ® Processor - 14"- 16 GB RAM - 512 GB SSD"
type input "[GEOGRAPHIC_DATA]"
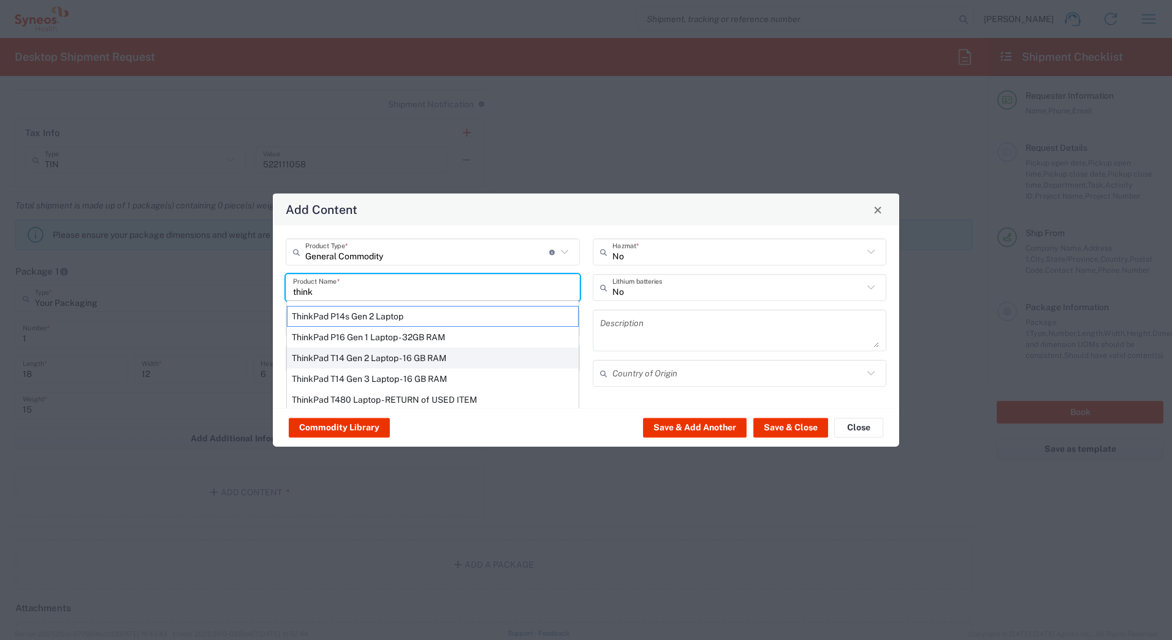
type input "Yes"
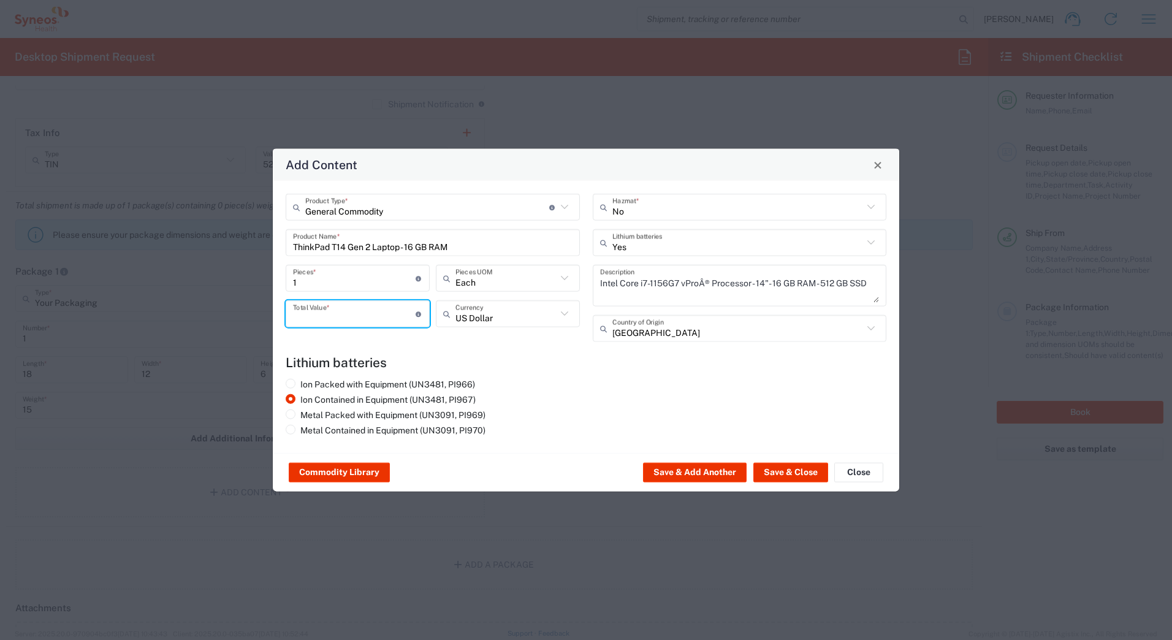
click at [314, 315] on input "number" at bounding box center [354, 313] width 123 height 21
type input "1000"
click at [706, 467] on button "Save & Add Another" at bounding box center [695, 473] width 104 height 20
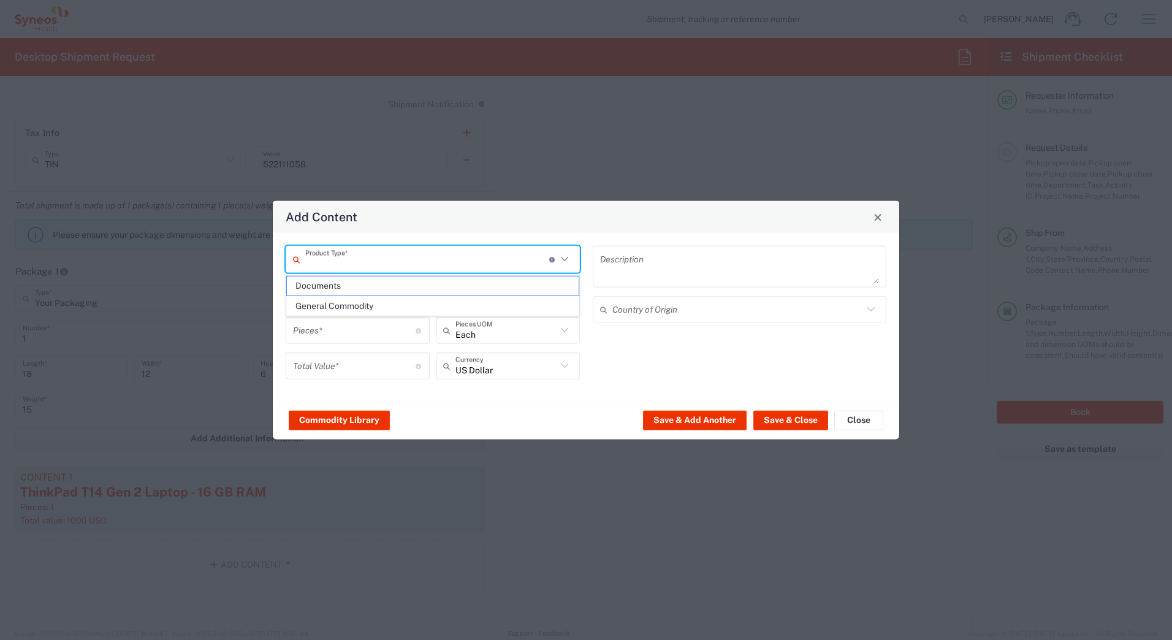
click at [318, 264] on input "text" at bounding box center [427, 258] width 244 height 21
click at [322, 305] on span "General Commodity" at bounding box center [433, 306] width 292 height 19
type input "General Commodity"
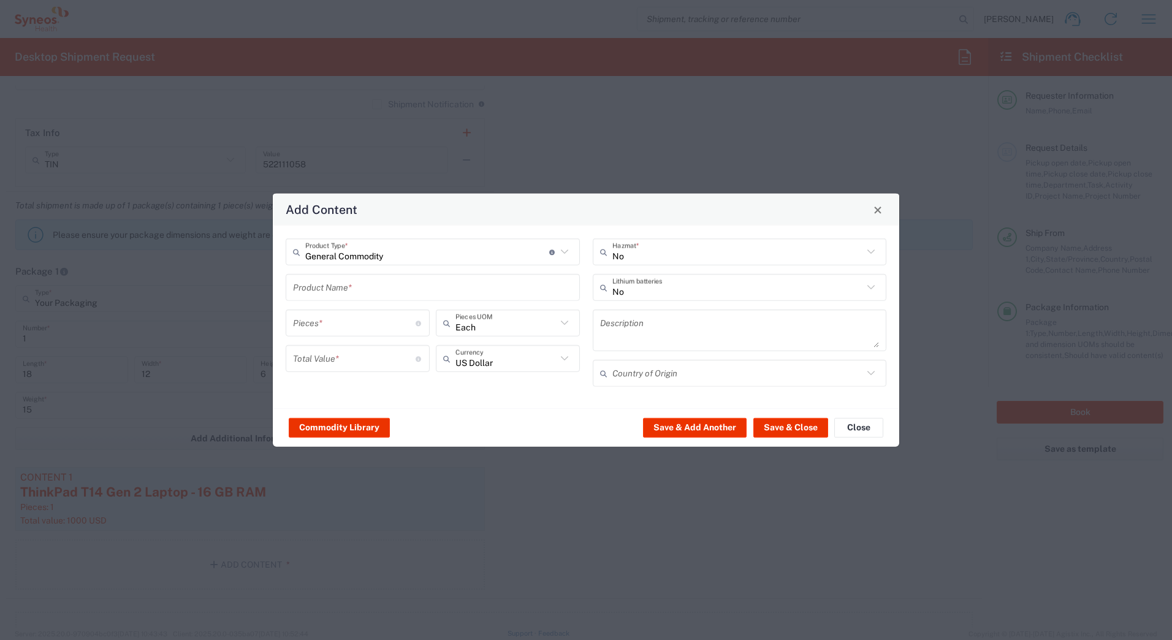
click at [313, 288] on input "text" at bounding box center [433, 287] width 280 height 21
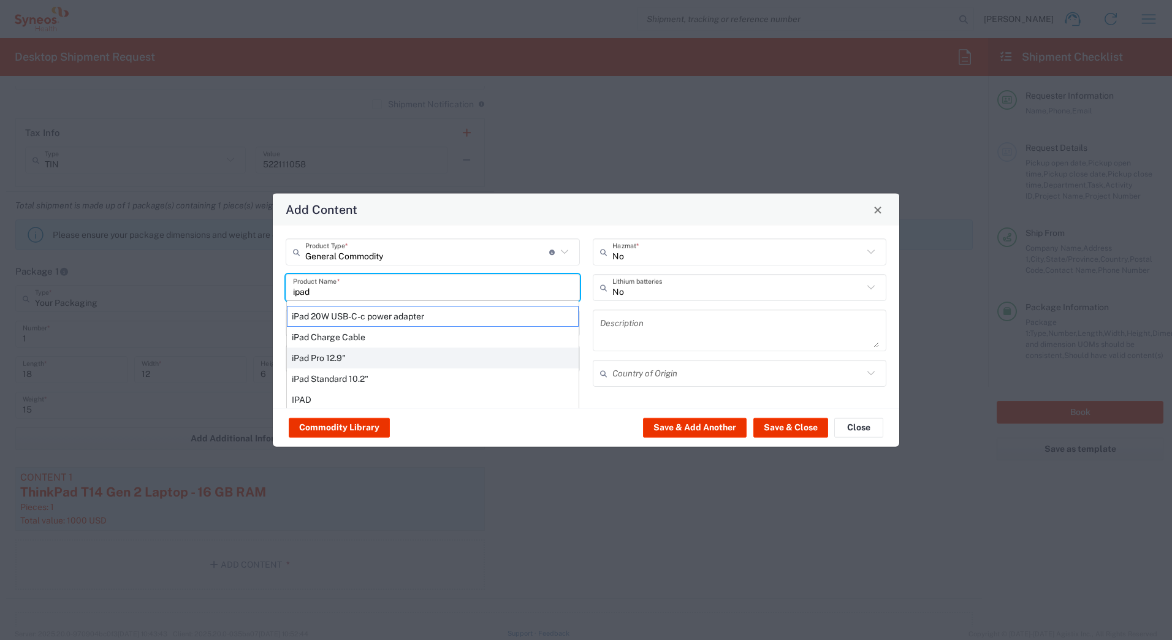
click at [538, 351] on div "iPad Pro 12.9"" at bounding box center [433, 358] width 292 height 21
type input "iPad Pro 12.9""
type input "1"
type textarea "iPad Pro 12.9""
type input "[GEOGRAPHIC_DATA]"
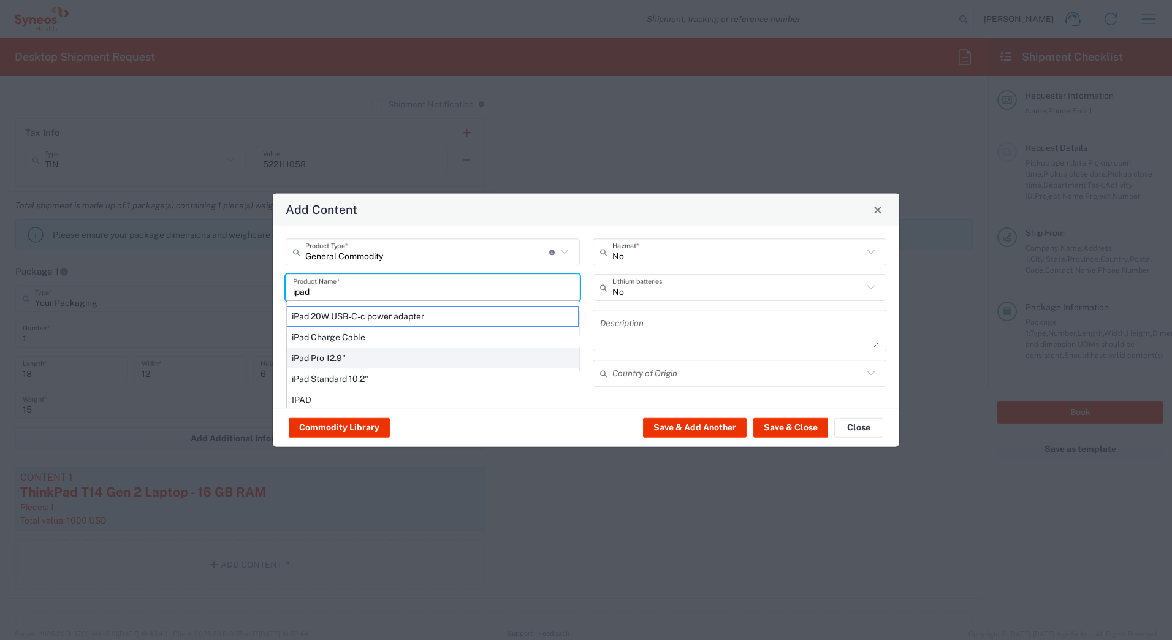
type input "Yes"
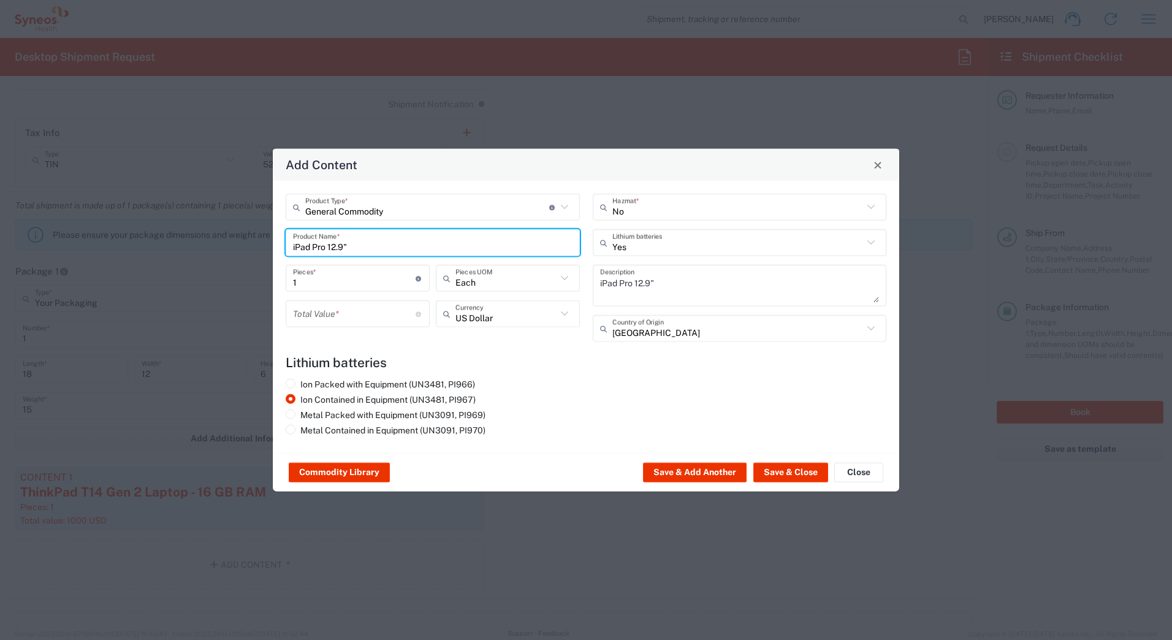
click at [335, 307] on input "number" at bounding box center [354, 313] width 123 height 21
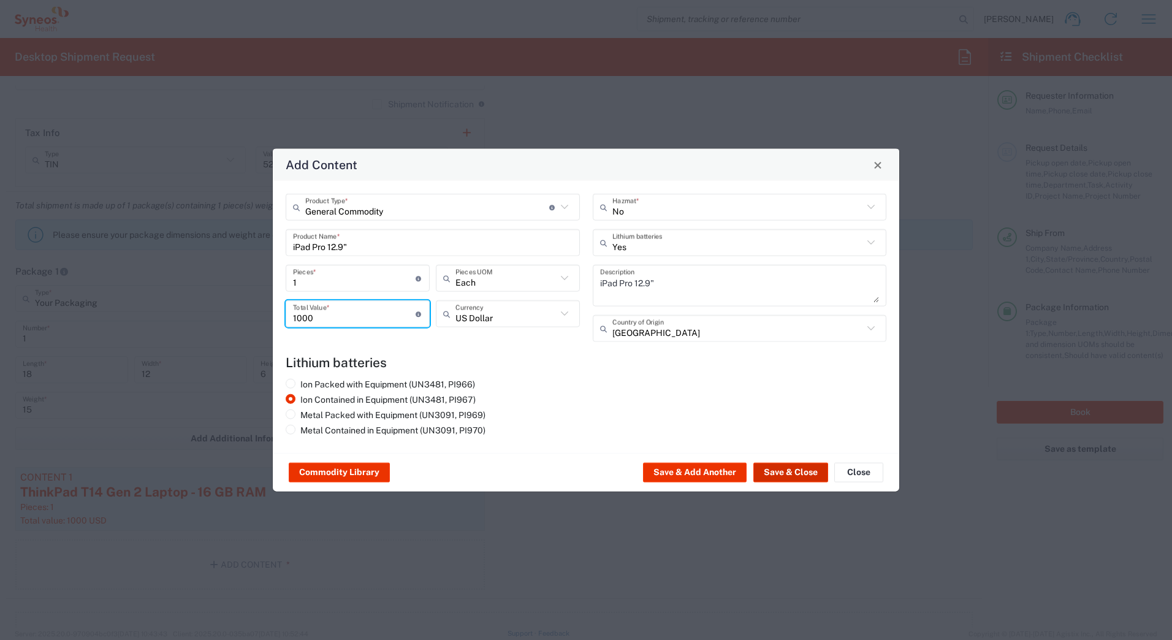
type input "1000"
click at [770, 473] on button "Save & Close" at bounding box center [791, 473] width 75 height 20
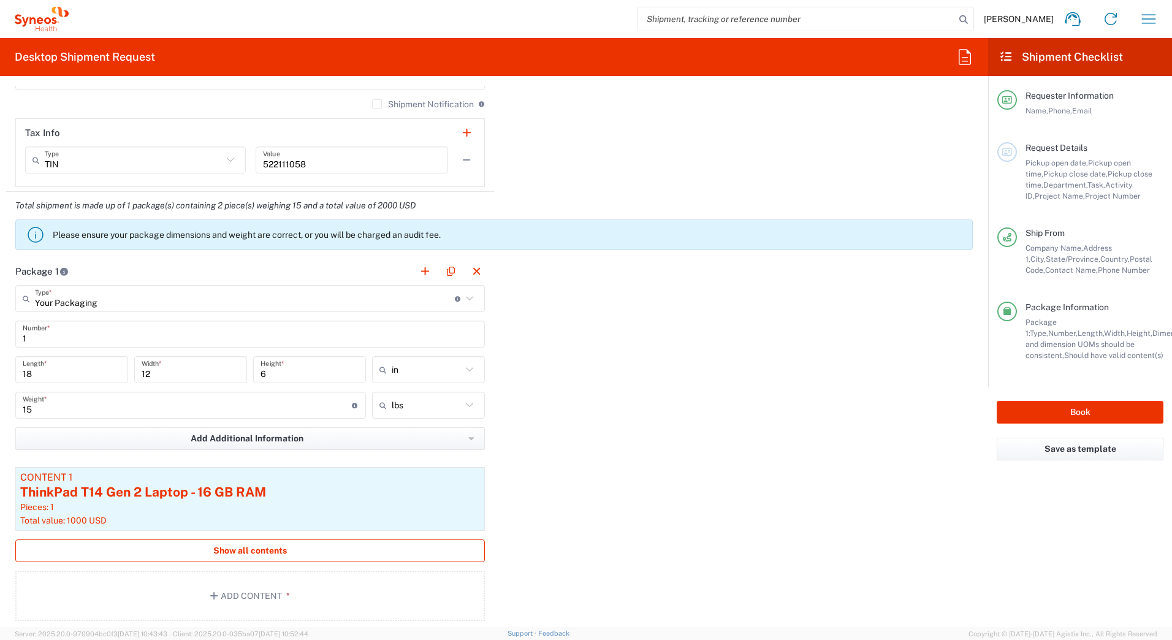
click at [252, 549] on span "Show all contents" at bounding box center [250, 551] width 74 height 12
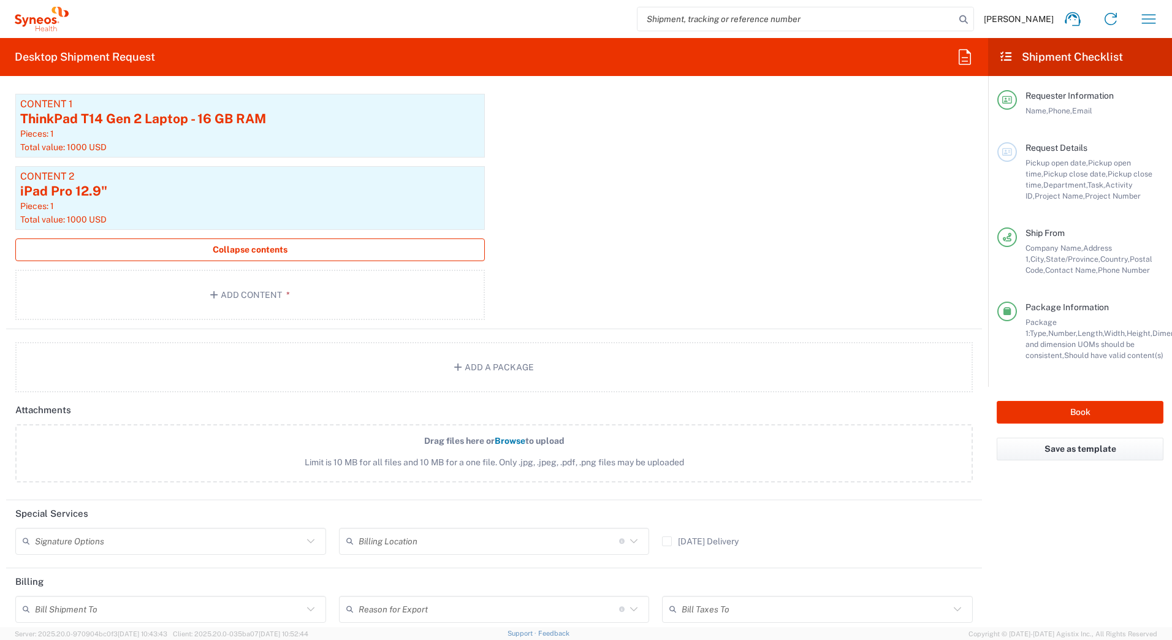
scroll to position [1533, 0]
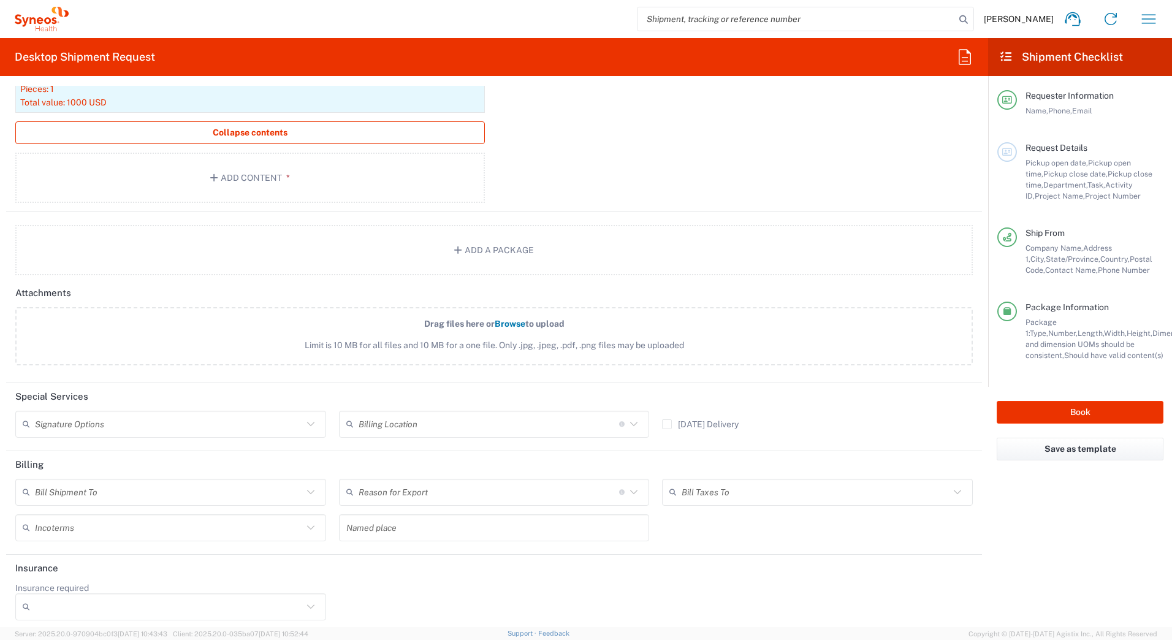
click at [82, 424] on input "text" at bounding box center [169, 423] width 268 height 21
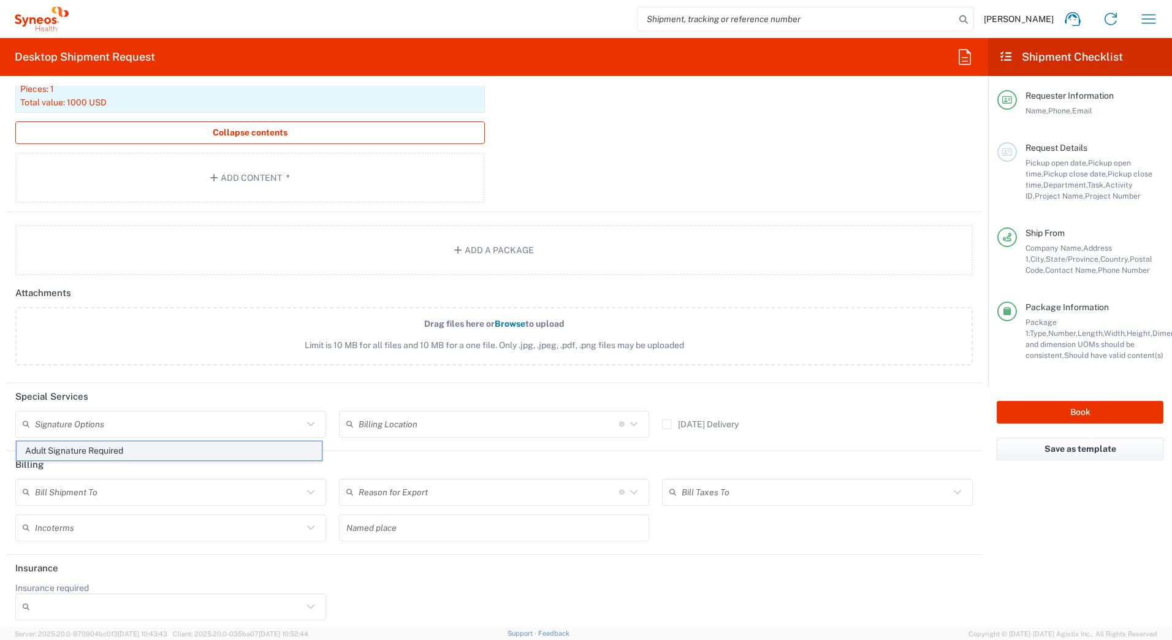
click at [81, 450] on span "Adult Signature Required" at bounding box center [169, 451] width 305 height 19
type input "Adult Signature Required"
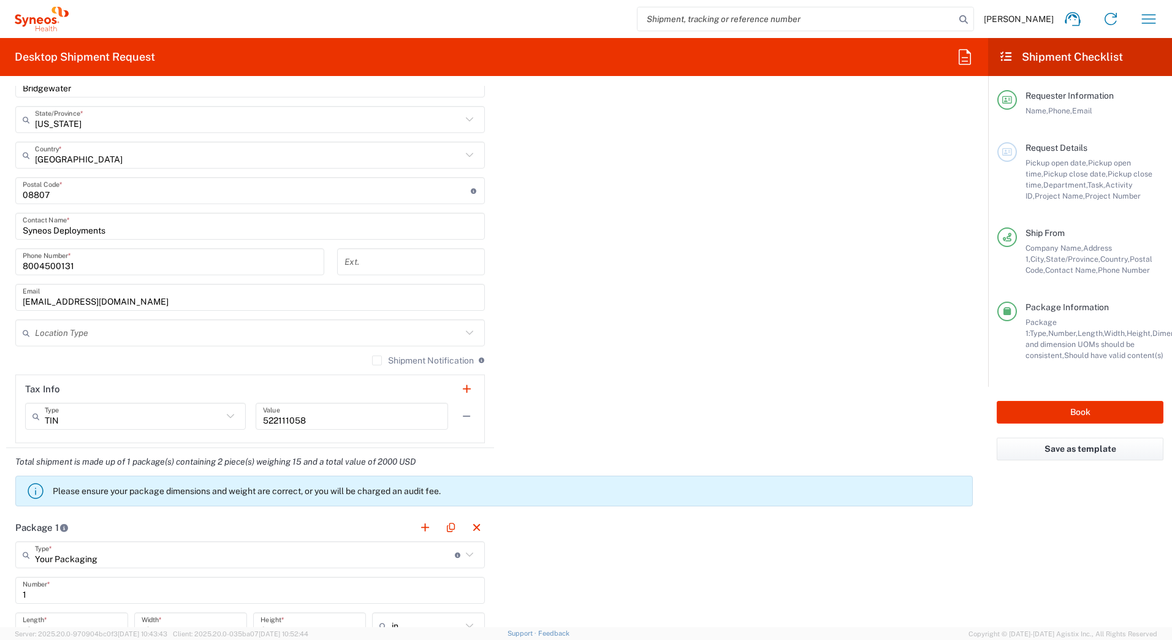
scroll to position [797, 0]
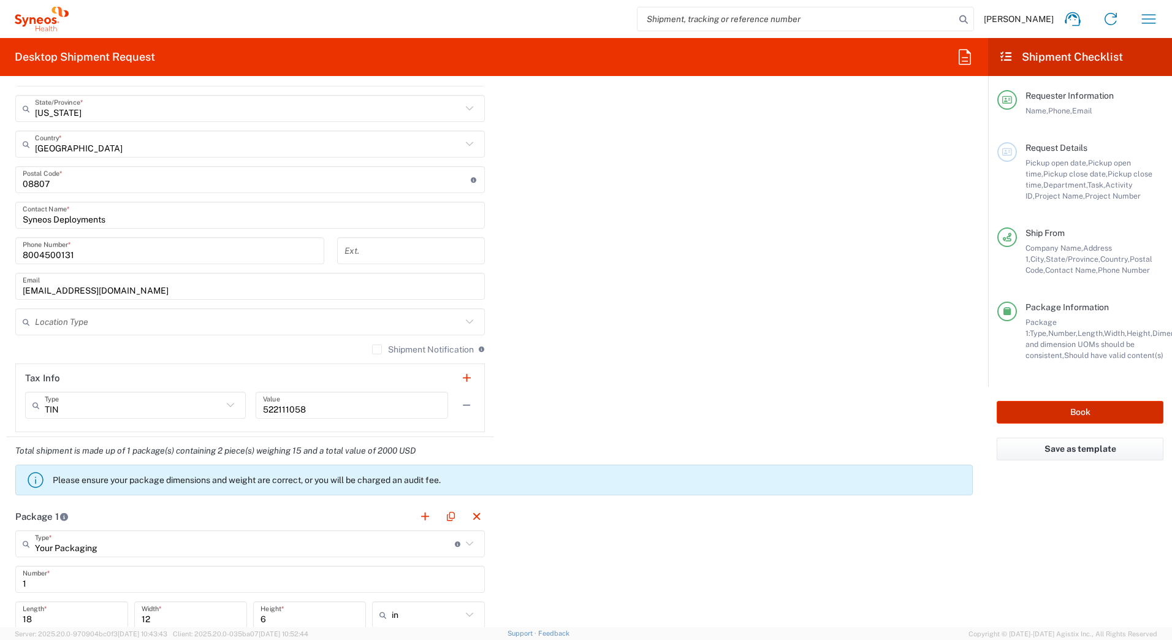
click at [1033, 411] on button "Book" at bounding box center [1080, 412] width 167 height 23
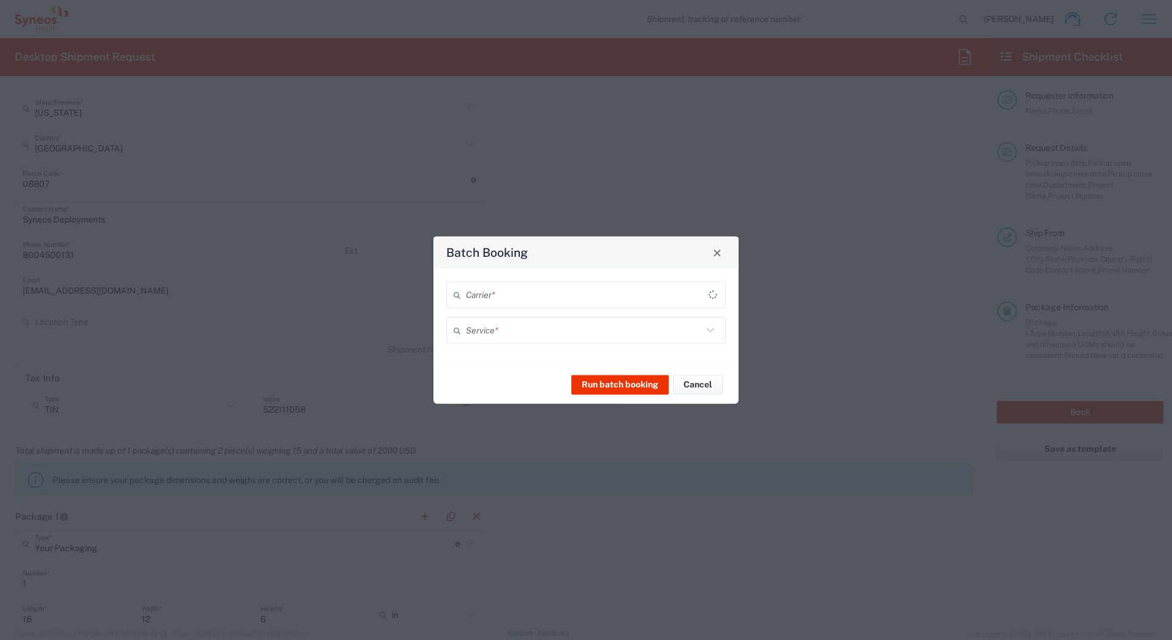
type input "7188"
click at [486, 298] on input "text" at bounding box center [584, 294] width 237 height 21
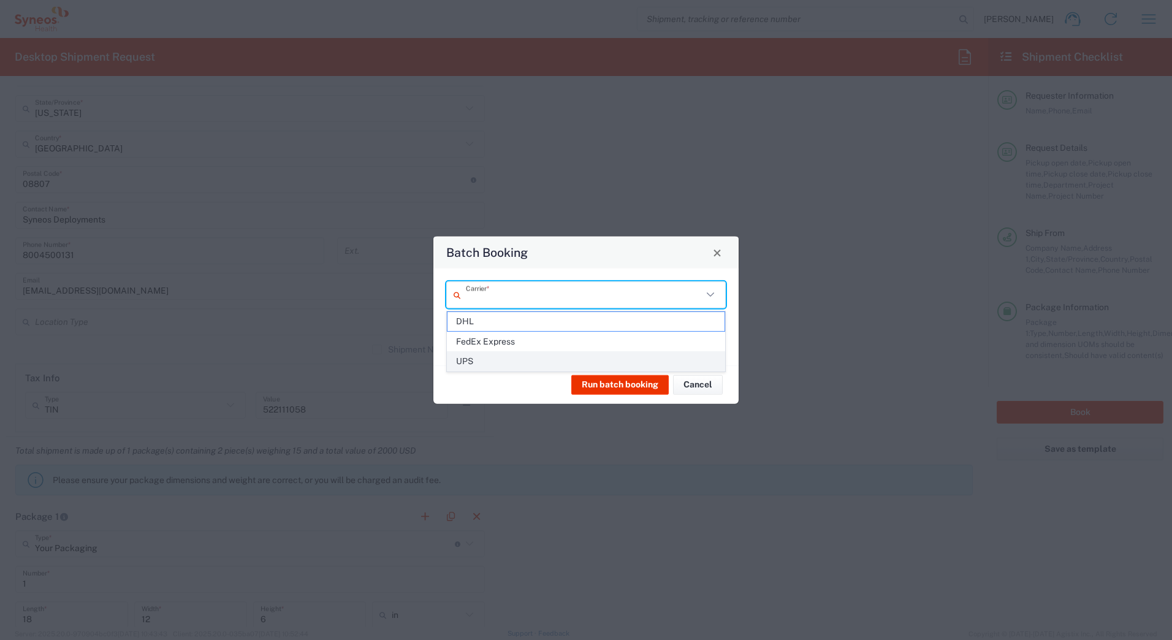
click at [476, 362] on span "UPS" at bounding box center [586, 361] width 277 height 19
type input "UPS"
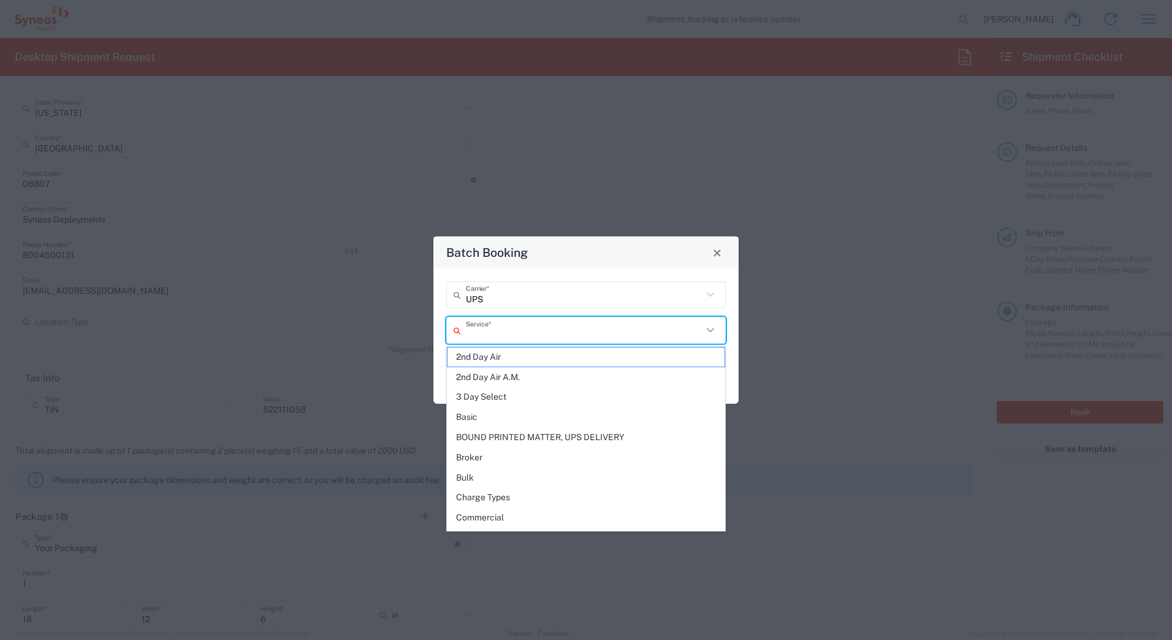
click at [474, 336] on input "text" at bounding box center [584, 329] width 237 height 21
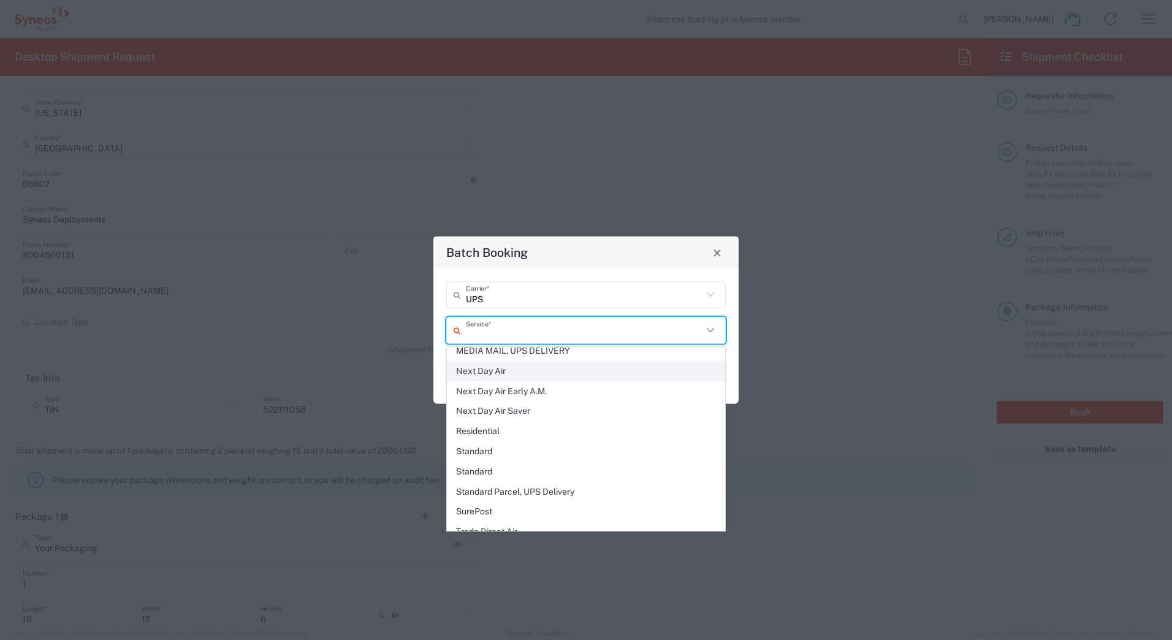
click at [472, 366] on span "Next Day Air" at bounding box center [586, 371] width 277 height 19
type input "Next Day Air"
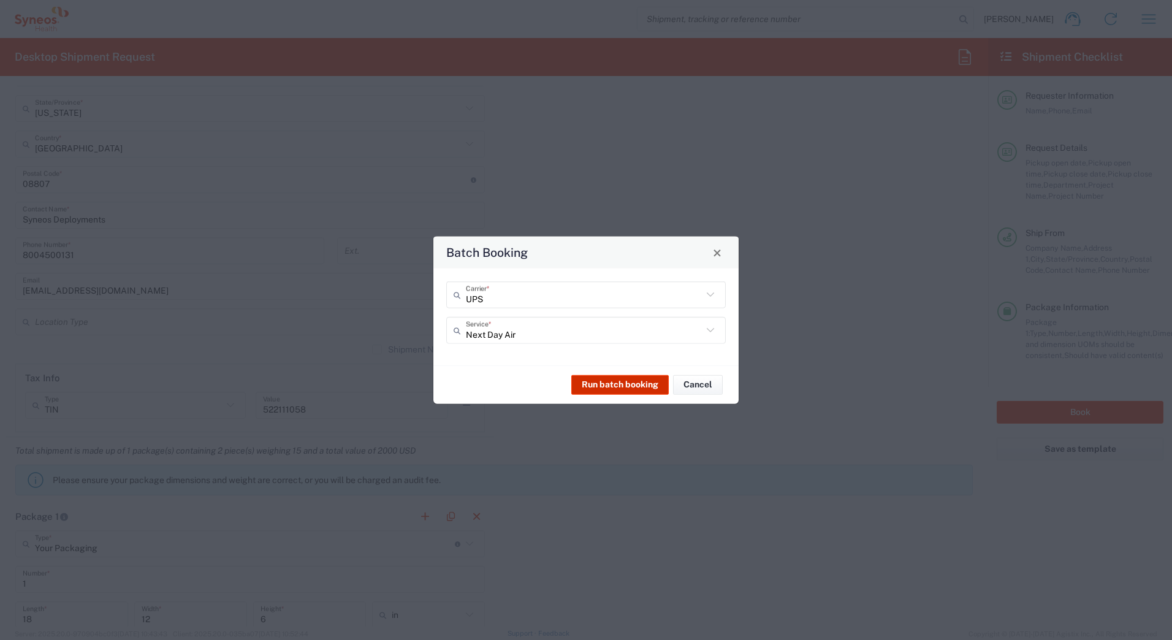
click at [587, 380] on button "Run batch booking" at bounding box center [620, 385] width 97 height 20
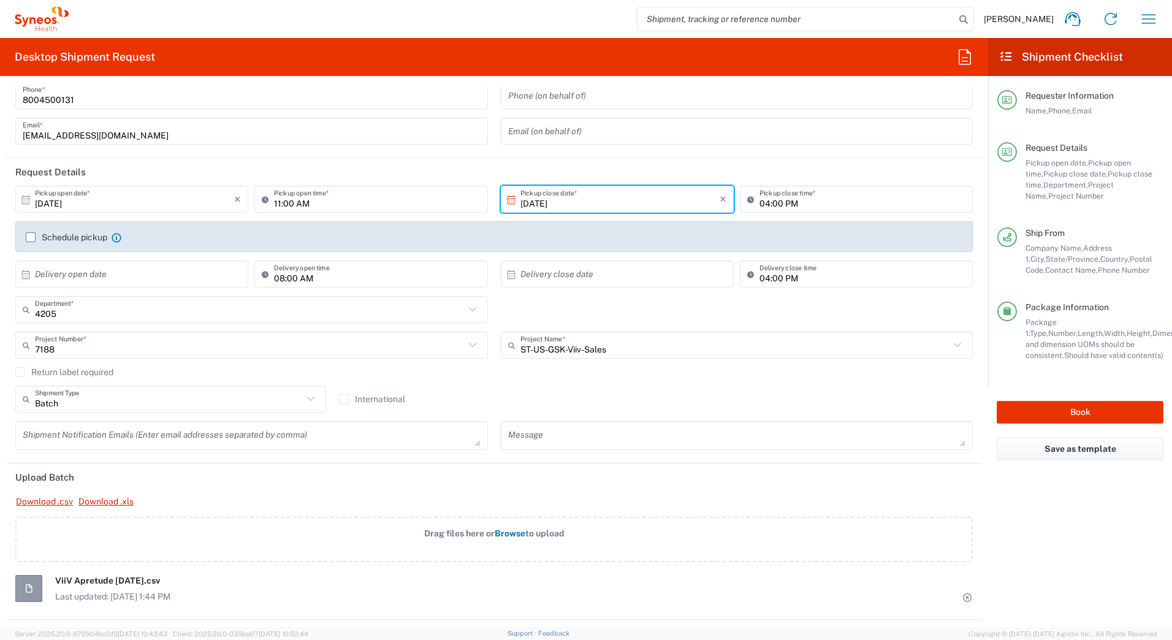
scroll to position [0, 0]
